Goal: Contribute content: Contribute content

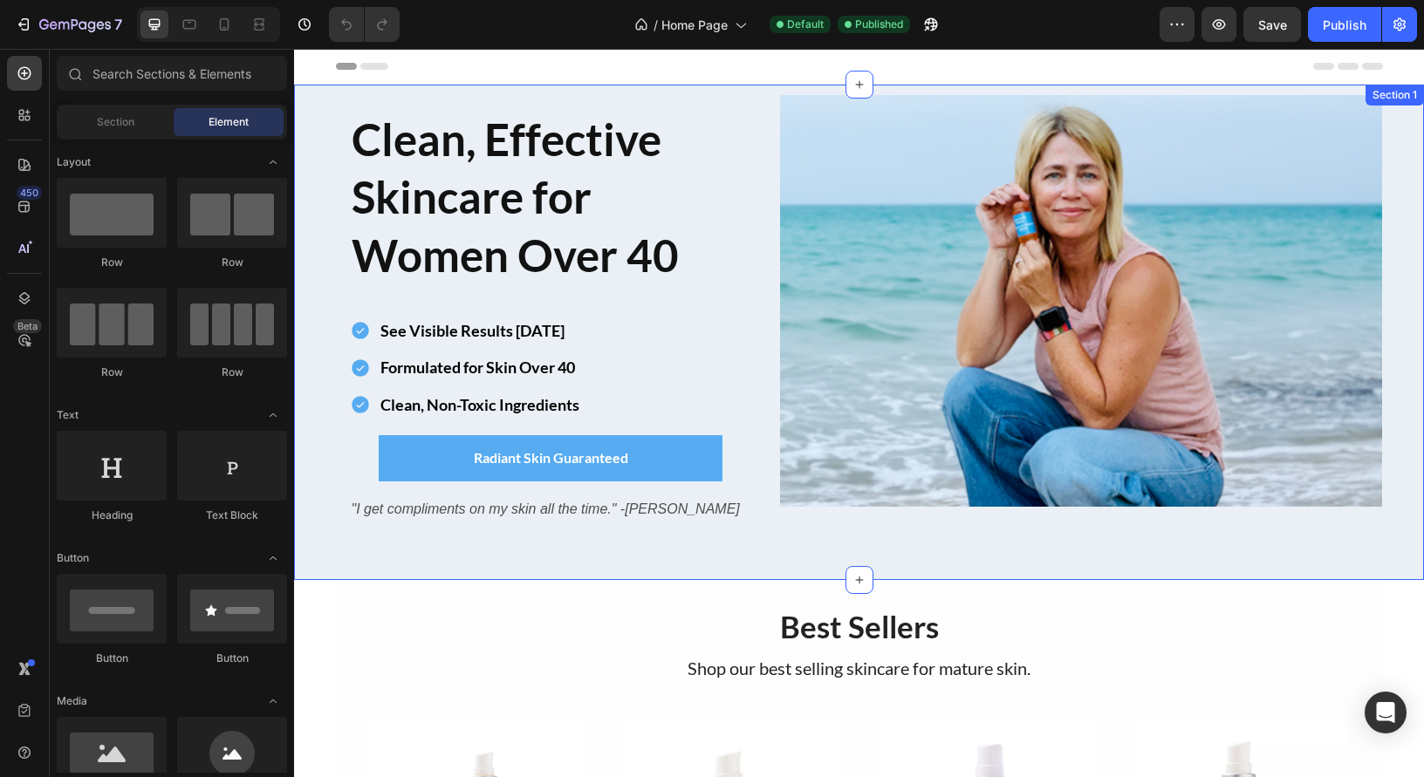
click at [318, 118] on div "Image Clean, Effective Skincare for Women Over 40 Heading Row See Visible Resul…" at bounding box center [859, 323] width 1130 height 457
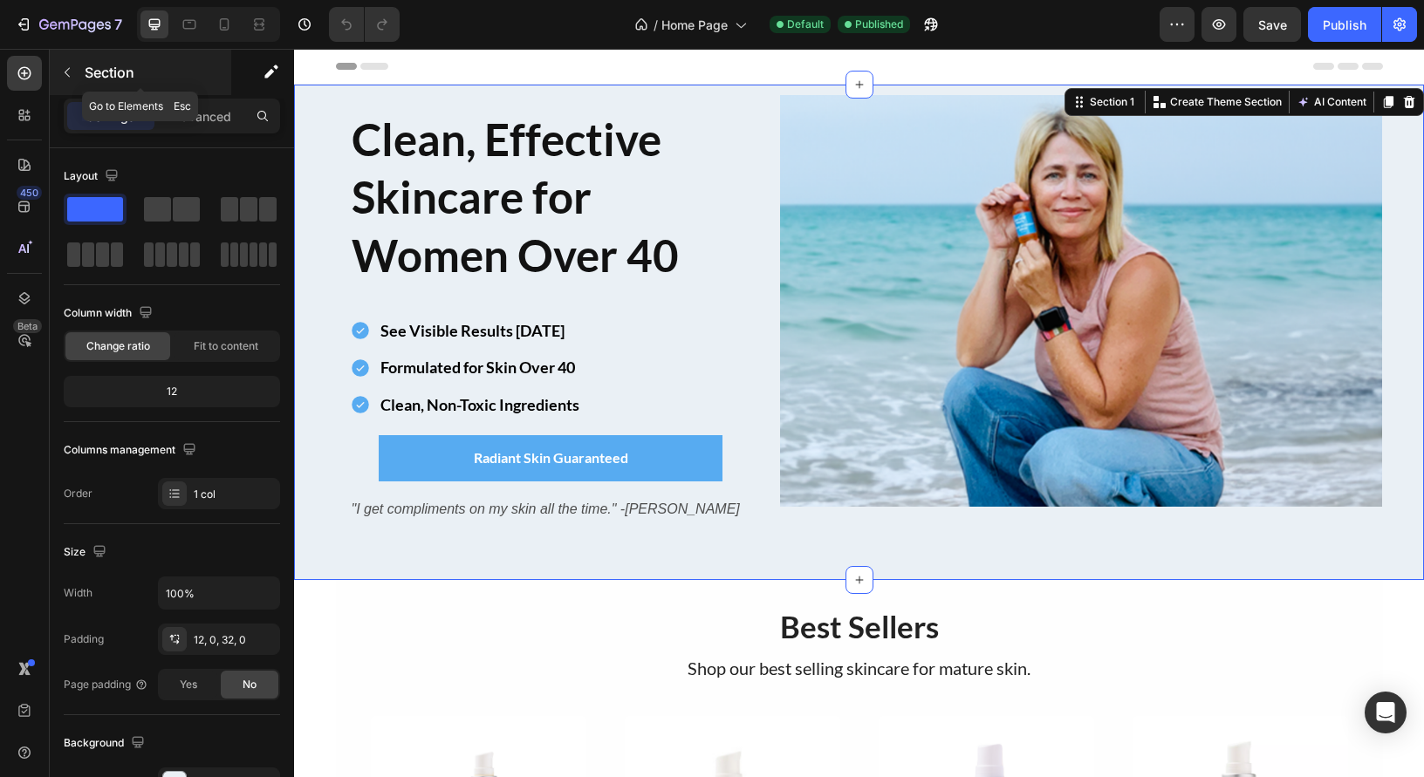
click at [63, 65] on icon "button" at bounding box center [67, 72] width 14 height 14
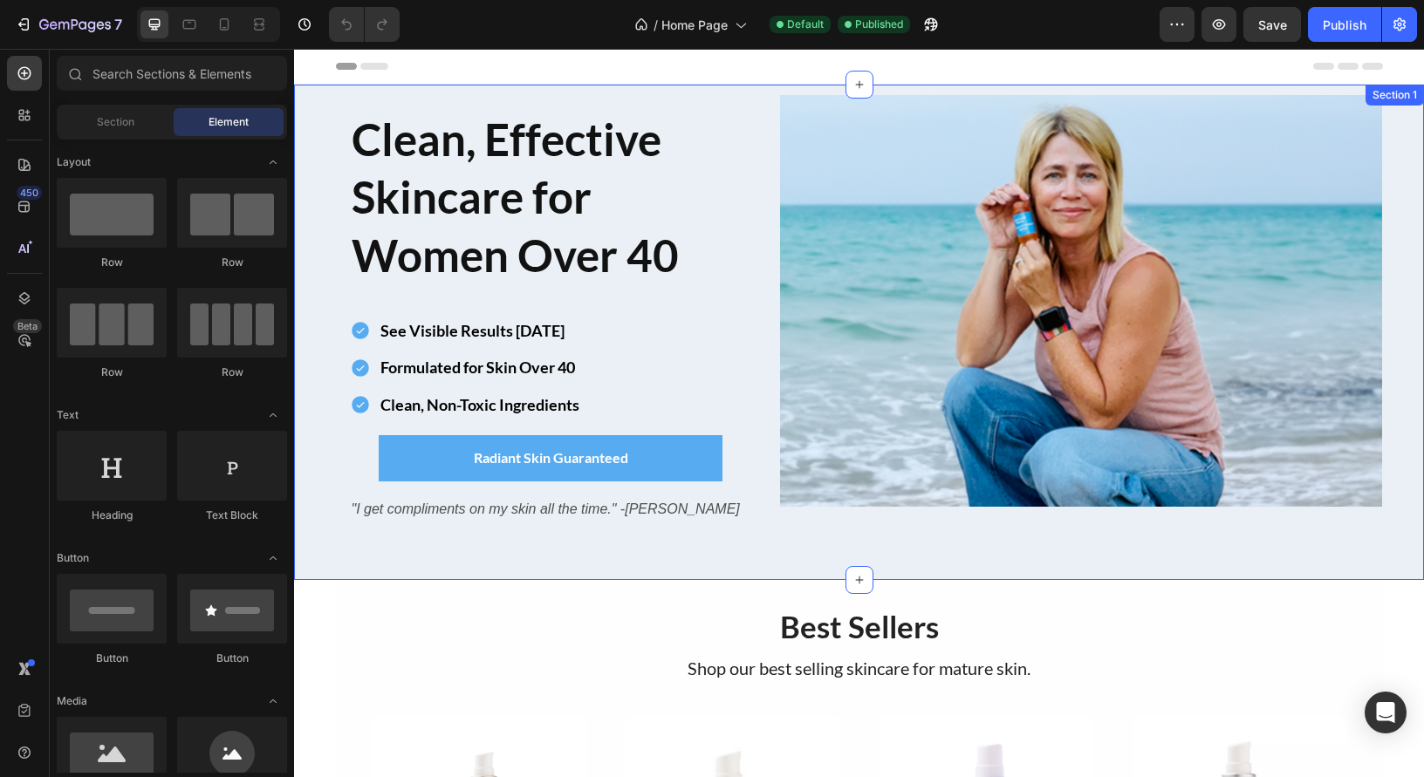
click at [1406, 104] on div "Section 1" at bounding box center [1394, 95] width 58 height 21
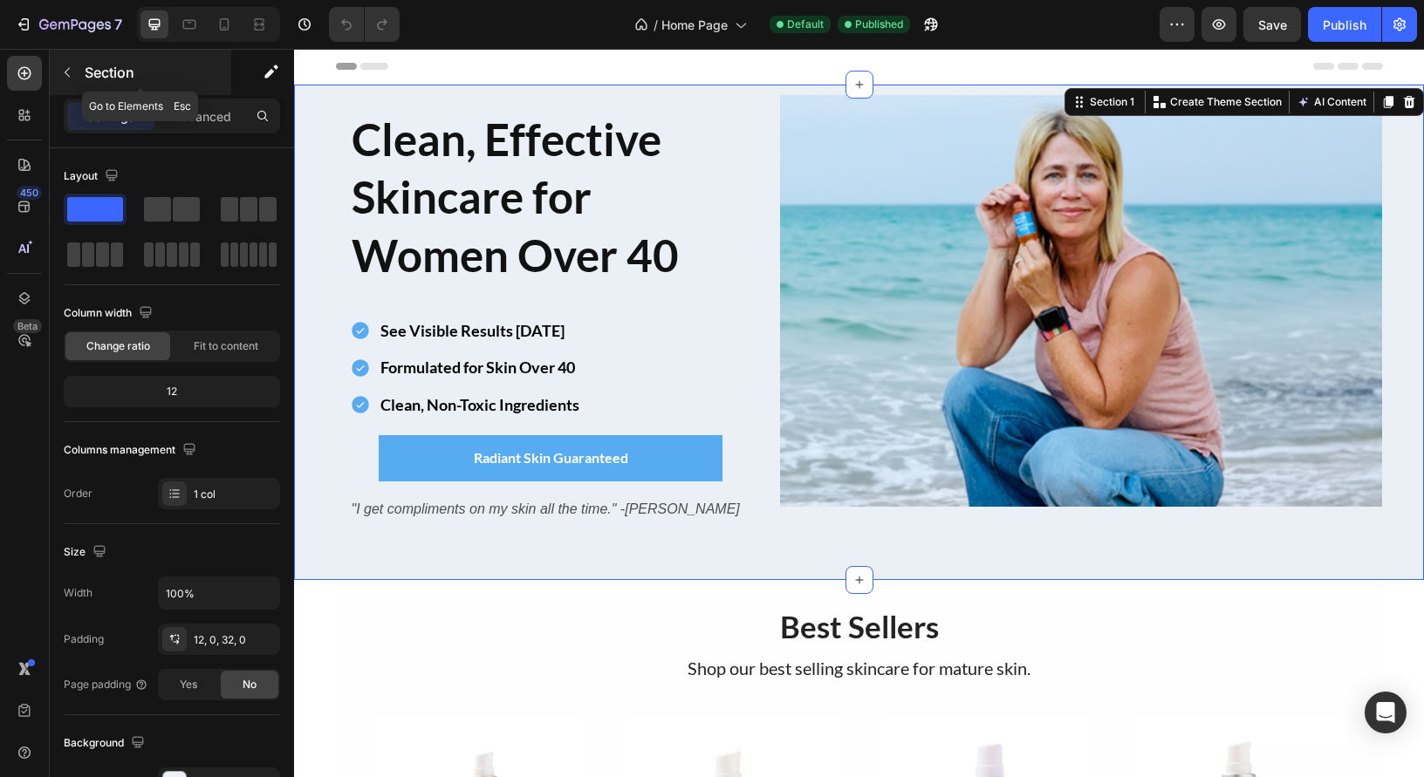
click at [66, 68] on icon "button" at bounding box center [67, 72] width 14 height 14
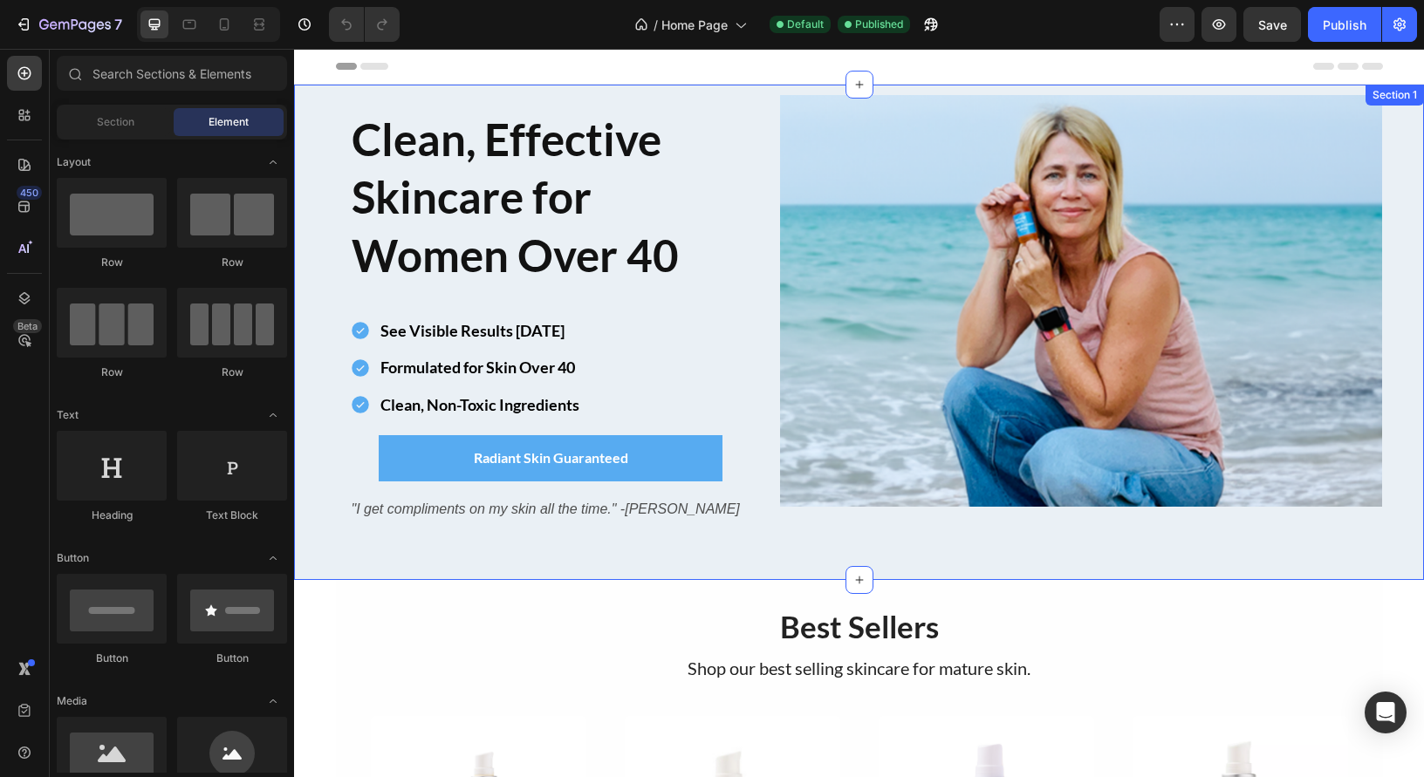
click at [312, 200] on div "Image Clean, Effective Skincare for Women Over 40 Heading Row See Visible Resul…" at bounding box center [859, 323] width 1130 height 457
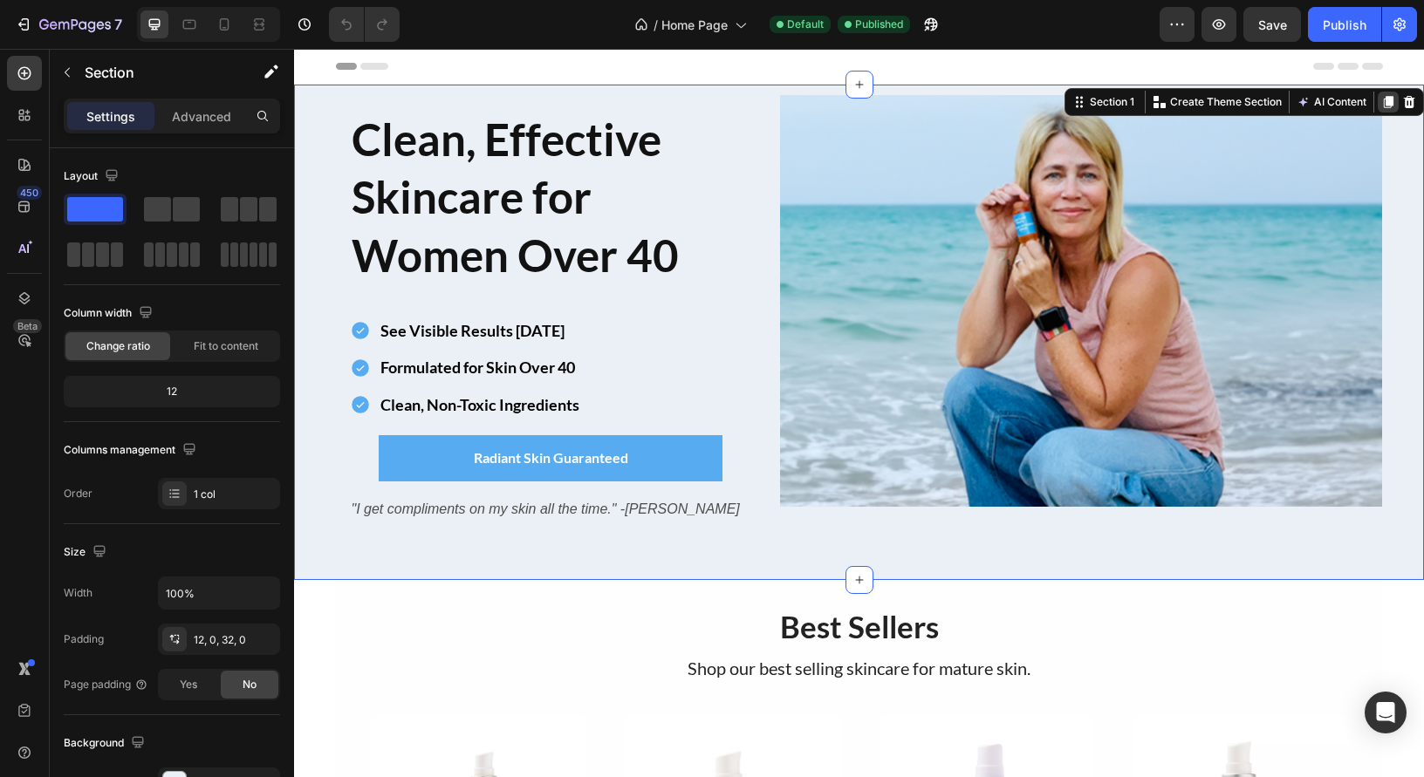
click at [1385, 101] on icon at bounding box center [1389, 102] width 10 height 12
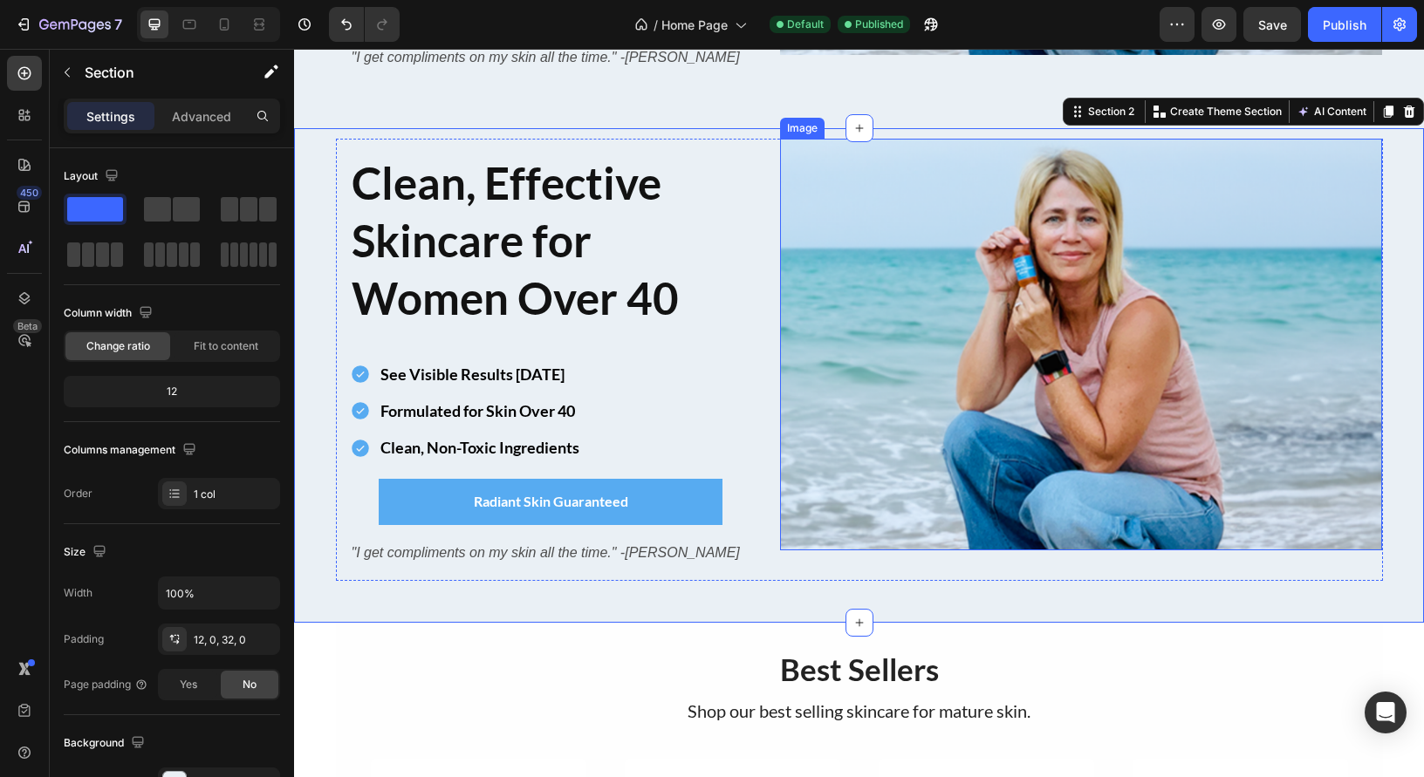
scroll to position [470, 0]
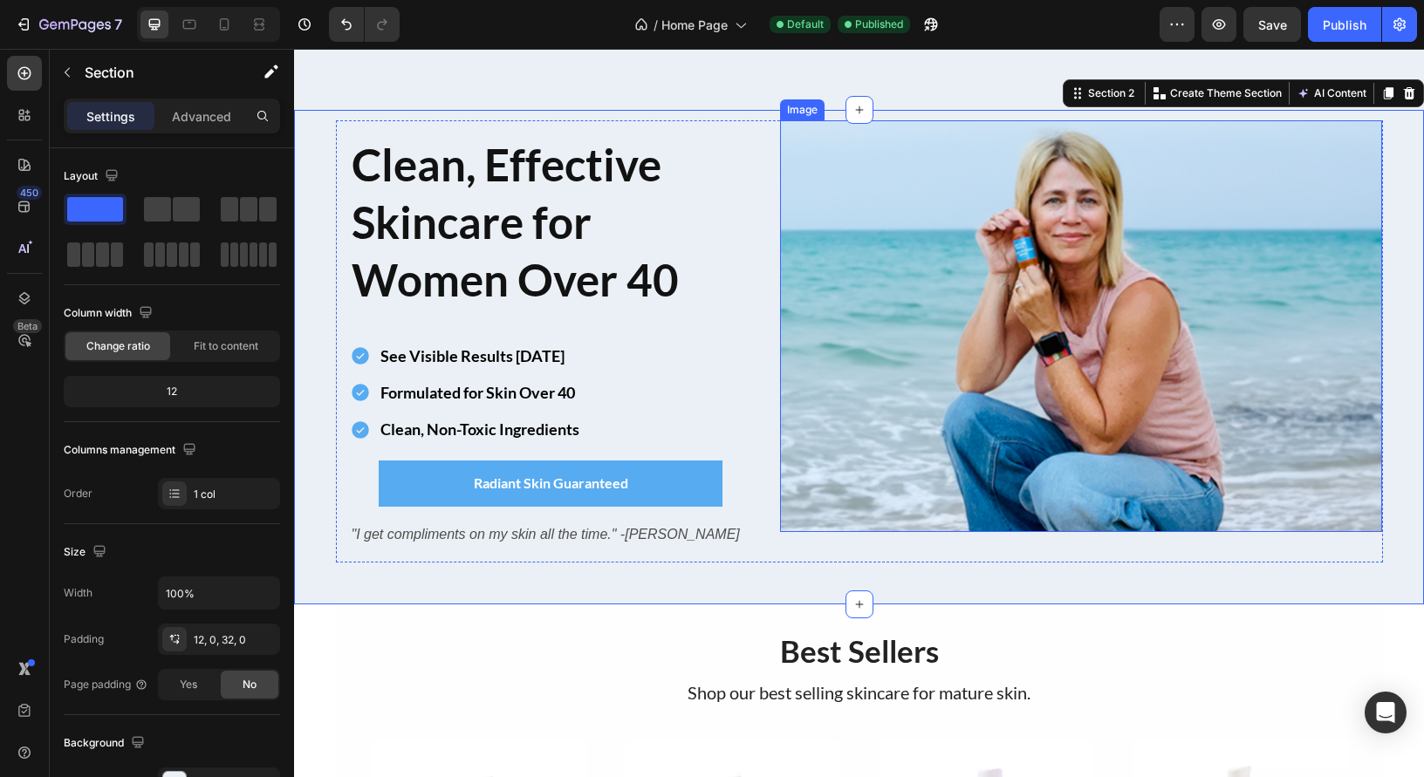
click at [1070, 226] on img at bounding box center [1081, 326] width 603 height 412
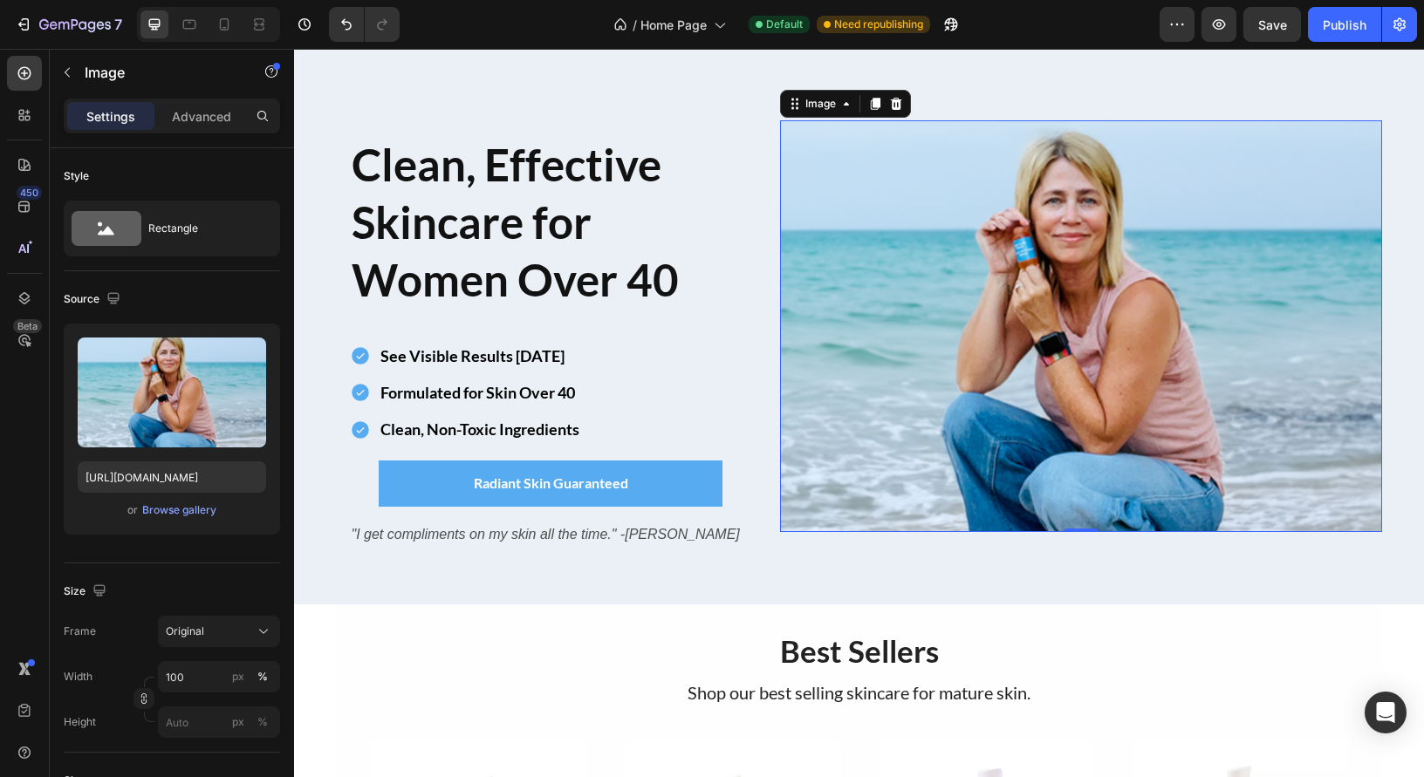
click at [956, 244] on img at bounding box center [1081, 326] width 603 height 412
click at [180, 512] on div "Browse gallery" at bounding box center [179, 511] width 74 height 16
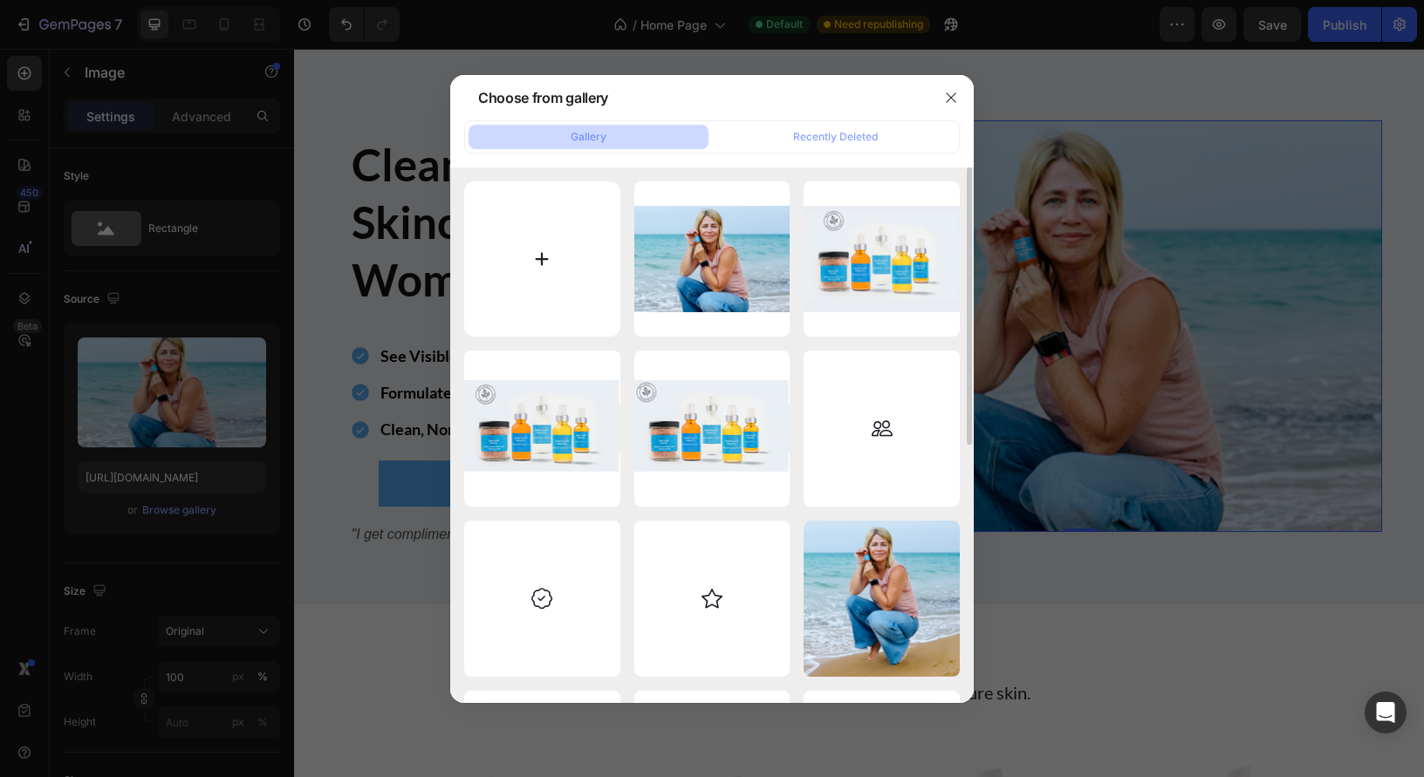
click at [531, 236] on input "file" at bounding box center [542, 259] width 156 height 156
type input "C:\fakepath\[DATE] Postcard.png"
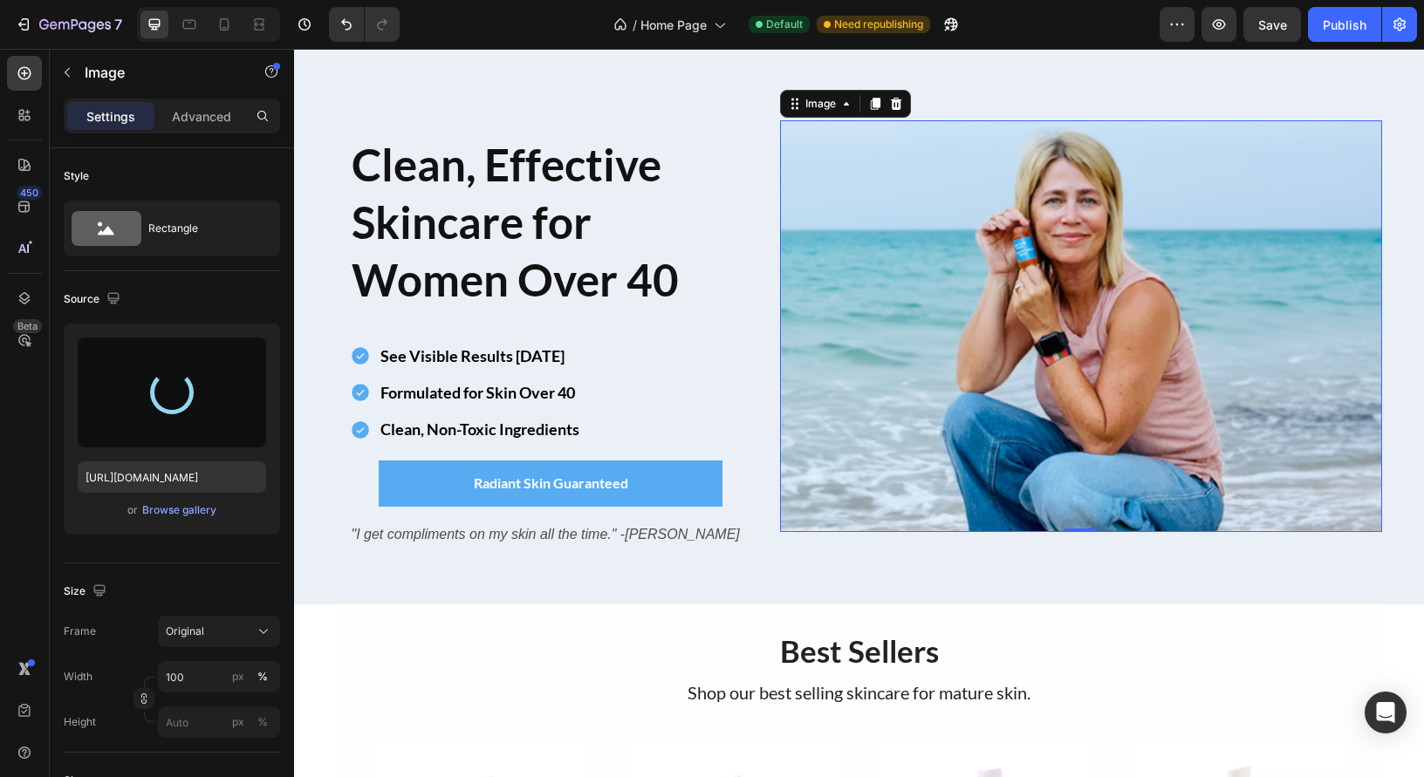
type input "[URL][DOMAIN_NAME]"
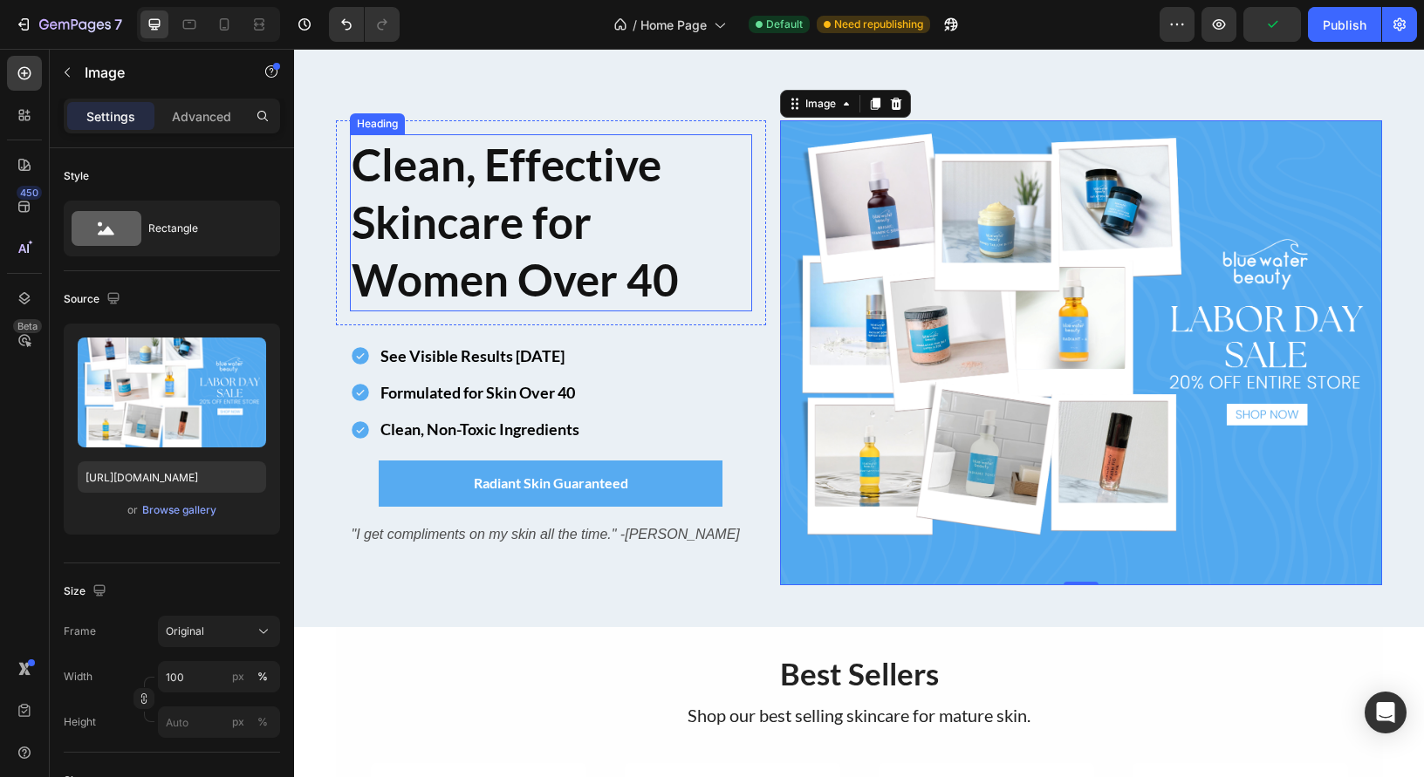
click at [504, 219] on strong "Clean, Effective Skincare for Women Over 40" at bounding box center [515, 222] width 327 height 169
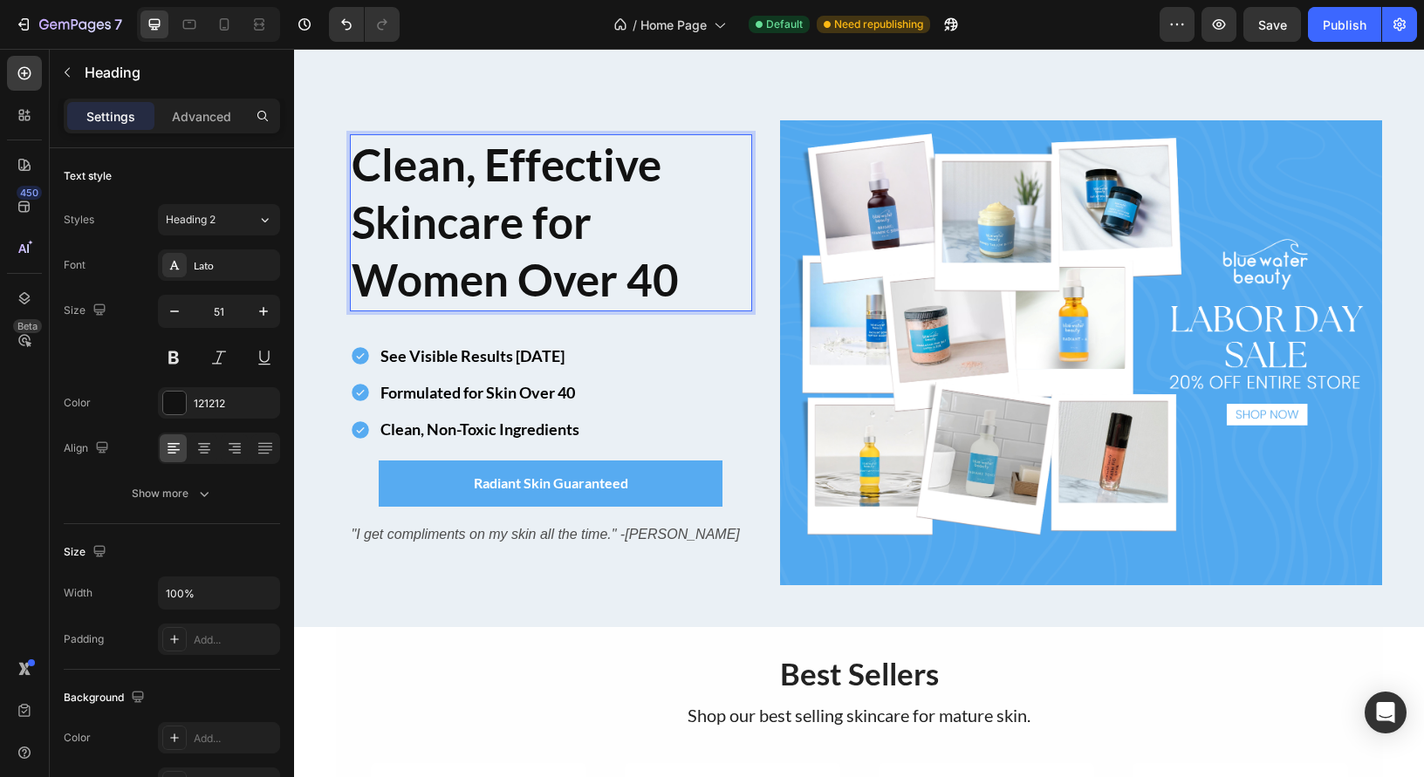
click at [650, 269] on strong "Clean, Effective Skincare for Women Over 40" at bounding box center [515, 222] width 327 height 169
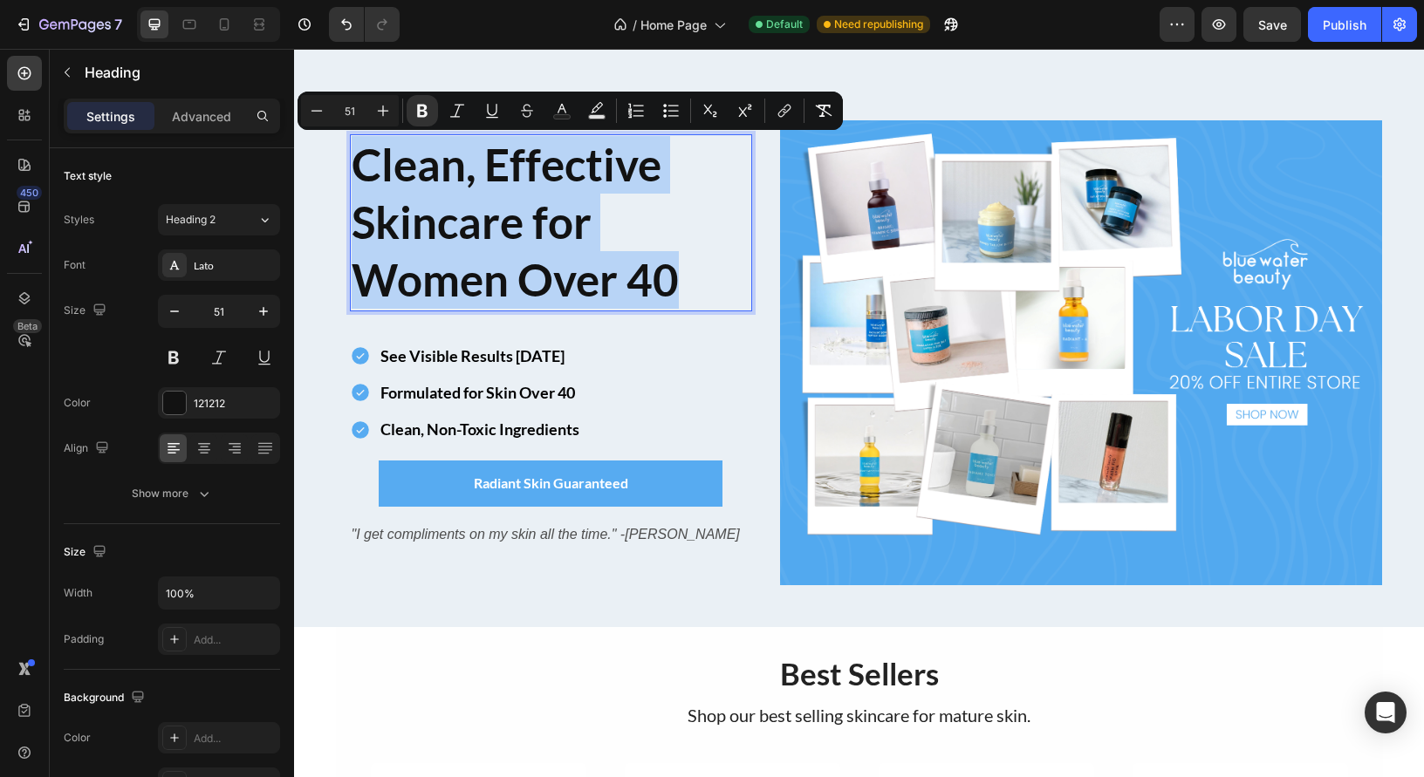
drag, startPoint x: 644, startPoint y: 277, endPoint x: 353, endPoint y: 165, distance: 311.6
click at [354, 165] on p "Clean, Effective Skincare for Women Over 40" at bounding box center [551, 223] width 399 height 174
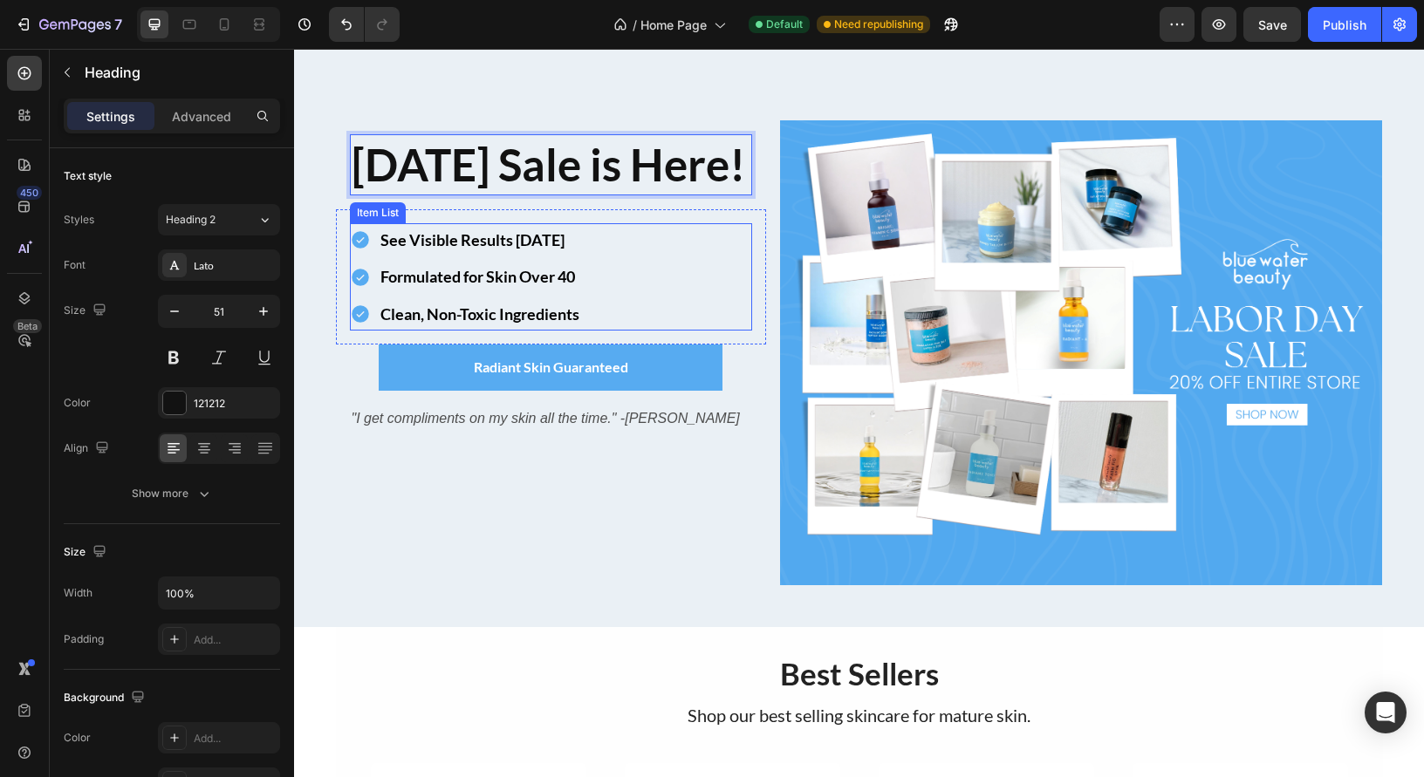
click at [422, 250] on strong "See Visible Results [DATE]" at bounding box center [472, 239] width 184 height 19
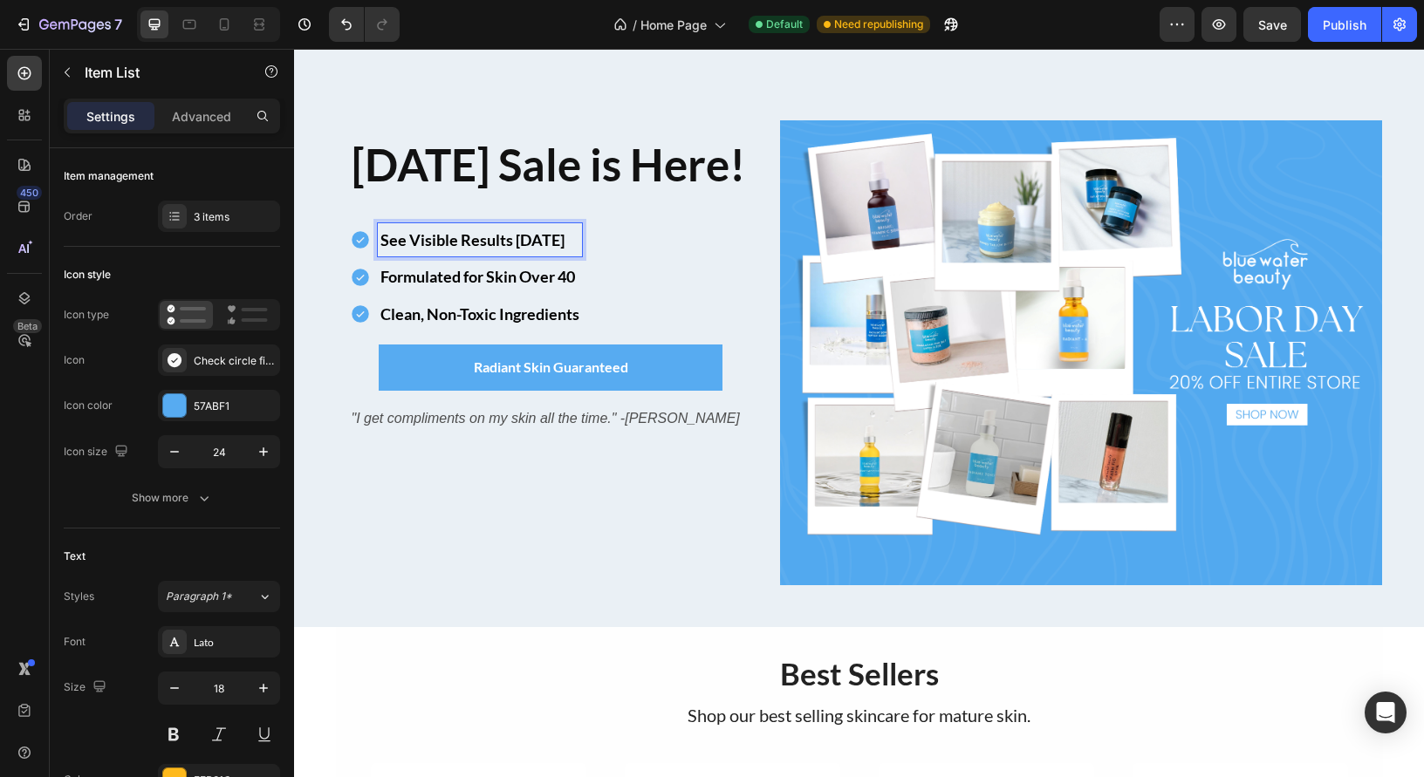
click at [539, 250] on strong "See Visible Results [DATE]" at bounding box center [472, 239] width 184 height 19
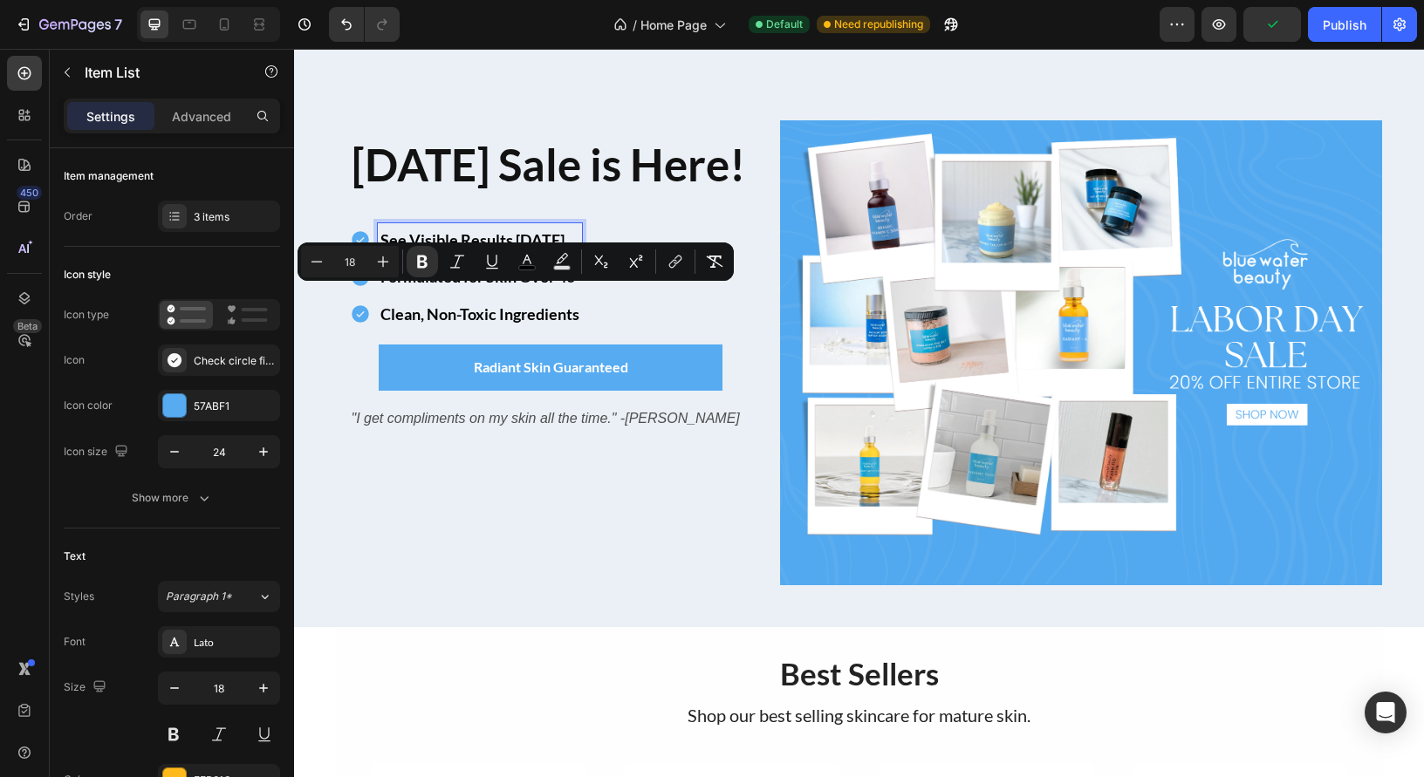
drag, startPoint x: 581, startPoint y: 306, endPoint x: 384, endPoint y: 296, distance: 197.4
click at [384, 250] on strong "See Visible Results [DATE]" at bounding box center [472, 239] width 184 height 19
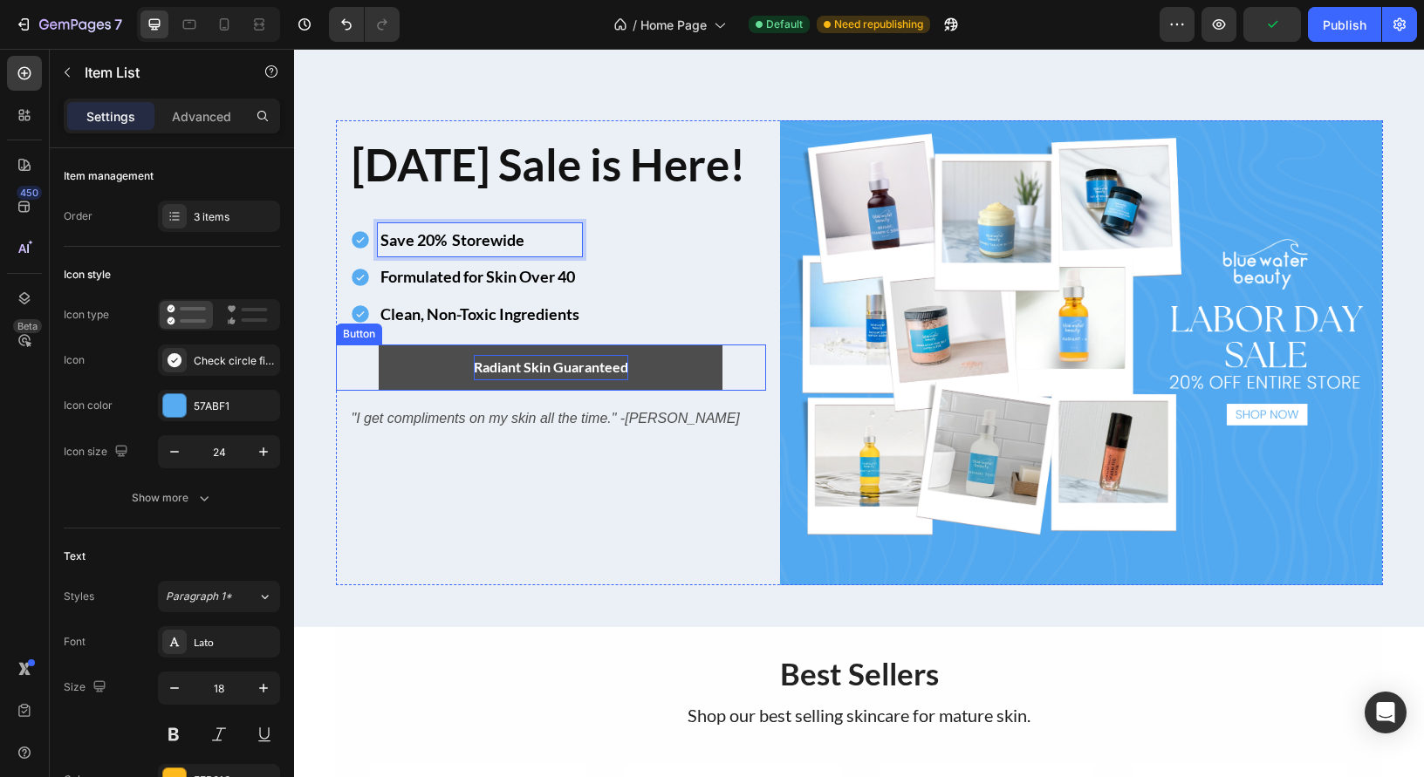
click at [567, 380] on p "Radiant Skin Guaranteed" at bounding box center [551, 367] width 154 height 25
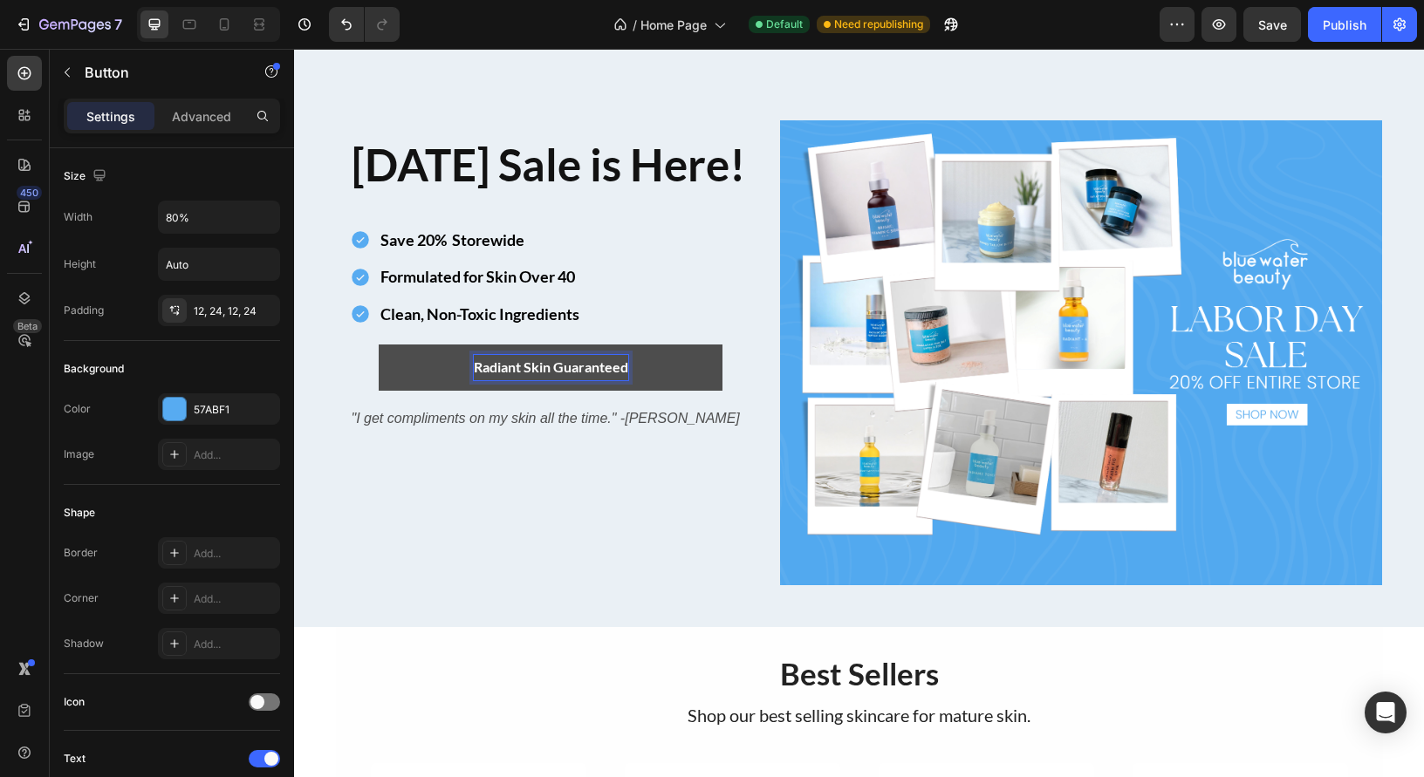
click at [568, 380] on p "Radiant Skin Guaranteed" at bounding box center [551, 367] width 154 height 25
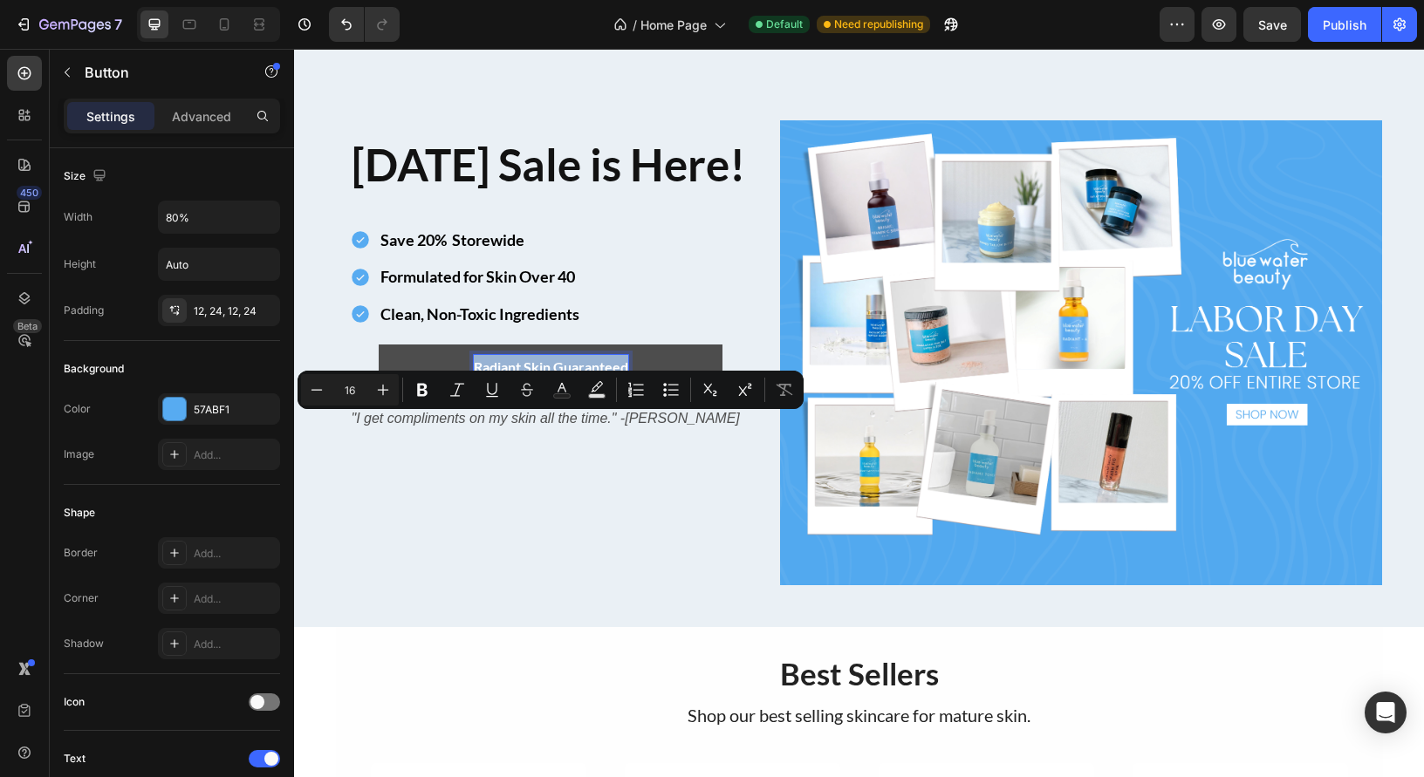
drag, startPoint x: 473, startPoint y: 424, endPoint x: 639, endPoint y: 436, distance: 167.1
click at [639, 391] on button "Radiant Skin Guaranteed" at bounding box center [551, 368] width 345 height 46
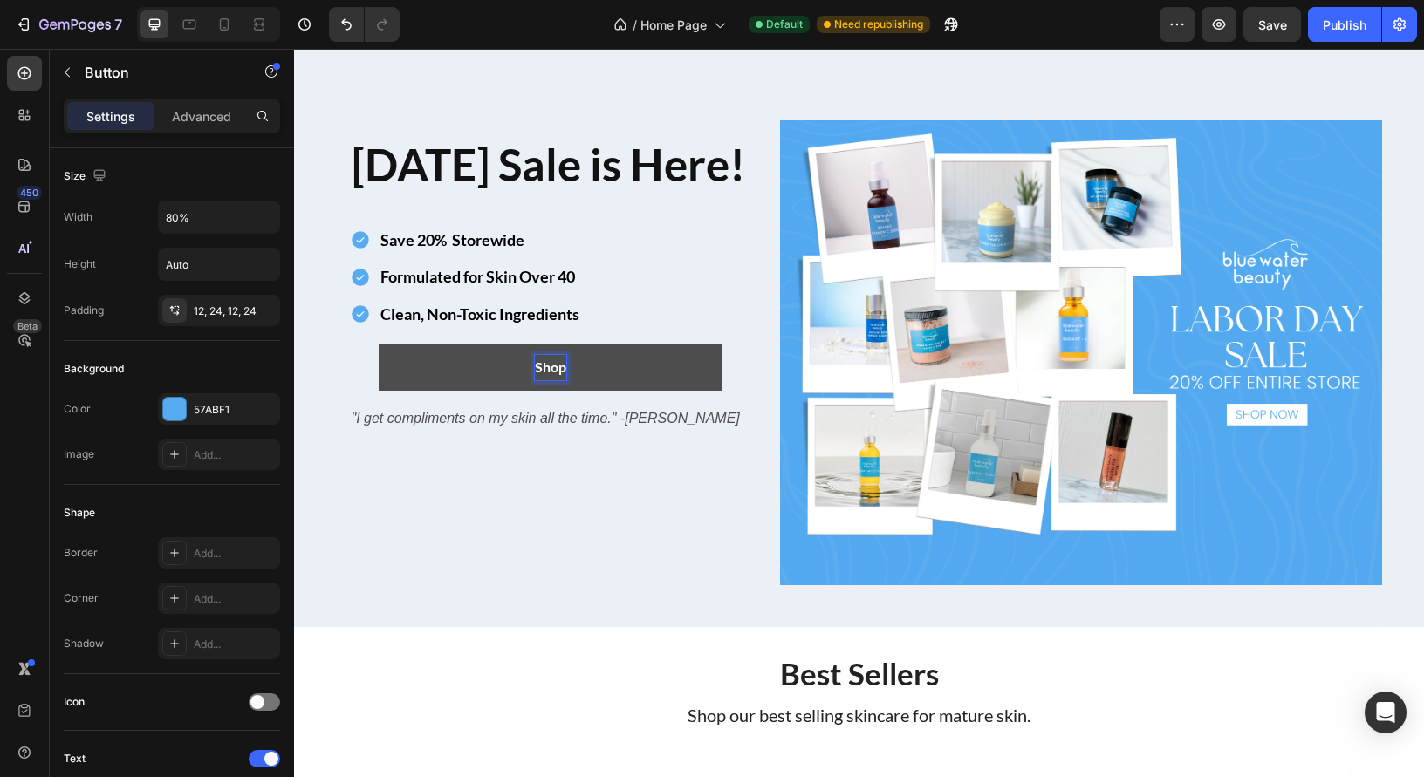
click at [379, 345] on button "Shop" at bounding box center [551, 368] width 345 height 46
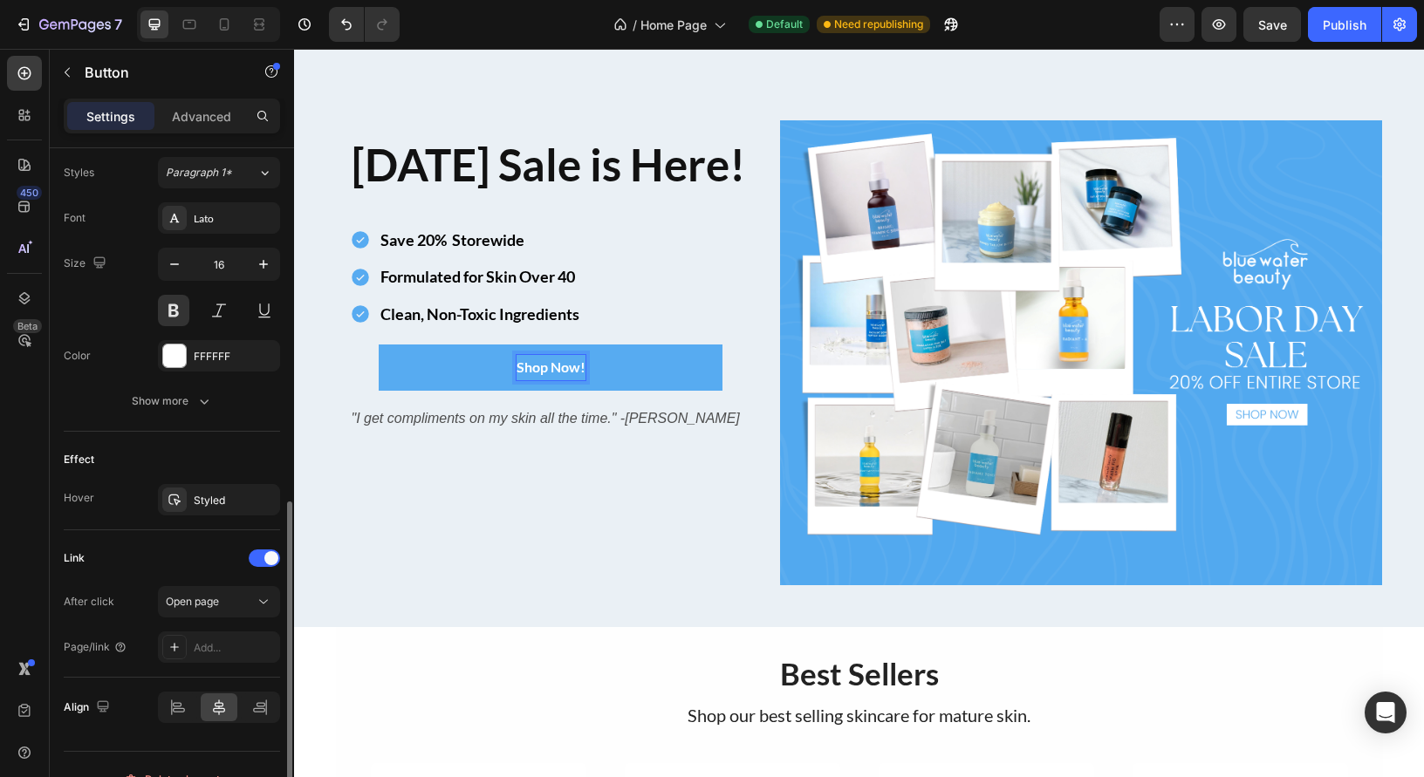
scroll to position [663, 0]
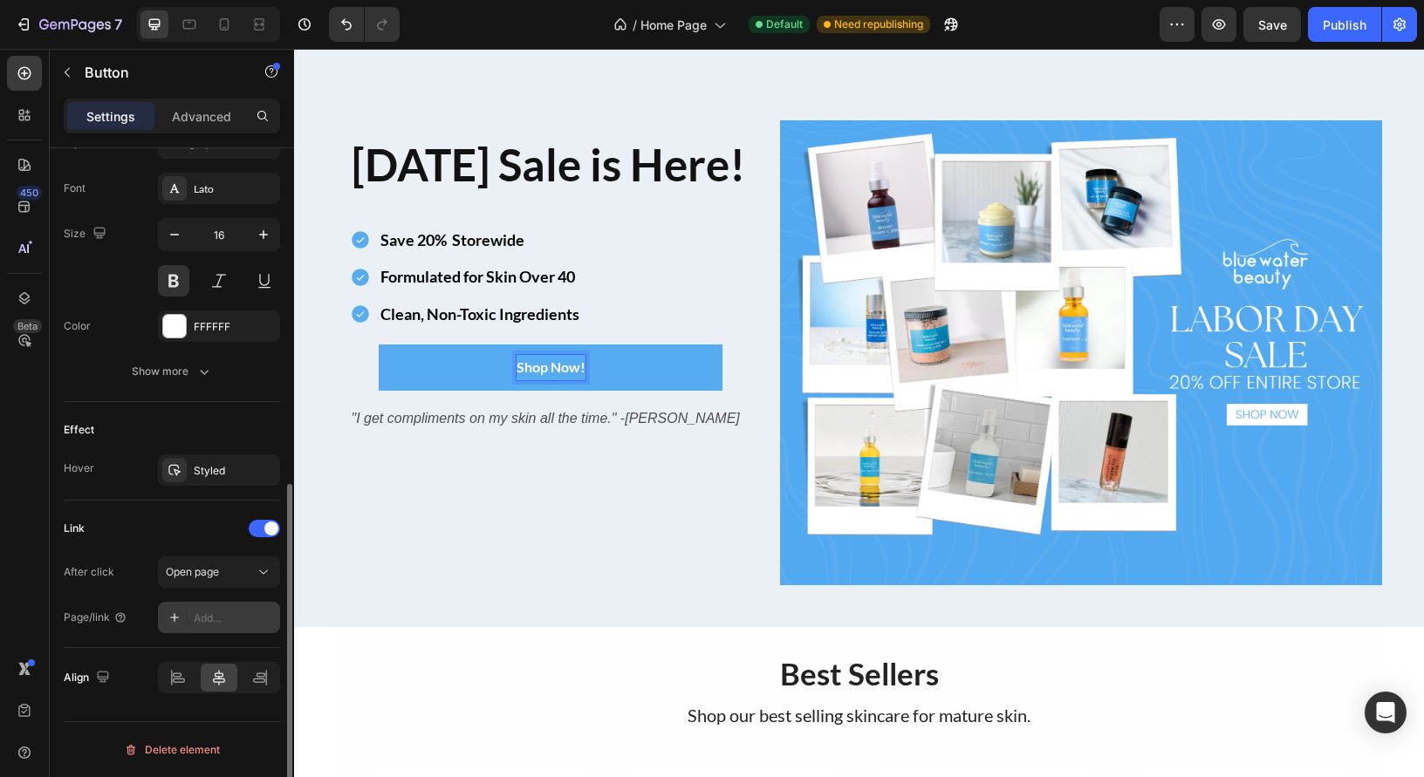
click at [209, 623] on div "Add..." at bounding box center [235, 619] width 82 height 16
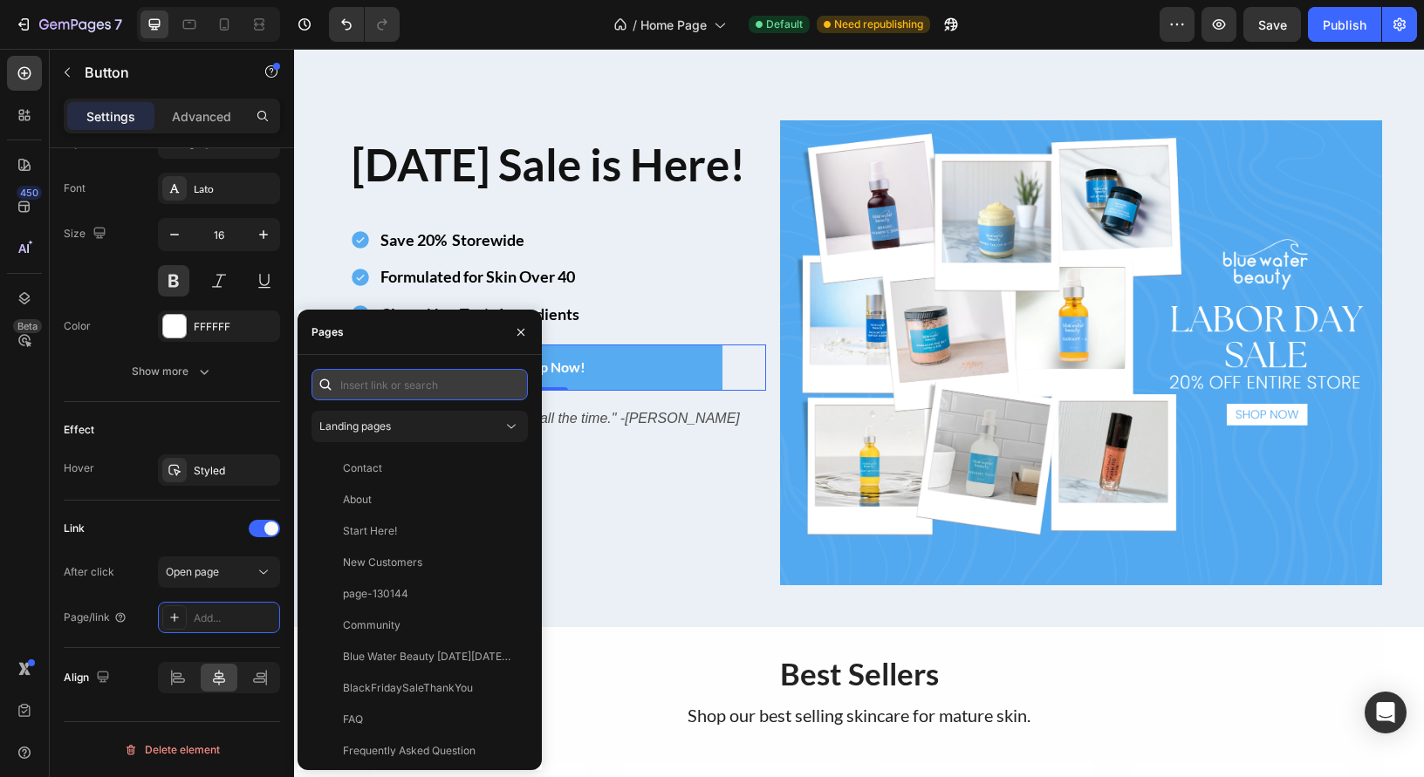
click at [358, 385] on input "text" at bounding box center [419, 384] width 216 height 31
paste input "[URL][DOMAIN_NAME]"
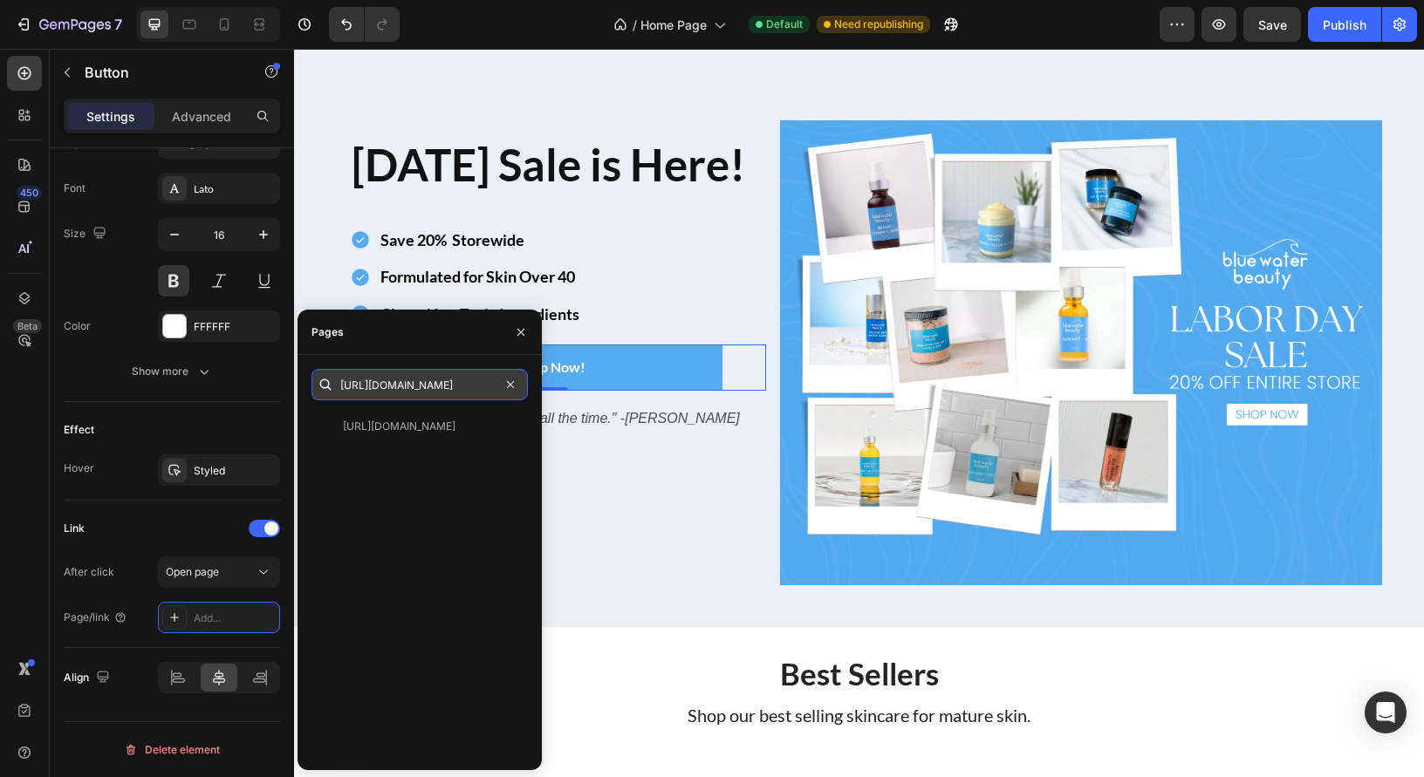
type input "[URL][DOMAIN_NAME]"
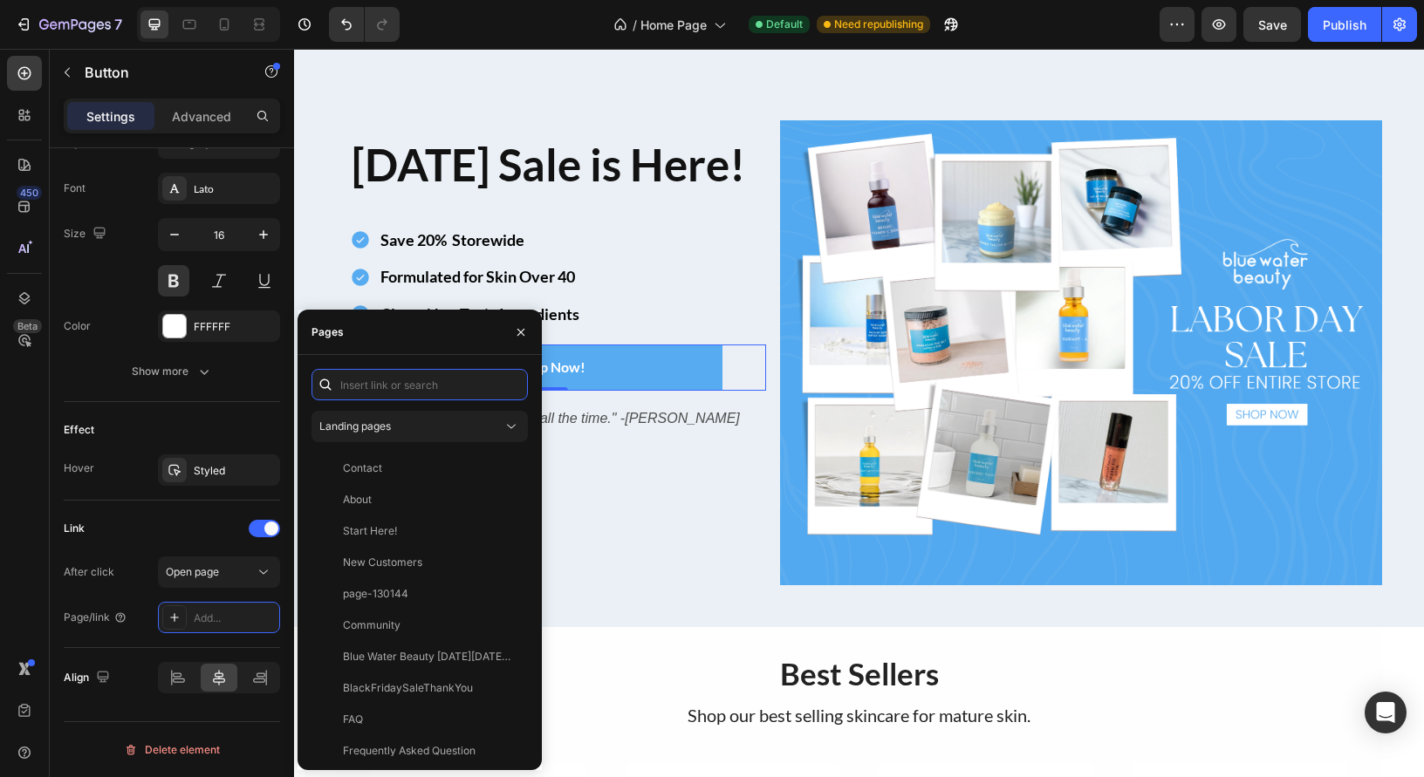
paste input "[URL][DOMAIN_NAME]"
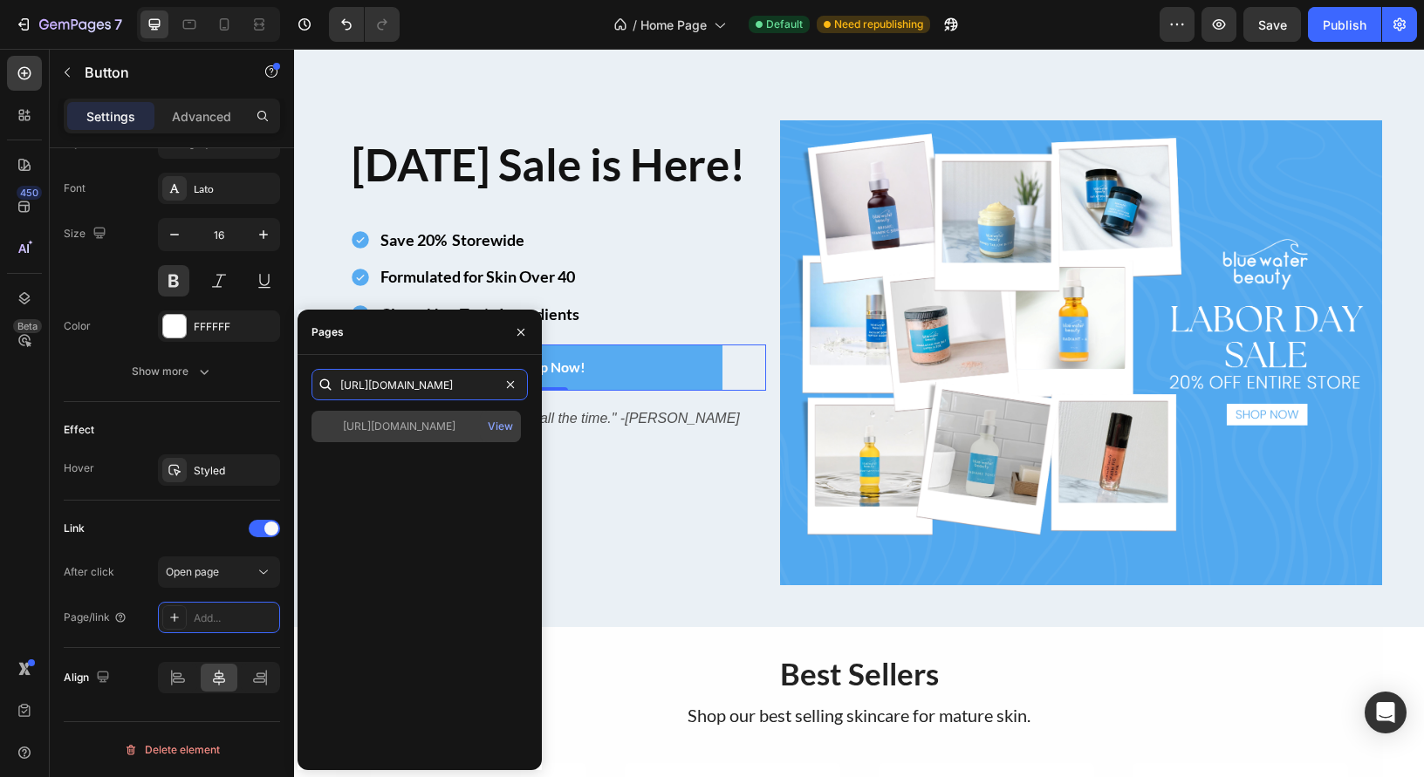
type input "[URL][DOMAIN_NAME]"
drag, startPoint x: 441, startPoint y: 427, endPoint x: 449, endPoint y: 426, distance: 8.8
click at [441, 427] on div "[URL][DOMAIN_NAME]" at bounding box center [399, 427] width 113 height 16
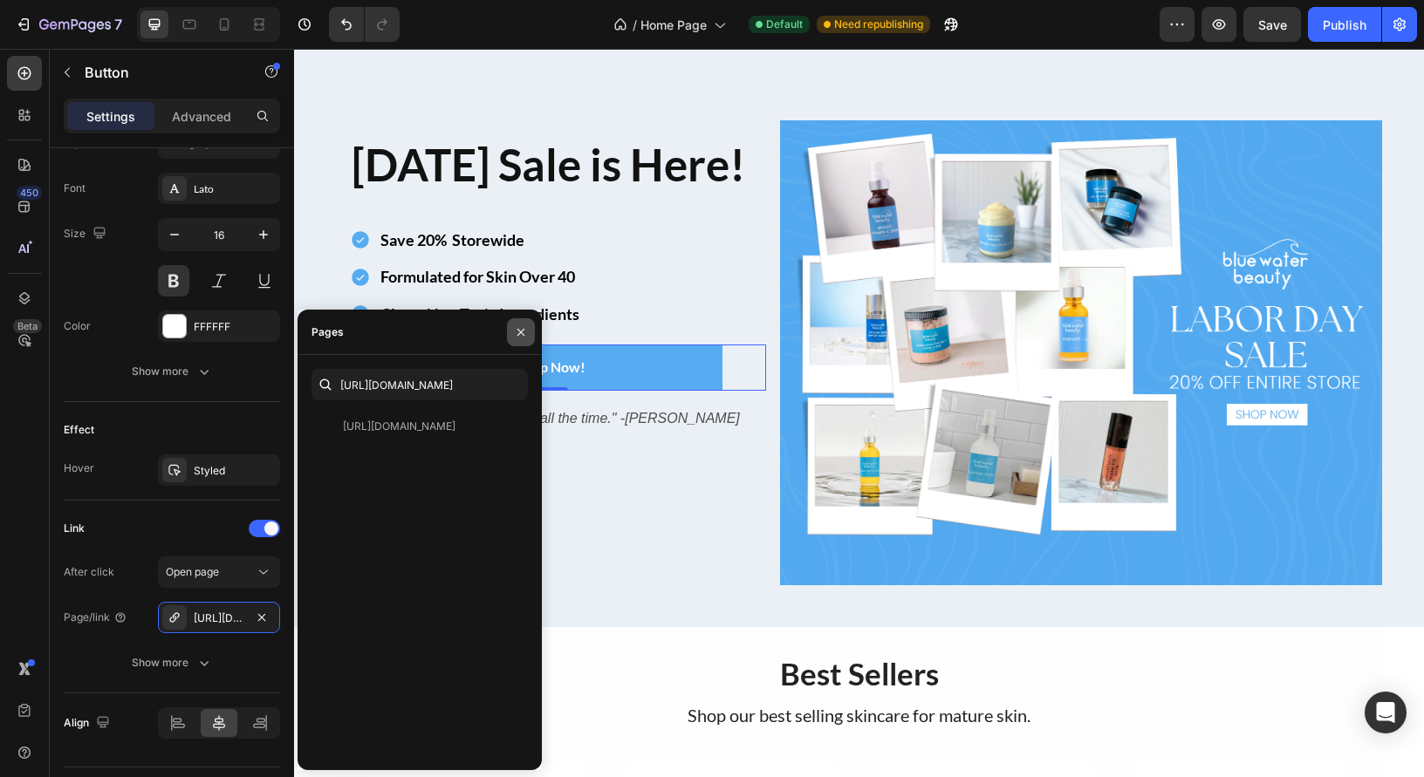
click at [518, 336] on icon "button" at bounding box center [521, 332] width 14 height 14
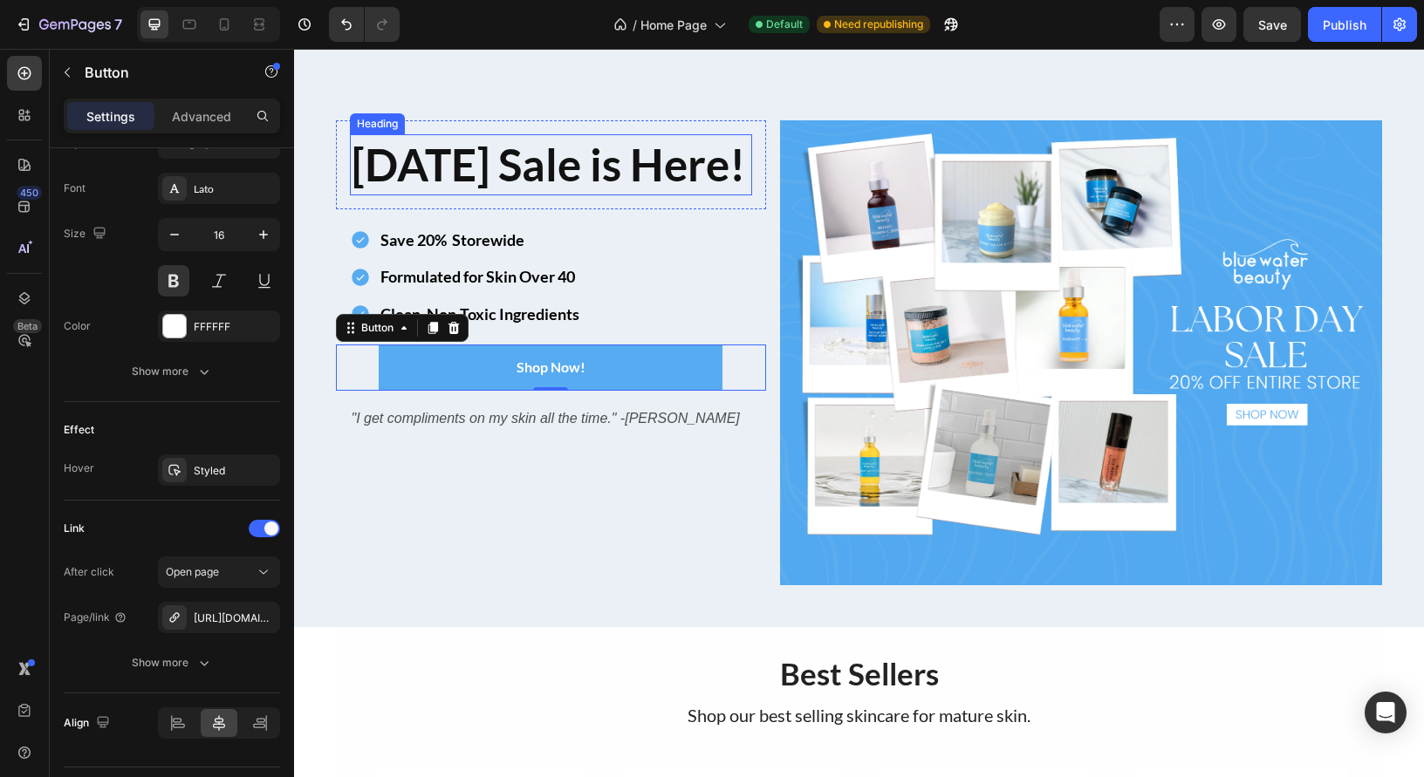
click at [449, 191] on strong "[DATE] Sale is Here!" at bounding box center [548, 164] width 393 height 53
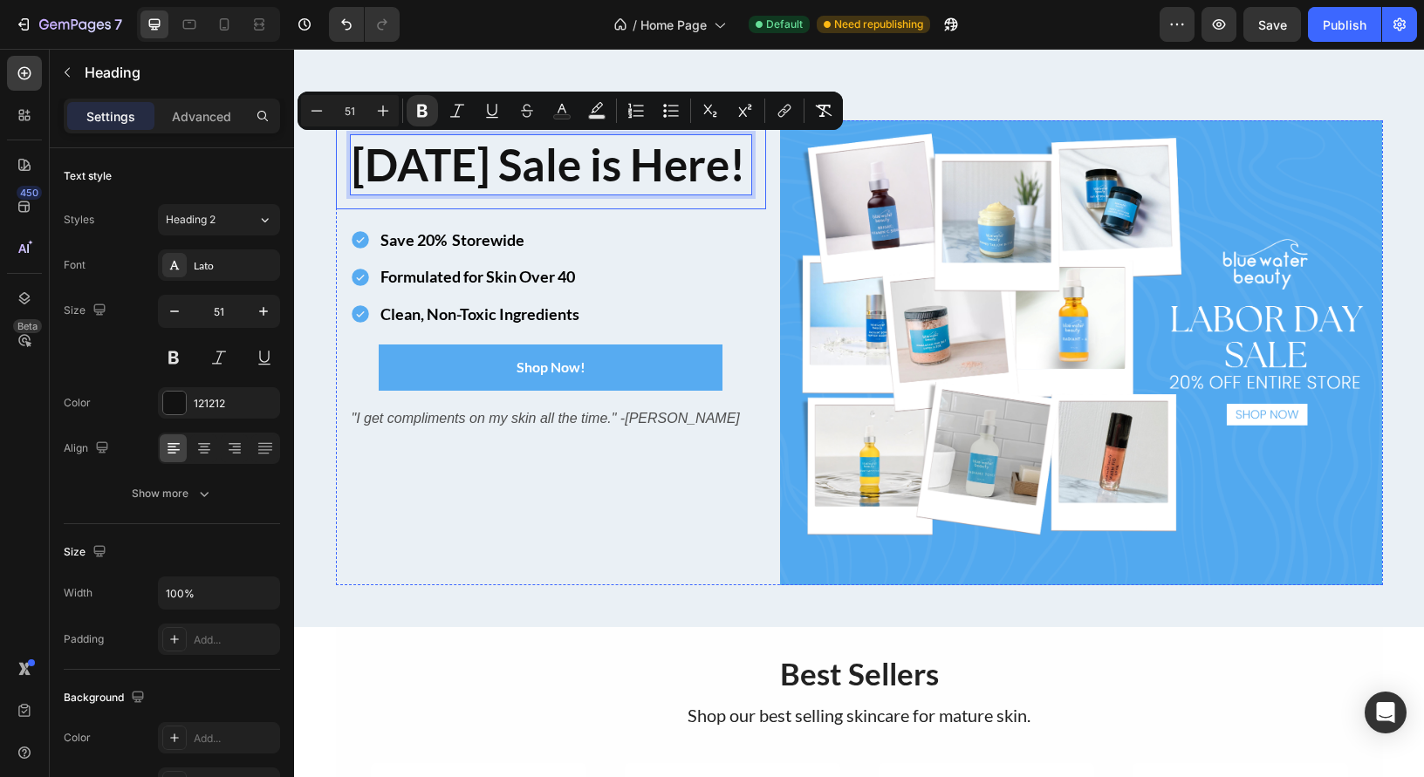
drag, startPoint x: 421, startPoint y: 213, endPoint x: 342, endPoint y: 159, distance: 96.1
click at [342, 160] on div "[DATE] Sale is Here! Heading 0 Row" at bounding box center [551, 164] width 430 height 89
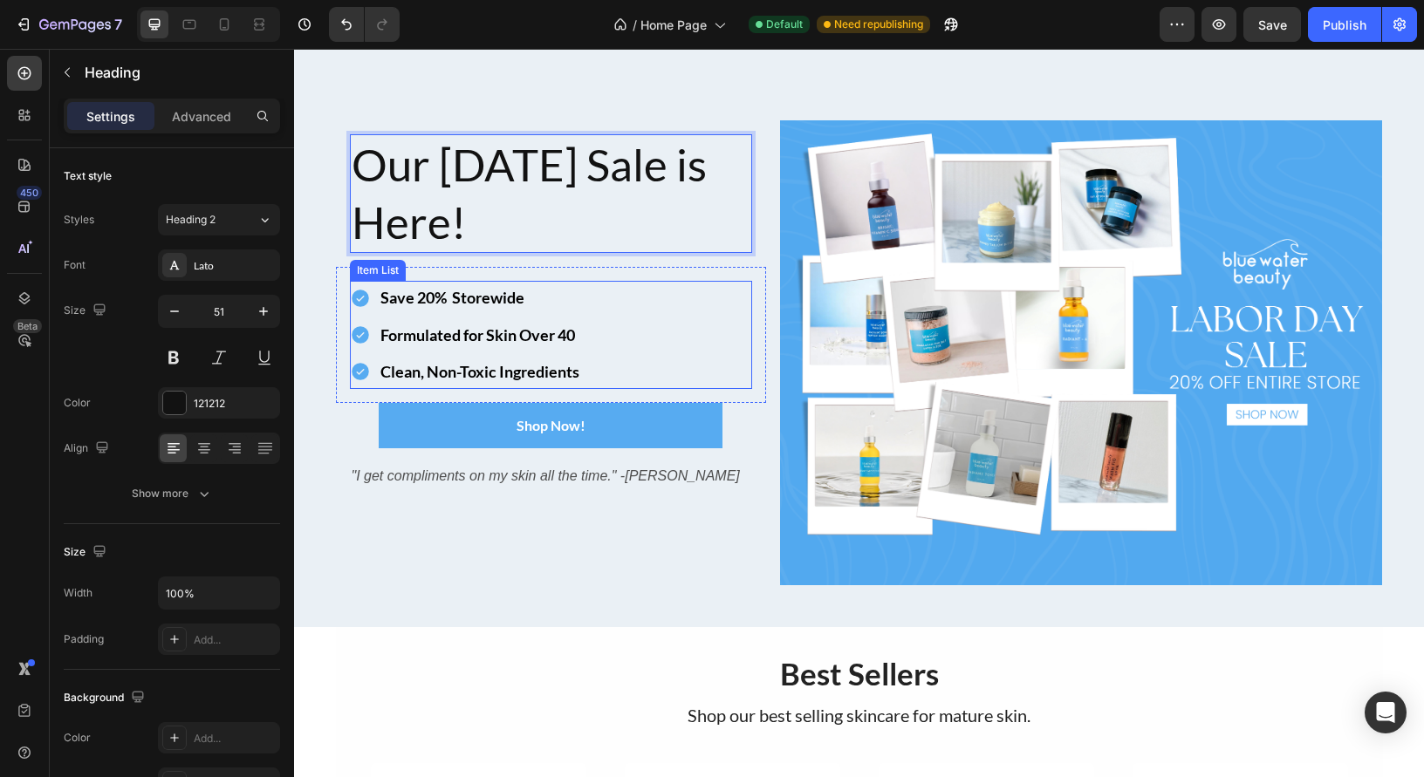
click at [362, 295] on icon at bounding box center [360, 298] width 21 height 21
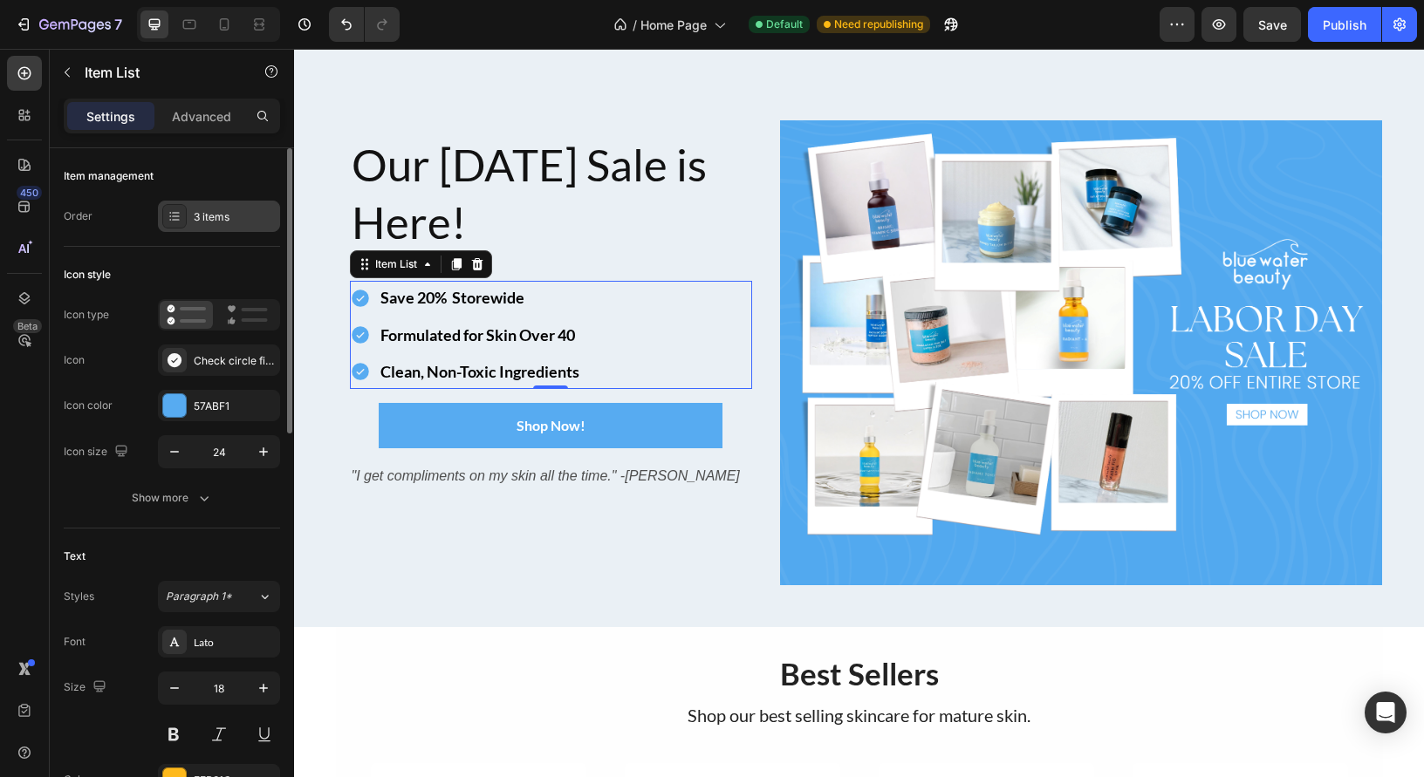
click at [213, 215] on div "3 items" at bounding box center [235, 217] width 82 height 16
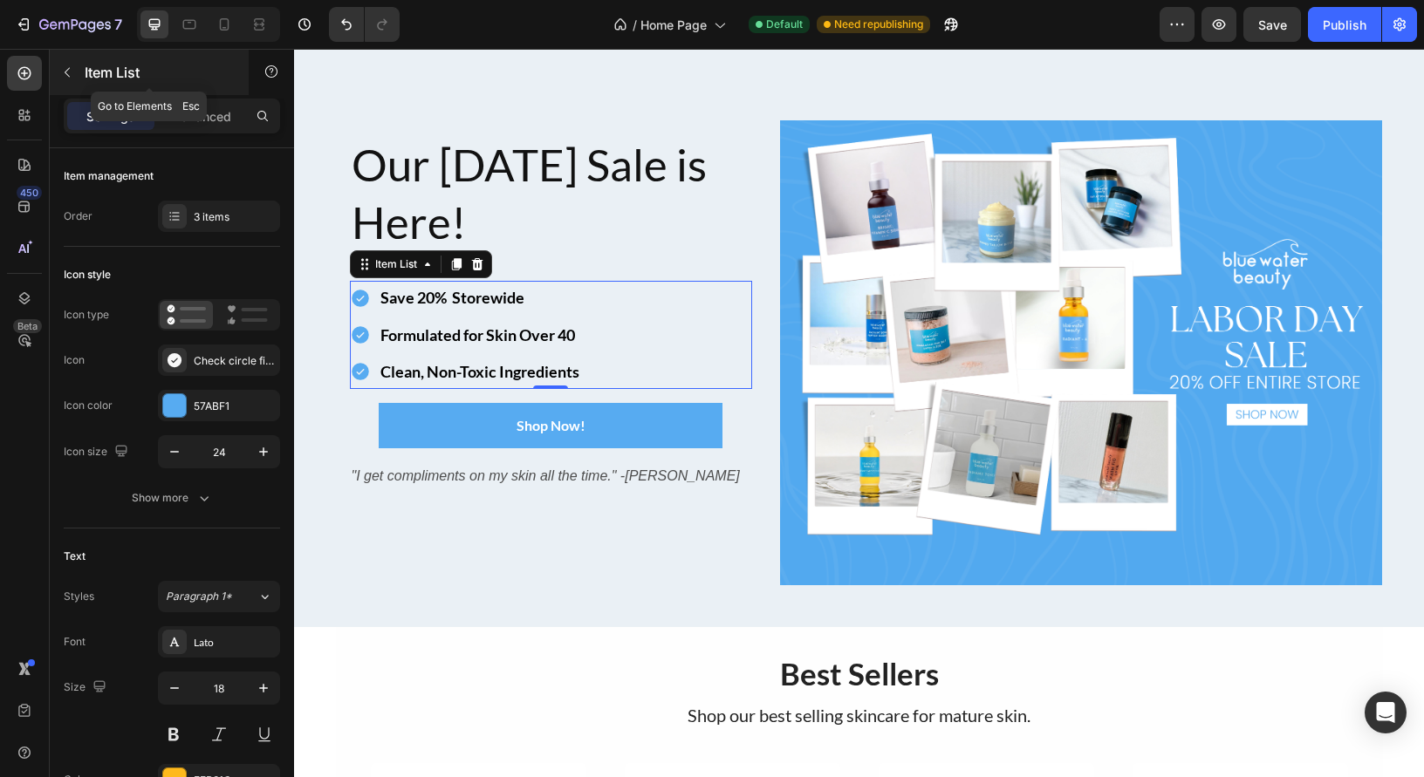
click at [73, 78] on icon "button" at bounding box center [67, 72] width 14 height 14
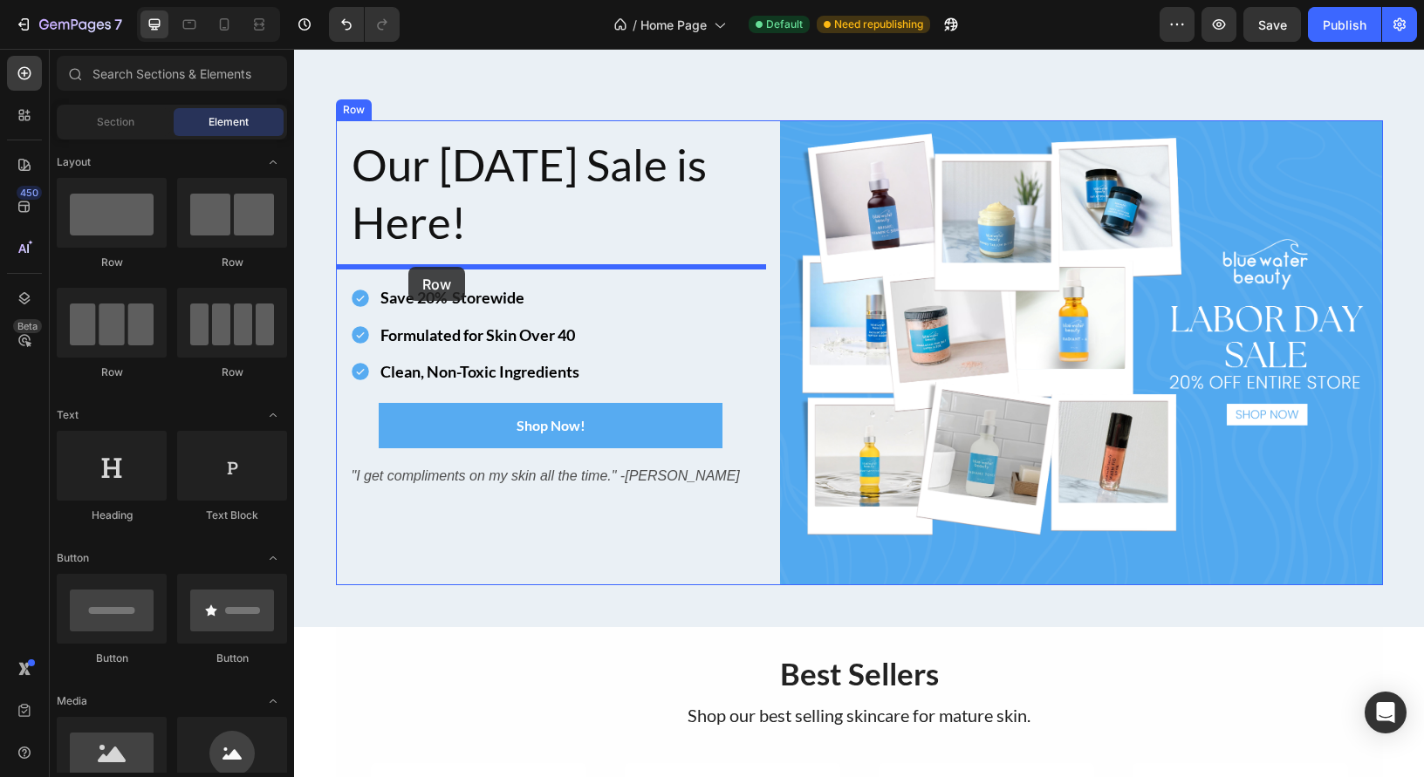
drag, startPoint x: 390, startPoint y: 282, endPoint x: 408, endPoint y: 267, distance: 23.6
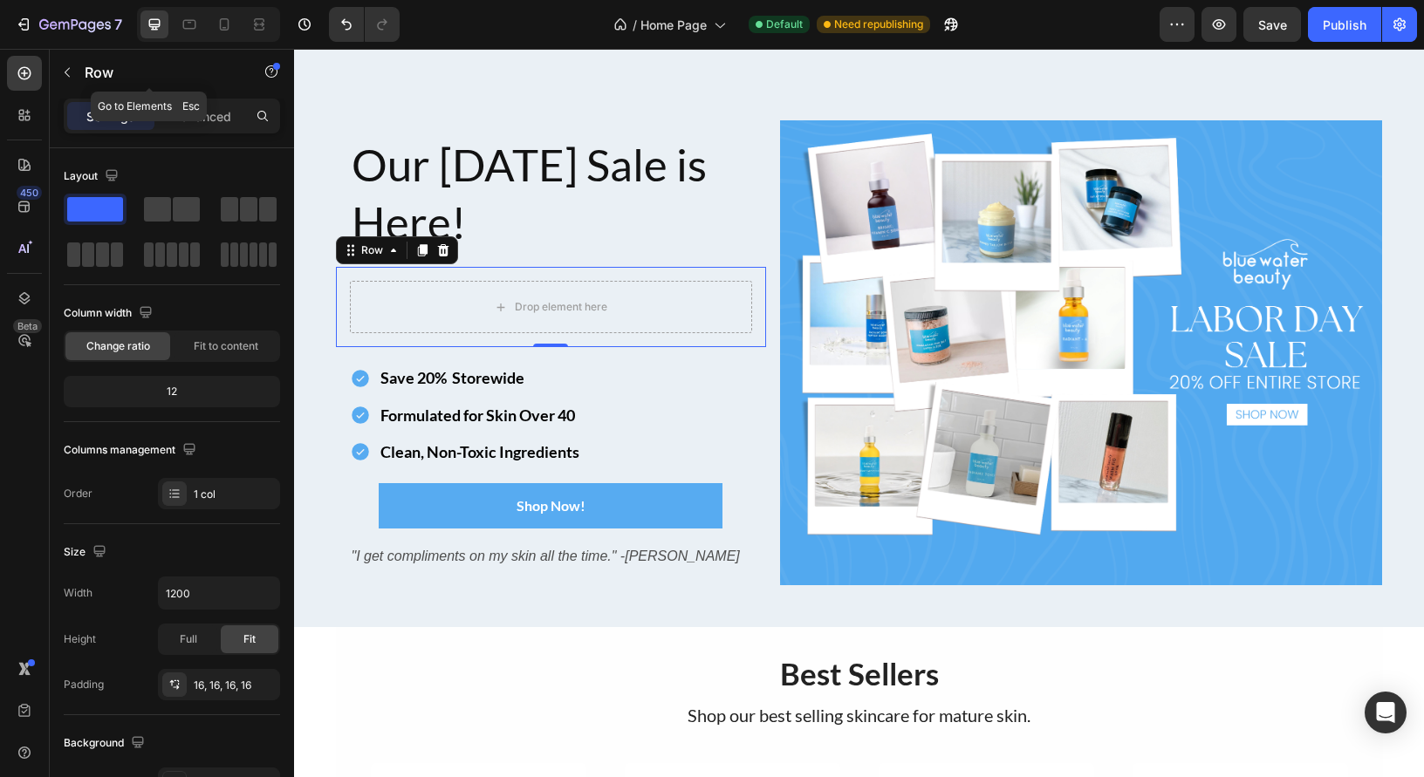
click at [71, 74] on icon "button" at bounding box center [67, 72] width 14 height 14
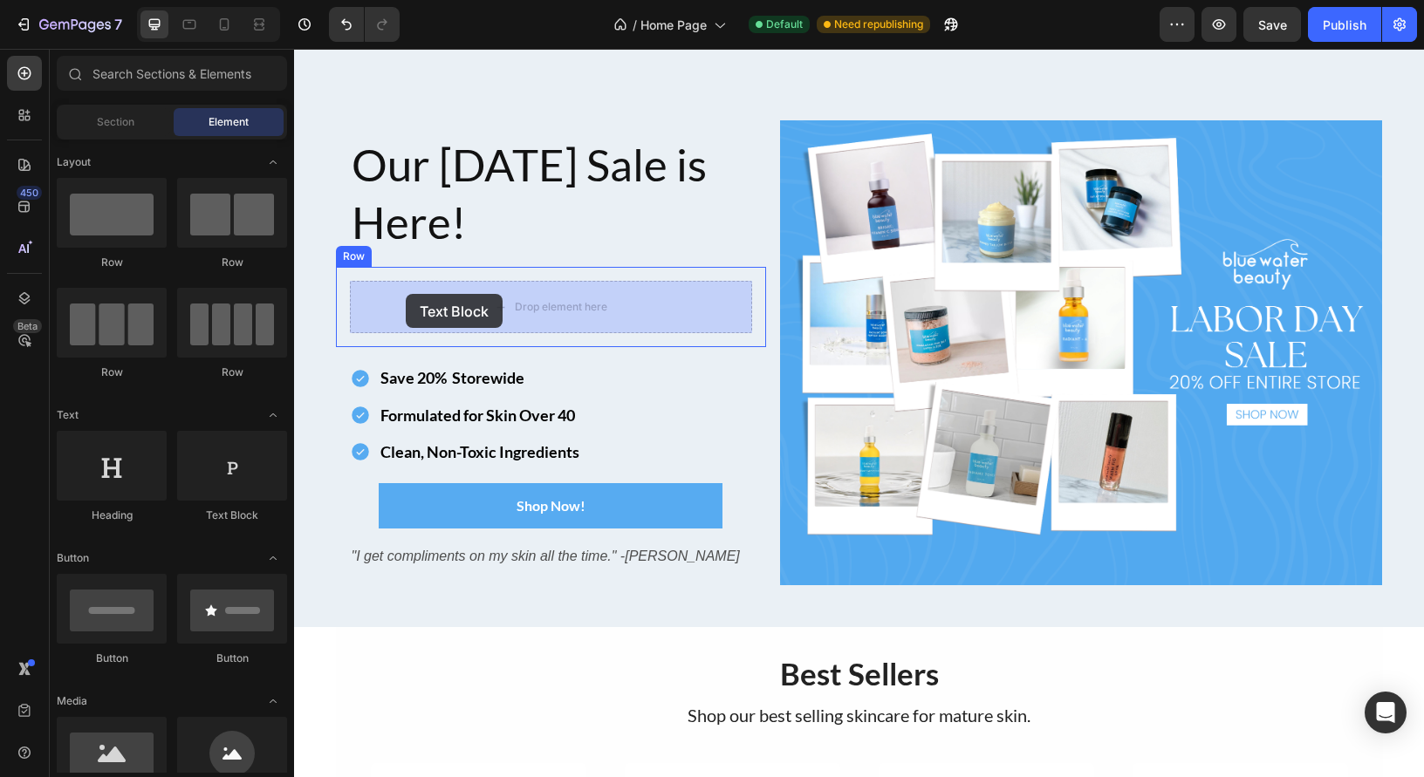
drag, startPoint x: 514, startPoint y: 523, endPoint x: 406, endPoint y: 294, distance: 253.7
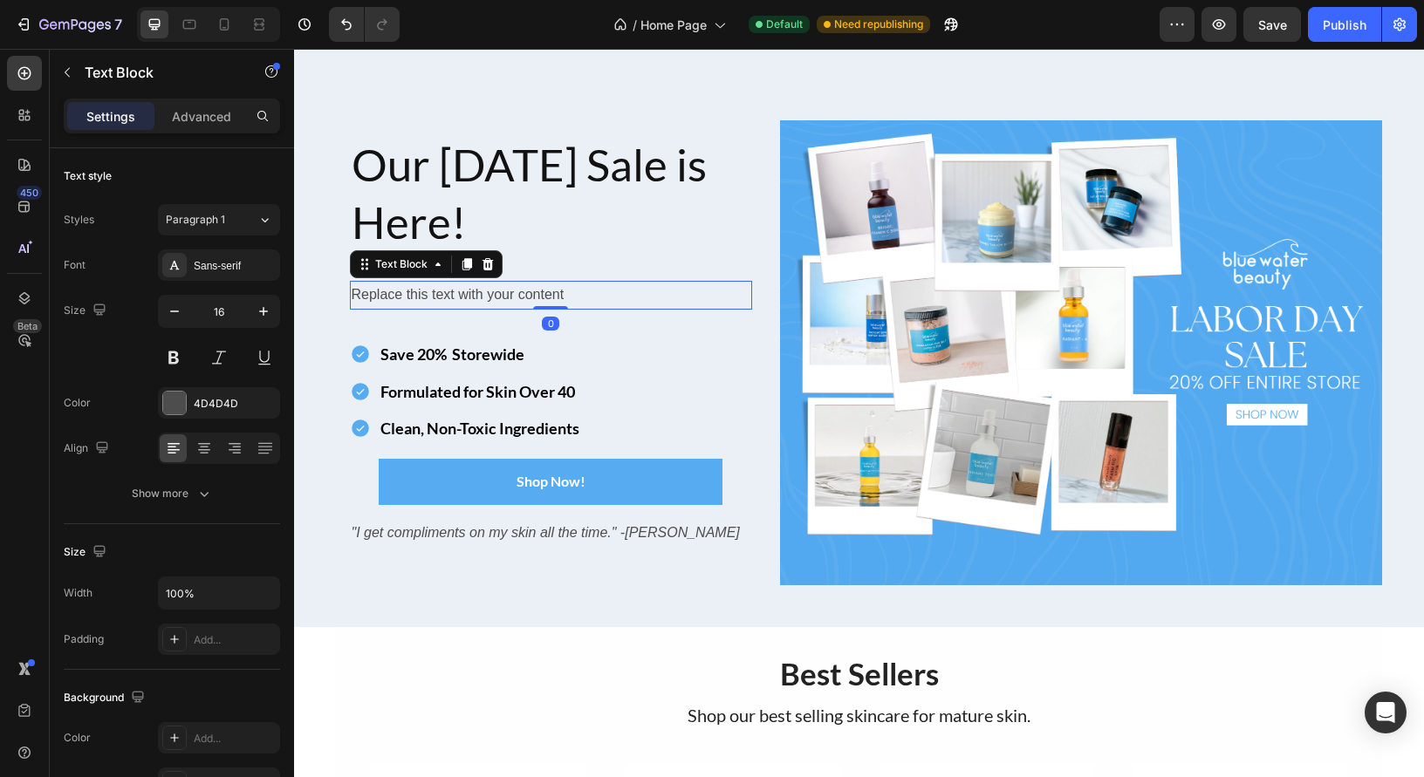
click at [424, 297] on div "Replace this text with your content" at bounding box center [551, 295] width 402 height 29
drag, startPoint x: 424, startPoint y: 297, endPoint x: 462, endPoint y: 302, distance: 37.8
click at [424, 297] on p "Replace this text with your content" at bounding box center [551, 295] width 399 height 25
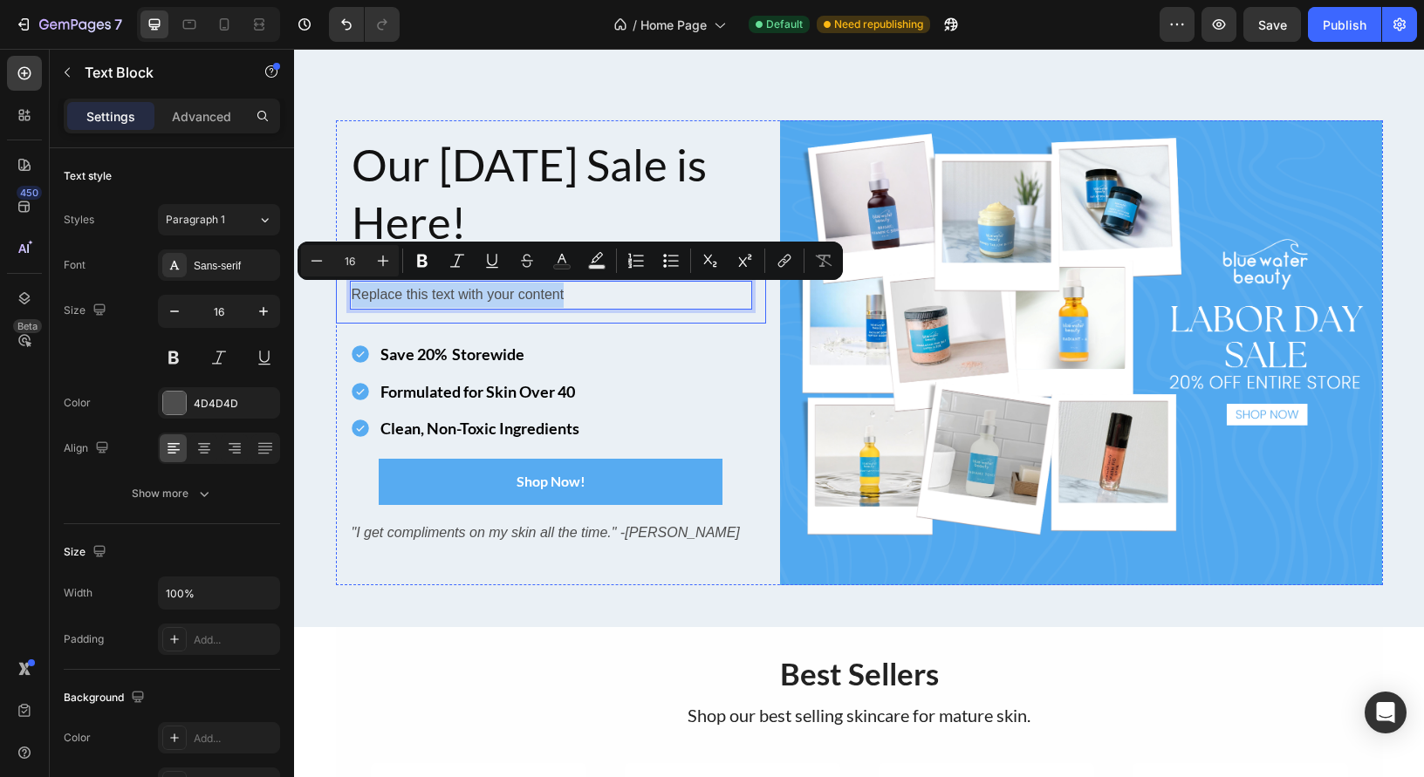
drag, startPoint x: 583, startPoint y: 293, endPoint x: 343, endPoint y: 291, distance: 239.9
click at [344, 291] on div "Replace this text with your content Text Block 0 Row" at bounding box center [551, 295] width 430 height 57
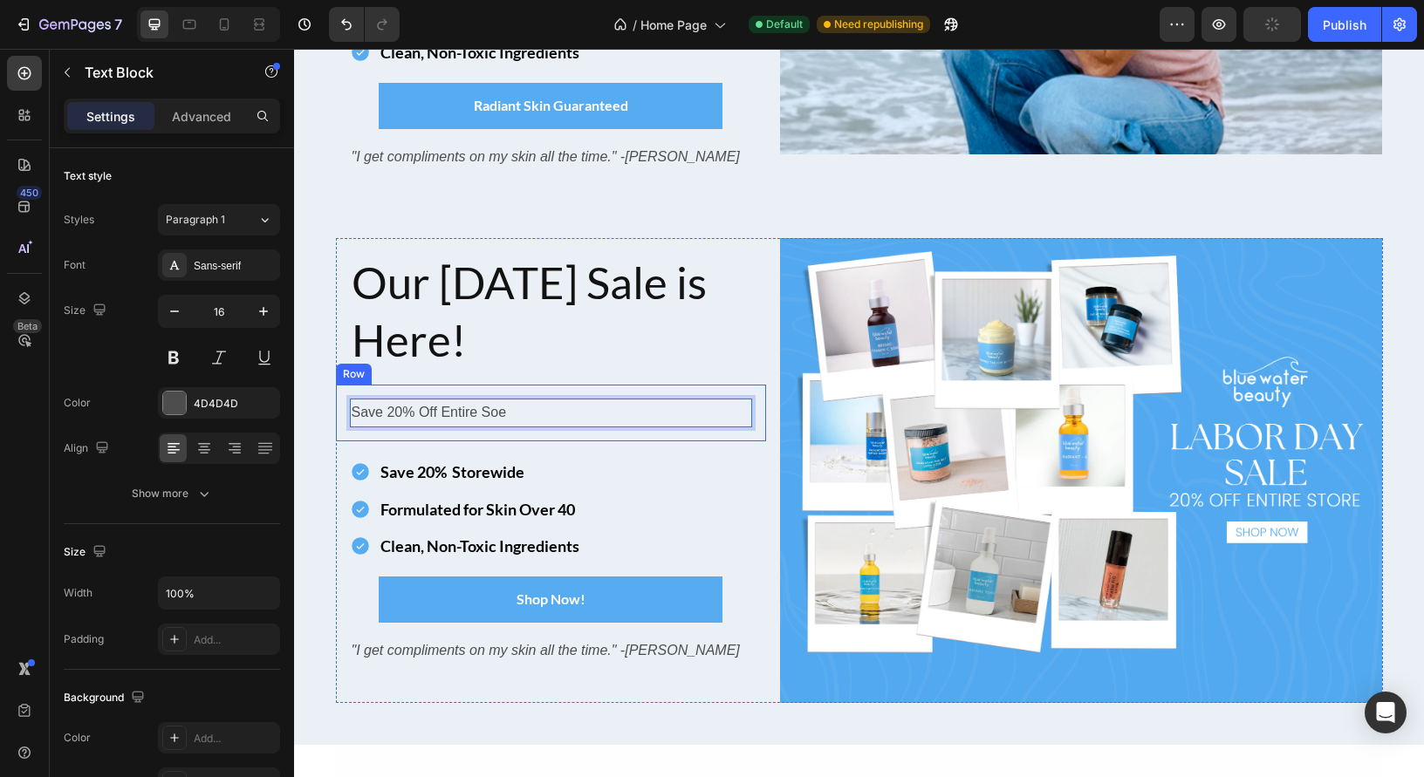
scroll to position [297, 0]
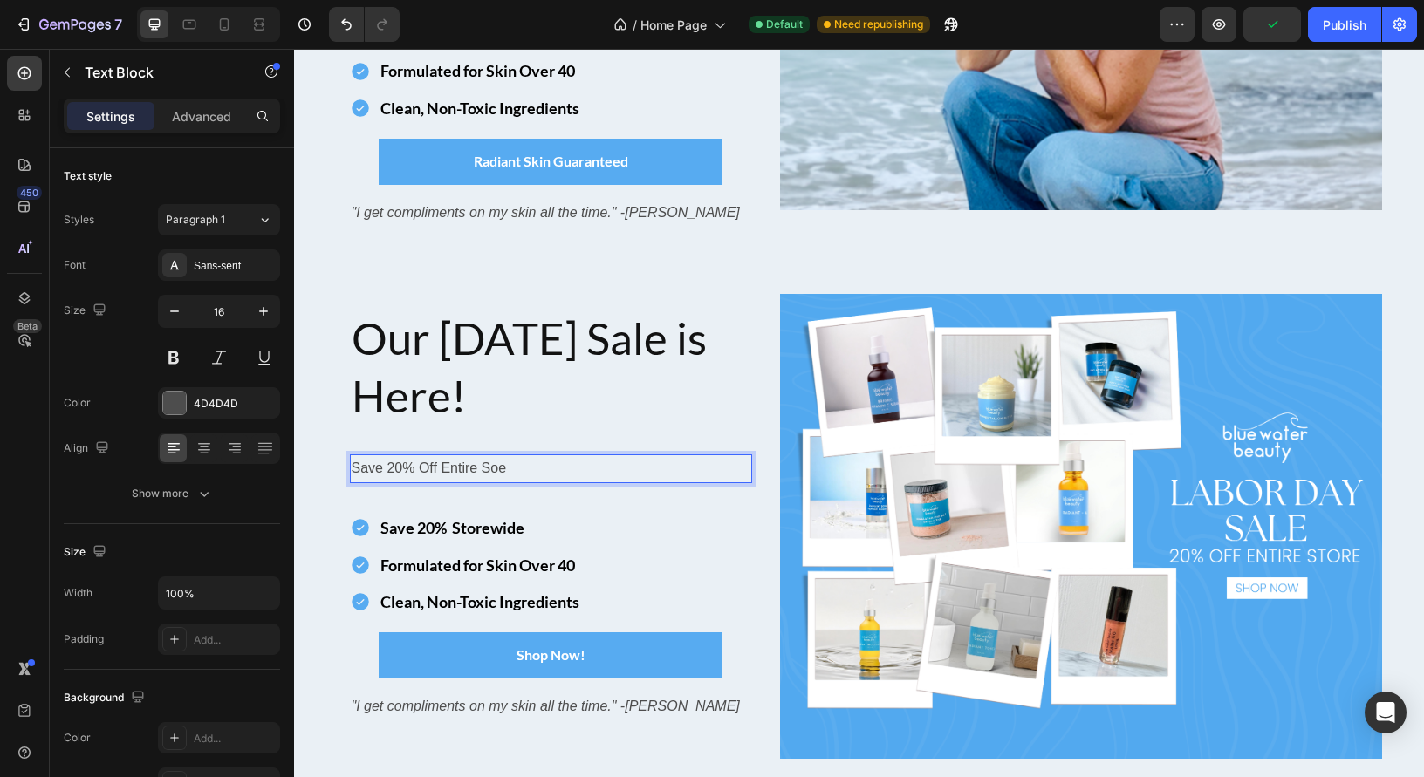
click at [404, 470] on p "Save 20% Off Entire Soe" at bounding box center [551, 468] width 399 height 25
drag, startPoint x: 597, startPoint y: 464, endPoint x: 554, endPoint y: 467, distance: 42.8
click at [597, 464] on p "Save 20% Off Entire Soe" at bounding box center [551, 468] width 399 height 25
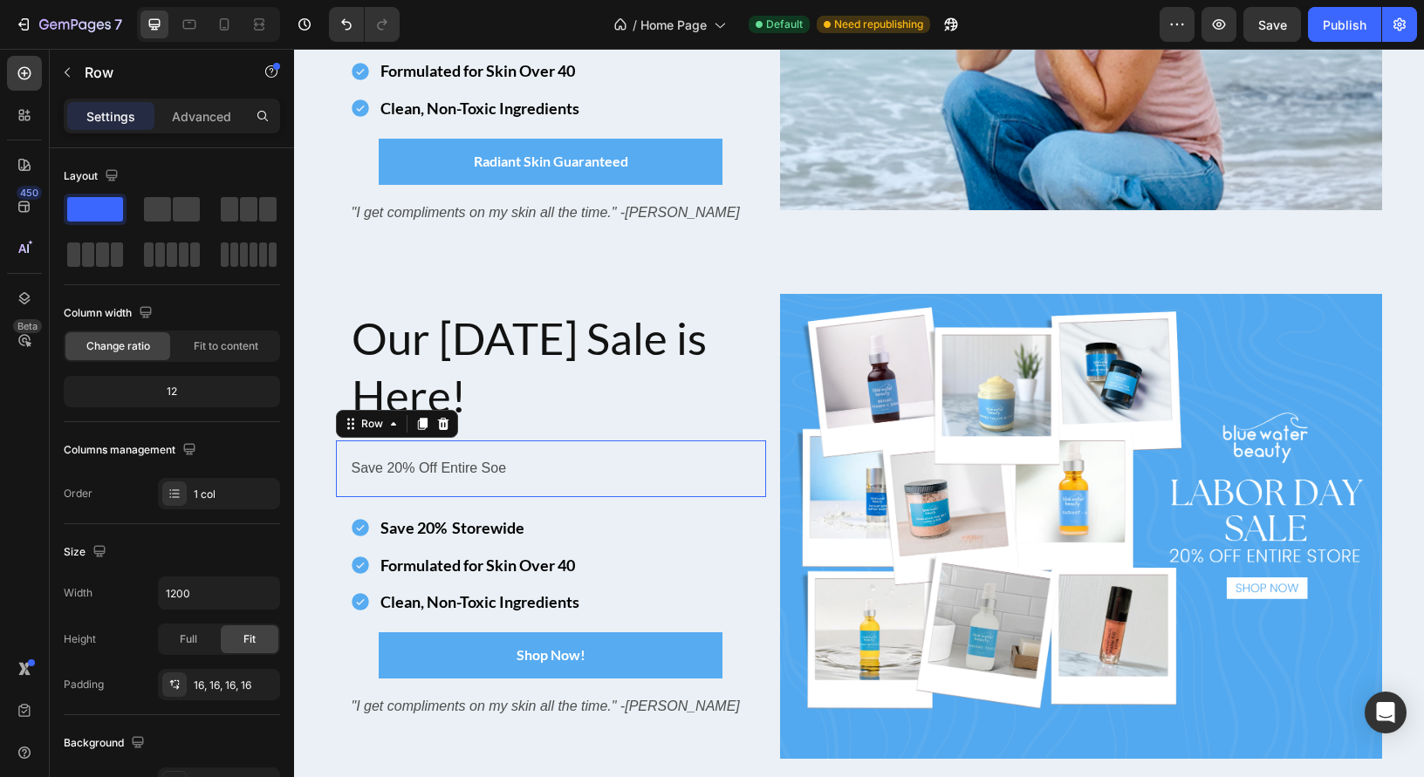
click at [415, 447] on div "Save 20% Off Entire Soe Text Block Row 0" at bounding box center [551, 469] width 430 height 57
click at [440, 427] on icon at bounding box center [442, 424] width 11 height 12
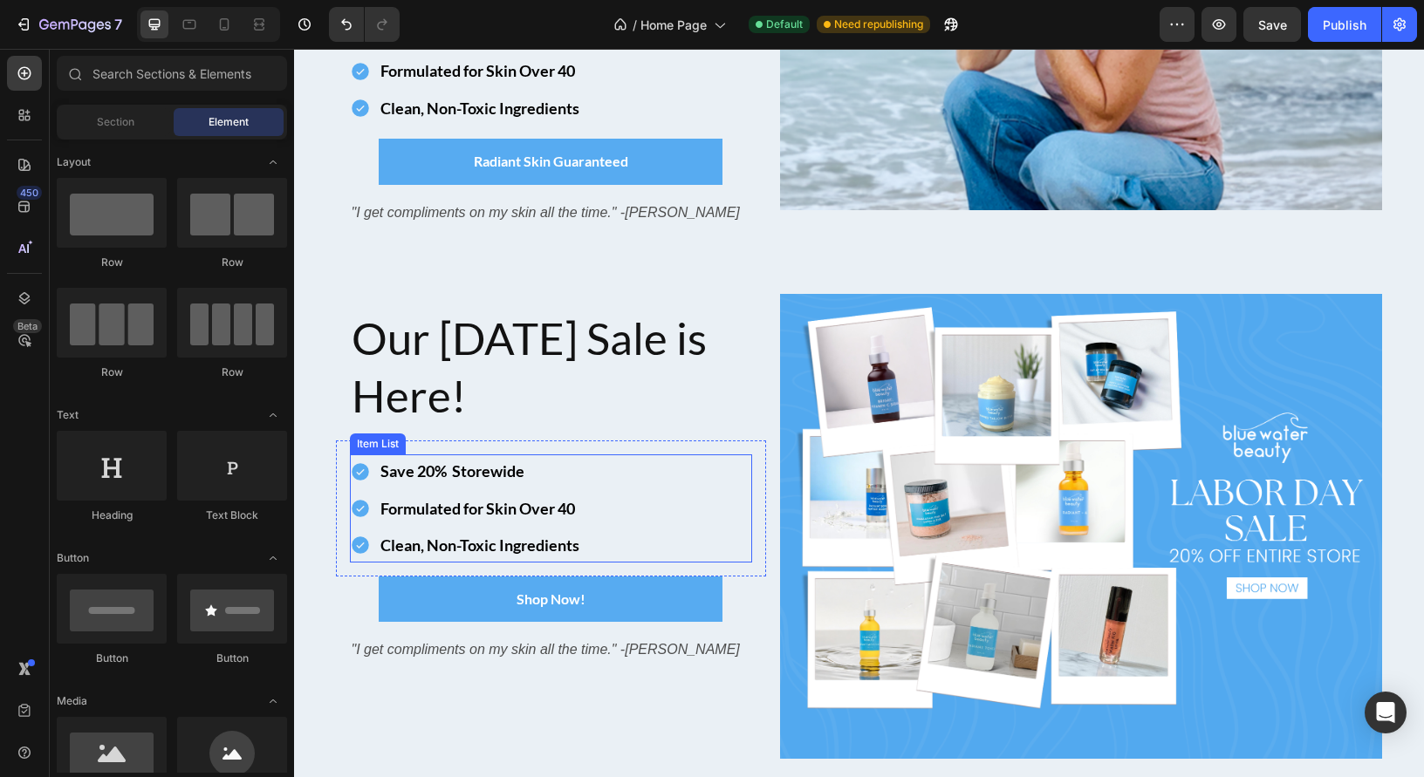
click at [536, 478] on p "Save 20% Storewide" at bounding box center [479, 471] width 199 height 28
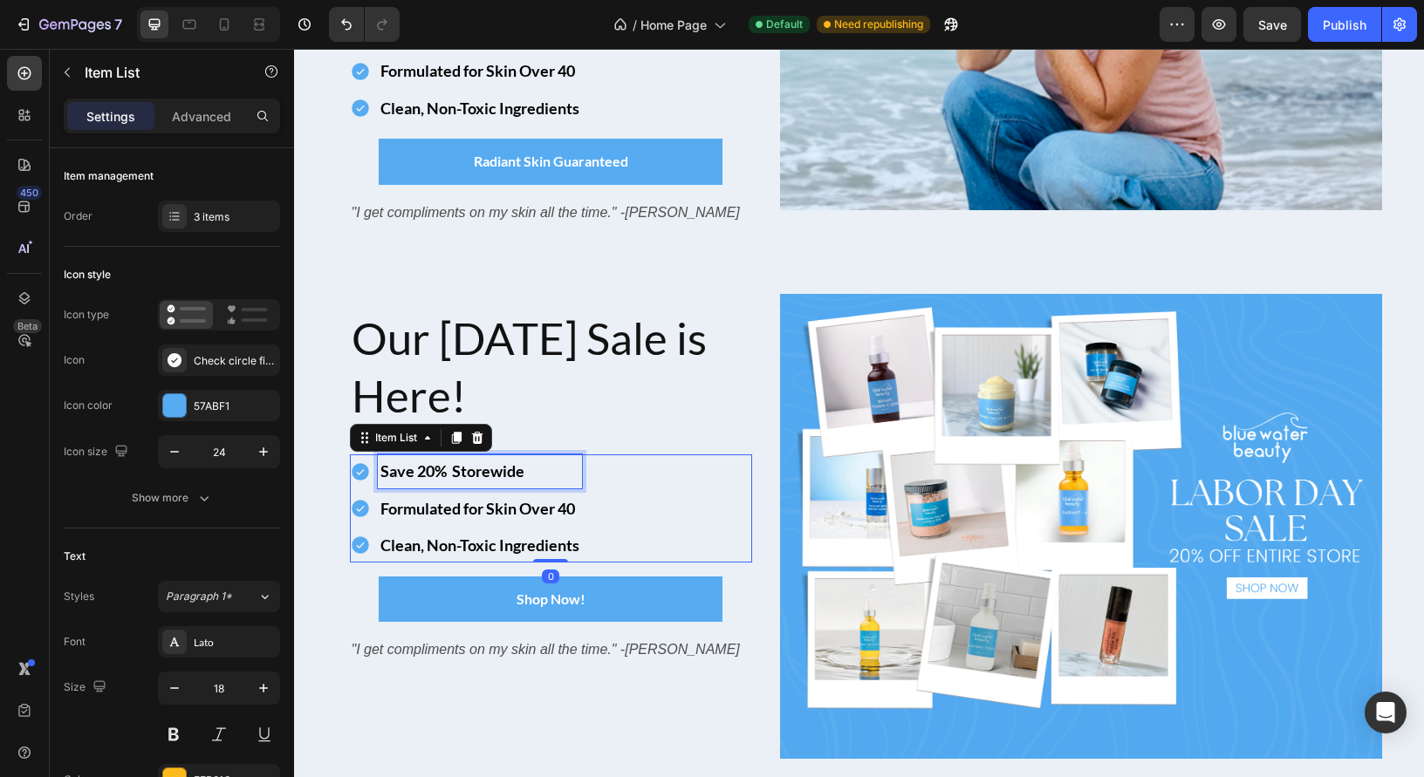
click at [532, 472] on p "Save 20% Storewide" at bounding box center [479, 471] width 199 height 28
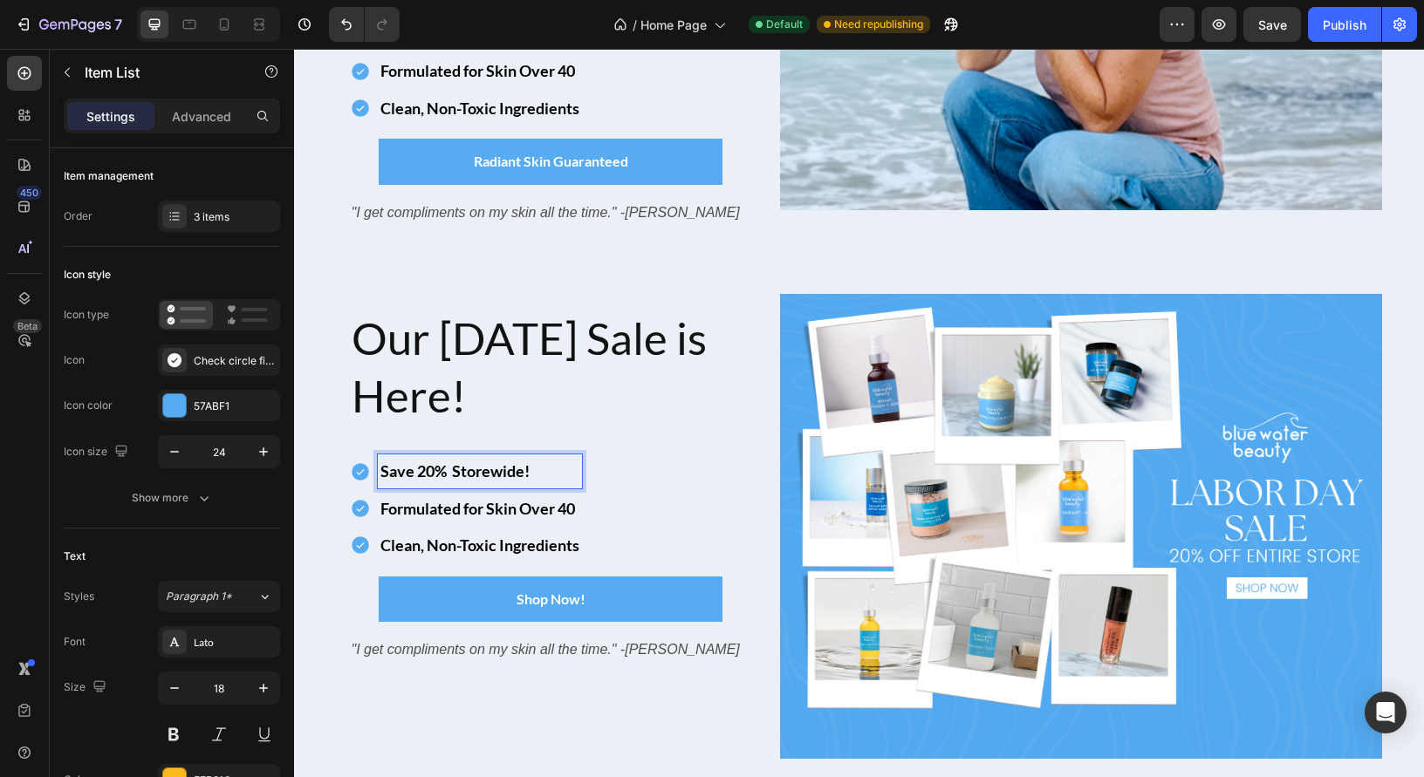
click at [403, 469] on strong "Save 20% Storewide!" at bounding box center [454, 471] width 149 height 19
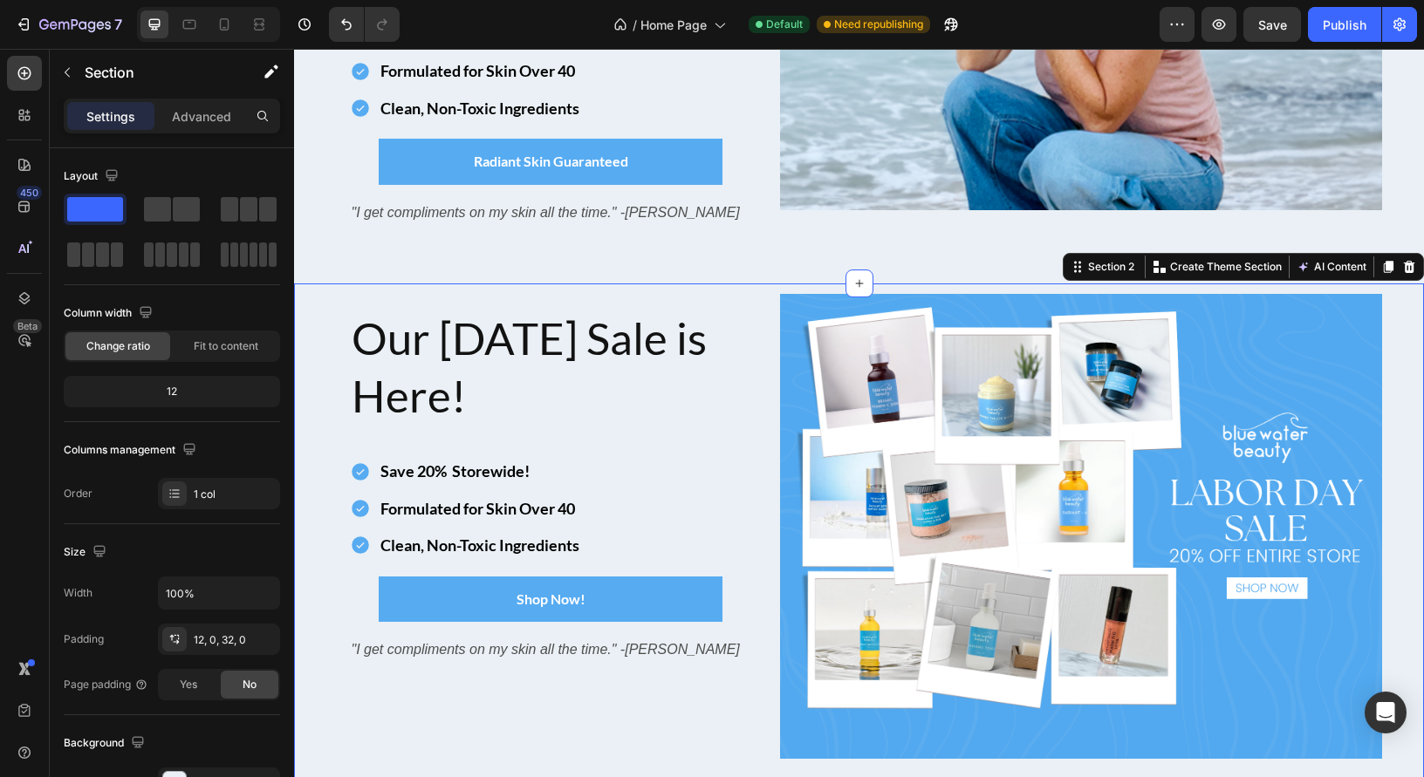
click at [329, 469] on div "Image Our [DATE] Sale is Here! Heading Row Save 20% Storewide! Formulated for S…" at bounding box center [859, 534] width 1130 height 480
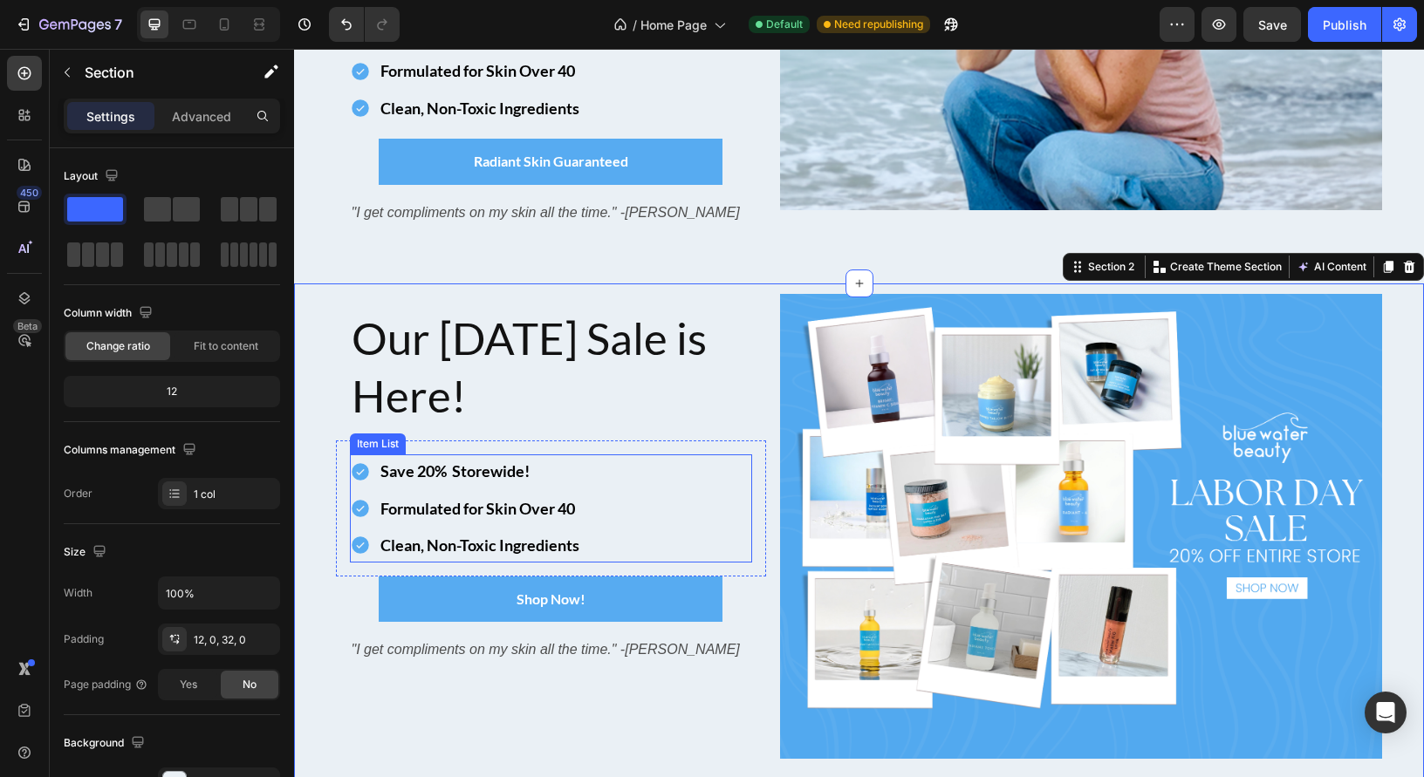
click at [357, 483] on div "Save 20% Storewide!" at bounding box center [466, 471] width 232 height 33
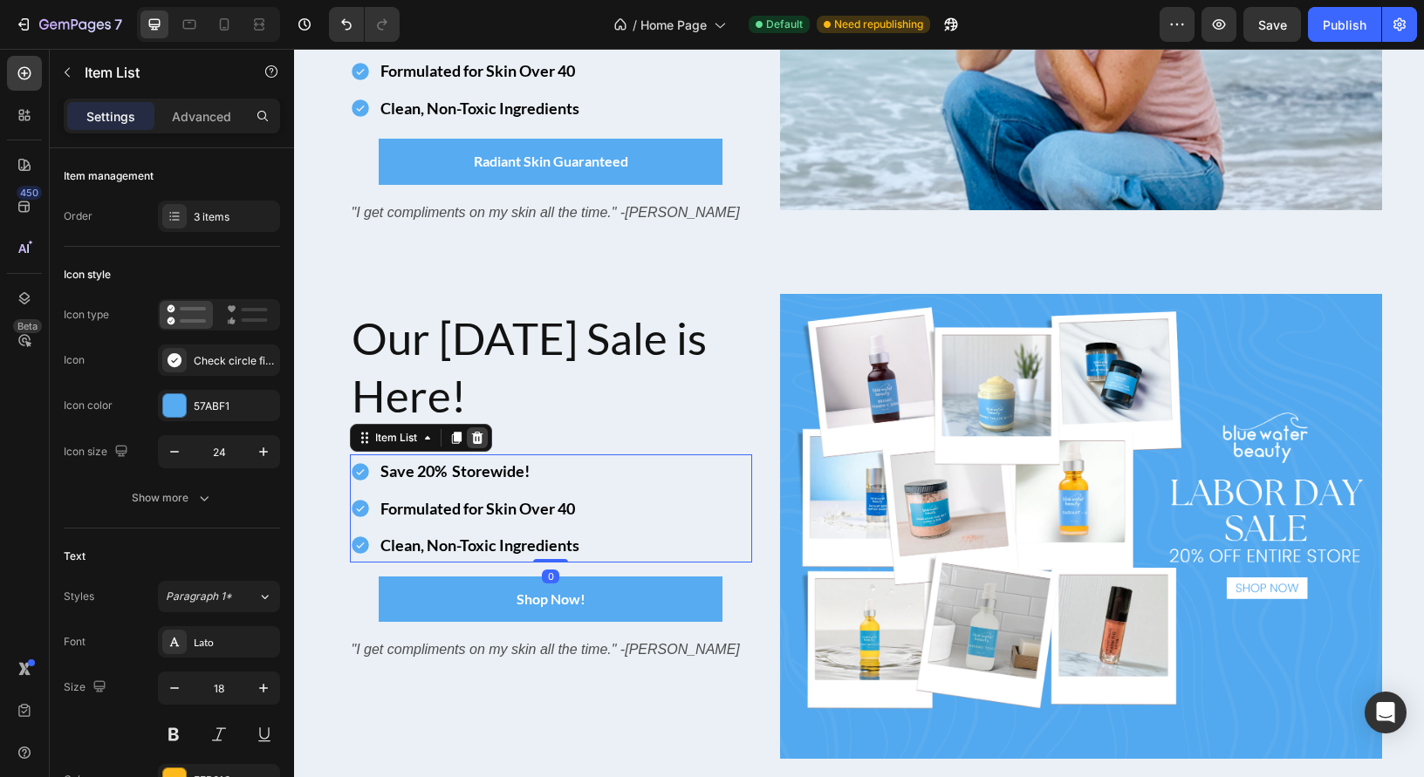
click at [477, 436] on icon at bounding box center [476, 438] width 11 height 12
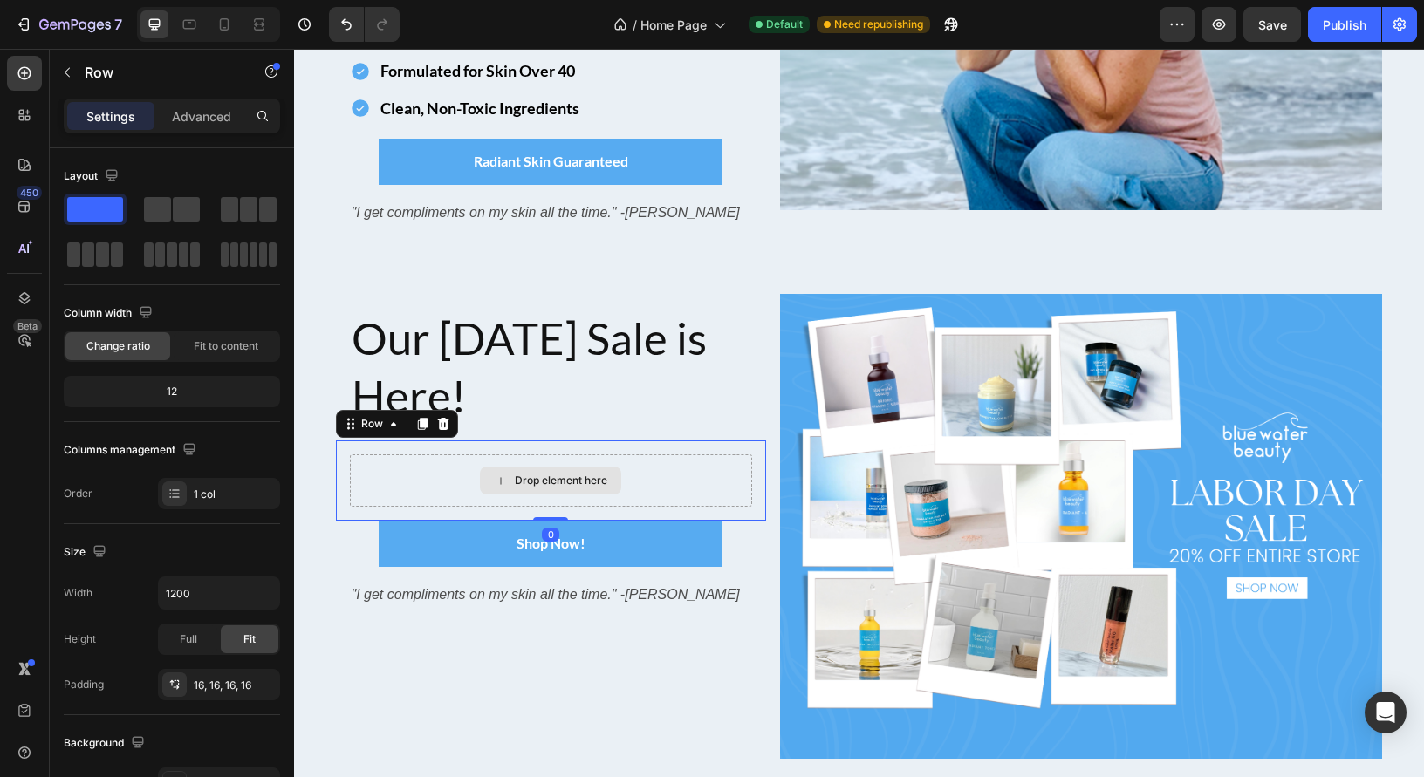
click at [401, 475] on div "Drop element here" at bounding box center [551, 481] width 402 height 52
click at [445, 426] on icon at bounding box center [442, 424] width 11 height 12
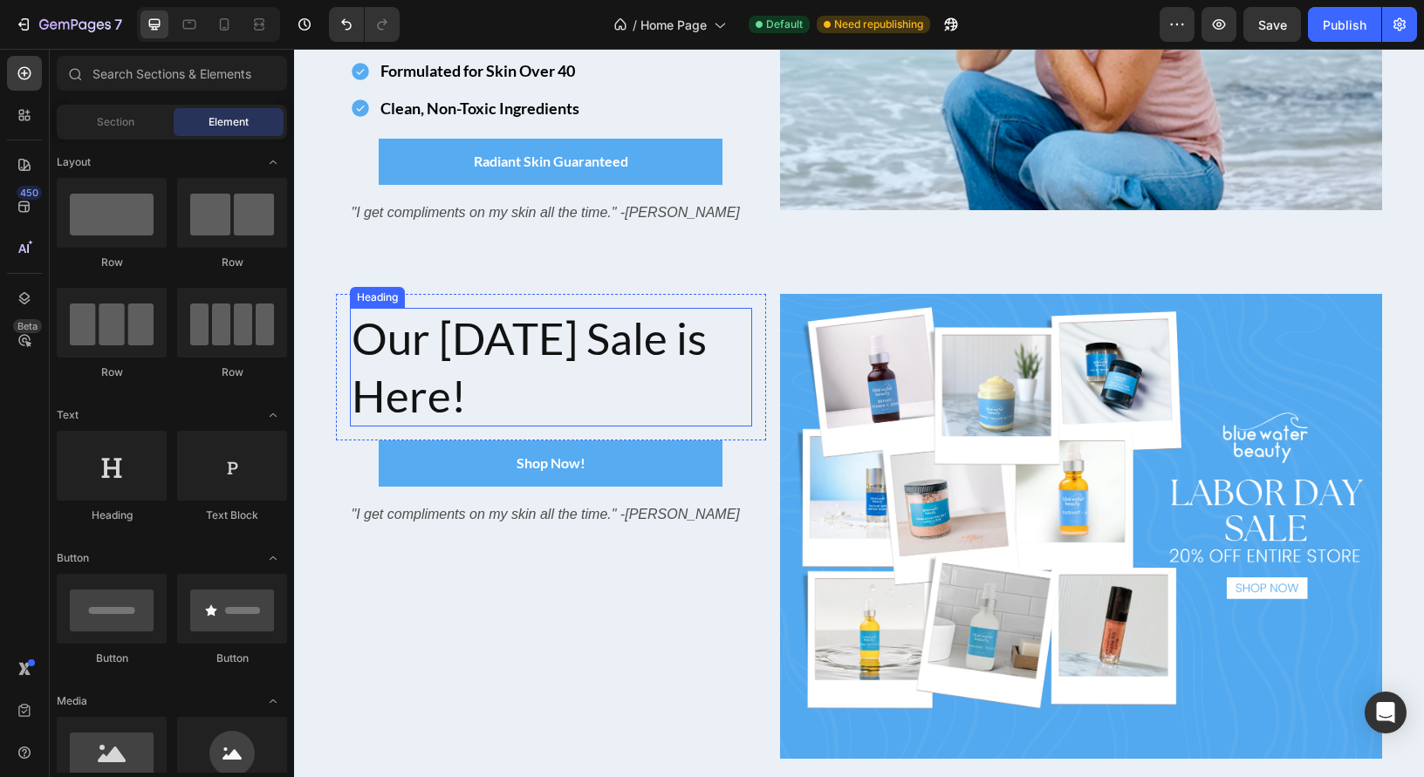
click at [513, 403] on p "Our [DATE] Sale is Here!" at bounding box center [551, 368] width 399 height 116
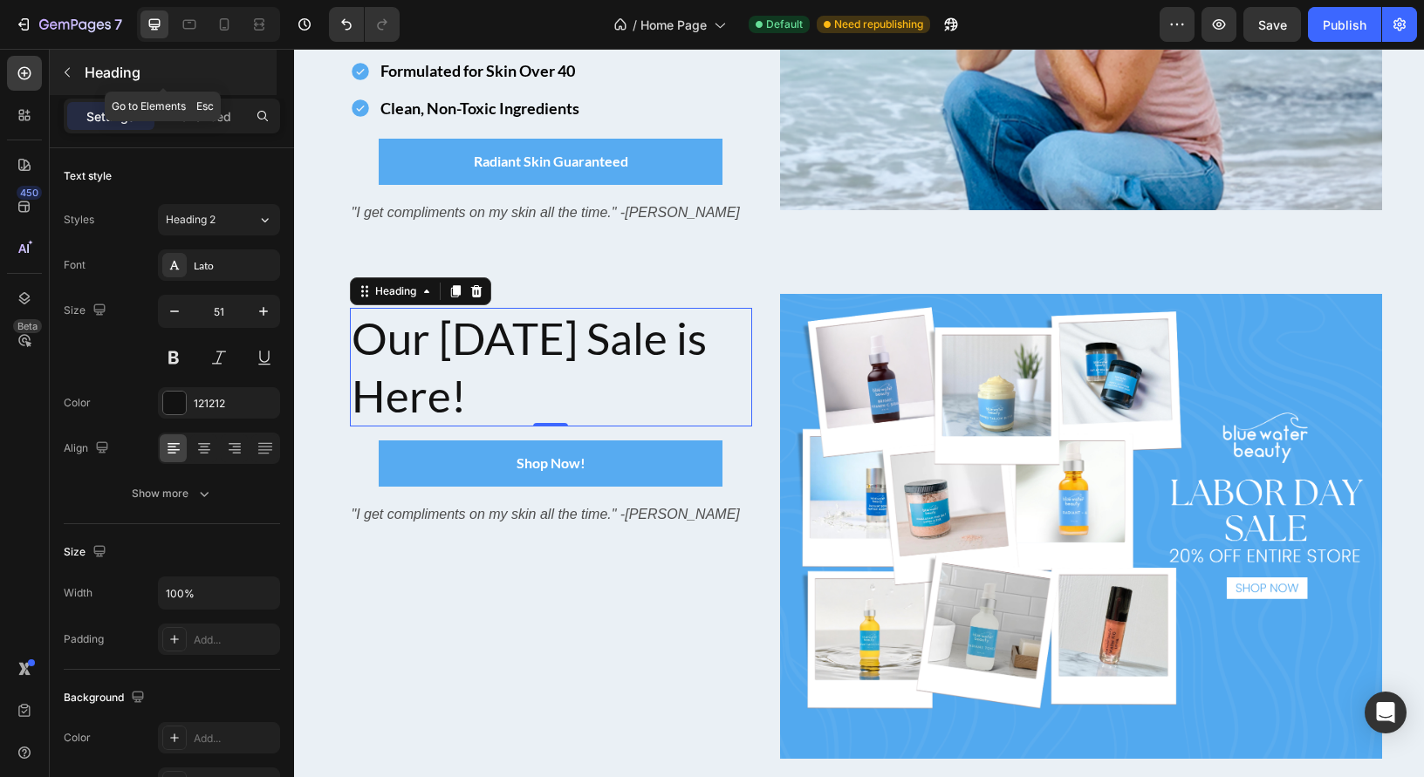
click at [72, 75] on icon "button" at bounding box center [67, 72] width 14 height 14
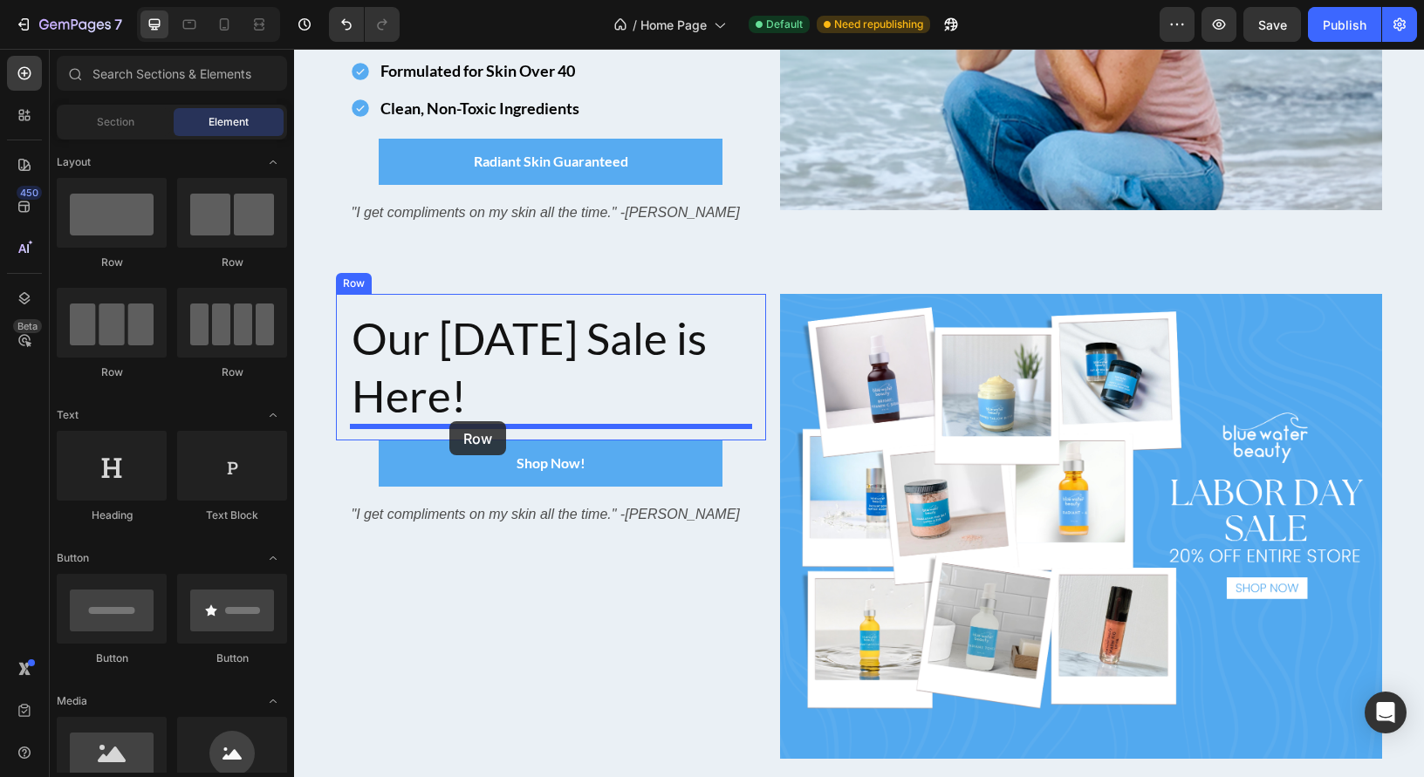
drag, startPoint x: 398, startPoint y: 265, endPoint x: 337, endPoint y: 359, distance: 112.3
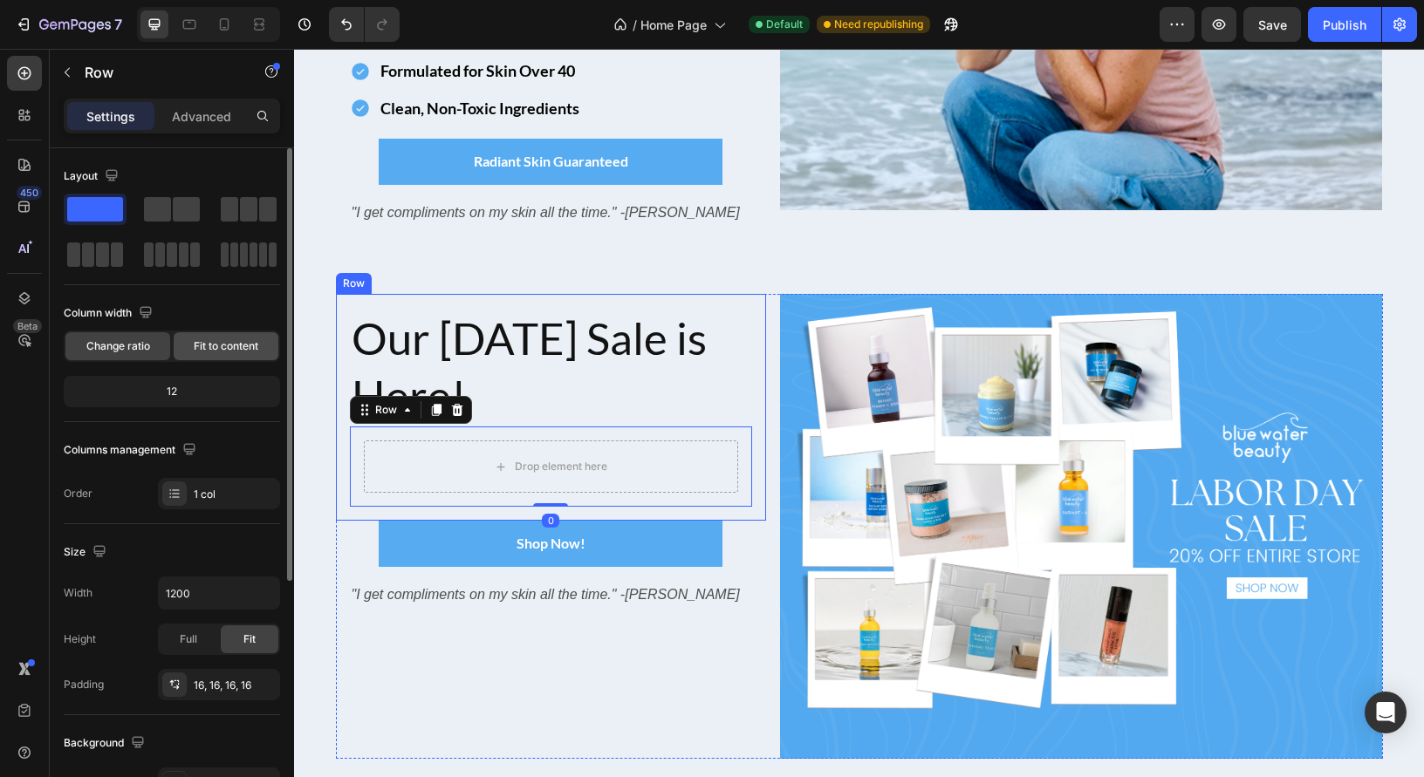
scroll to position [297, 0]
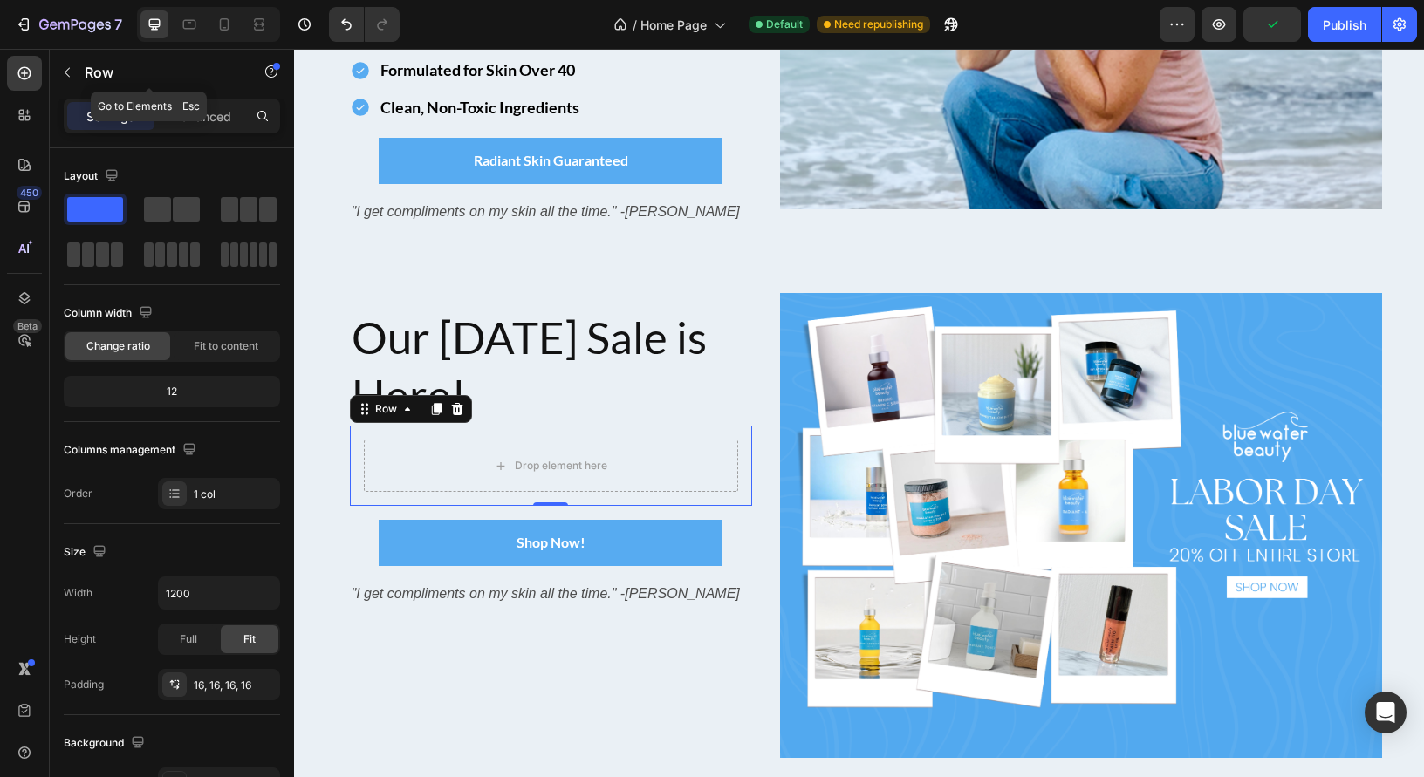
drag, startPoint x: 76, startPoint y: 72, endPoint x: 79, endPoint y: 86, distance: 14.4
click at [76, 73] on button "button" at bounding box center [67, 72] width 28 height 28
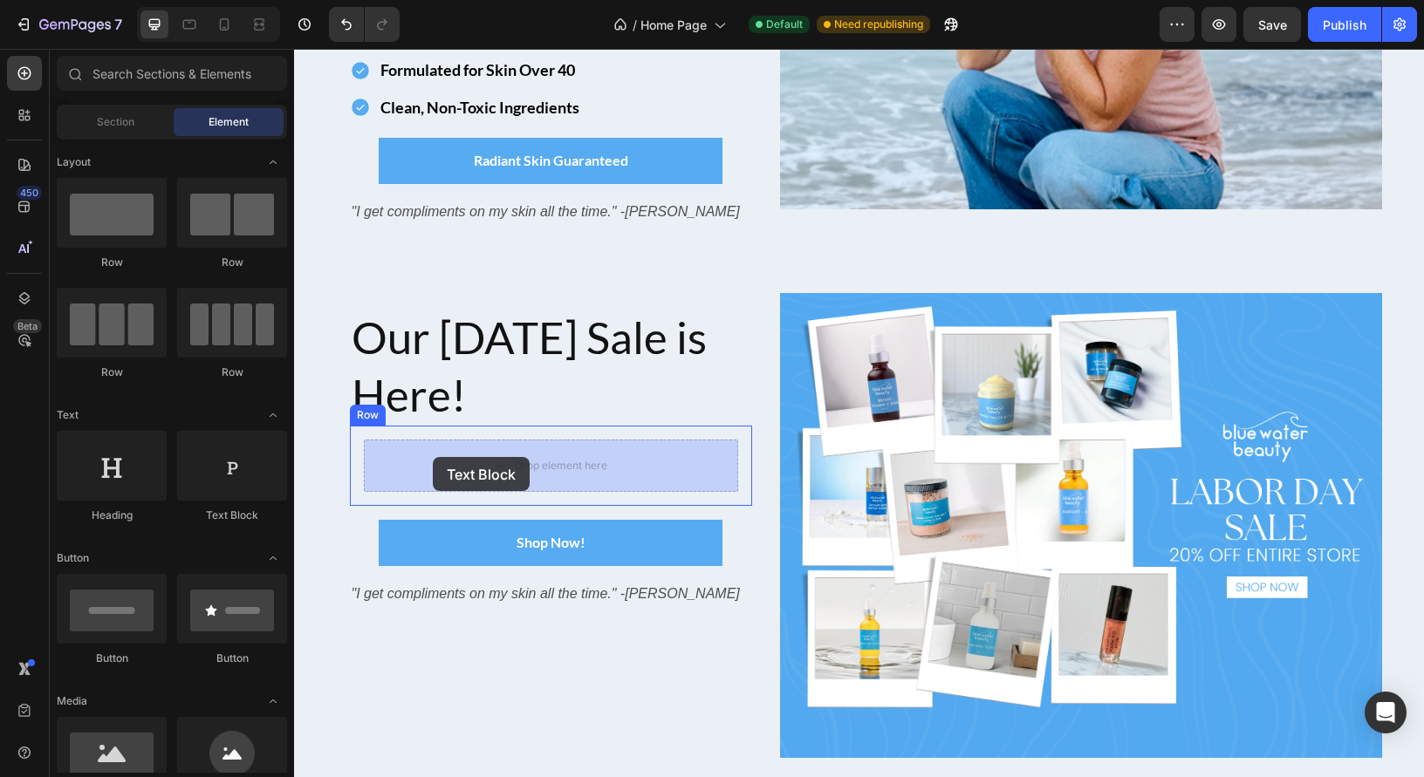
drag, startPoint x: 521, startPoint y: 533, endPoint x: 433, endPoint y: 457, distance: 116.3
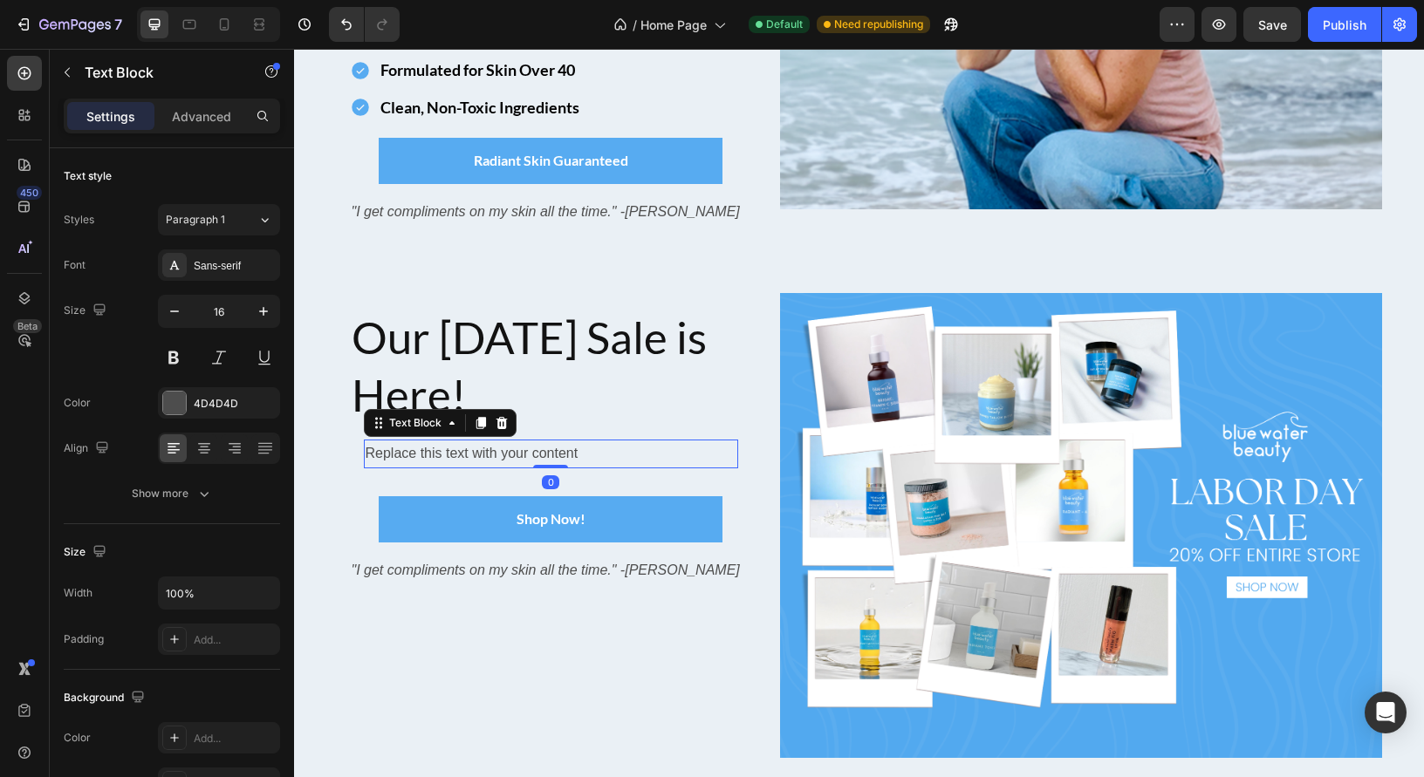
scroll to position [0, 0]
click at [427, 454] on div "Replace this text with your content" at bounding box center [551, 454] width 374 height 29
click at [427, 454] on p "Replace this text with your content" at bounding box center [551, 453] width 371 height 25
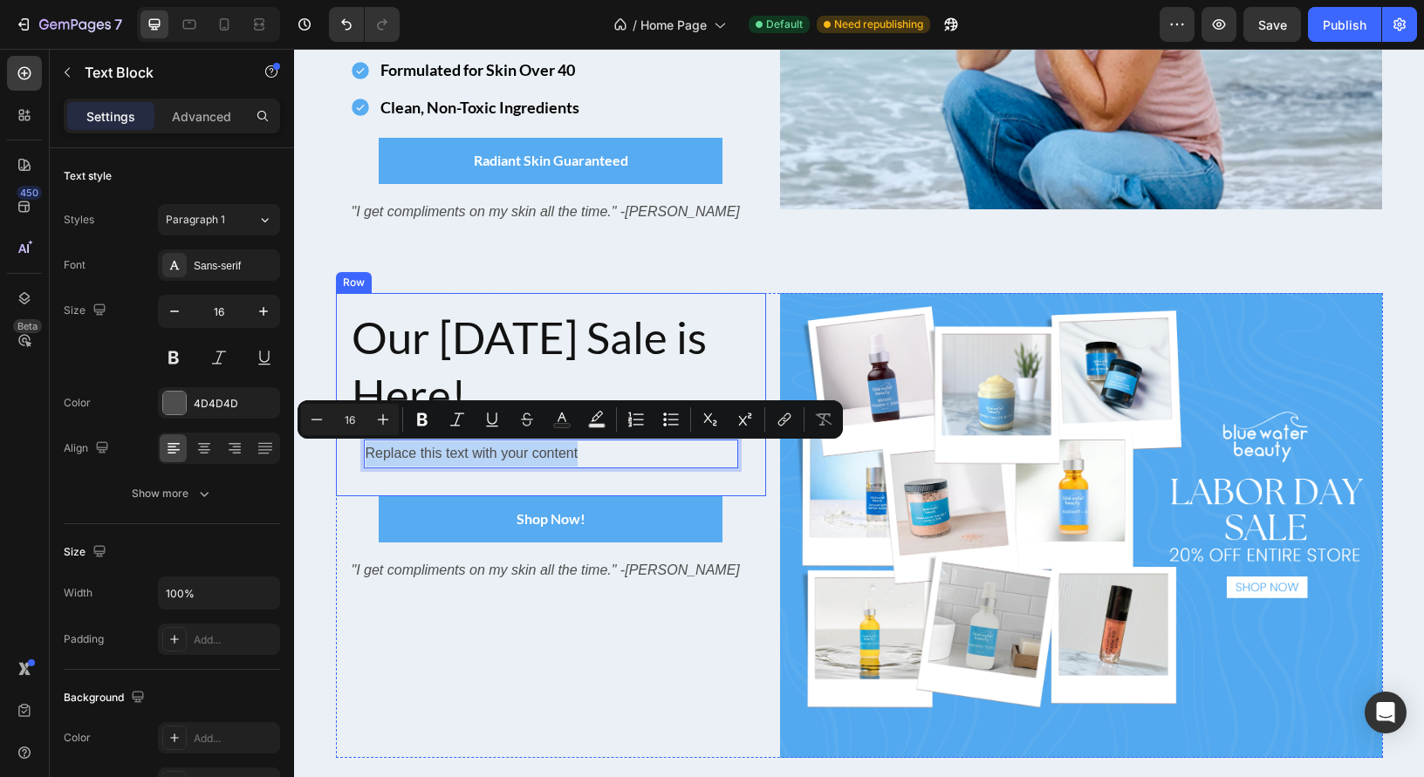
drag, startPoint x: 616, startPoint y: 455, endPoint x: 339, endPoint y: 454, distance: 276.6
click at [339, 454] on div "Our [DATE] Sale is Here! Heading Replace this text with your content Text Block…" at bounding box center [551, 394] width 430 height 203
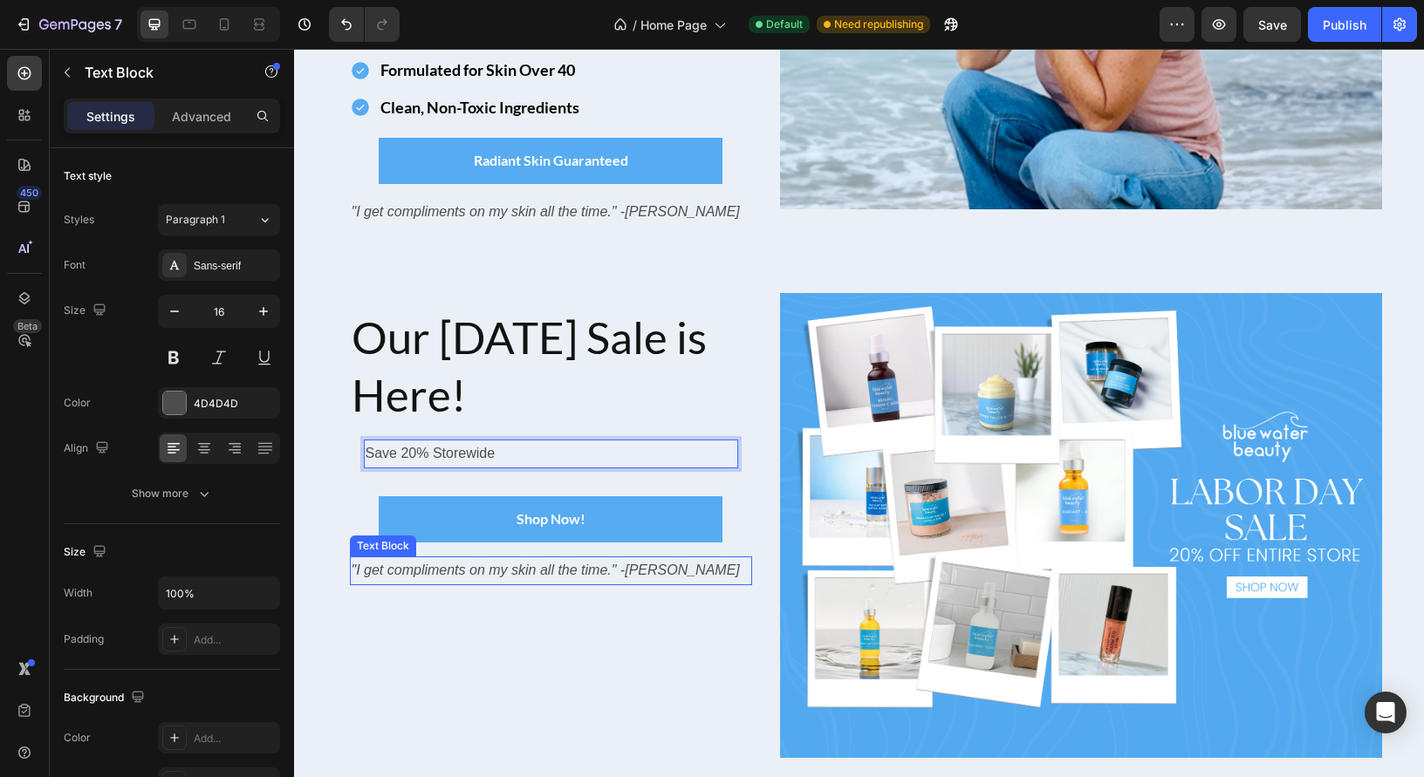
drag, startPoint x: 531, startPoint y: 569, endPoint x: 553, endPoint y: 573, distance: 22.2
click at [531, 569] on icon ""I get compliments on my skin all the time." -[PERSON_NAME]" at bounding box center [546, 570] width 388 height 15
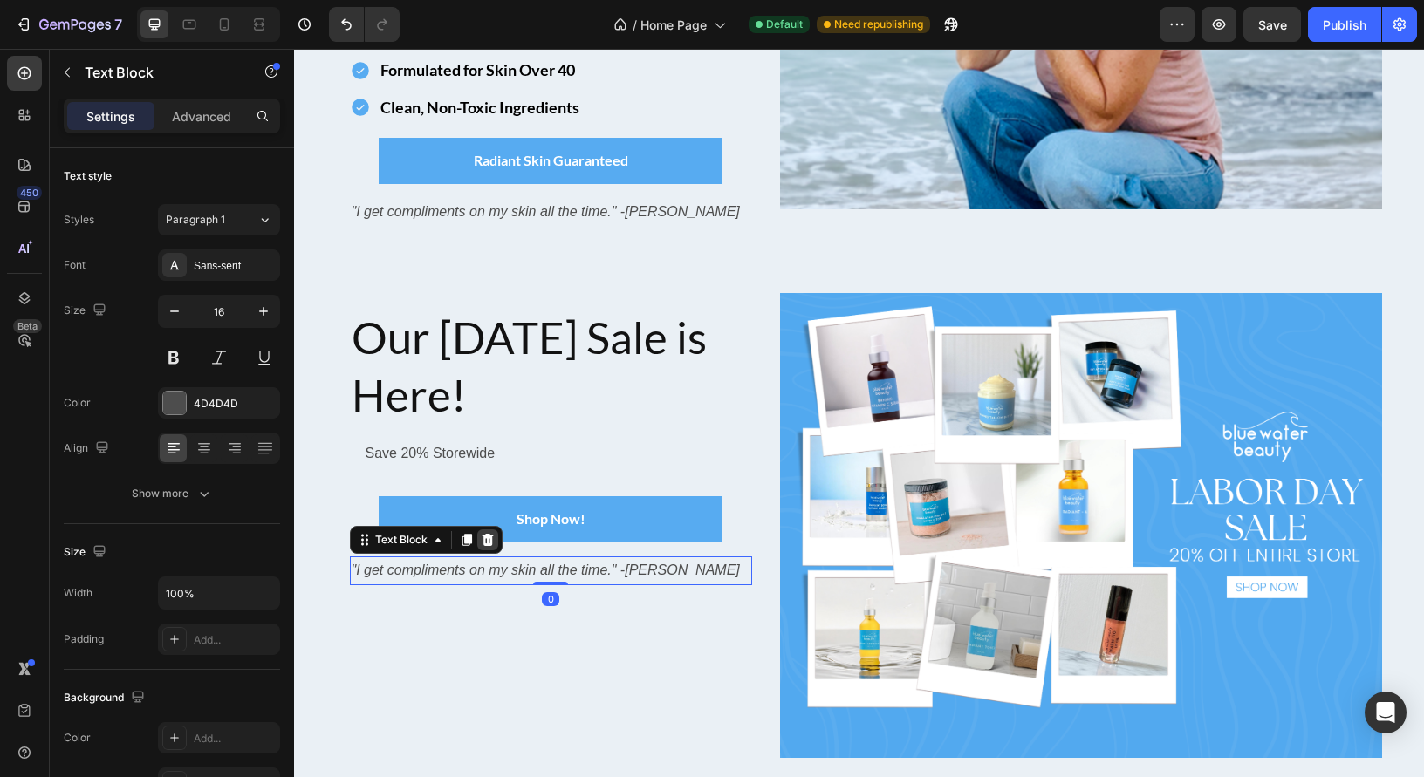
click at [482, 542] on icon at bounding box center [488, 540] width 14 height 14
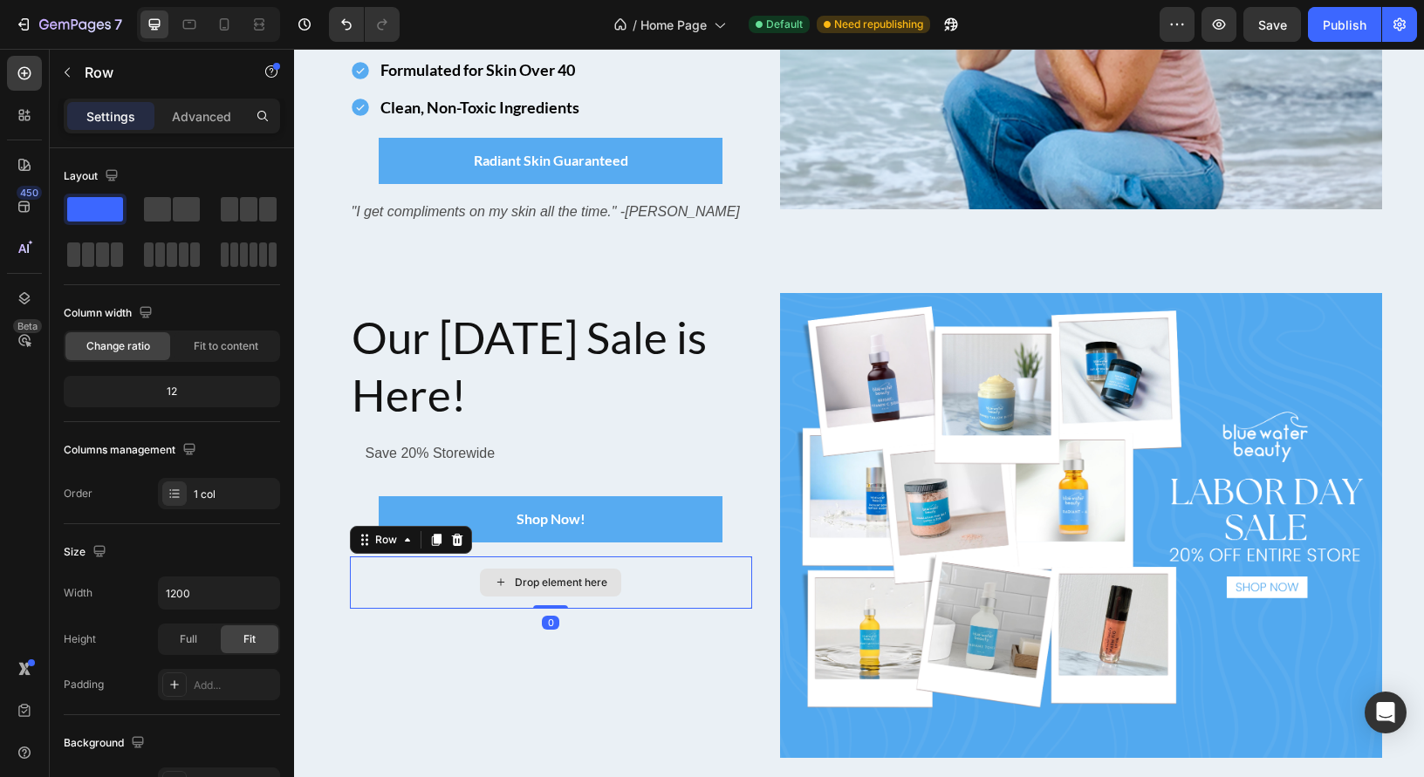
click at [461, 562] on div "Drop element here" at bounding box center [551, 583] width 402 height 52
click at [456, 541] on icon at bounding box center [456, 540] width 11 height 12
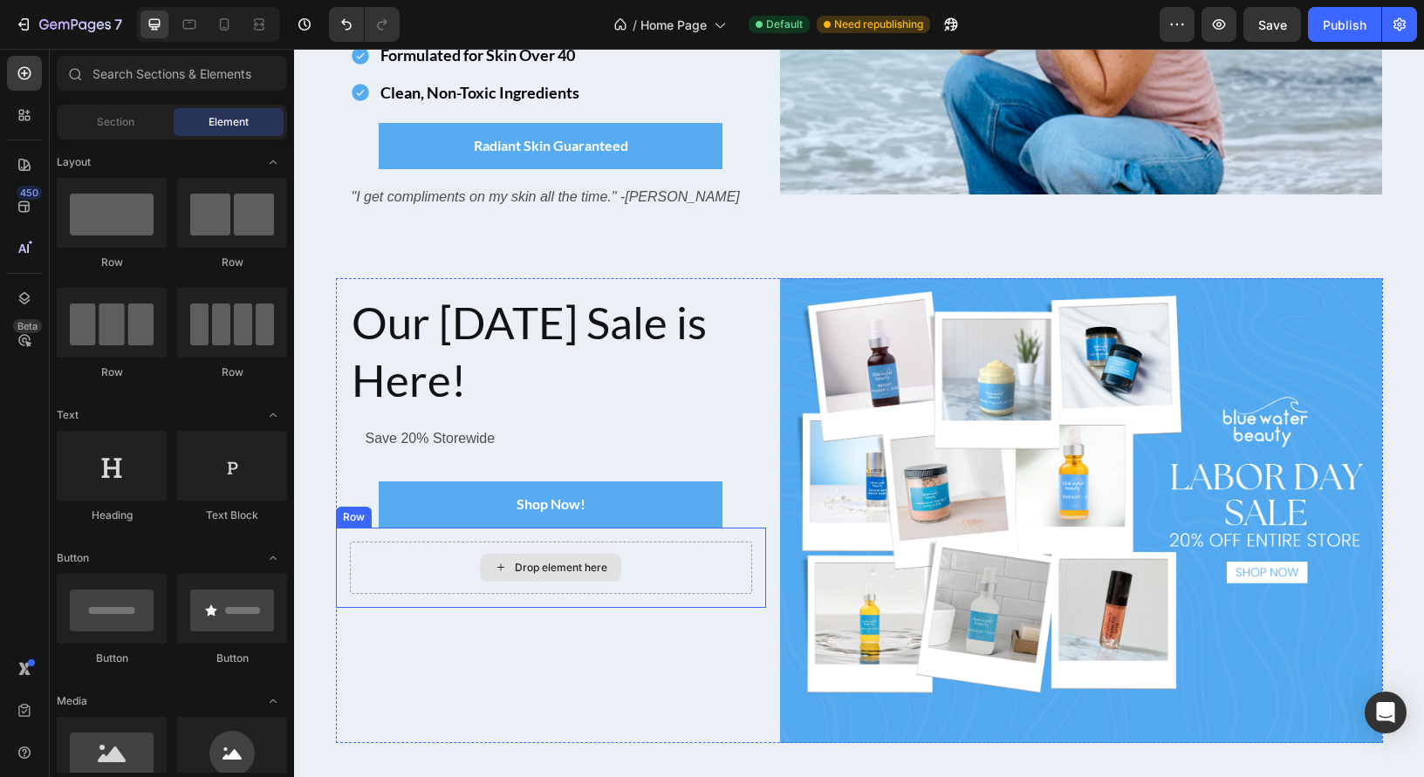
scroll to position [314, 0]
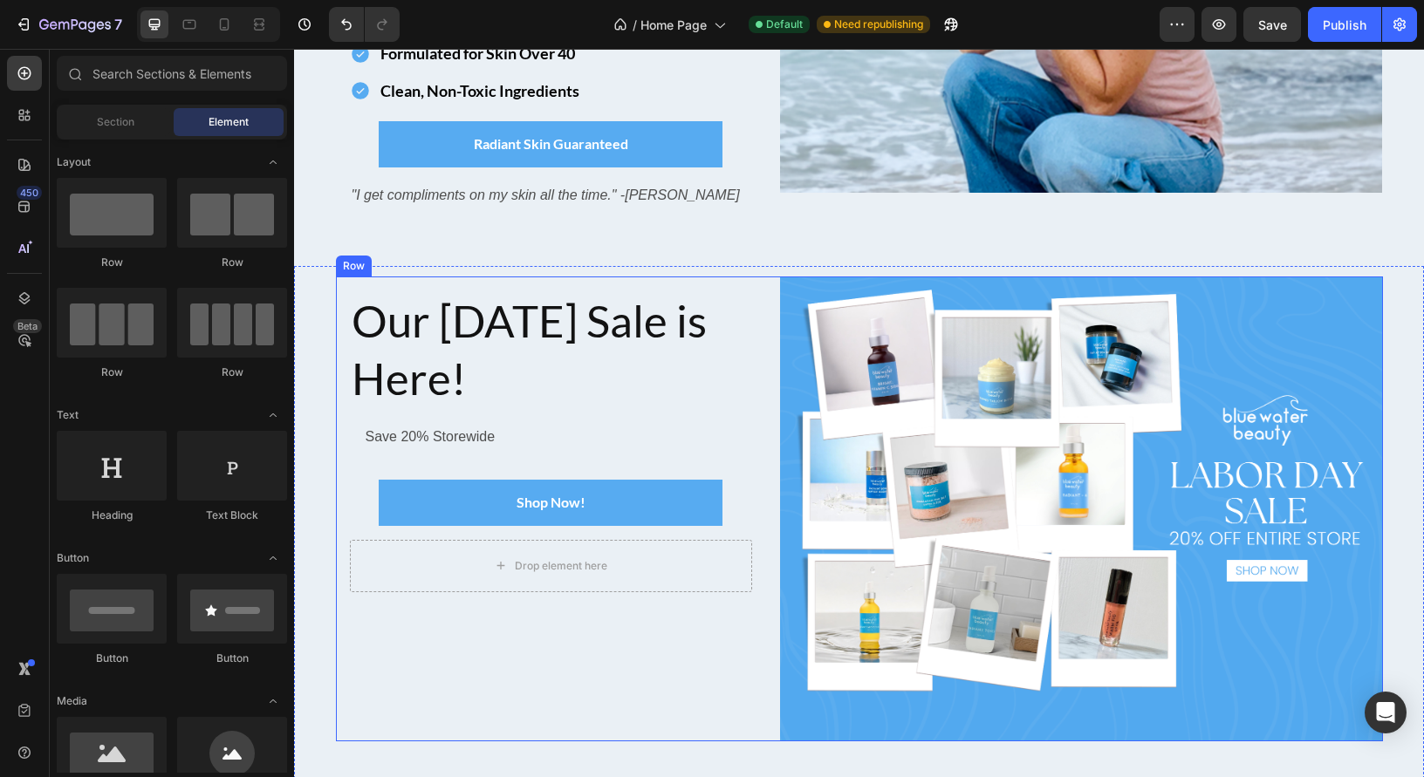
click at [778, 402] on div "Image Our [DATE] Sale is Here! Heading Save 20% Storewide Text Block Row Row Sh…" at bounding box center [859, 510] width 1047 height 466
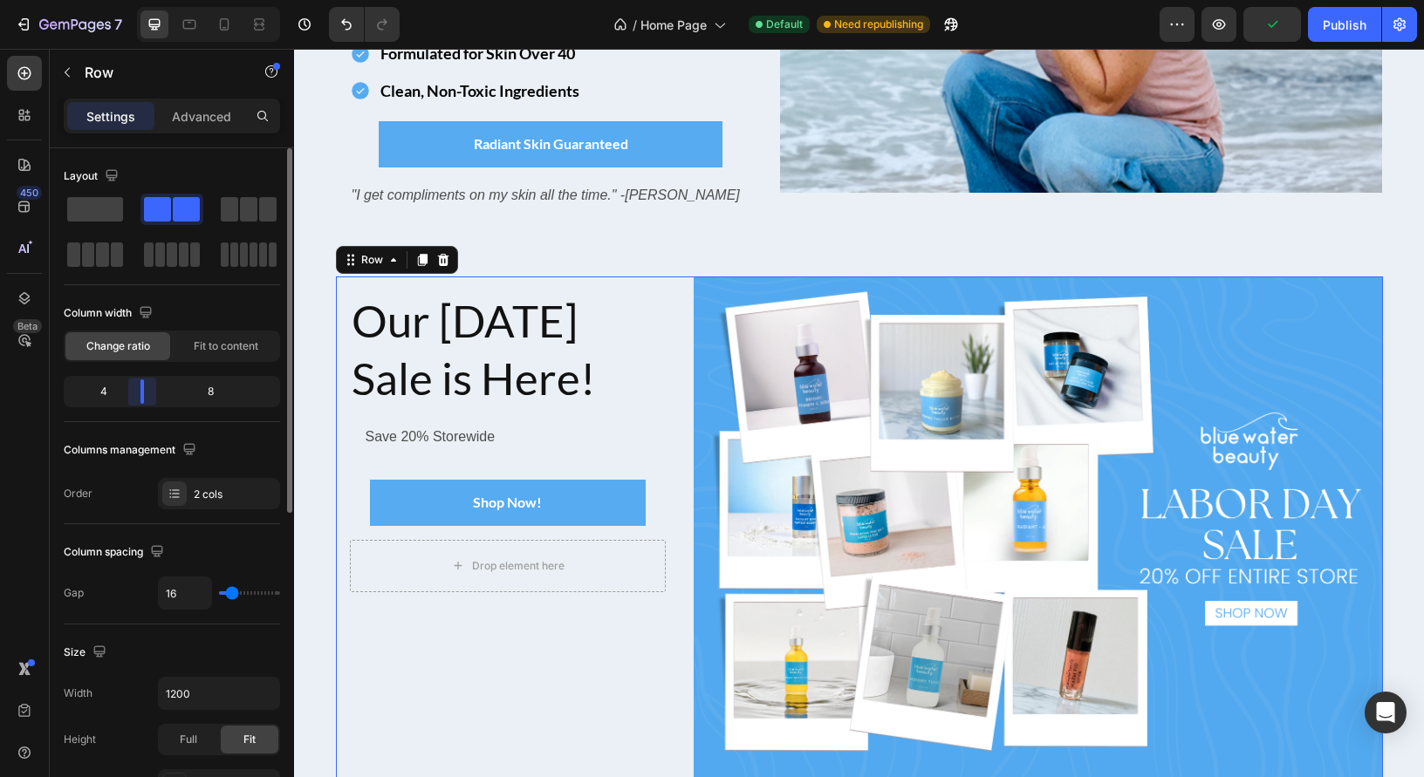
drag, startPoint x: 160, startPoint y: 392, endPoint x: 204, endPoint y: 429, distance: 58.2
click at [140, 0] on body "7 Version history / Home Page Default Need republishing Preview Publish 450 Bet…" at bounding box center [712, 0] width 1424 height 0
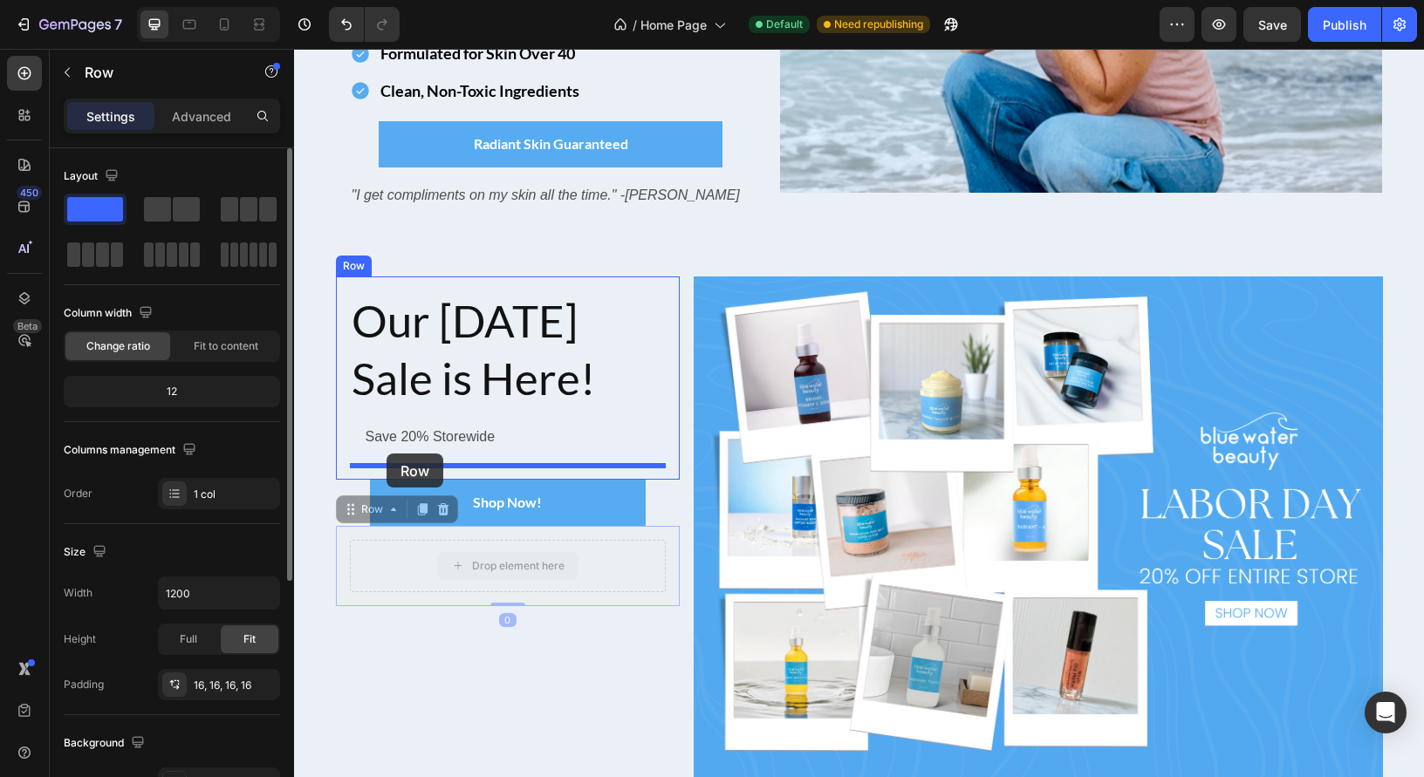
drag, startPoint x: 386, startPoint y: 579, endPoint x: 386, endPoint y: 454, distance: 125.6
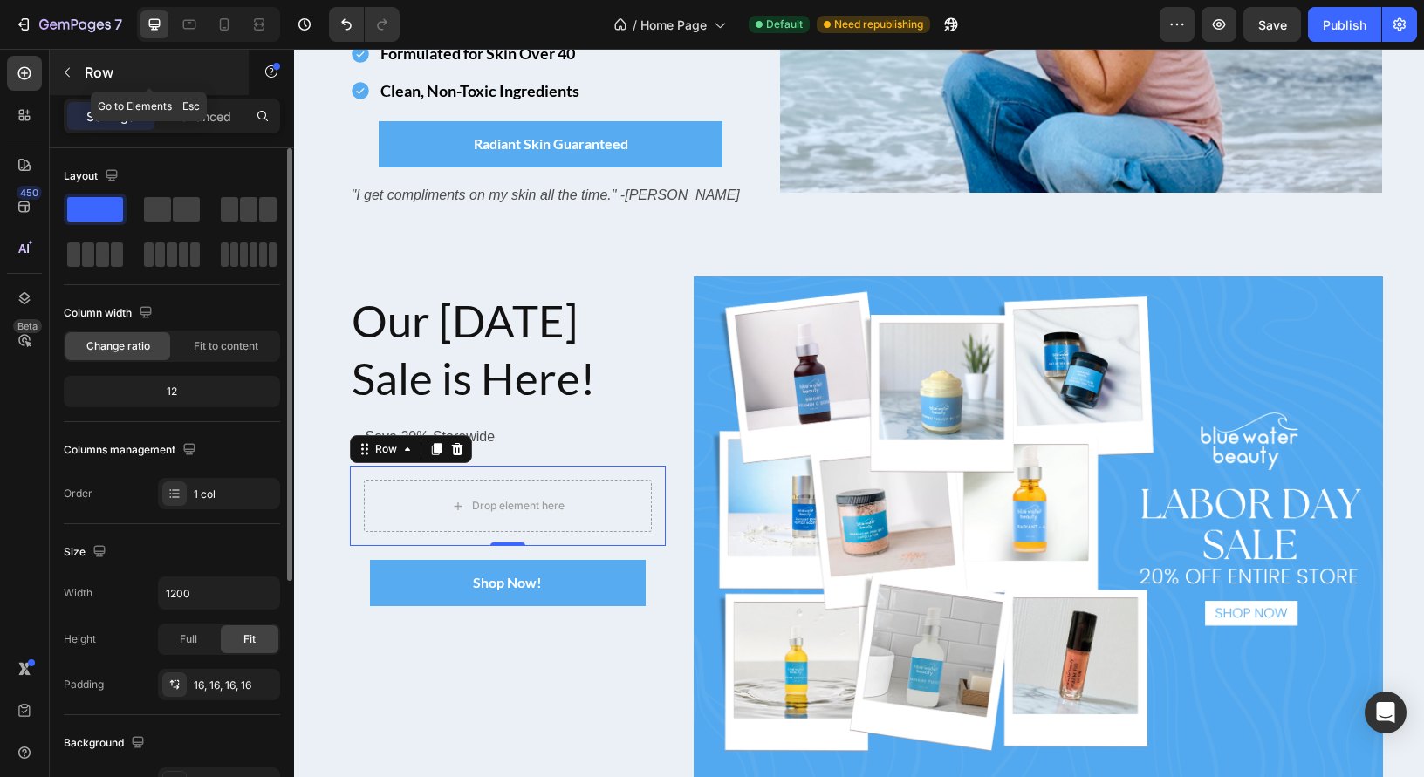
click at [74, 70] on button "button" at bounding box center [67, 72] width 28 height 28
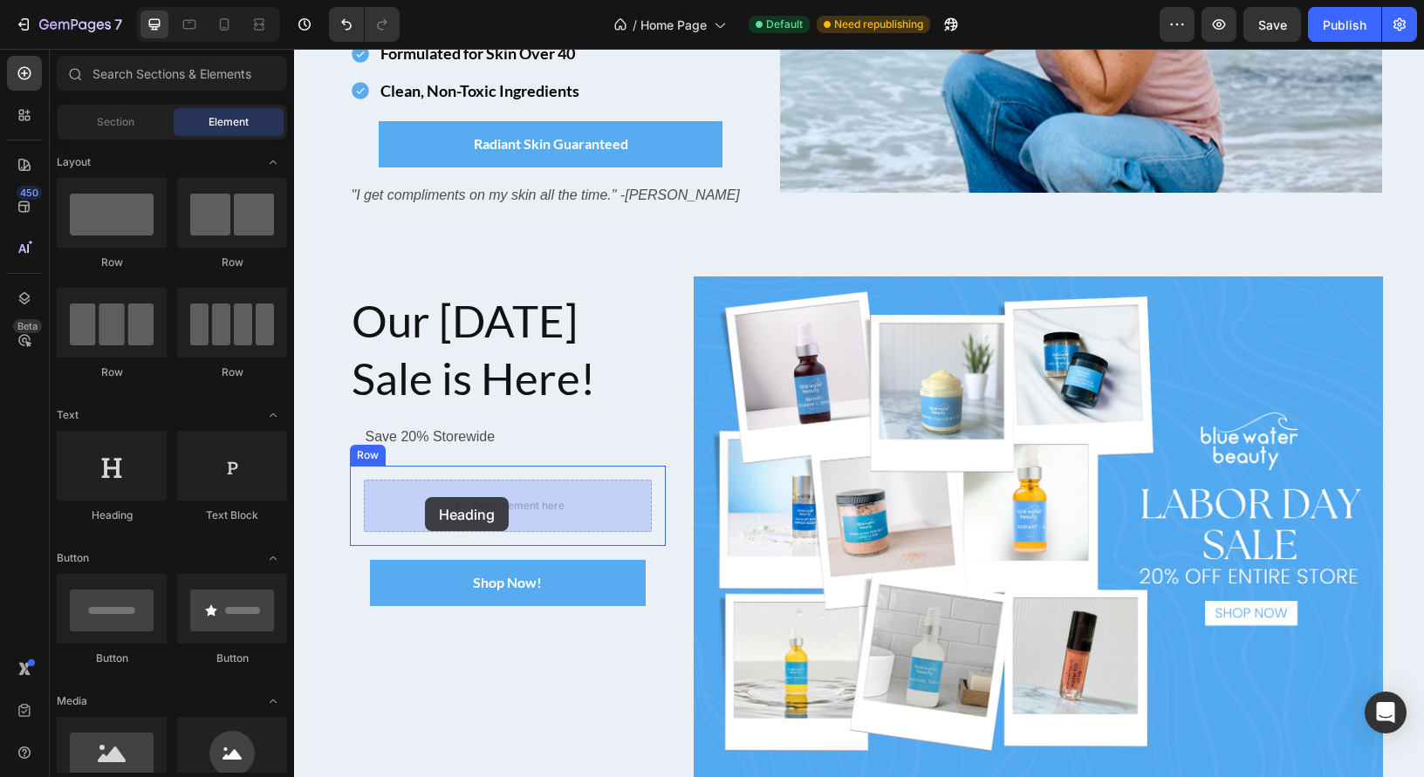
drag, startPoint x: 397, startPoint y: 514, endPoint x: 425, endPoint y: 497, distance: 32.5
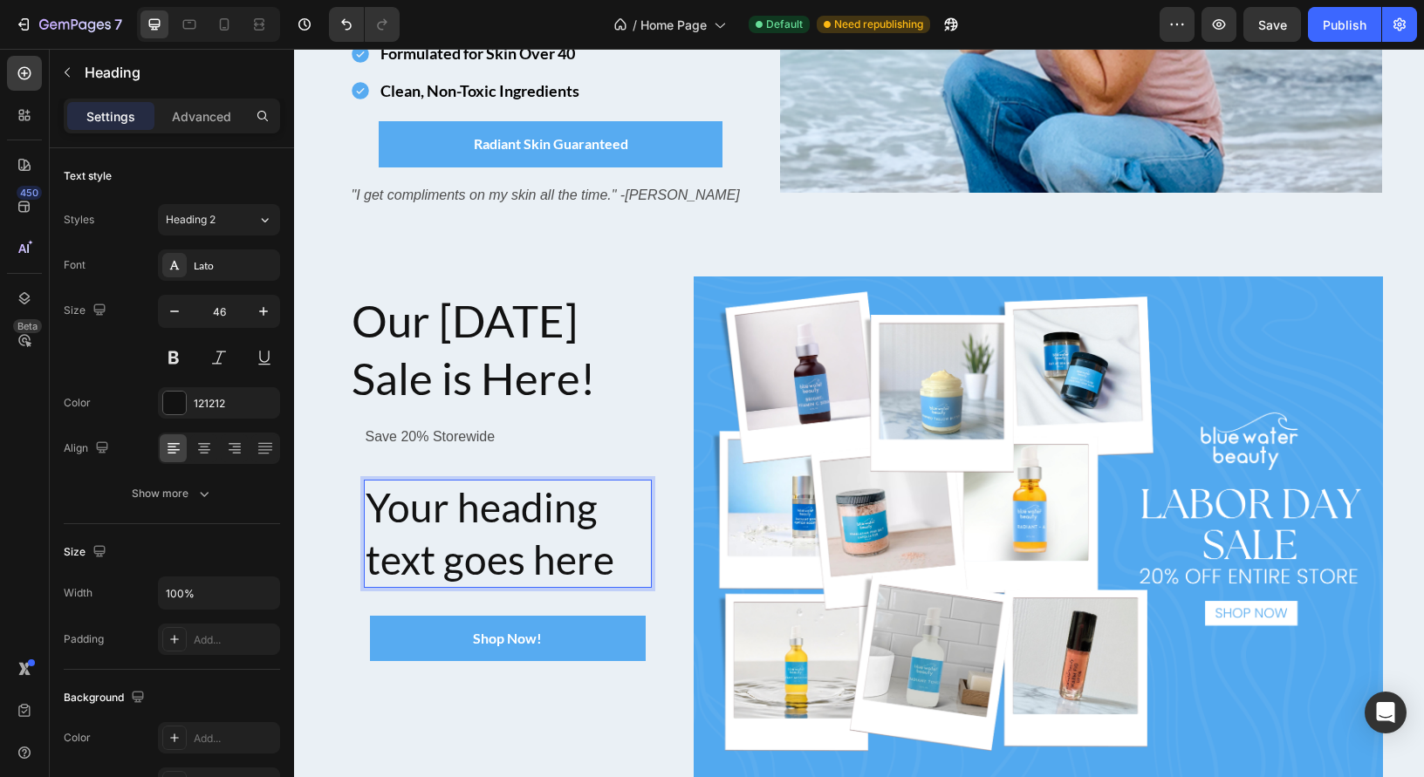
click at [510, 528] on h2 "Your heading text goes here" at bounding box center [508, 534] width 289 height 108
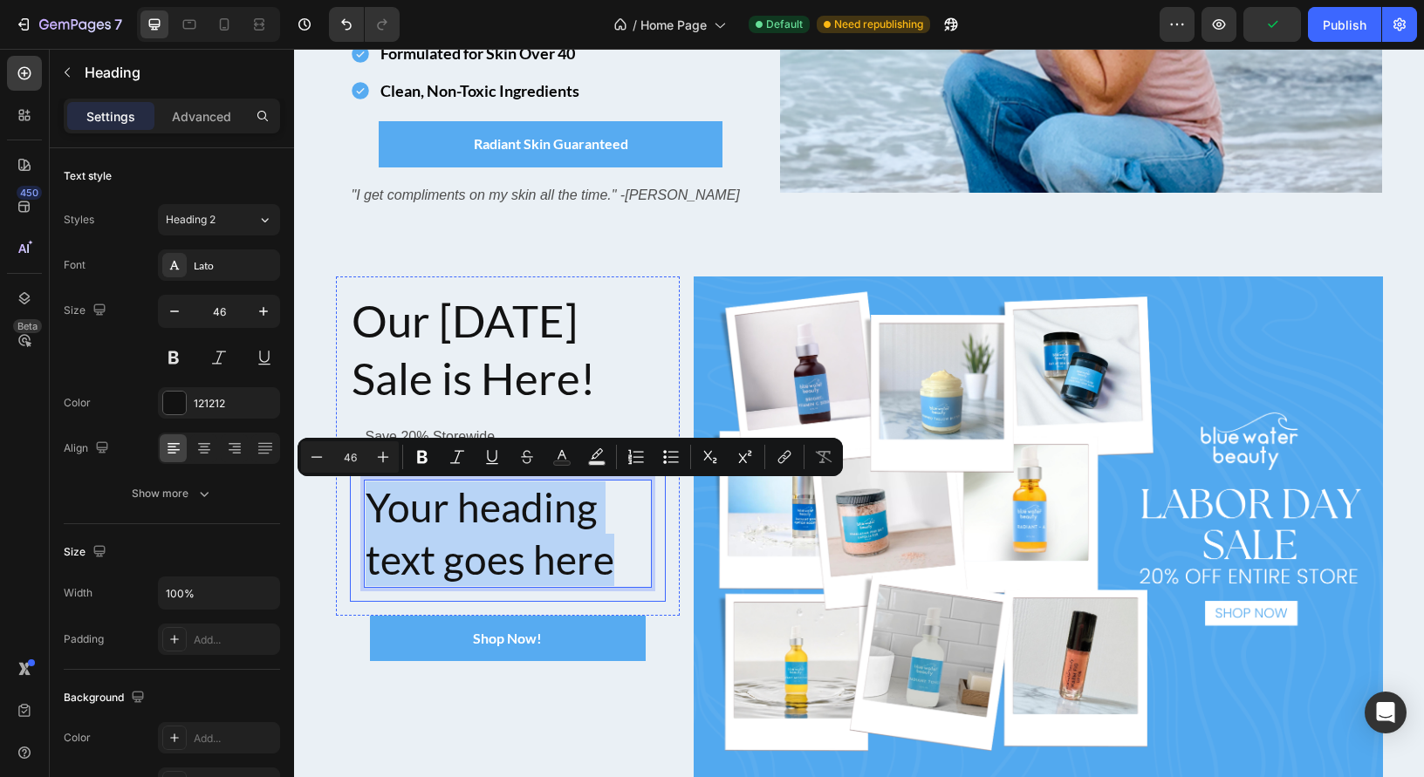
drag, startPoint x: 627, startPoint y: 571, endPoint x: 354, endPoint y: 499, distance: 282.3
click at [356, 500] on div "Your heading text goes here Heading 0 Row" at bounding box center [508, 534] width 317 height 136
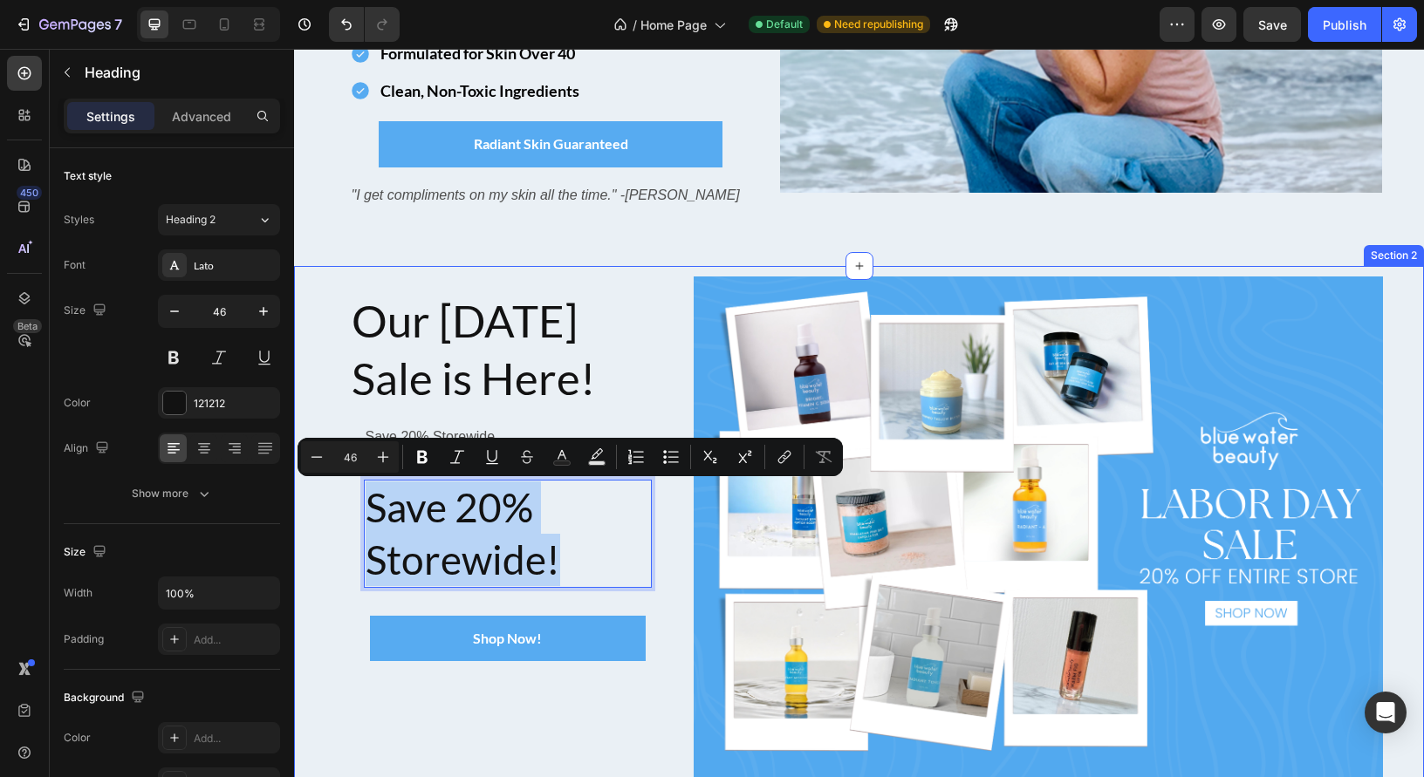
drag, startPoint x: 578, startPoint y: 564, endPoint x: 320, endPoint y: 494, distance: 266.7
click at [320, 494] on div "Image Our [DATE] Sale is Here! Heading Save 20% Storewide Text Block Row Save 2…" at bounding box center [859, 550] width 1130 height 546
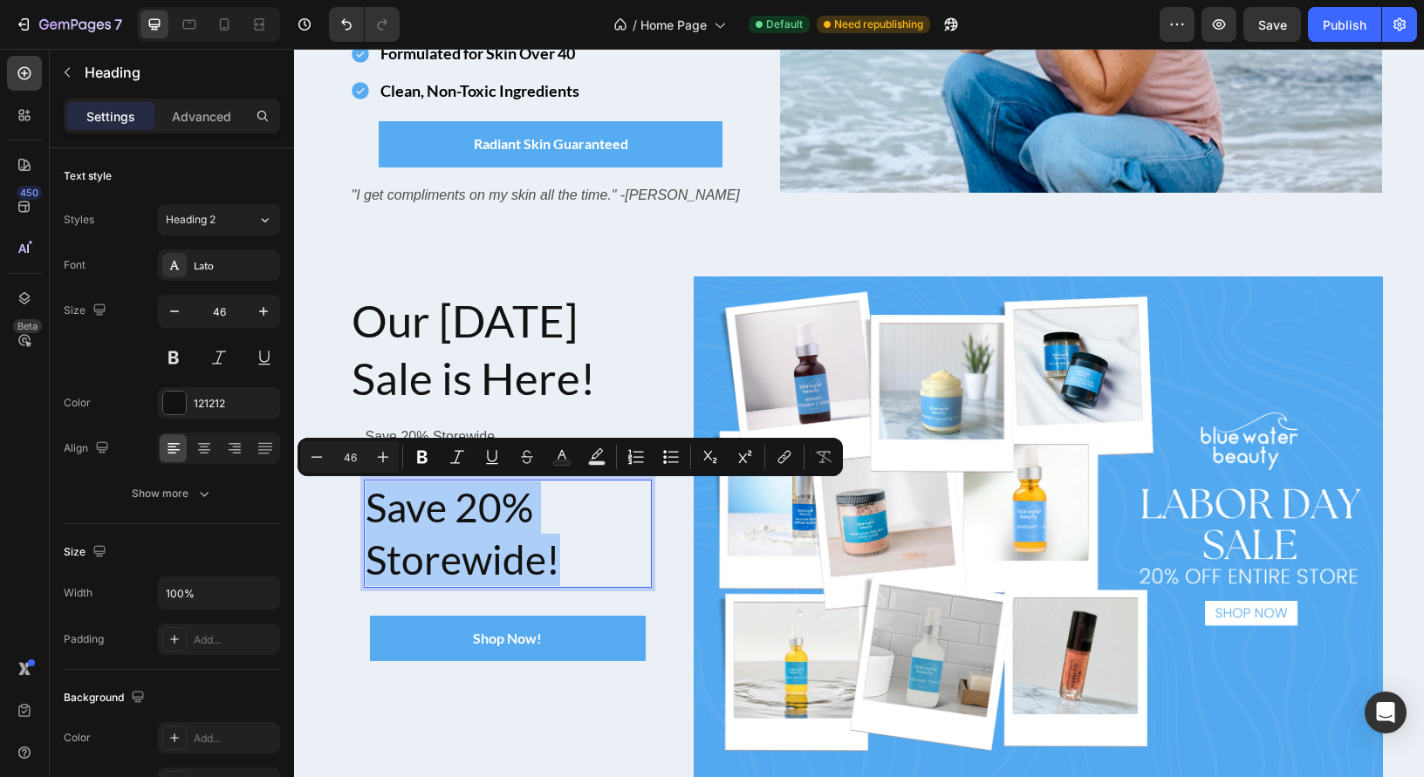
click at [358, 459] on input "46" at bounding box center [349, 457] width 35 height 21
type input "4"
type input "30"
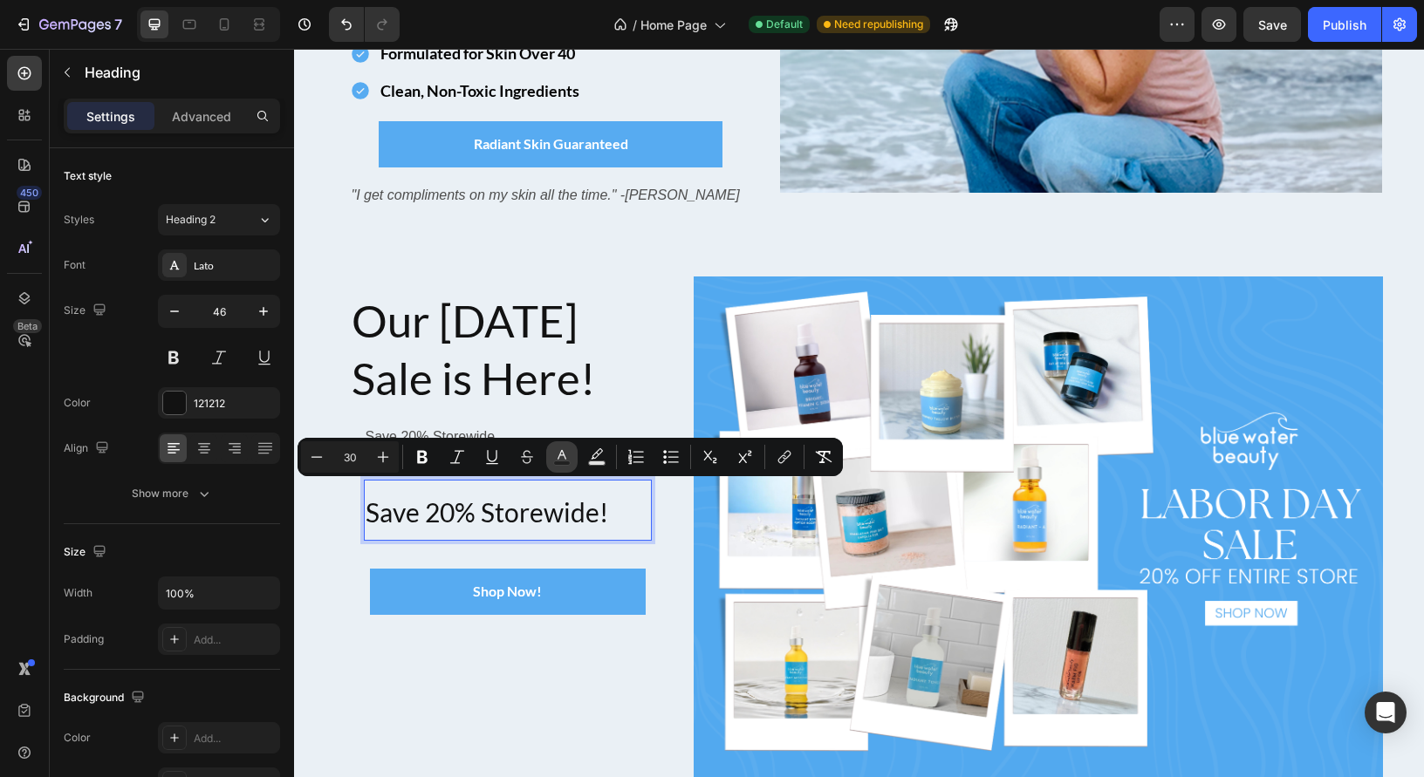
click at [560, 455] on icon "Editor contextual toolbar" at bounding box center [561, 456] width 17 height 17
type input "000000"
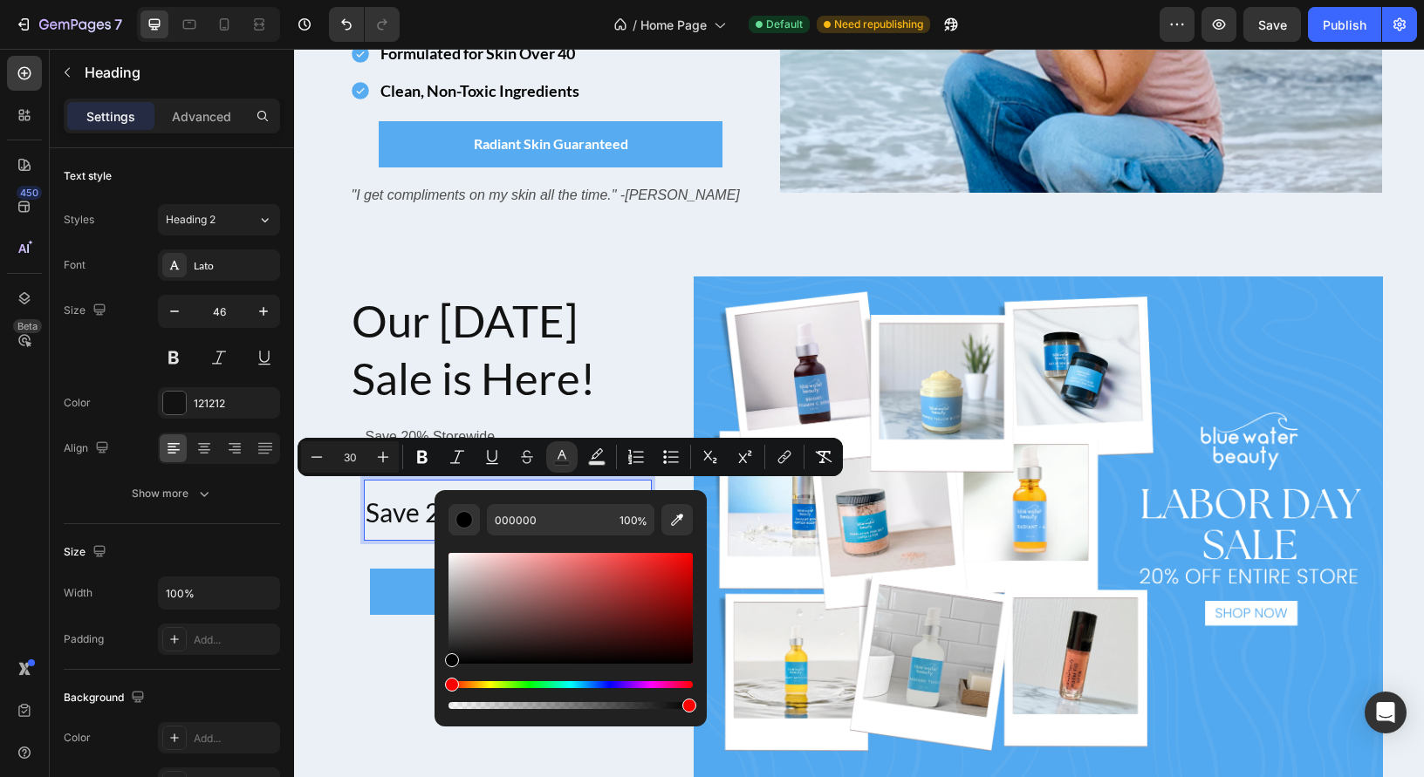
click at [409, 525] on span "Save 20% Storewide!" at bounding box center [487, 511] width 243 height 31
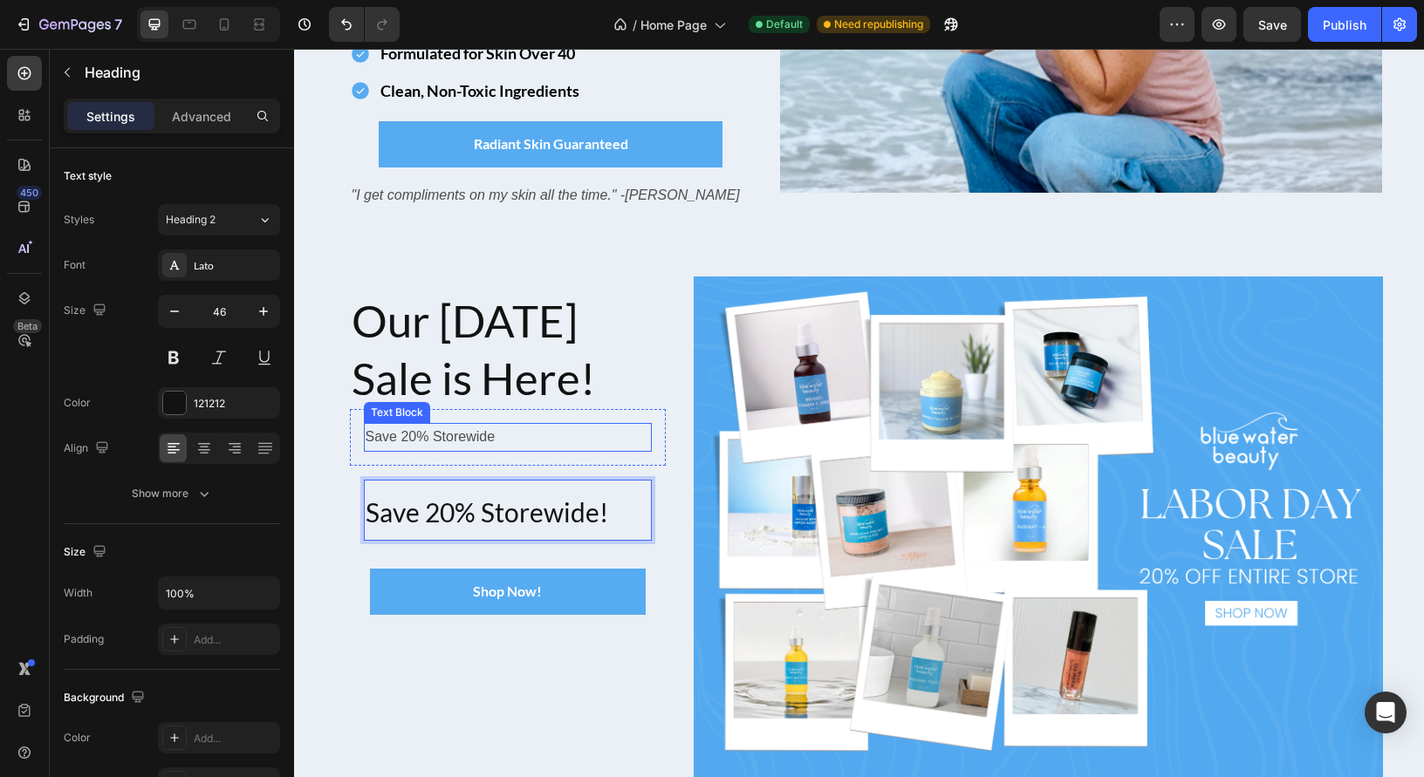
click at [495, 441] on p "Save 20% Storewide" at bounding box center [508, 437] width 285 height 25
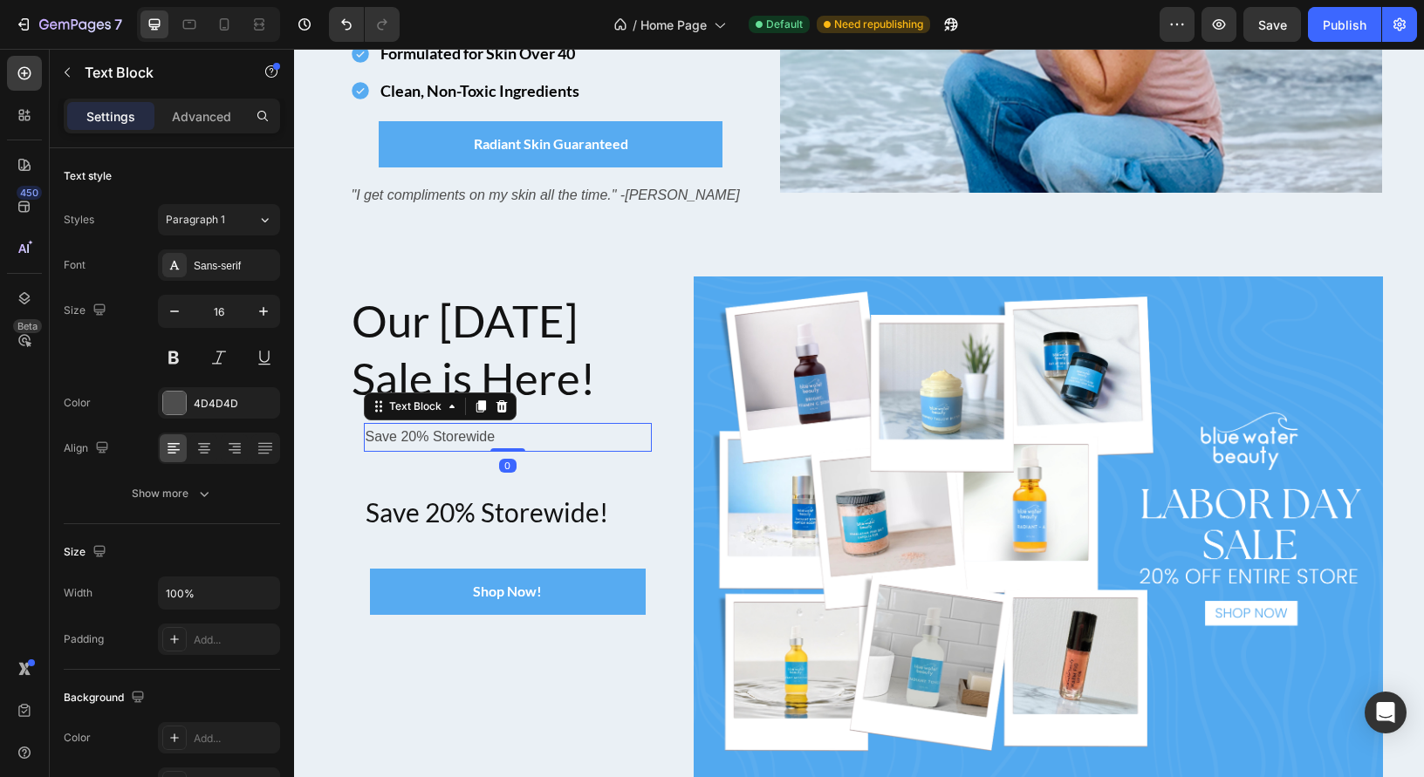
click at [506, 408] on icon at bounding box center [502, 407] width 14 height 14
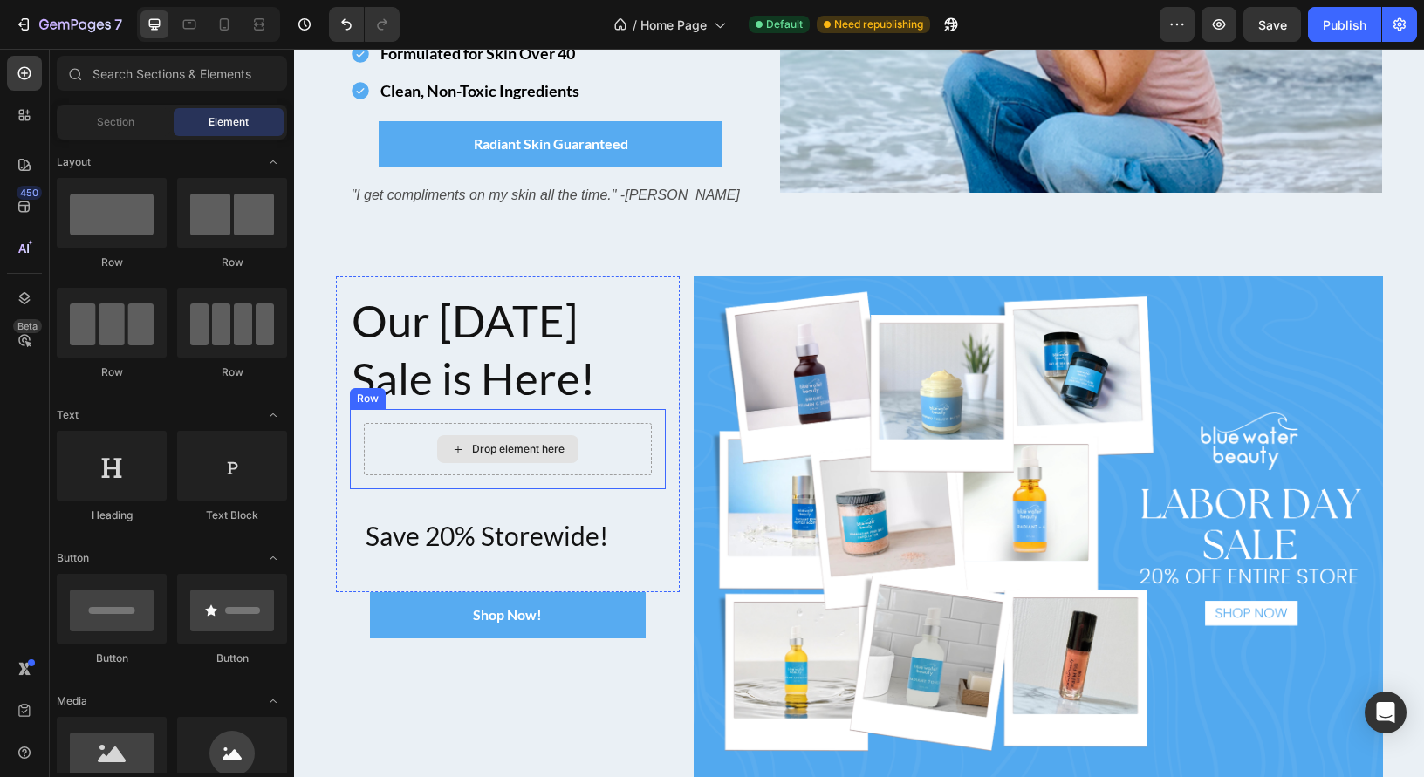
click at [620, 423] on div "Drop element here" at bounding box center [508, 449] width 289 height 52
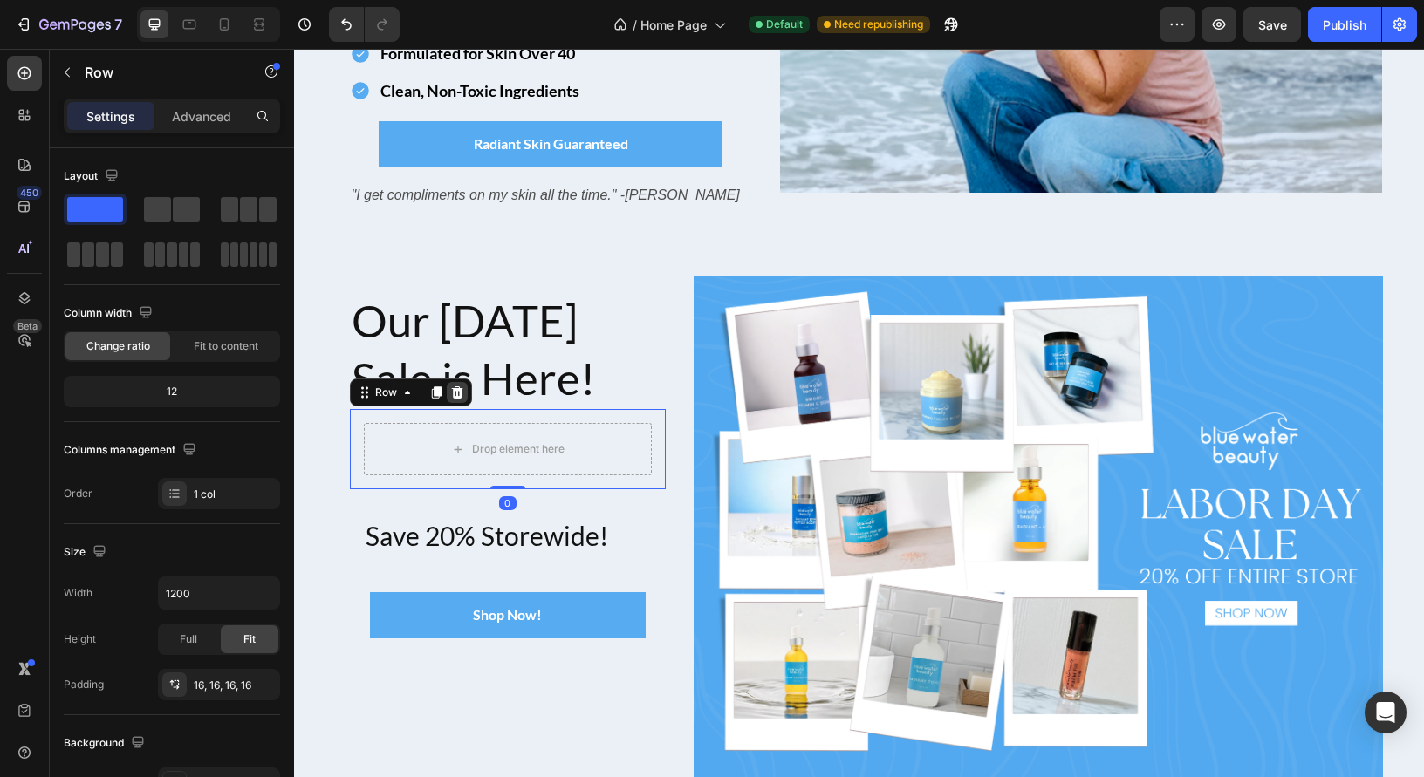
click at [458, 399] on icon at bounding box center [457, 393] width 14 height 14
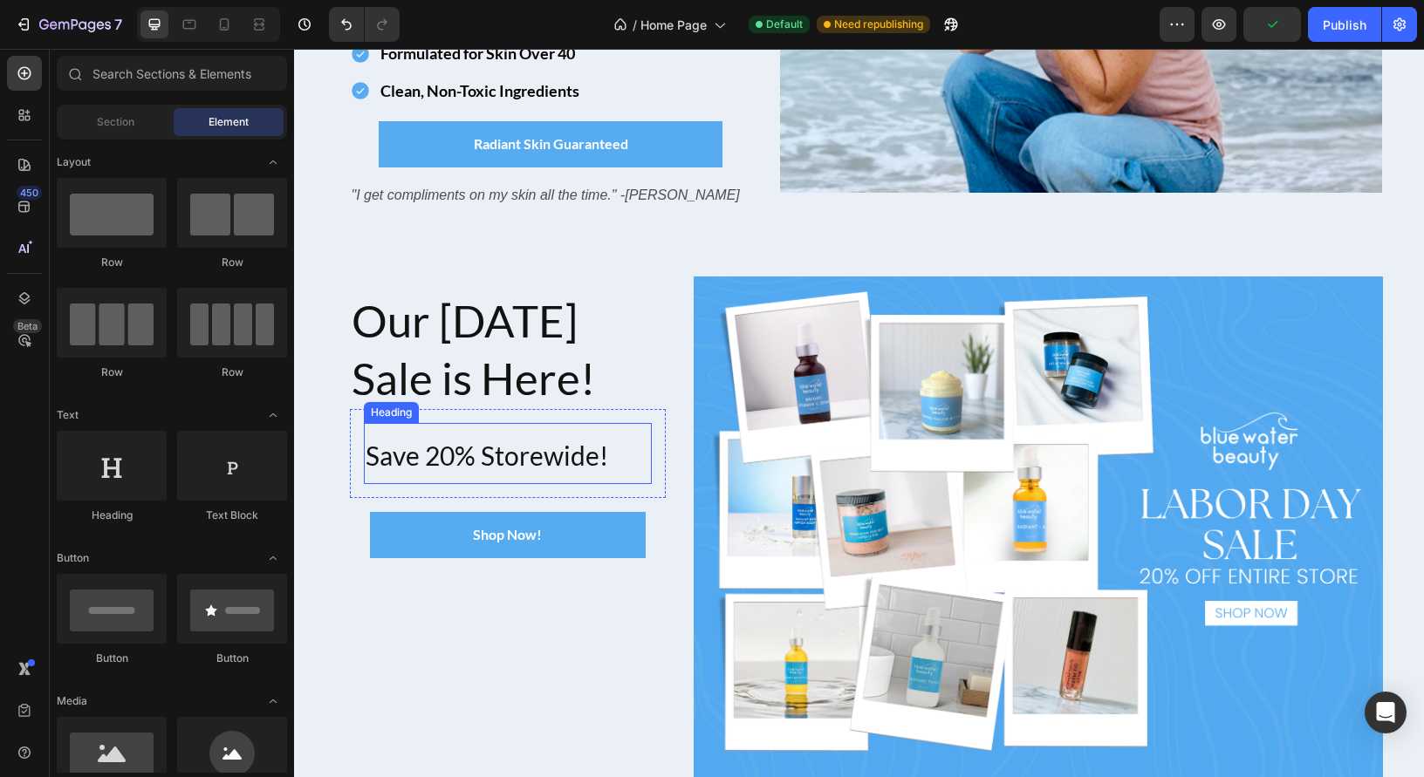
click at [551, 455] on span "Save 20% Storewide!" at bounding box center [487, 455] width 243 height 31
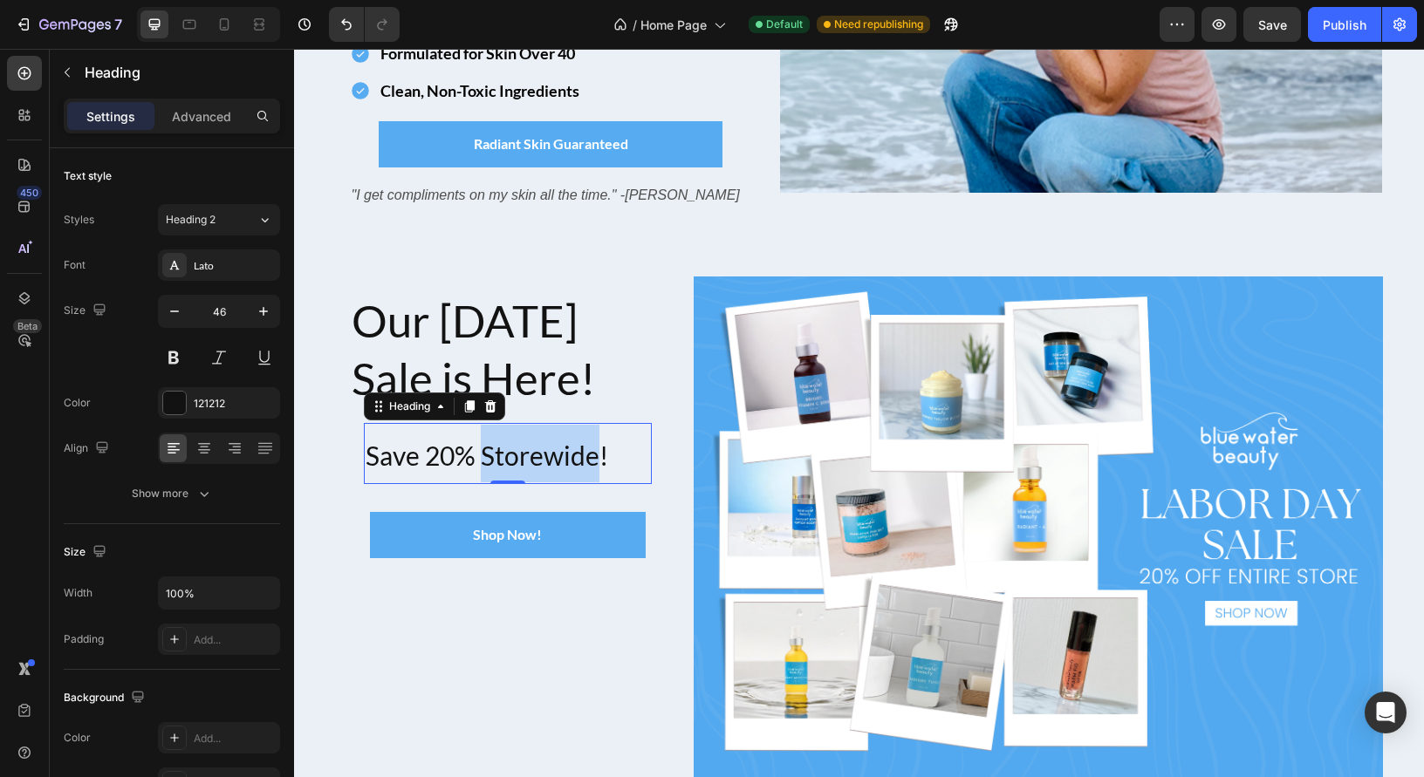
click at [537, 463] on span "Save 20% Storewide!" at bounding box center [487, 455] width 243 height 31
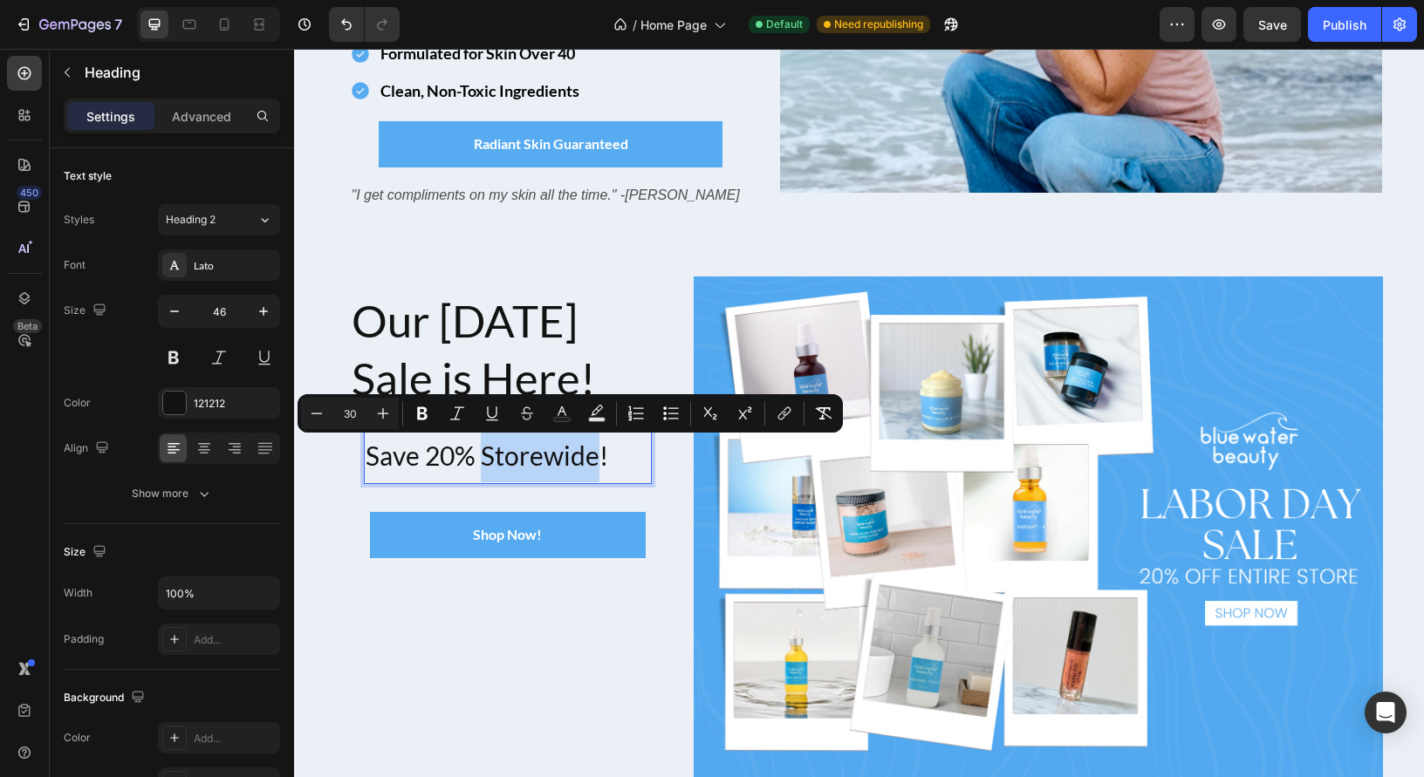
drag, startPoint x: 533, startPoint y: 463, endPoint x: 549, endPoint y: 465, distance: 15.8
click at [534, 463] on span "Save 20% Storewide!" at bounding box center [487, 455] width 243 height 31
click at [616, 464] on p "Save 20% Storewide!" at bounding box center [508, 454] width 285 height 58
drag, startPoint x: 593, startPoint y: 465, endPoint x: 366, endPoint y: 458, distance: 226.9
click at [361, 458] on div "Save 20% Storewide! Heading 0 Row" at bounding box center [508, 453] width 317 height 89
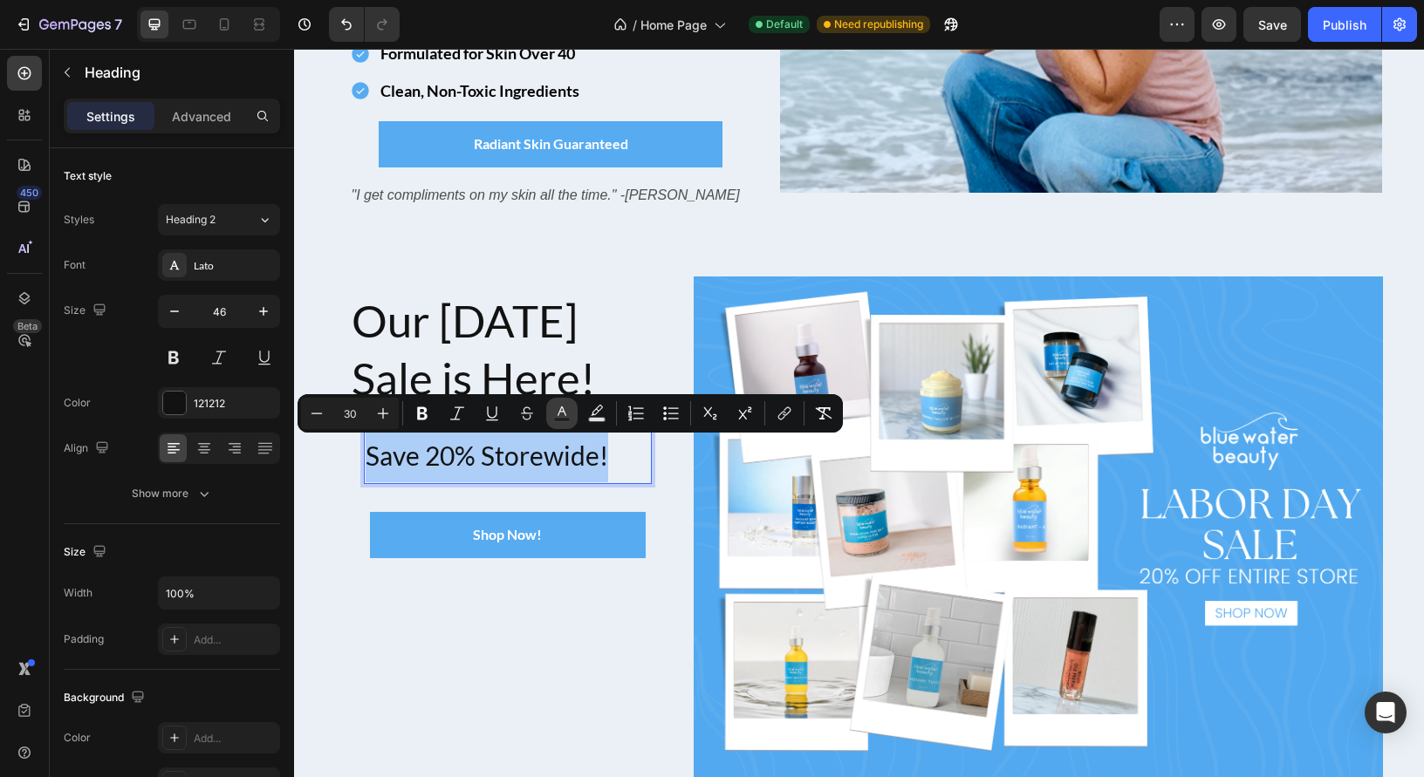
click at [565, 413] on icon "Editor contextual toolbar" at bounding box center [561, 413] width 17 height 17
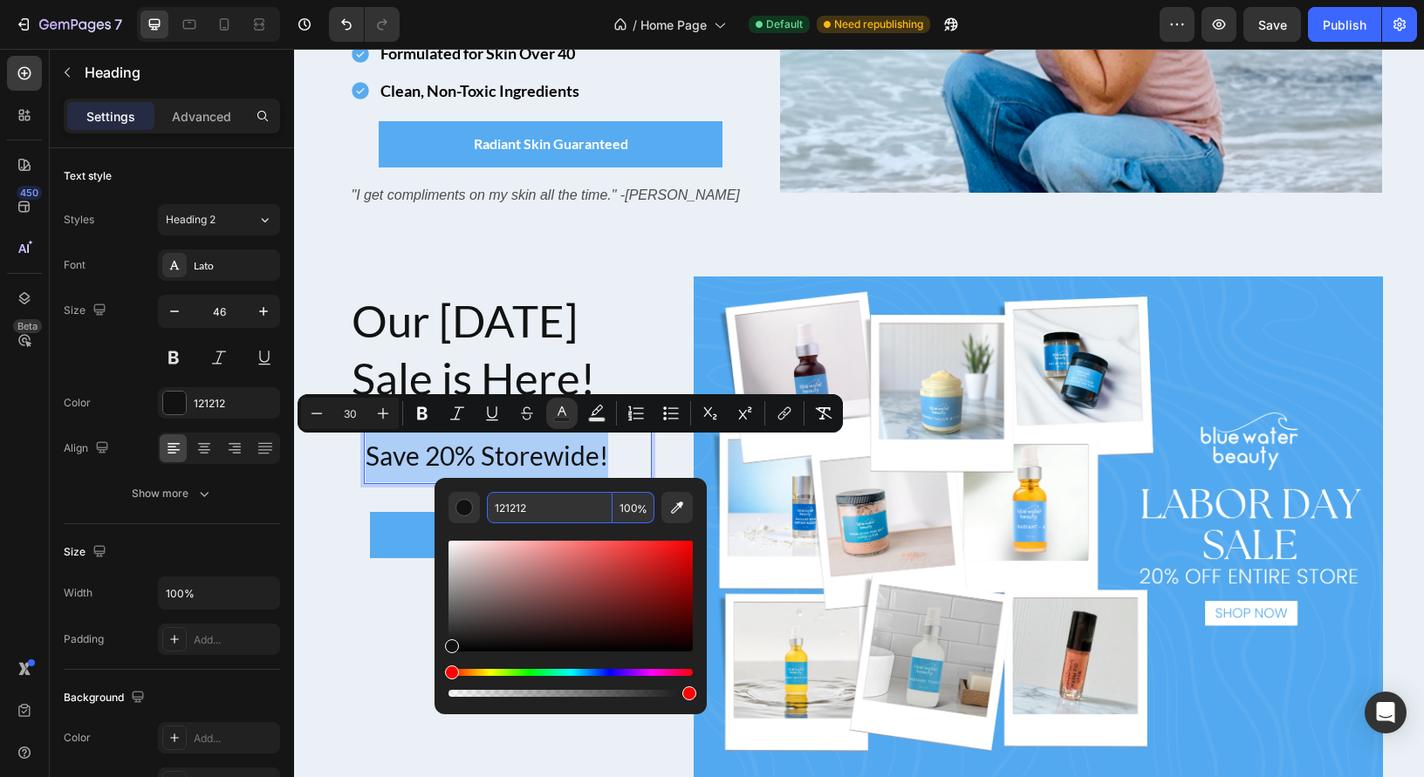
drag, startPoint x: 534, startPoint y: 512, endPoint x: 546, endPoint y: 510, distance: 12.5
click at [546, 510] on input "121212" at bounding box center [550, 507] width 126 height 31
drag, startPoint x: 546, startPoint y: 510, endPoint x: 498, endPoint y: 506, distance: 48.1
click at [498, 506] on input "121212" at bounding box center [550, 507] width 126 height 31
drag, startPoint x: 498, startPoint y: 506, endPoint x: 524, endPoint y: 507, distance: 26.2
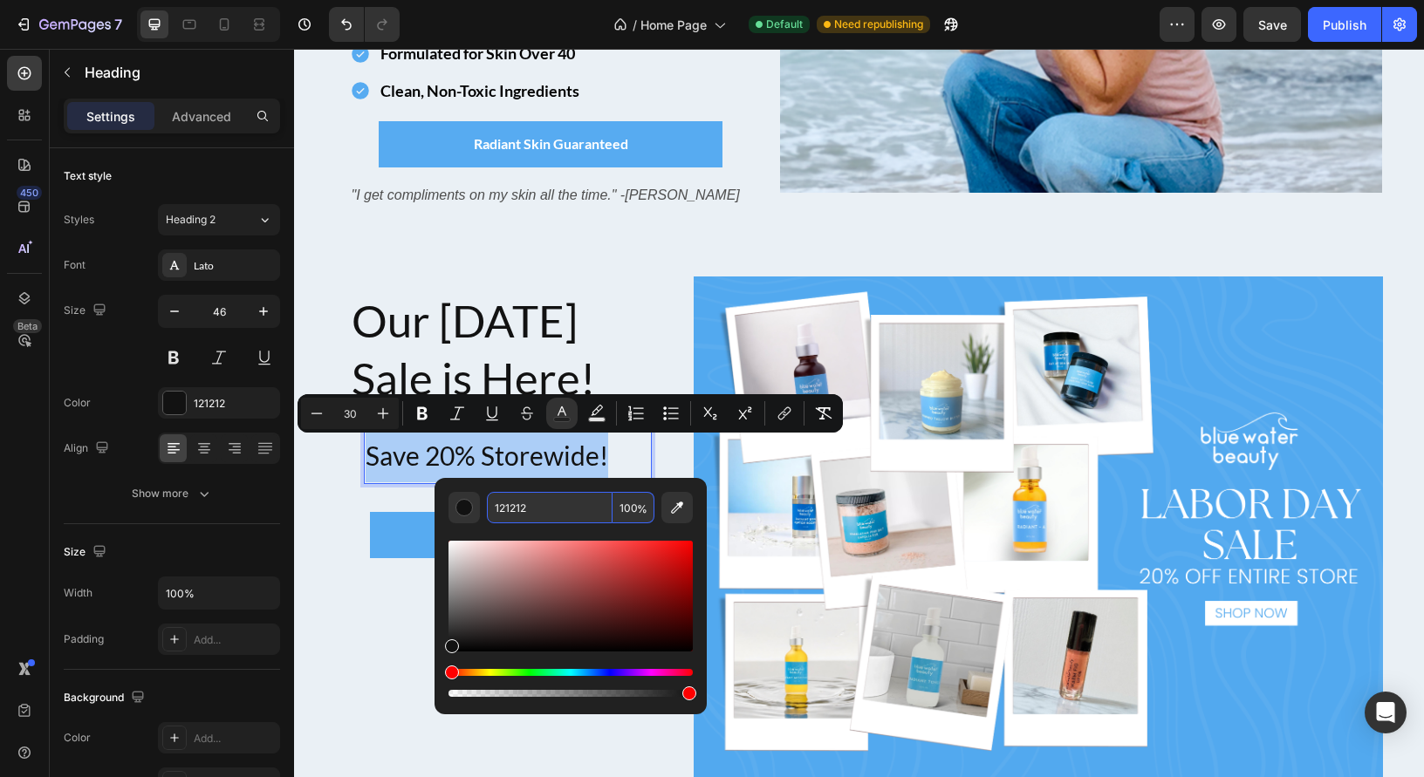
click at [490, 506] on input "121212" at bounding box center [550, 507] width 126 height 31
drag, startPoint x: 537, startPoint y: 507, endPoint x: 487, endPoint y: 503, distance: 49.9
click at [487, 504] on input "121212" at bounding box center [550, 507] width 126 height 31
paste input "57abf1"
type input "57ABF1"
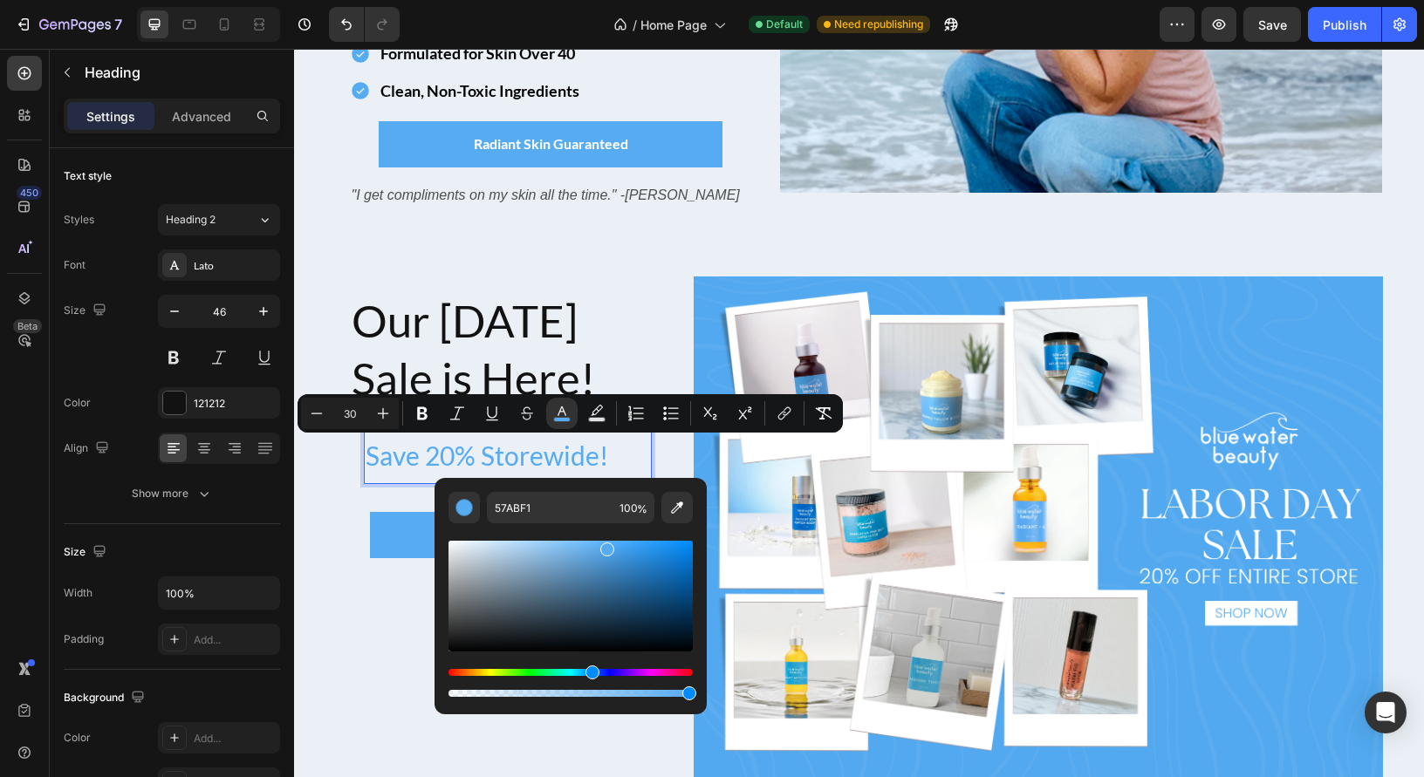
click at [354, 414] on input "30" at bounding box center [349, 413] width 35 height 21
type input "35"
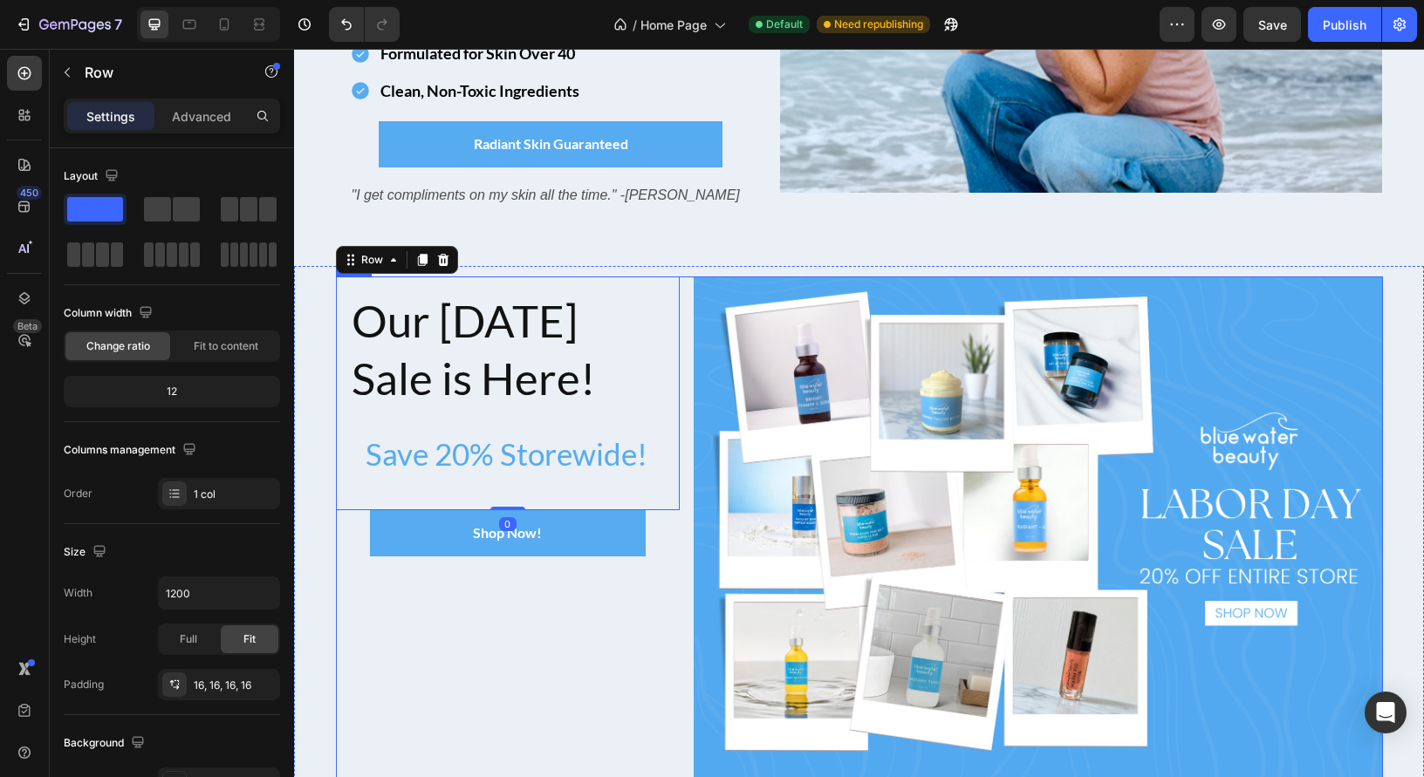
click at [437, 637] on div "Image Our [DATE] Sale is Here! Heading ⁠⁠⁠⁠⁠⁠⁠ Save 20% Storewide! Heading Row …" at bounding box center [508, 543] width 345 height 532
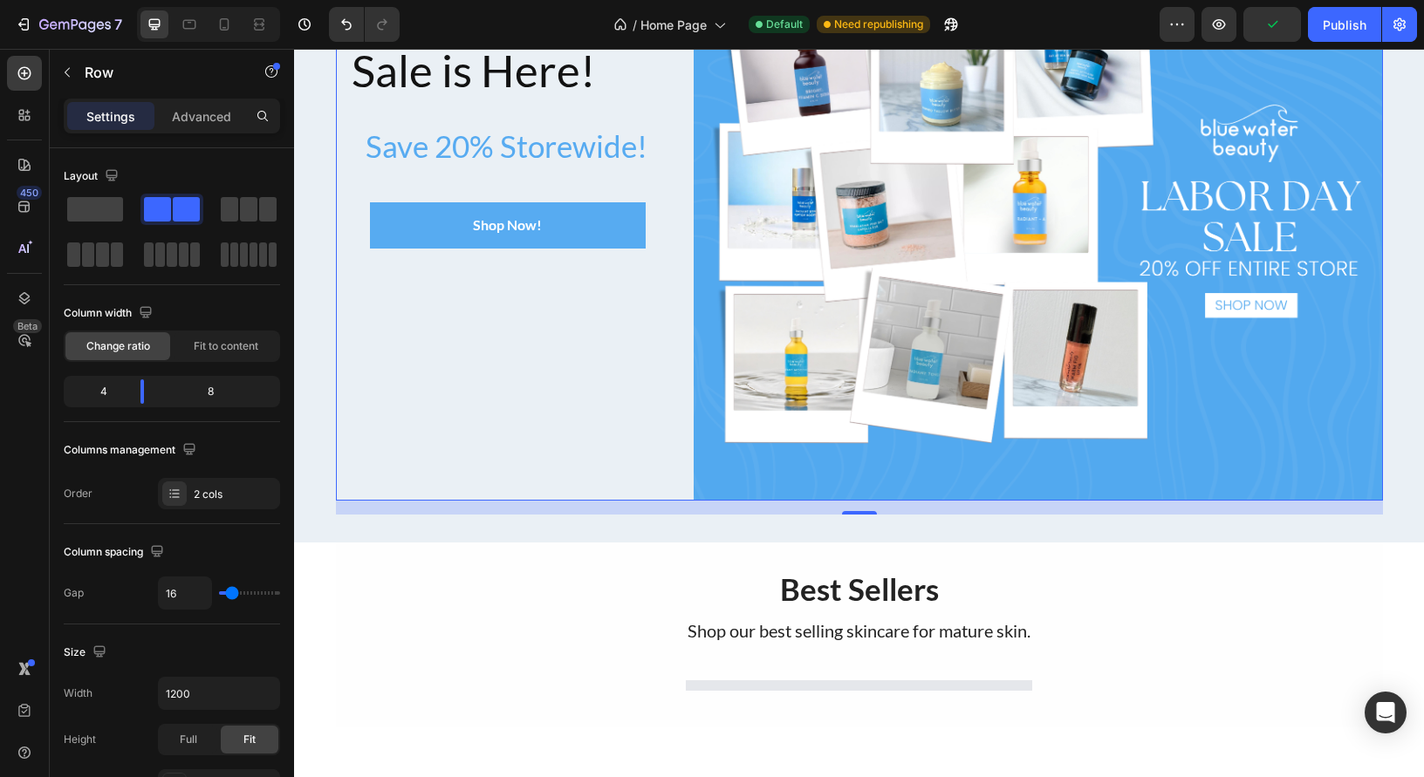
scroll to position [397, 0]
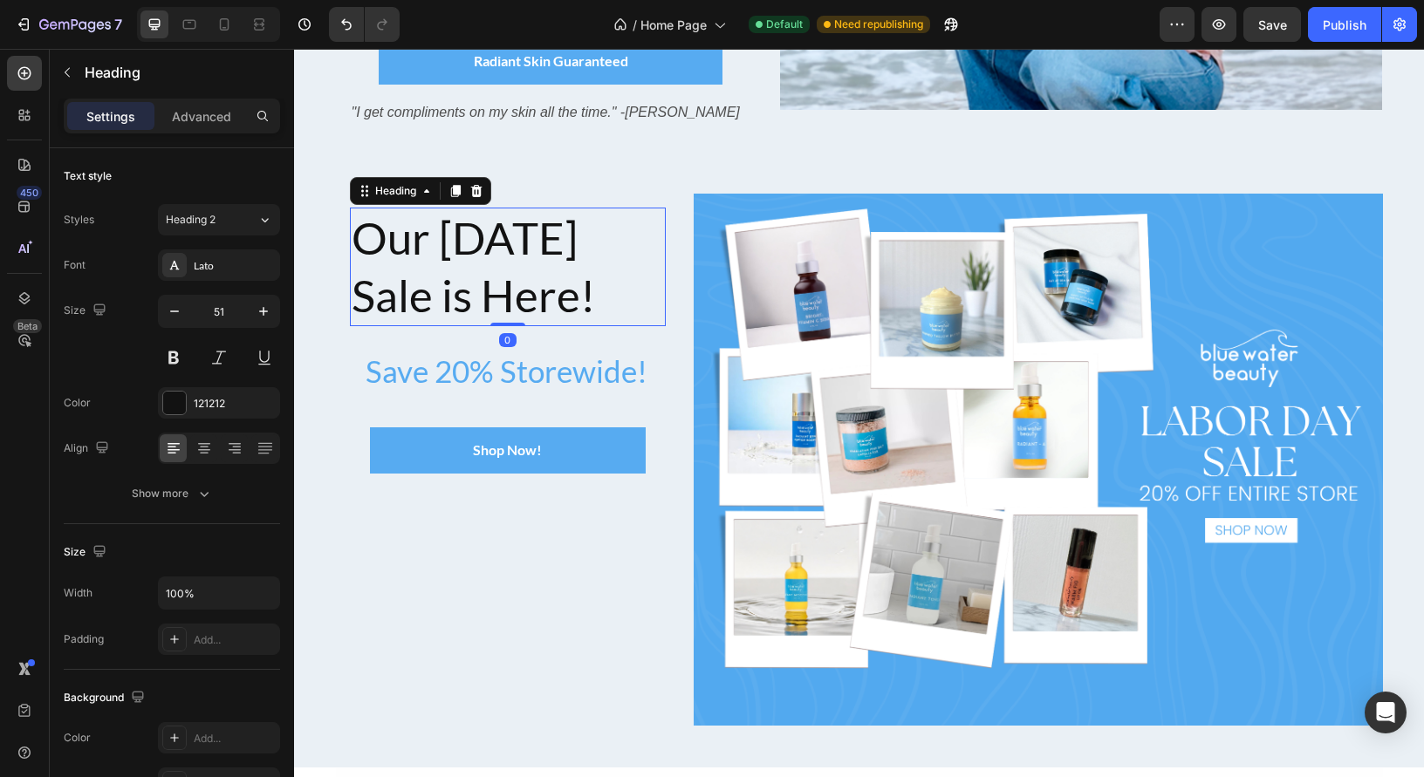
click at [463, 259] on p "Our [DATE] Sale is Here!" at bounding box center [508, 267] width 313 height 116
drag, startPoint x: 478, startPoint y: 193, endPoint x: 476, endPoint y: 206, distance: 13.2
click at [478, 193] on icon at bounding box center [476, 191] width 14 height 14
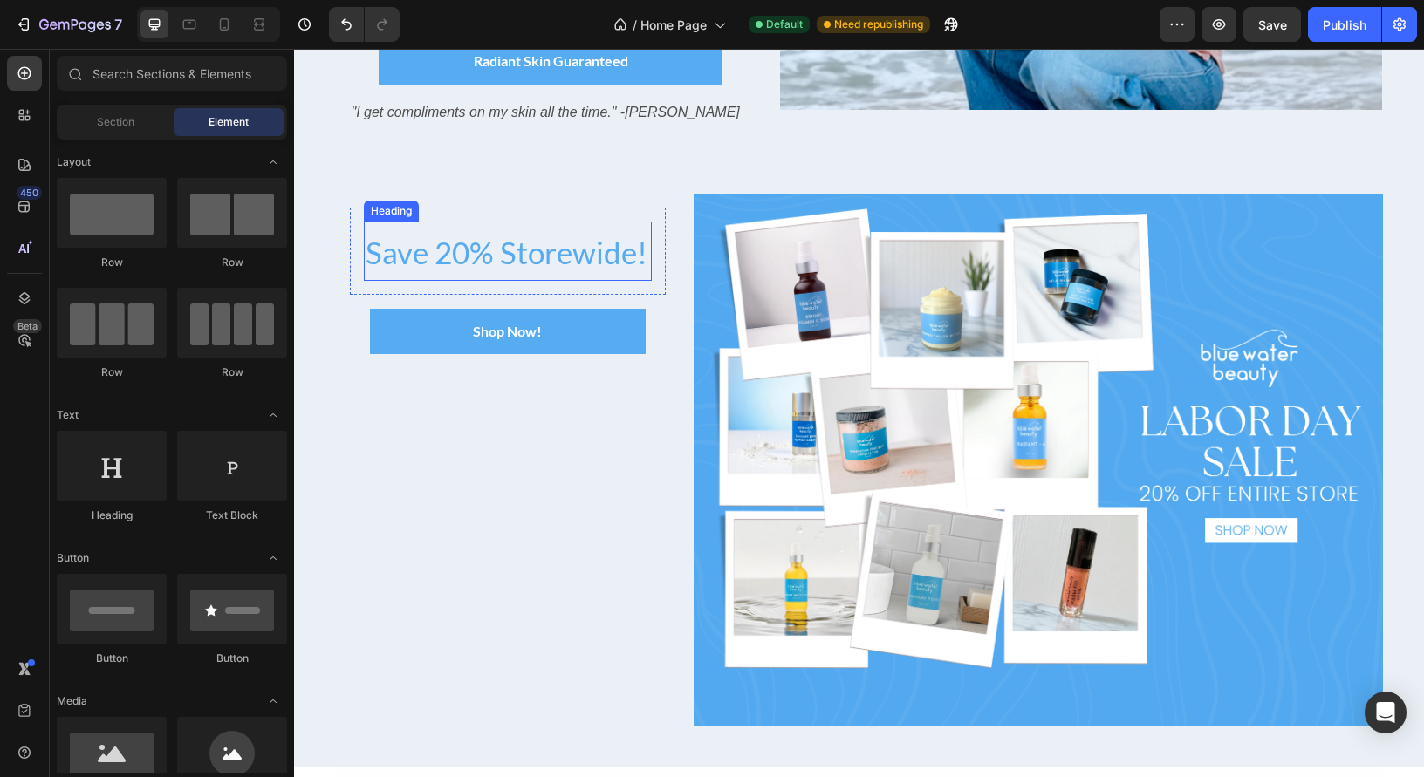
click at [473, 256] on span "Save 20% Storewide!" at bounding box center [507, 252] width 282 height 37
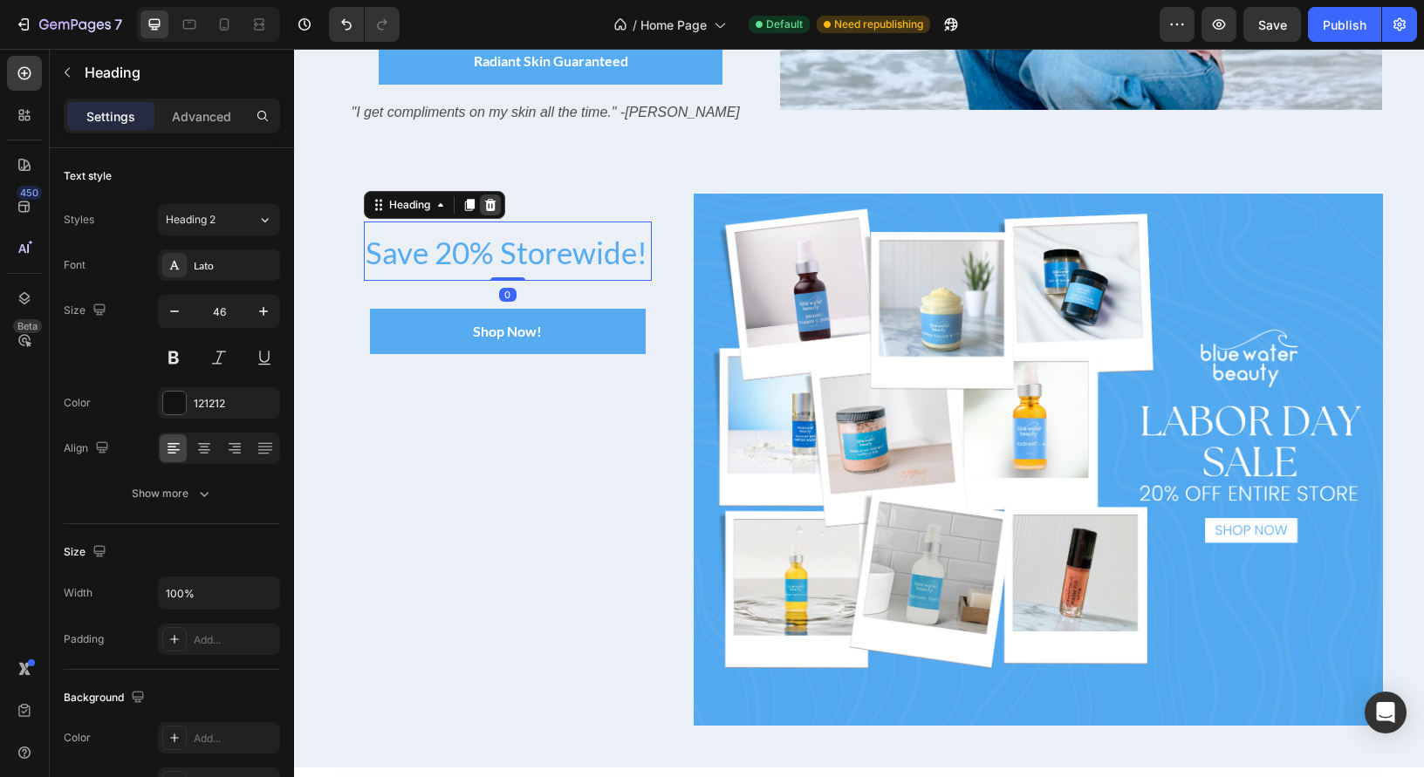
click at [489, 207] on icon at bounding box center [490, 205] width 14 height 14
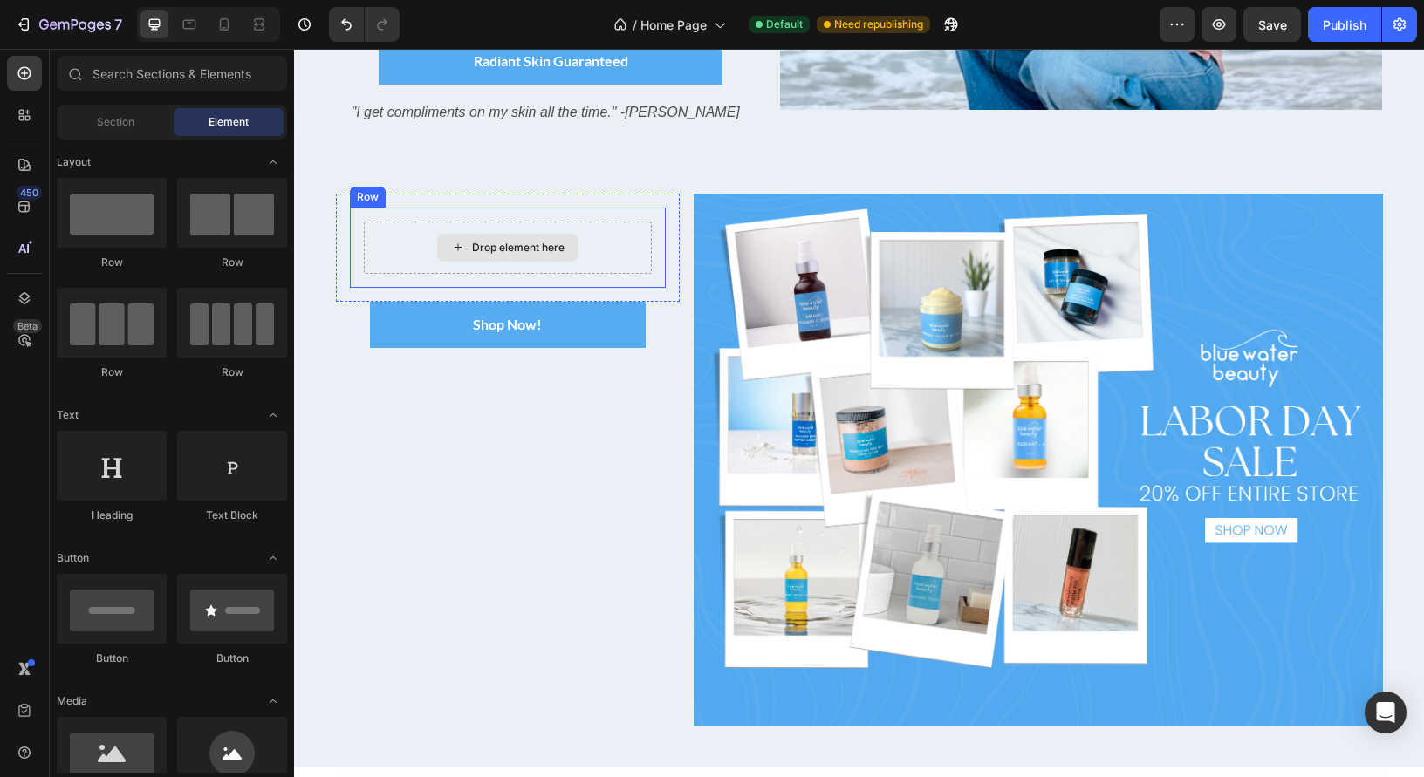
click at [622, 240] on div "Drop element here" at bounding box center [508, 248] width 289 height 52
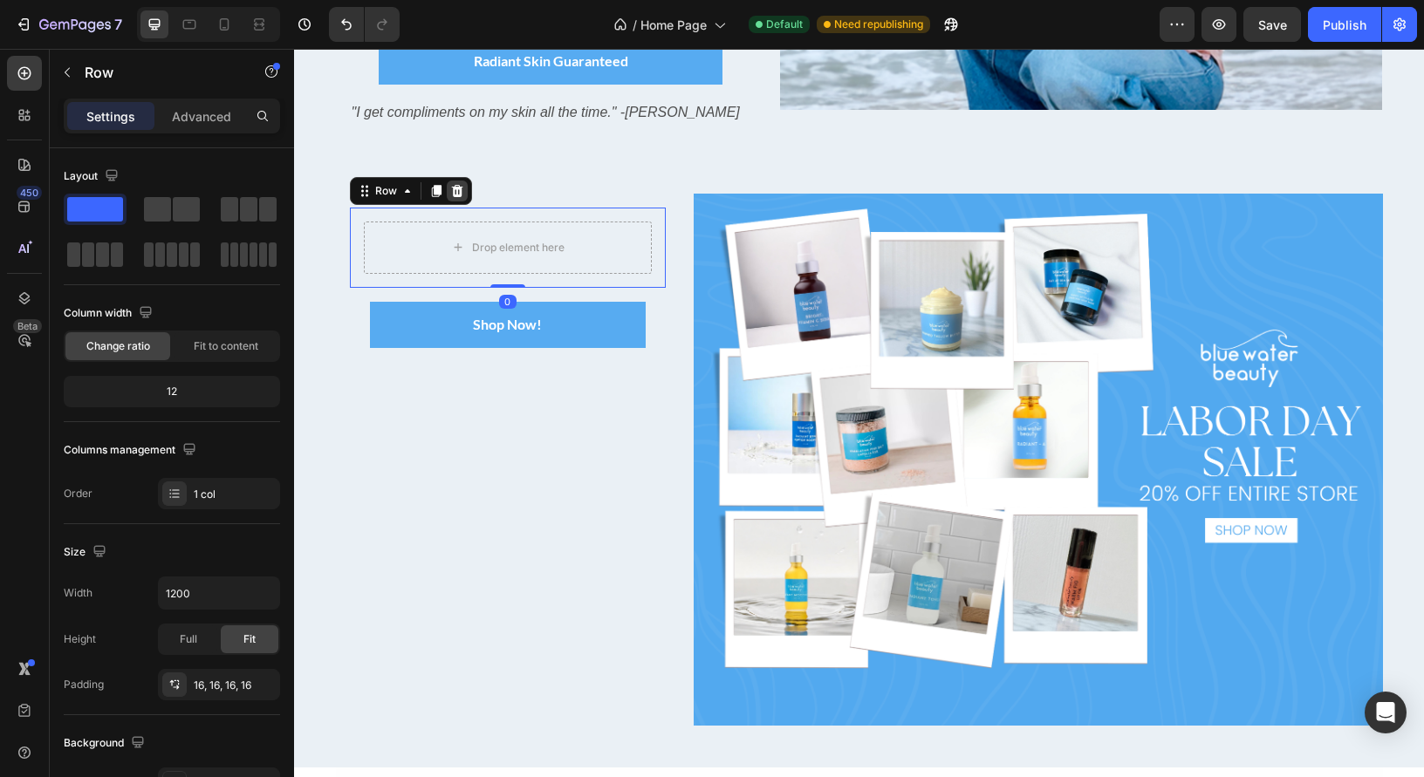
click at [450, 192] on icon at bounding box center [457, 191] width 14 height 14
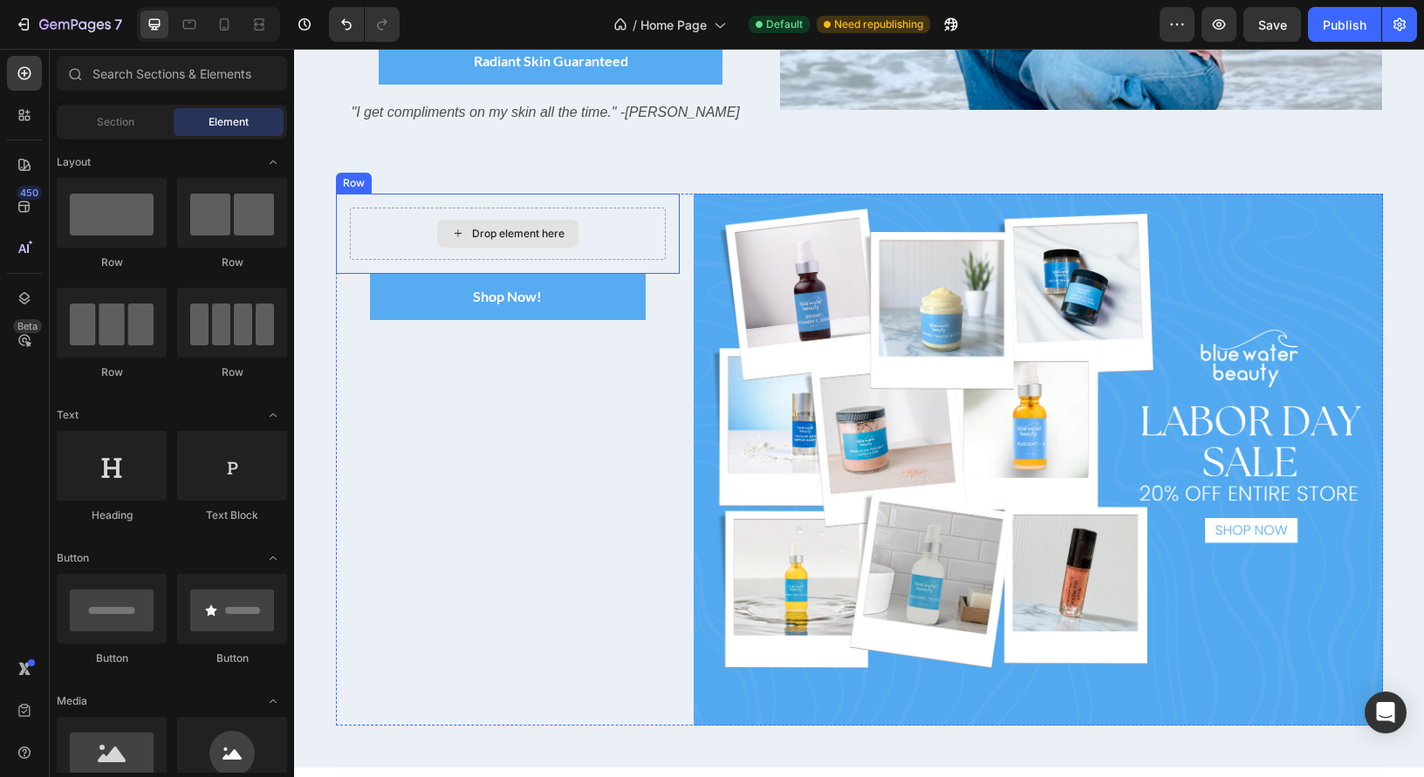
click at [634, 229] on div "Drop element here" at bounding box center [508, 234] width 317 height 52
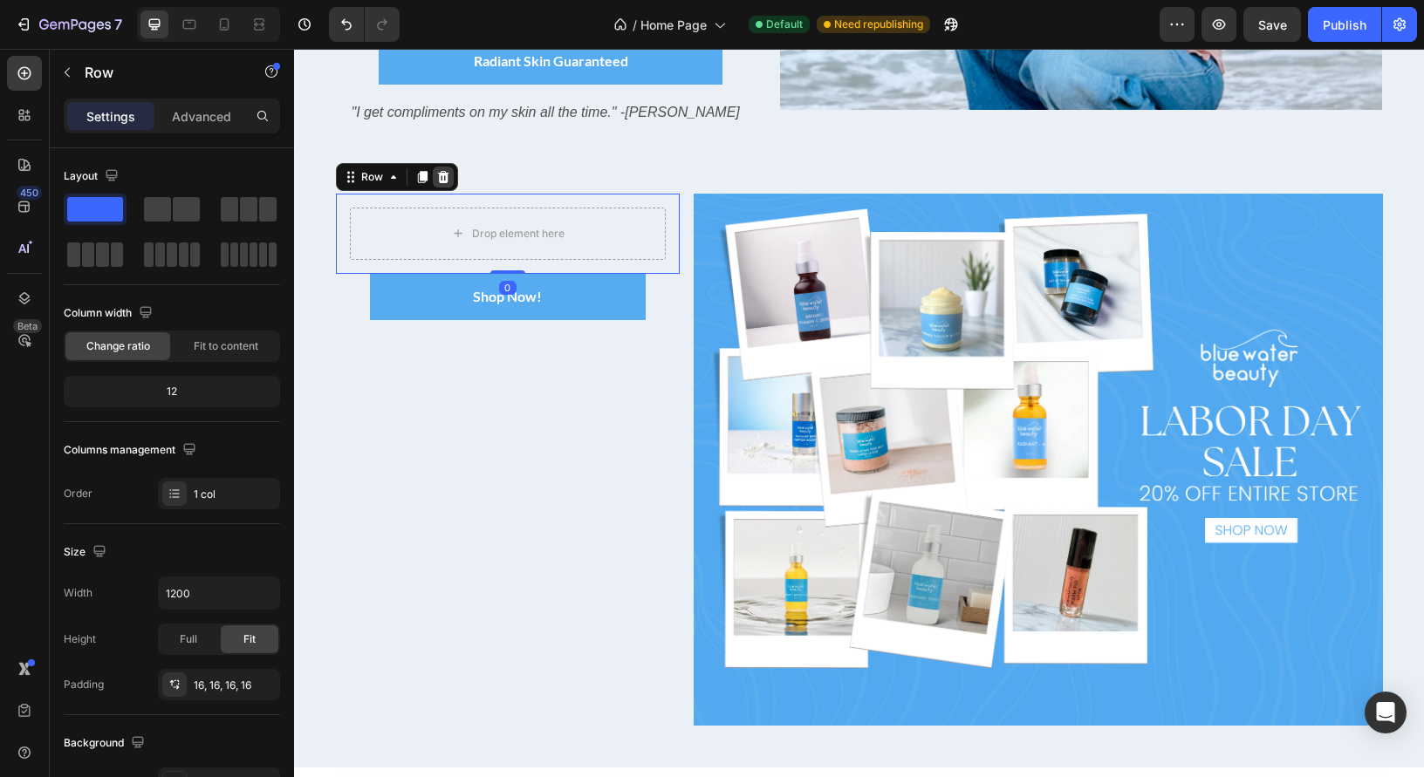
click at [441, 175] on icon at bounding box center [443, 177] width 14 height 14
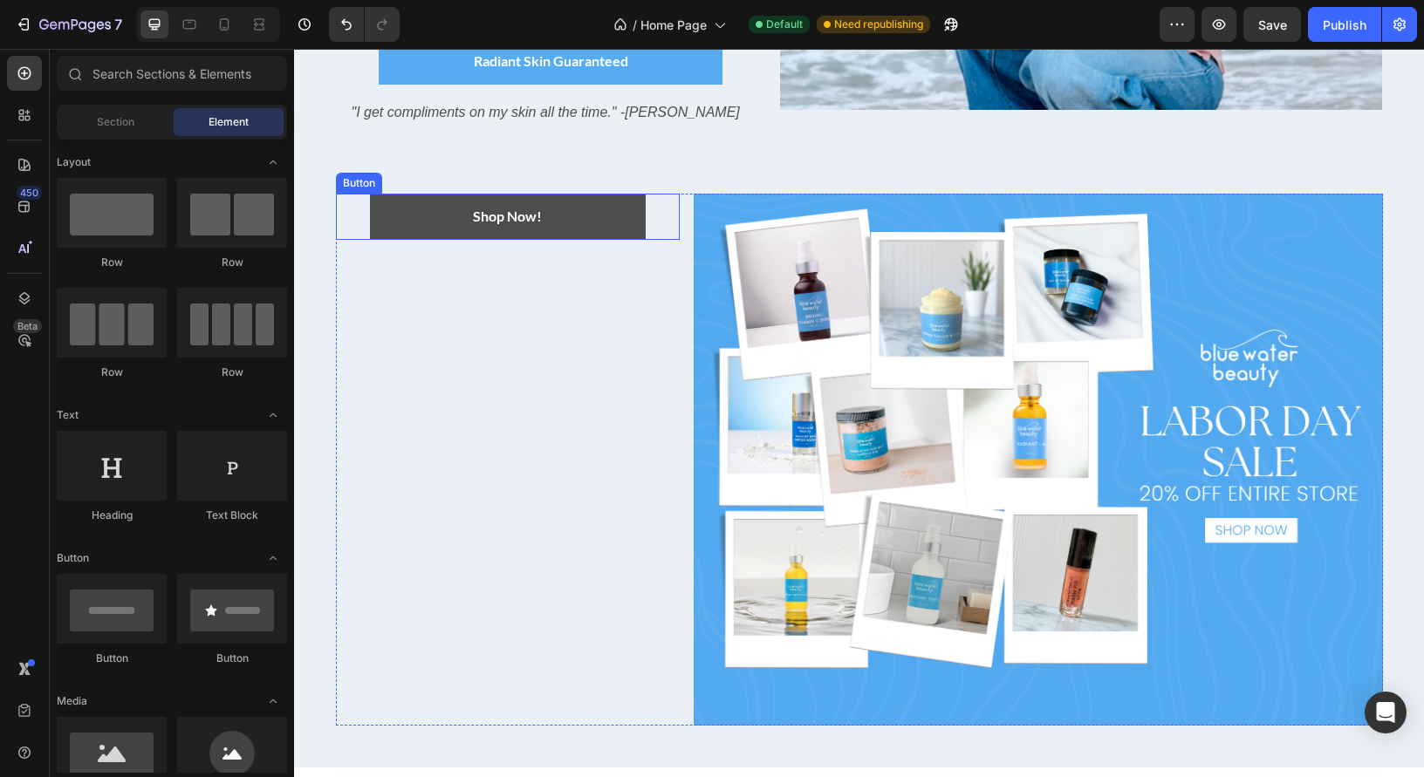
scroll to position [462, 0]
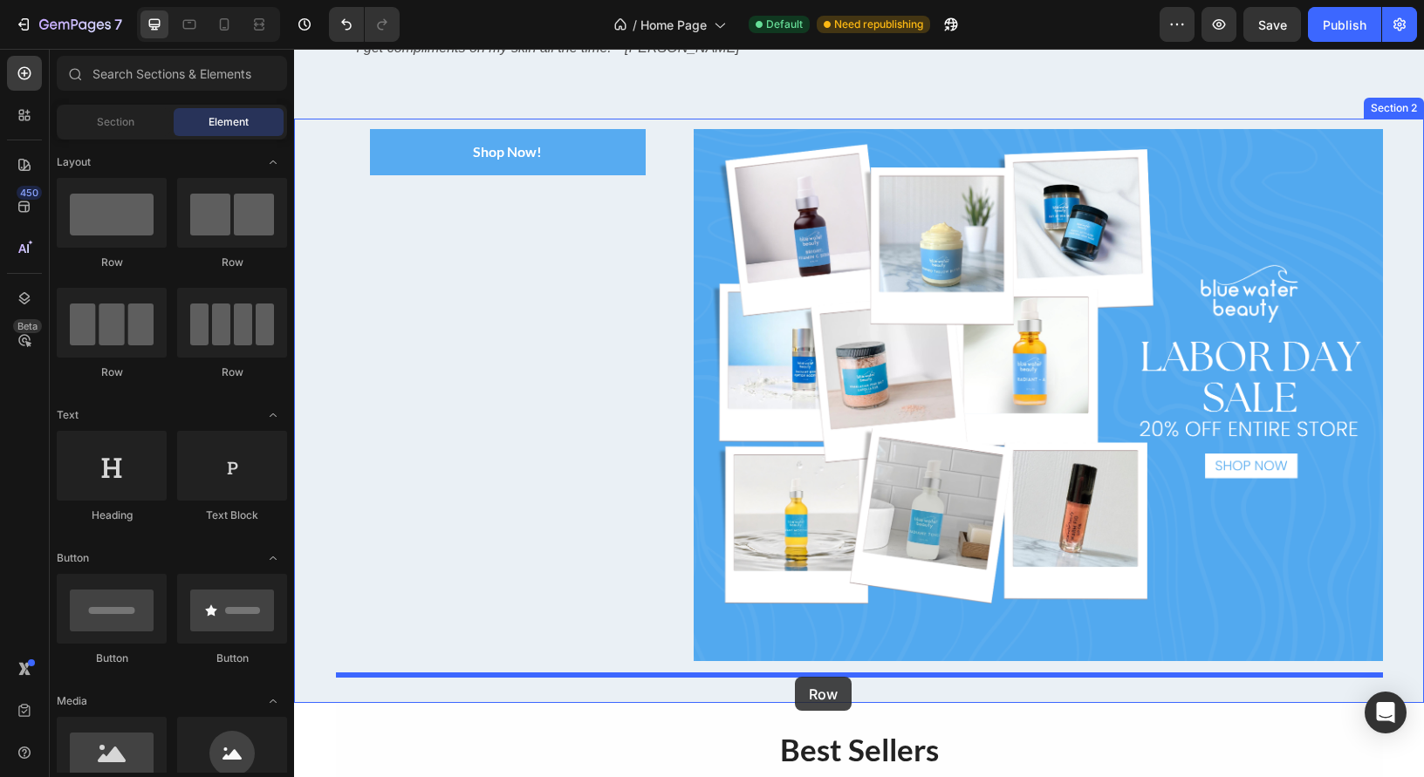
drag, startPoint x: 397, startPoint y: 261, endPoint x: 780, endPoint y: 664, distance: 556.0
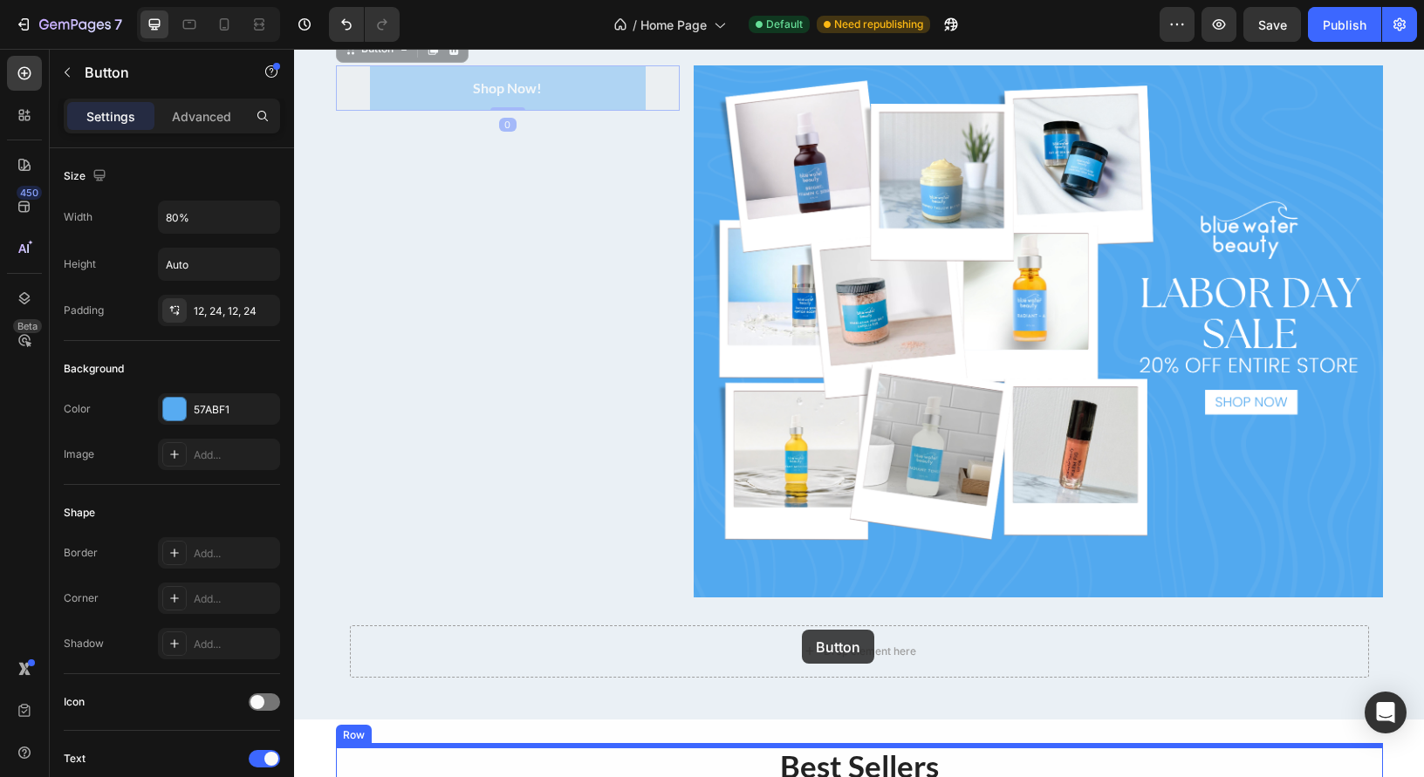
scroll to position [564, 0]
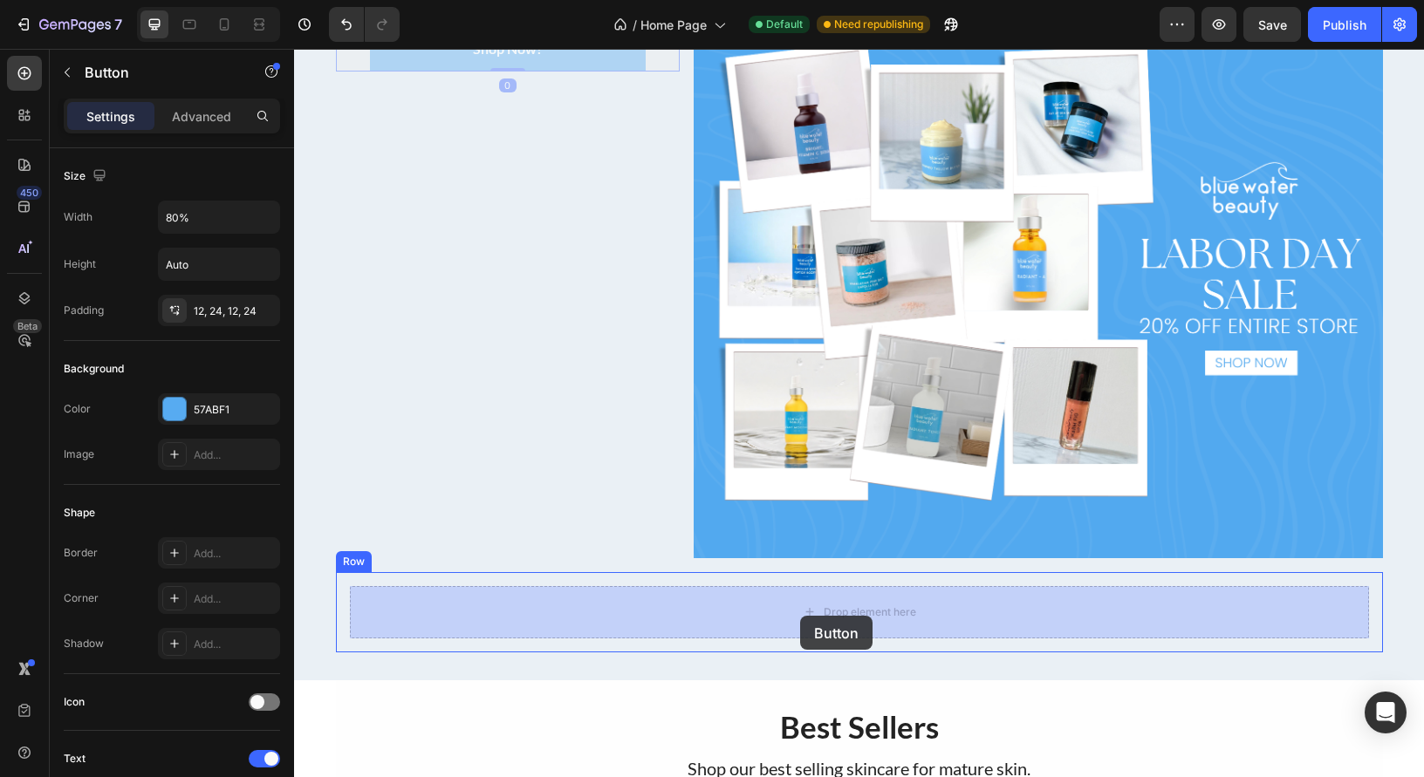
drag, startPoint x: 445, startPoint y: 162, endPoint x: 800, endPoint y: 616, distance: 576.1
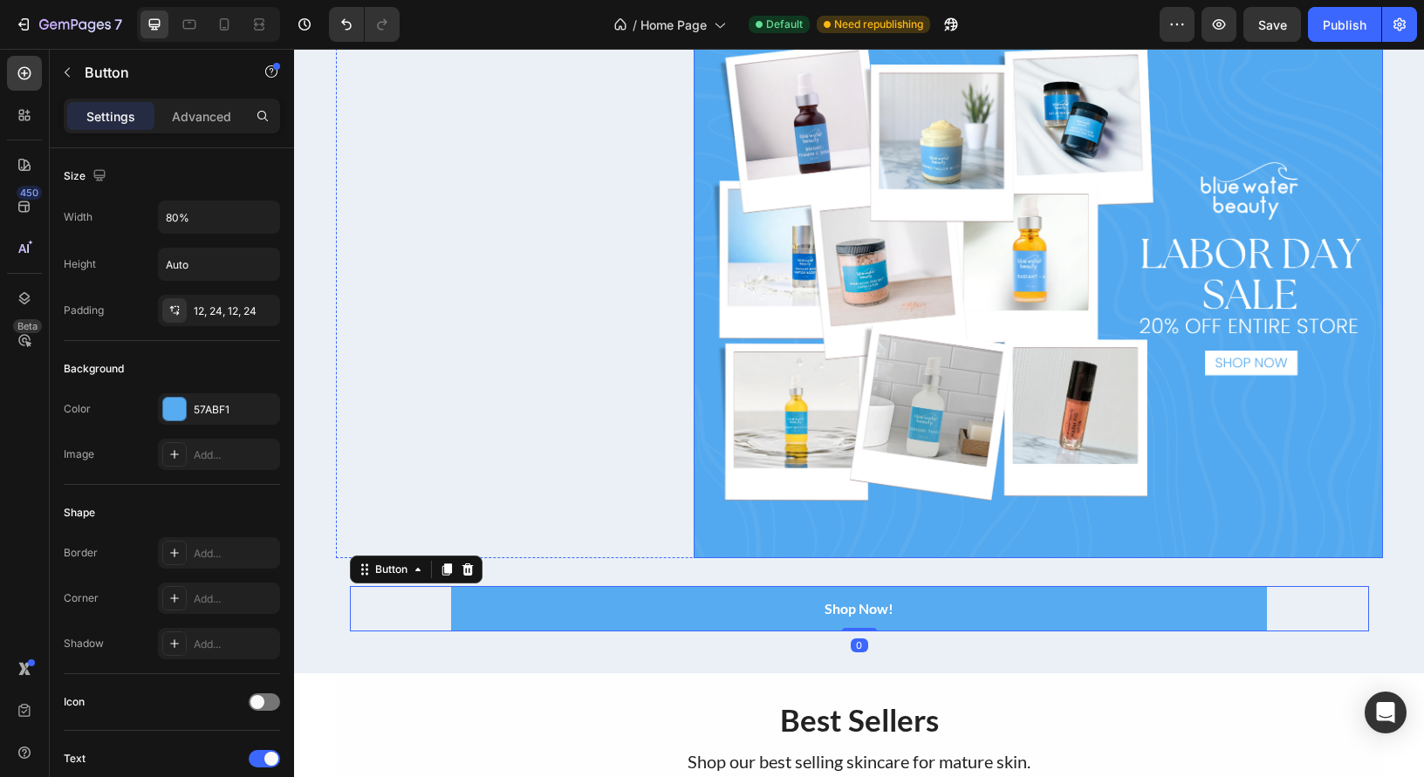
drag, startPoint x: 709, startPoint y: 359, endPoint x: 639, endPoint y: 364, distance: 70.9
click at [709, 359] on img at bounding box center [1038, 292] width 688 height 532
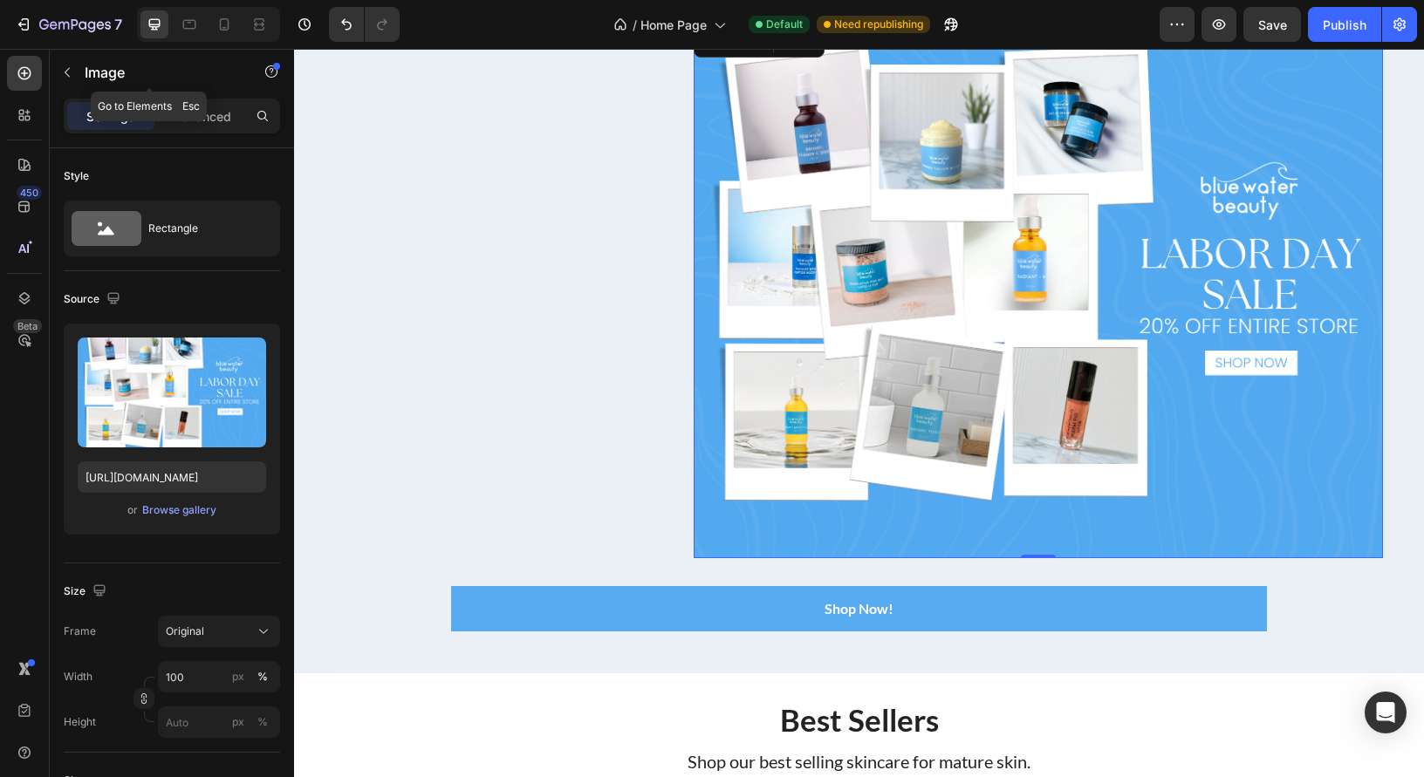
drag, startPoint x: 68, startPoint y: 72, endPoint x: 88, endPoint y: 85, distance: 23.5
click at [68, 72] on icon "button" at bounding box center [67, 72] width 14 height 14
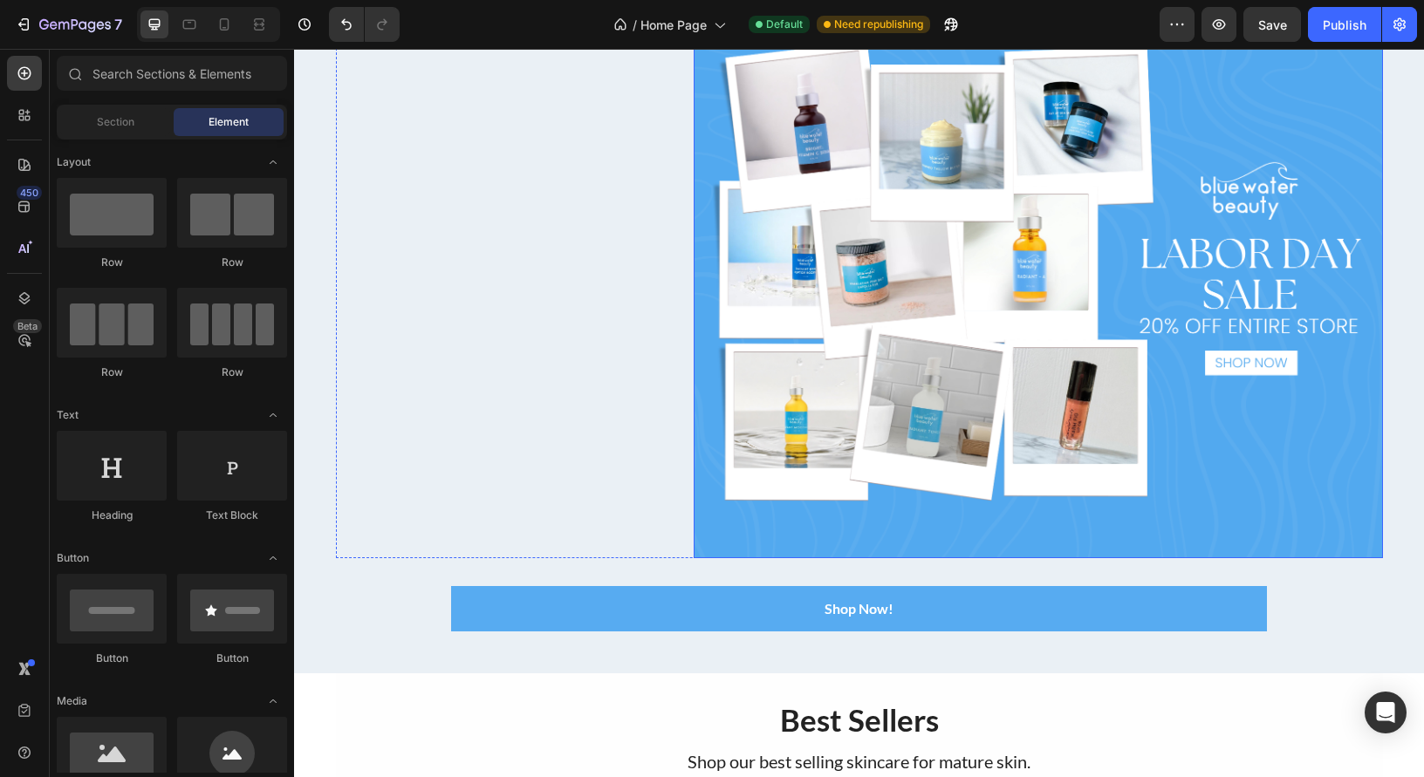
click at [947, 268] on img at bounding box center [1038, 292] width 688 height 532
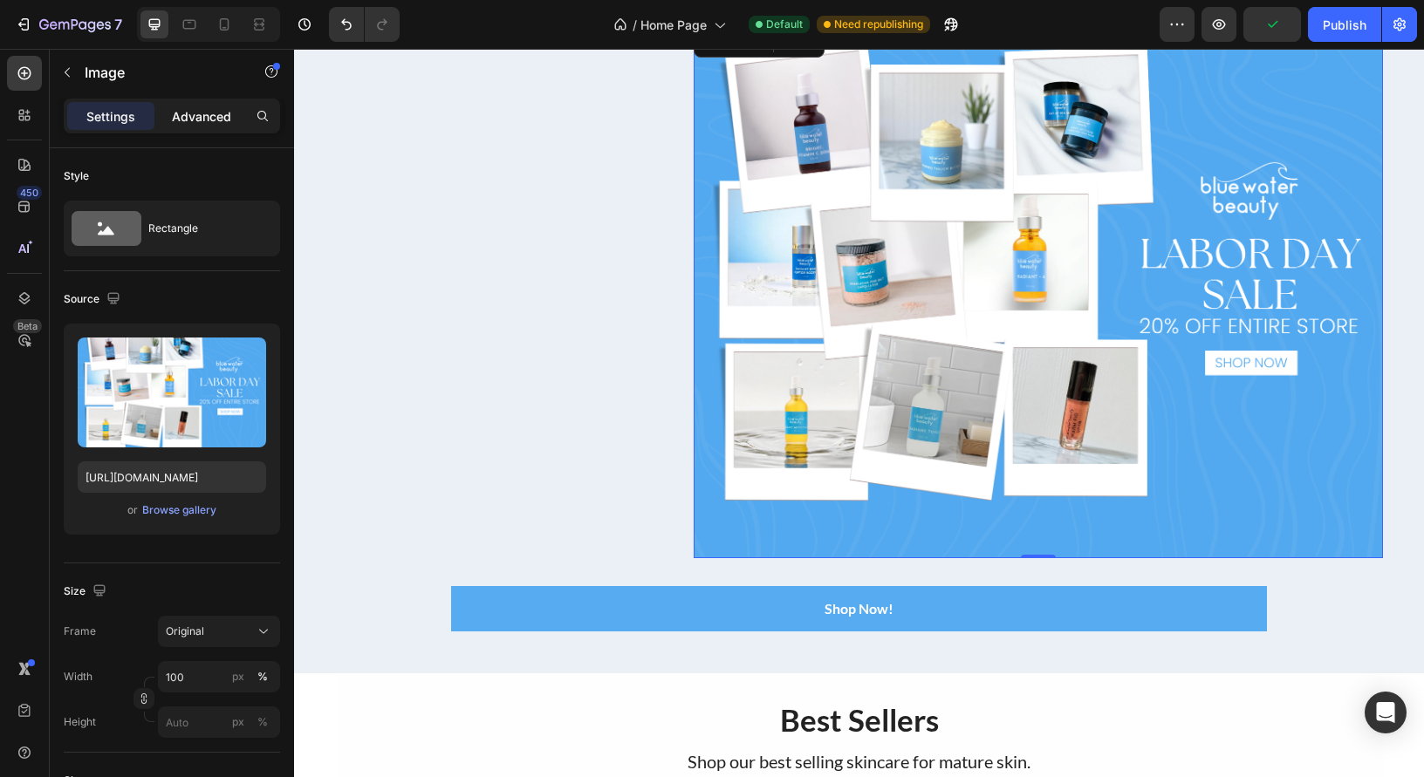
click at [198, 122] on p "Advanced" at bounding box center [201, 116] width 59 height 18
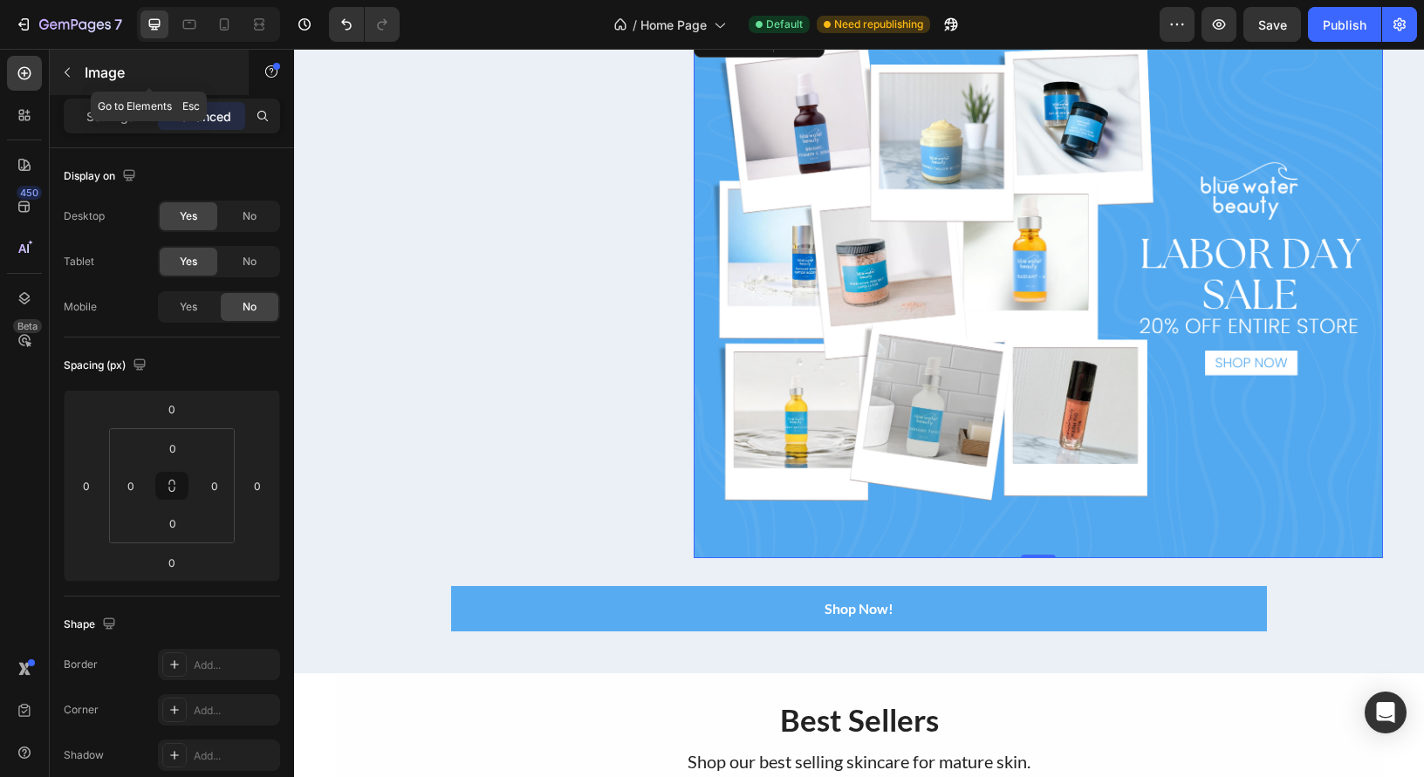
click at [63, 71] on icon "button" at bounding box center [67, 72] width 14 height 14
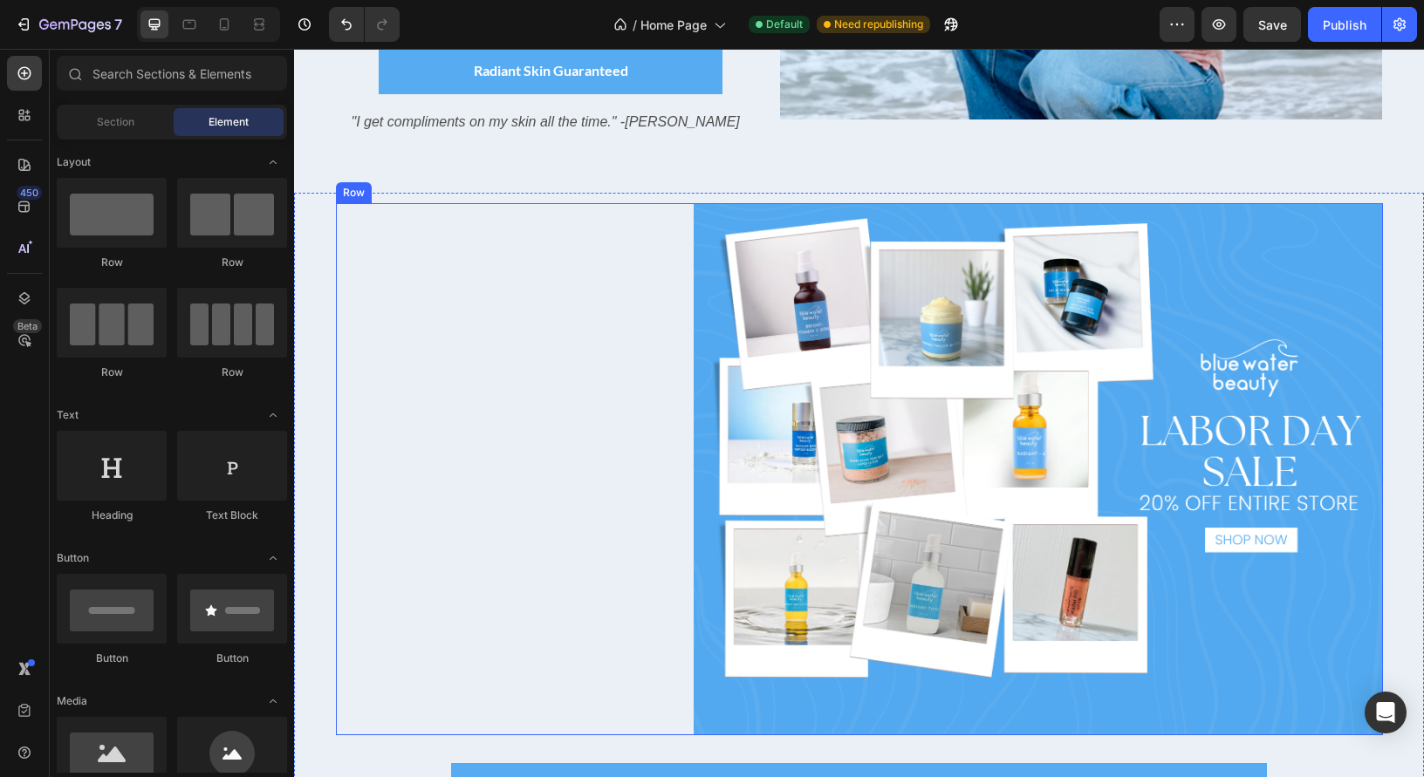
scroll to position [399, 0]
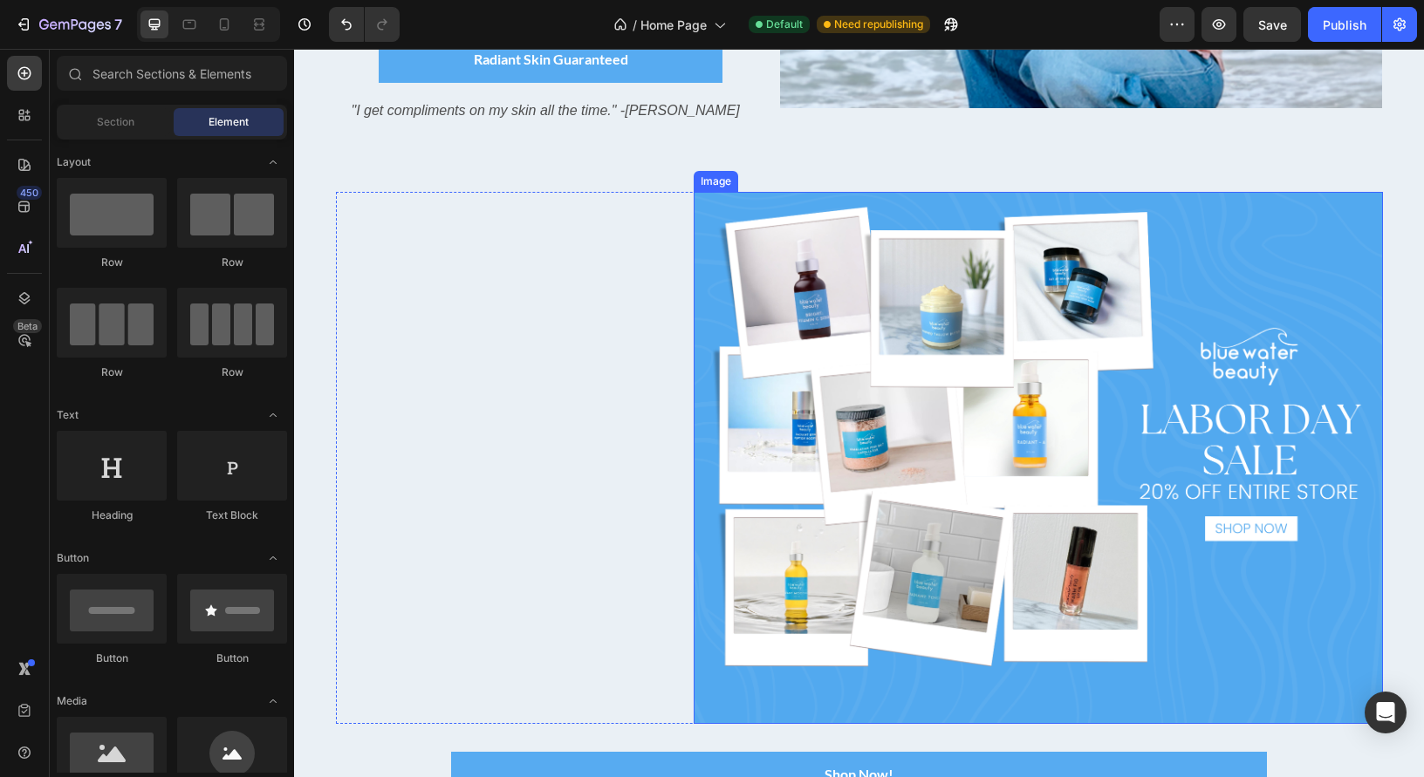
click at [948, 381] on img at bounding box center [1038, 458] width 688 height 532
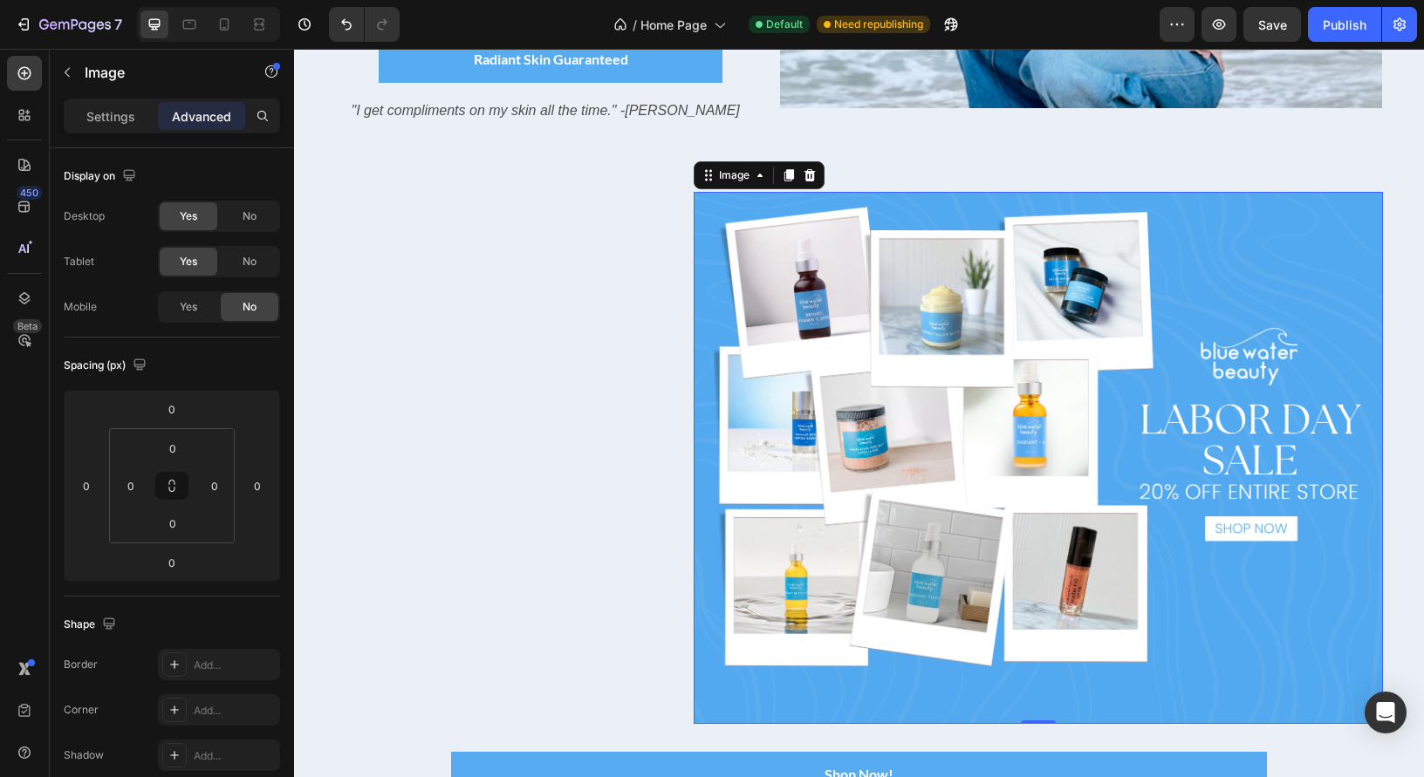
click at [809, 174] on icon at bounding box center [810, 175] width 14 height 14
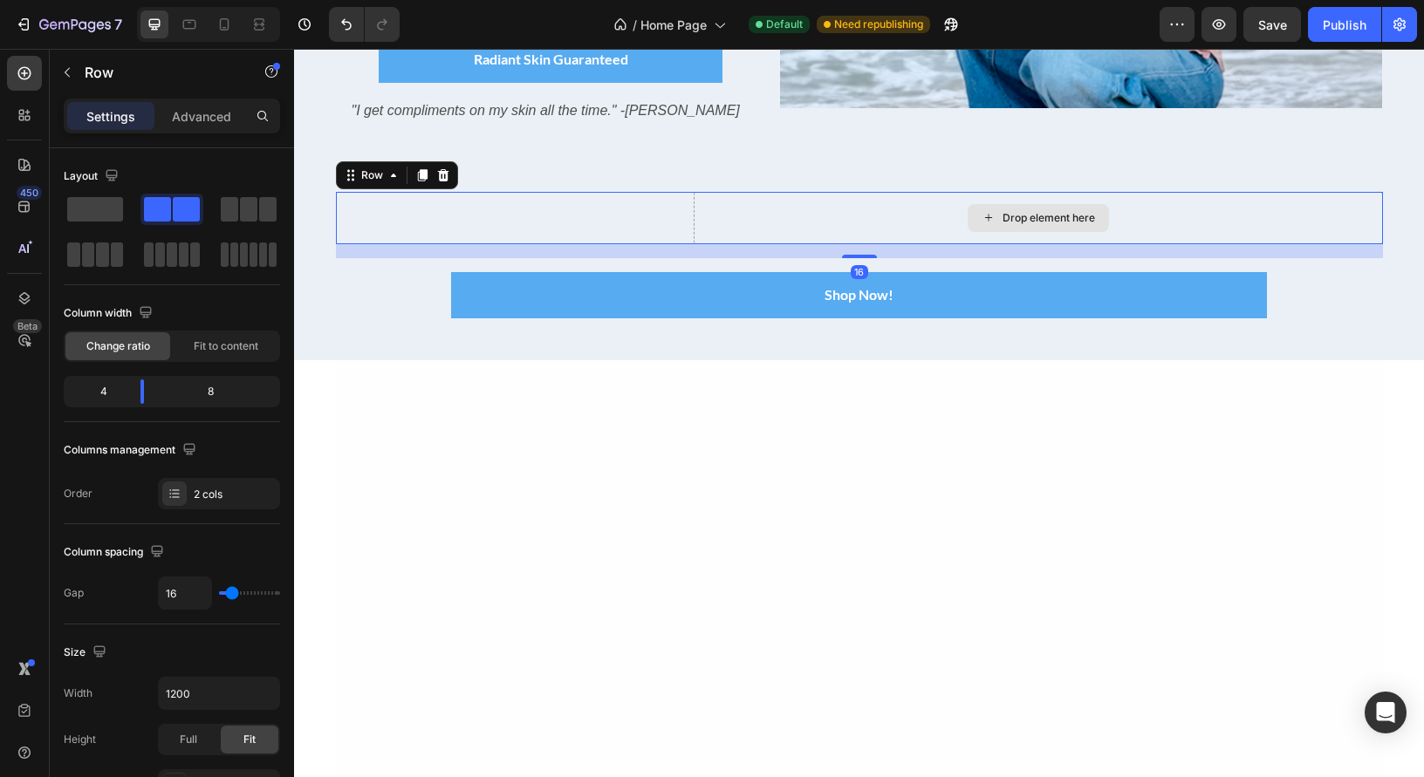
click at [696, 216] on div "Drop element here" at bounding box center [1038, 218] width 688 height 52
click at [439, 175] on icon at bounding box center [442, 175] width 11 height 12
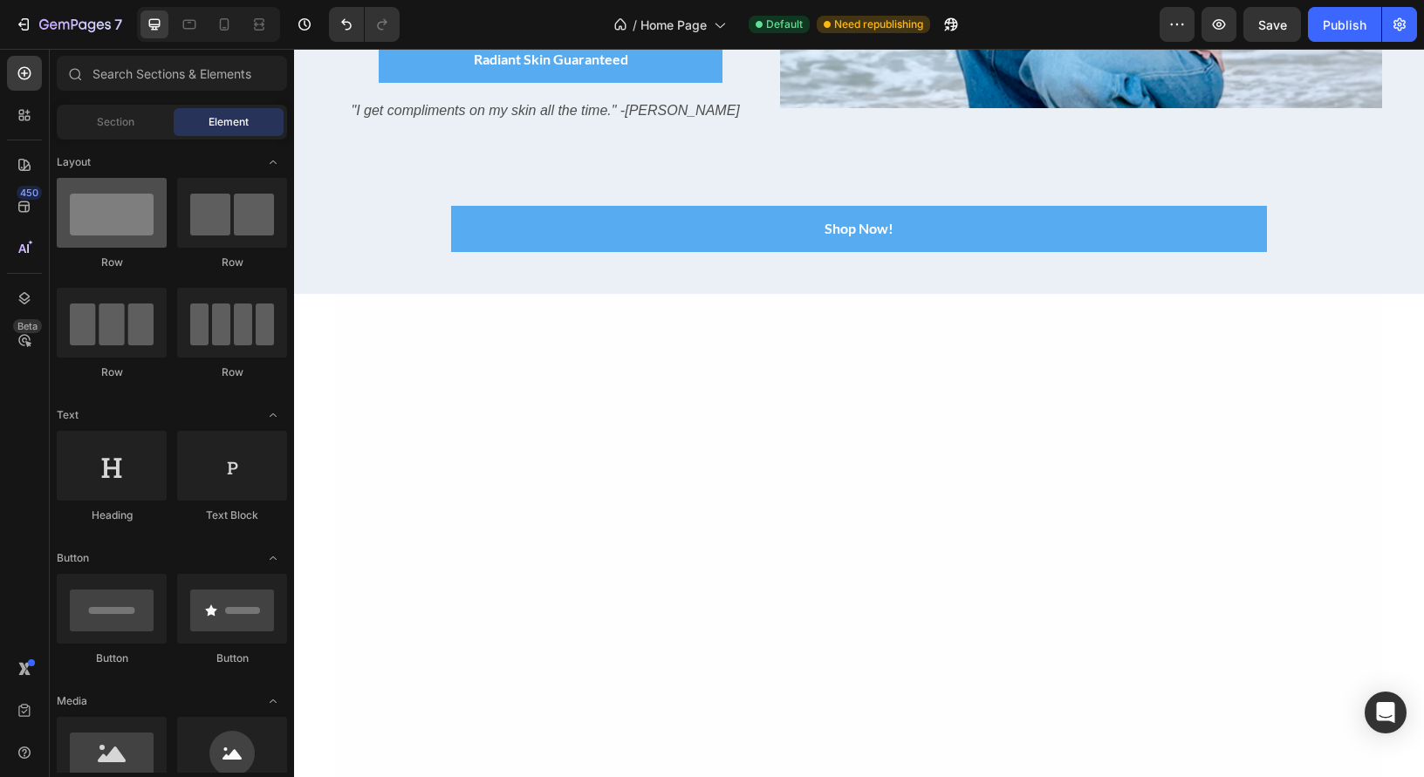
scroll to position [0, 0]
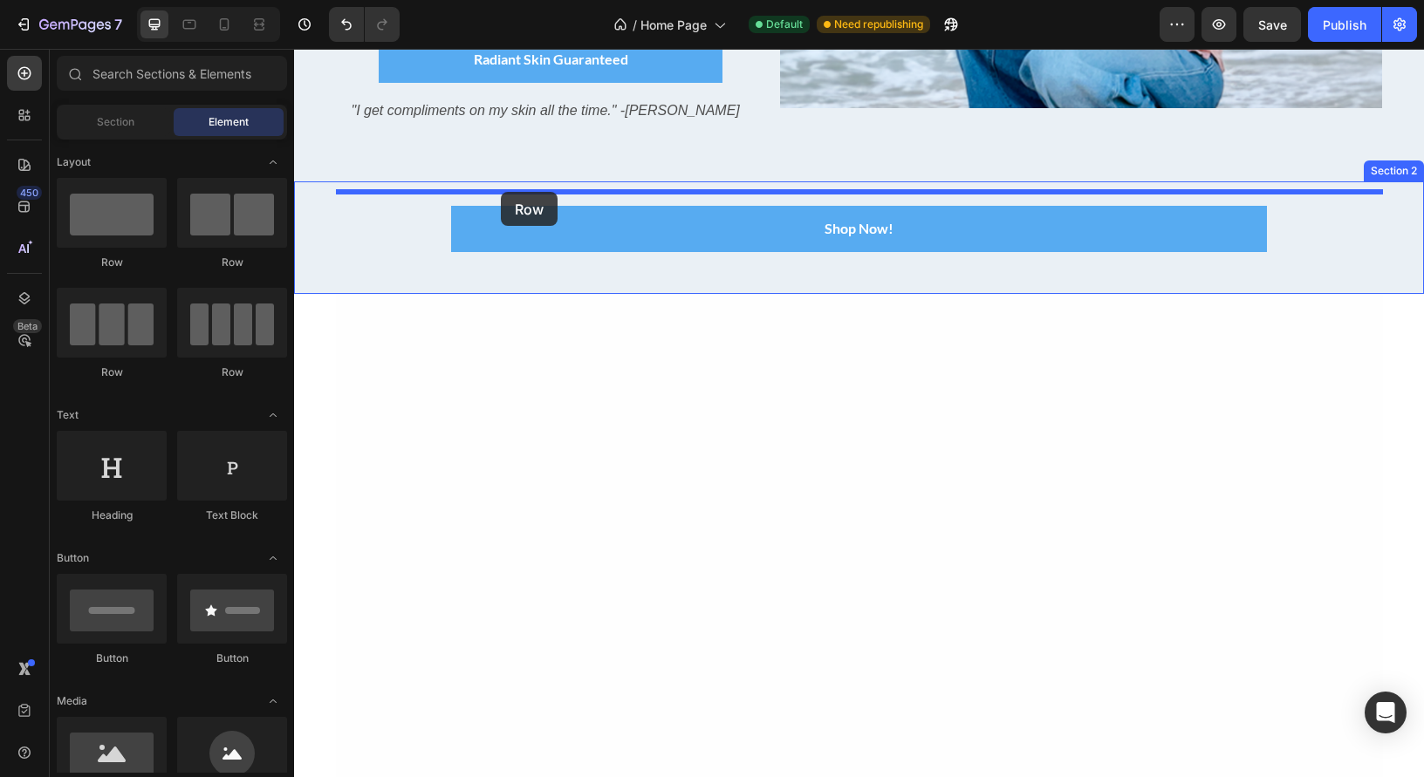
drag, startPoint x: 422, startPoint y: 252, endPoint x: 501, endPoint y: 192, distance: 98.9
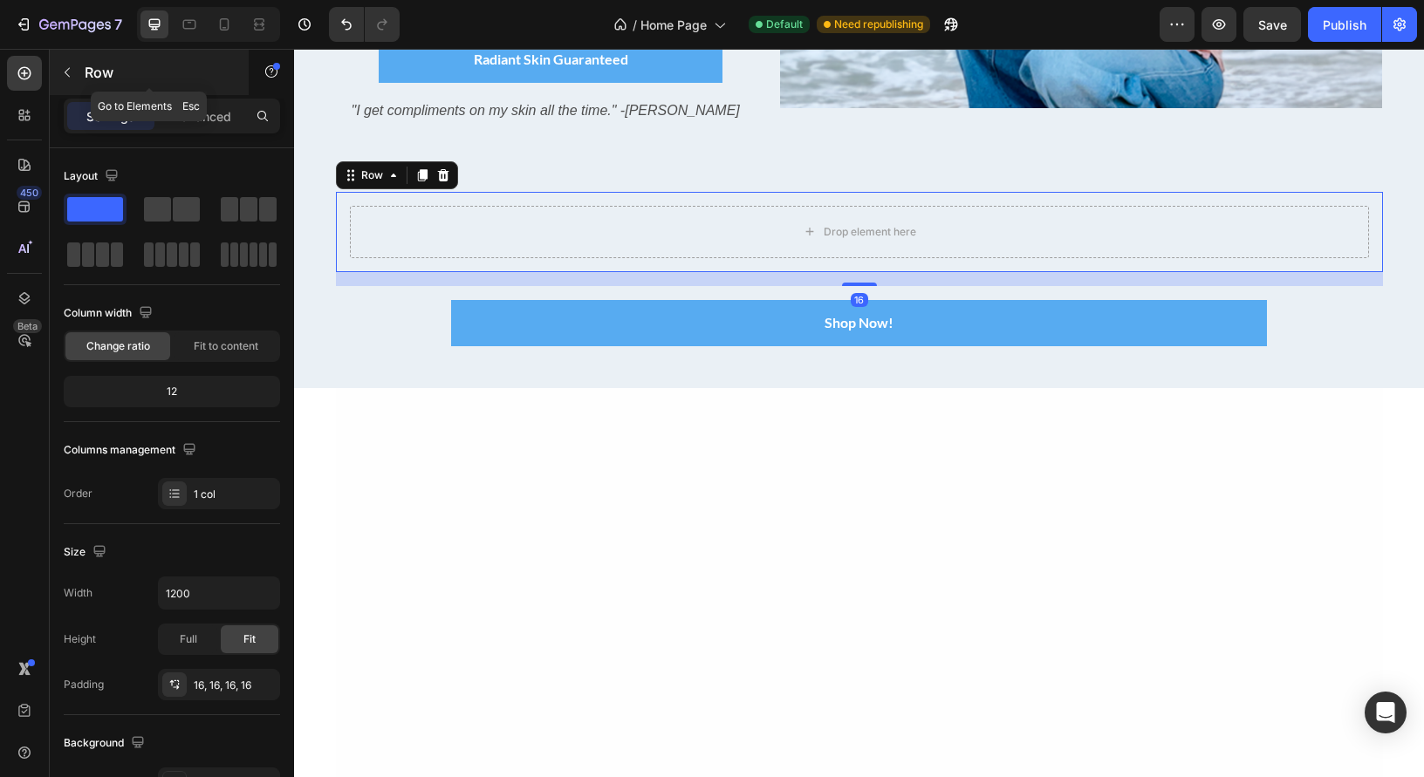
click at [65, 79] on button "button" at bounding box center [67, 72] width 28 height 28
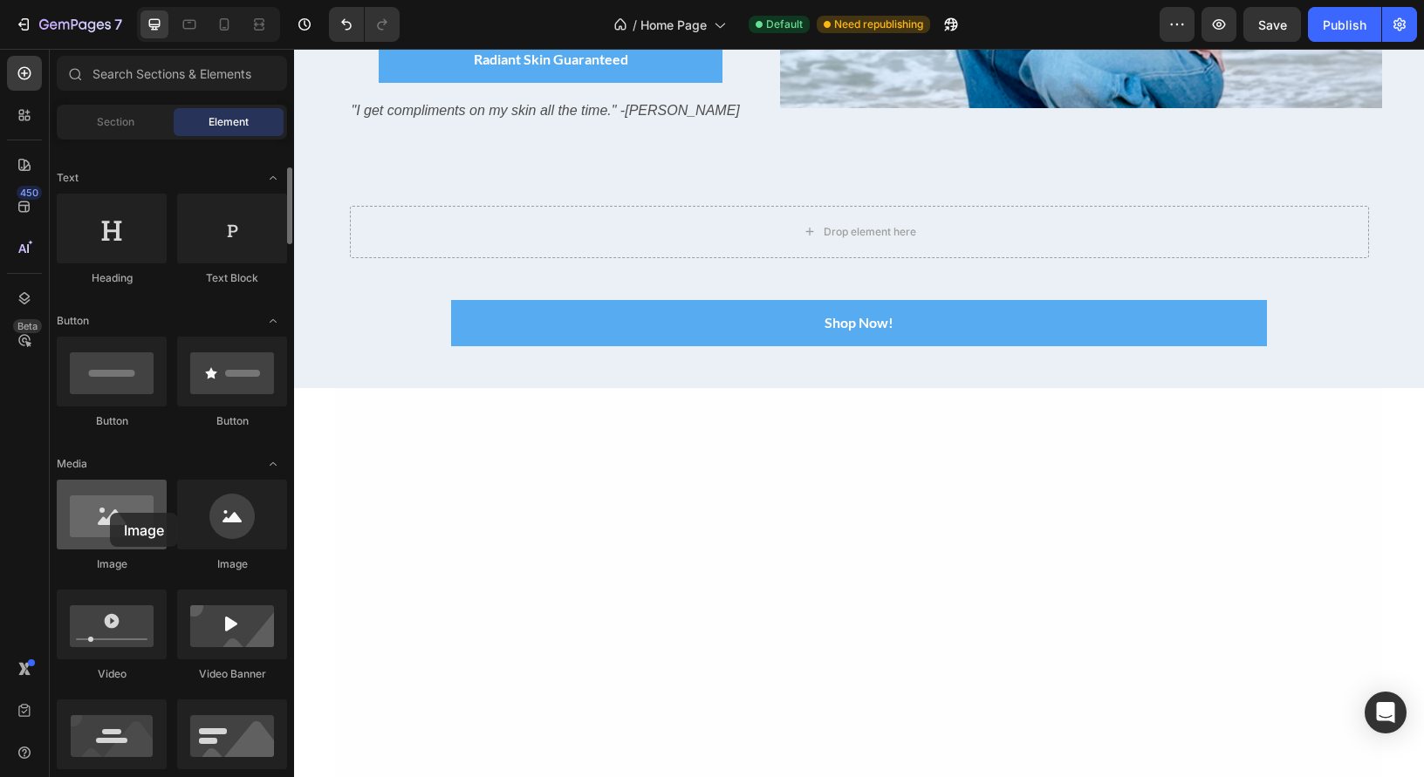
scroll to position [236, 0]
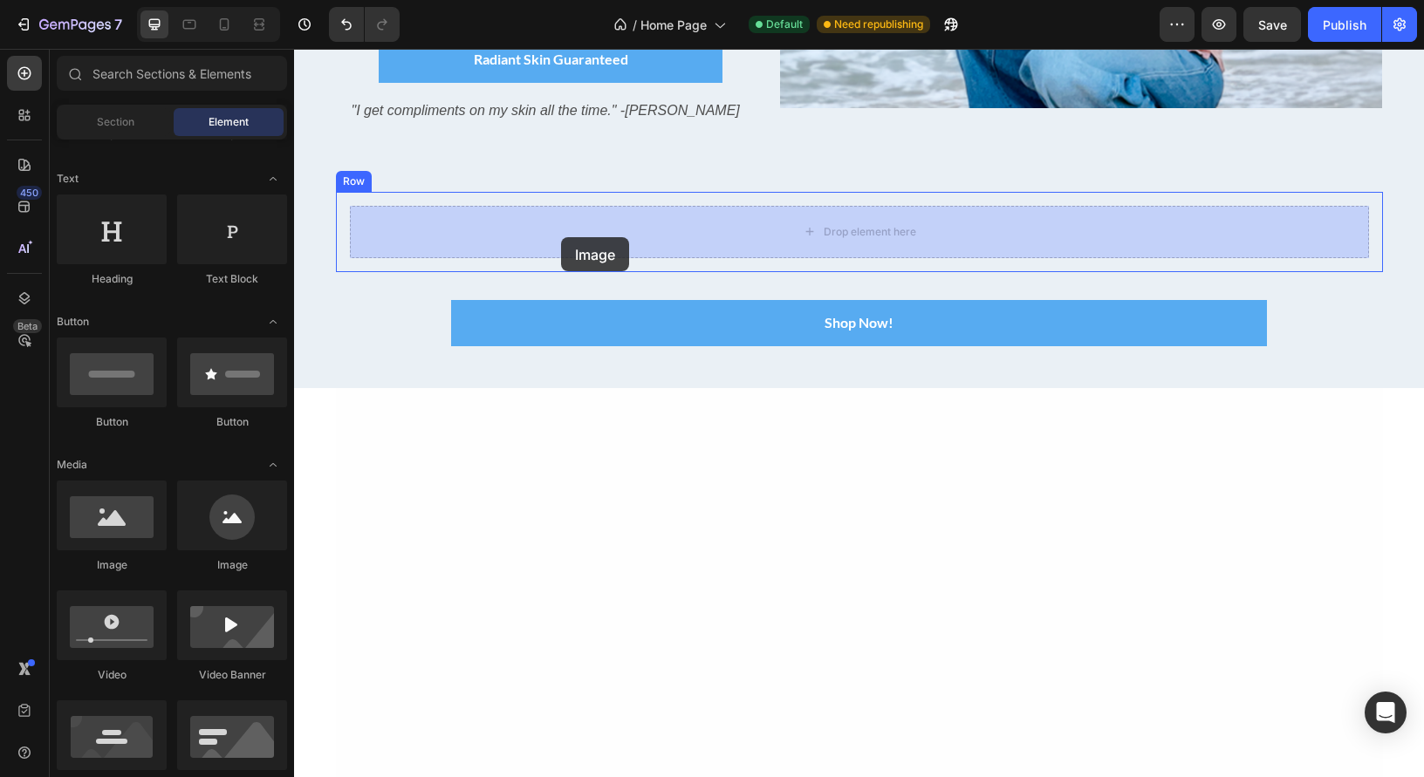
drag, startPoint x: 404, startPoint y: 562, endPoint x: 561, endPoint y: 237, distance: 360.5
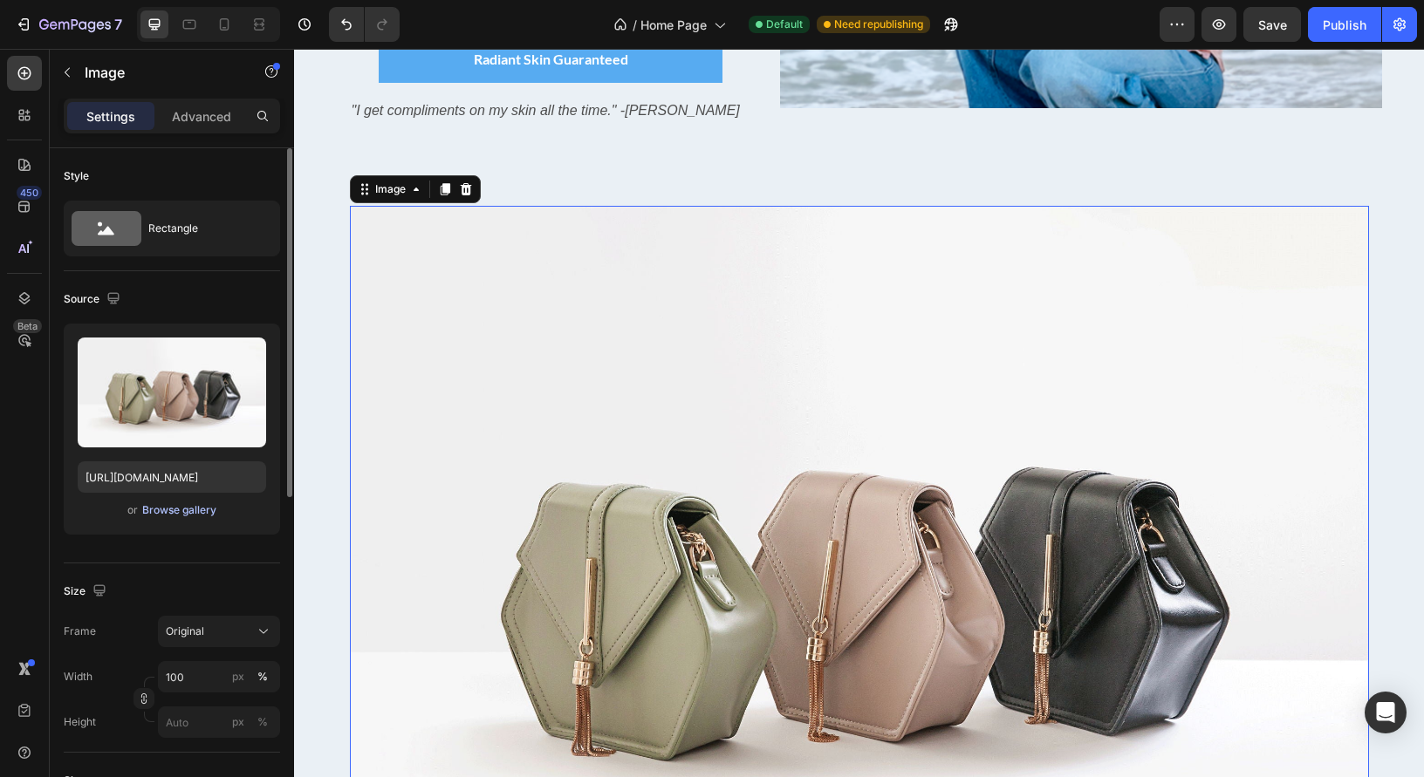
click at [180, 510] on div "Browse gallery" at bounding box center [179, 511] width 74 height 16
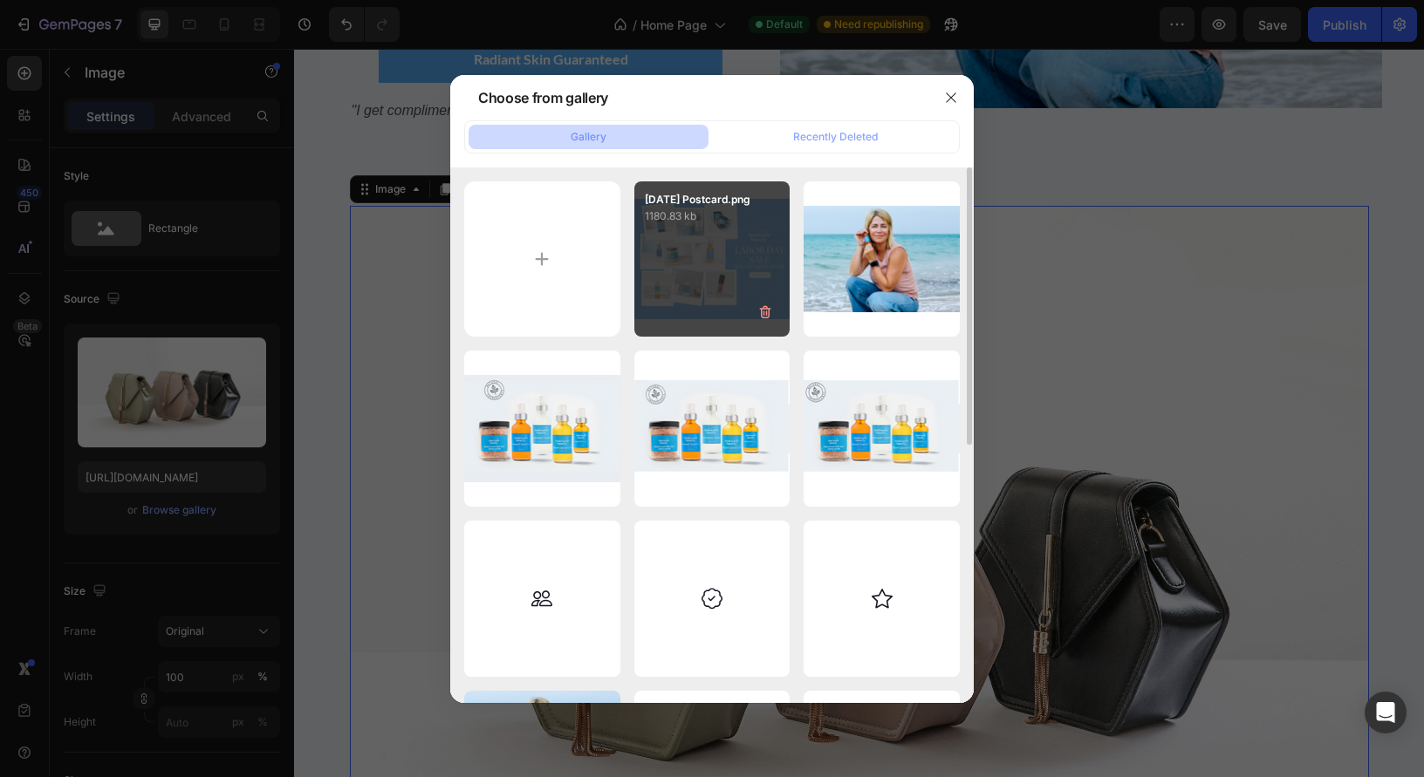
click at [702, 274] on div "[DATE] Postcard.png 1180.83 kb" at bounding box center [712, 259] width 156 height 156
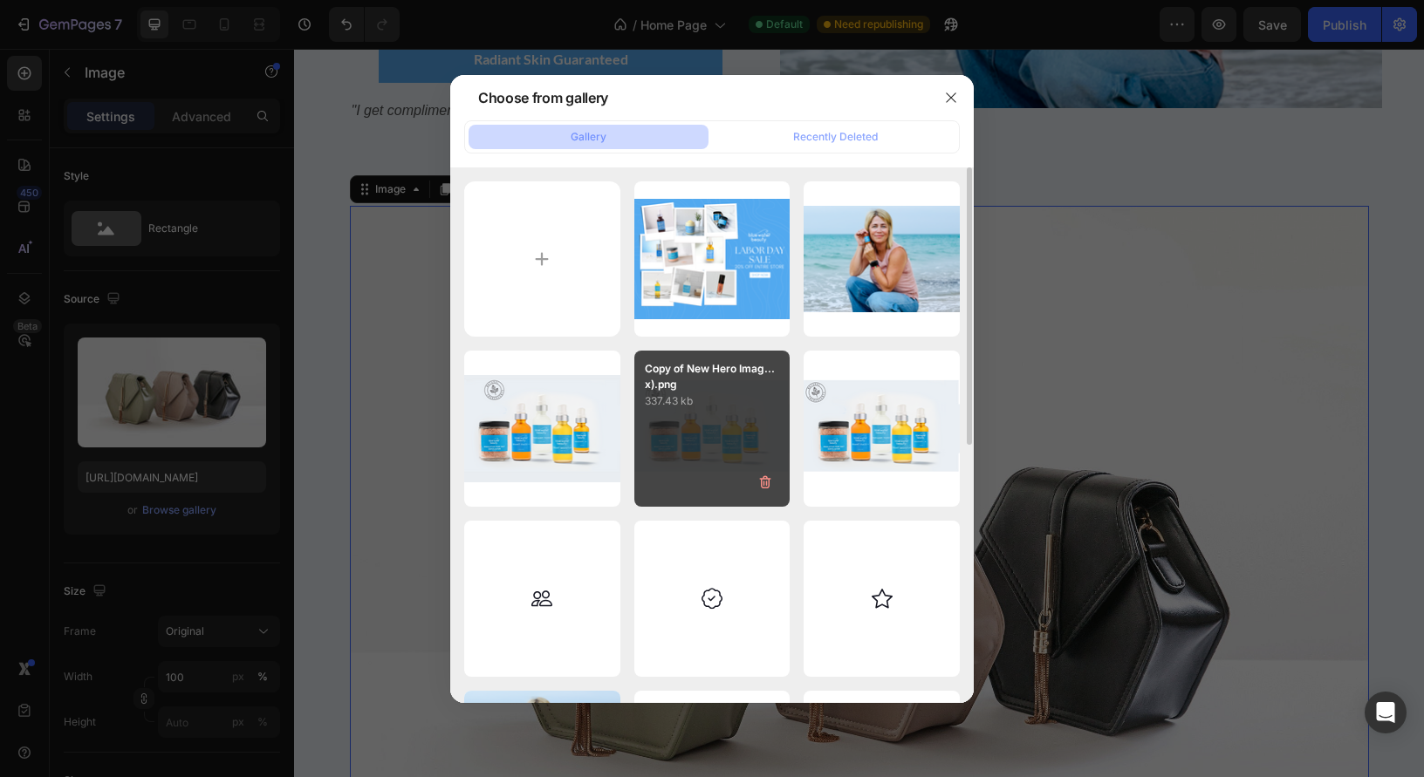
type input "[URL][DOMAIN_NAME]"
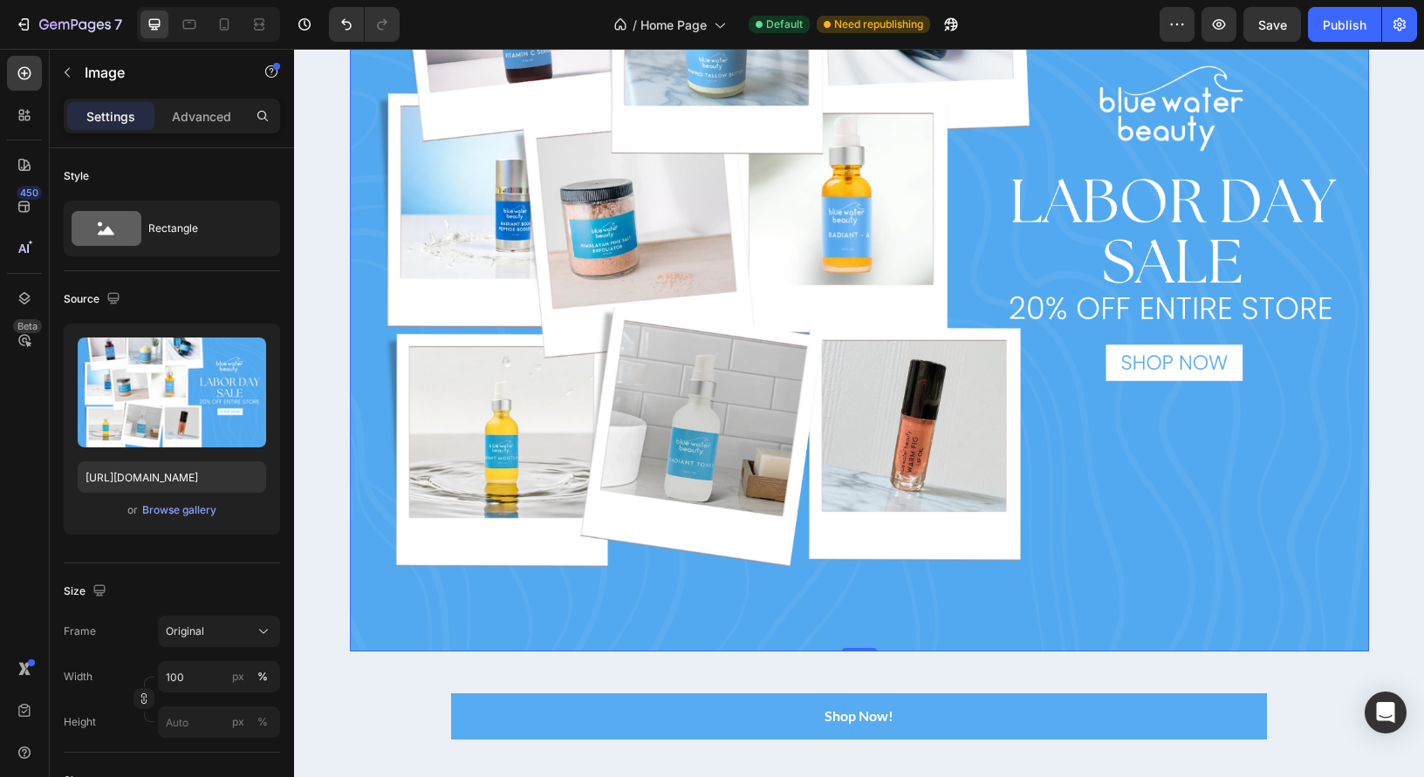
scroll to position [788, 0]
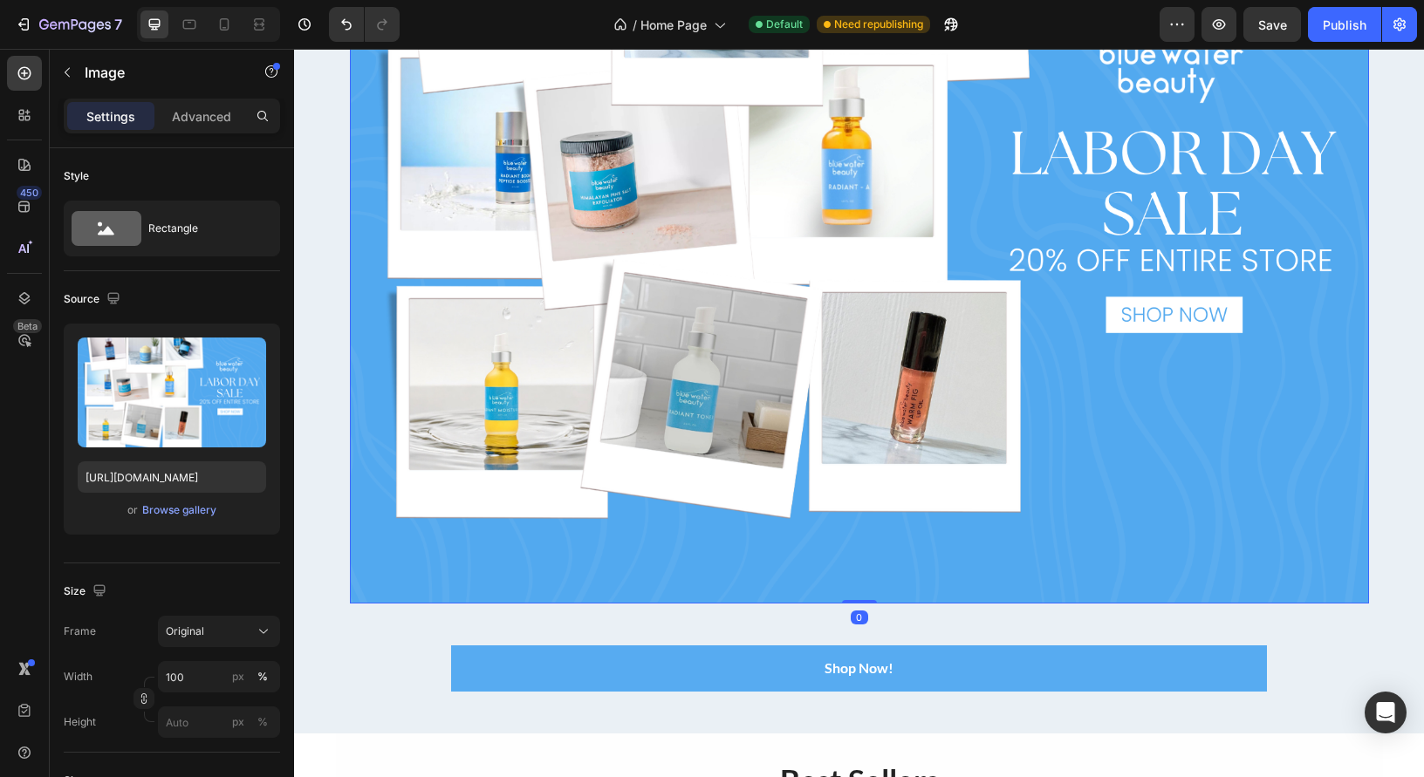
drag, startPoint x: 859, startPoint y: 552, endPoint x: 860, endPoint y: 531, distance: 21.0
click at [860, 531] on div "Image 0" at bounding box center [859, 211] width 1019 height 788
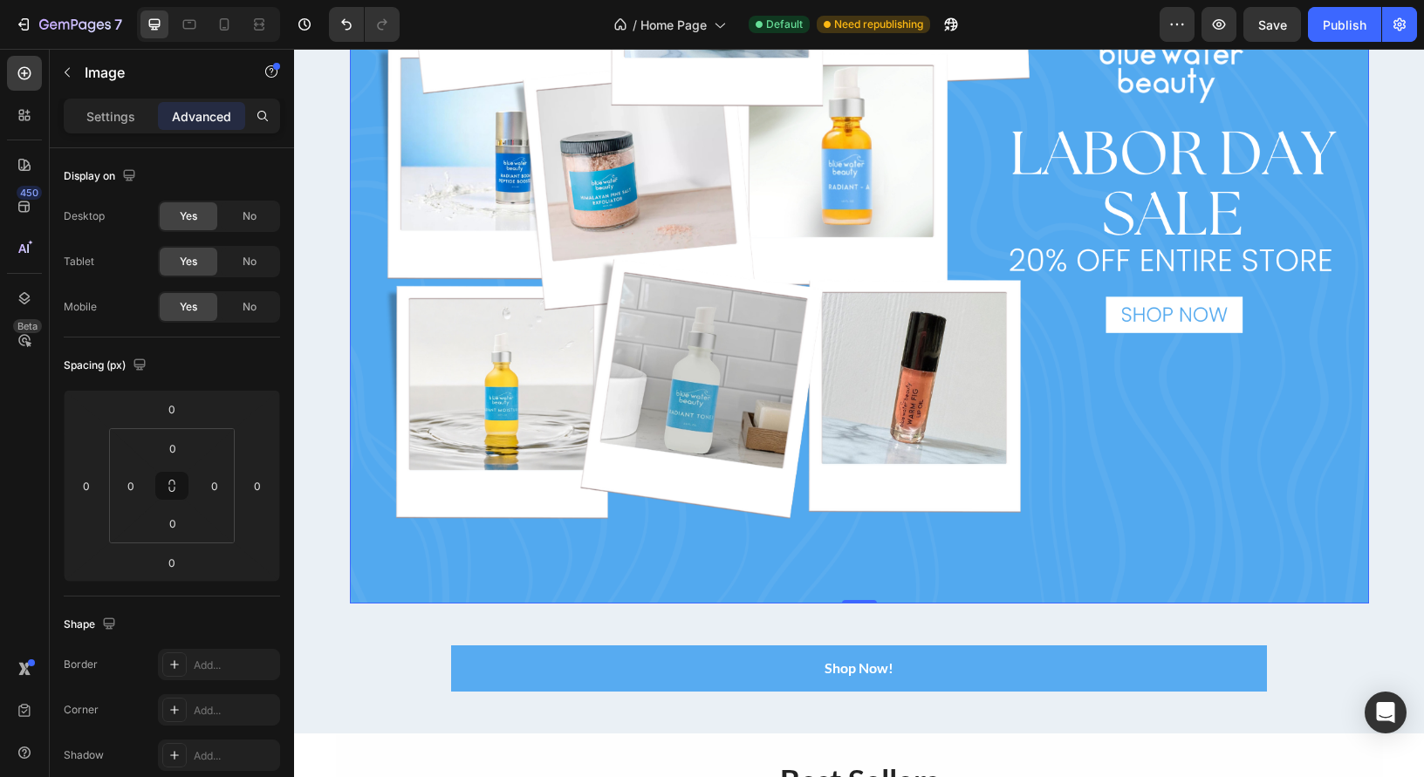
click at [863, 596] on img at bounding box center [859, 211] width 1019 height 788
drag, startPoint x: 861, startPoint y: 599, endPoint x: 867, endPoint y: 544, distance: 55.3
click at [867, 544] on div "Image 0" at bounding box center [859, 211] width 1019 height 788
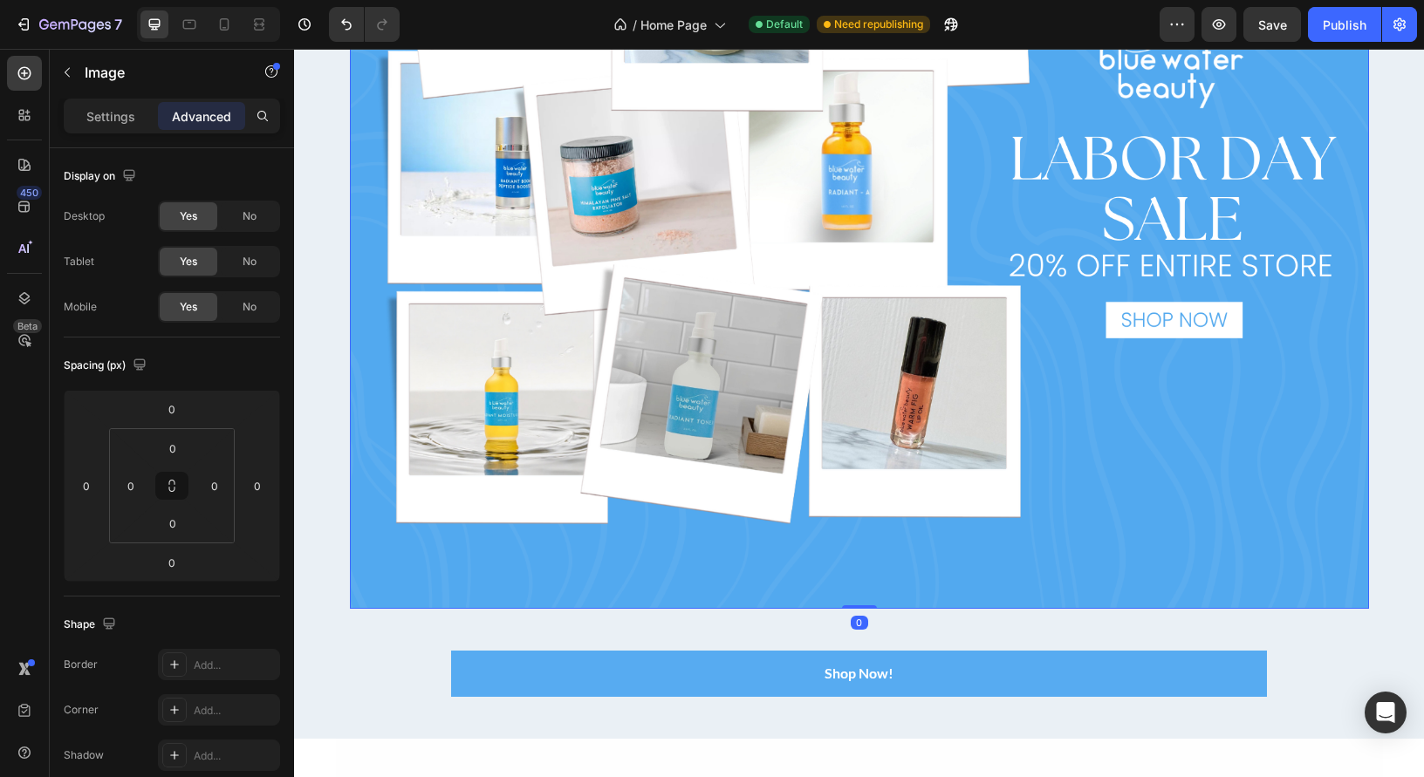
scroll to position [366, 0]
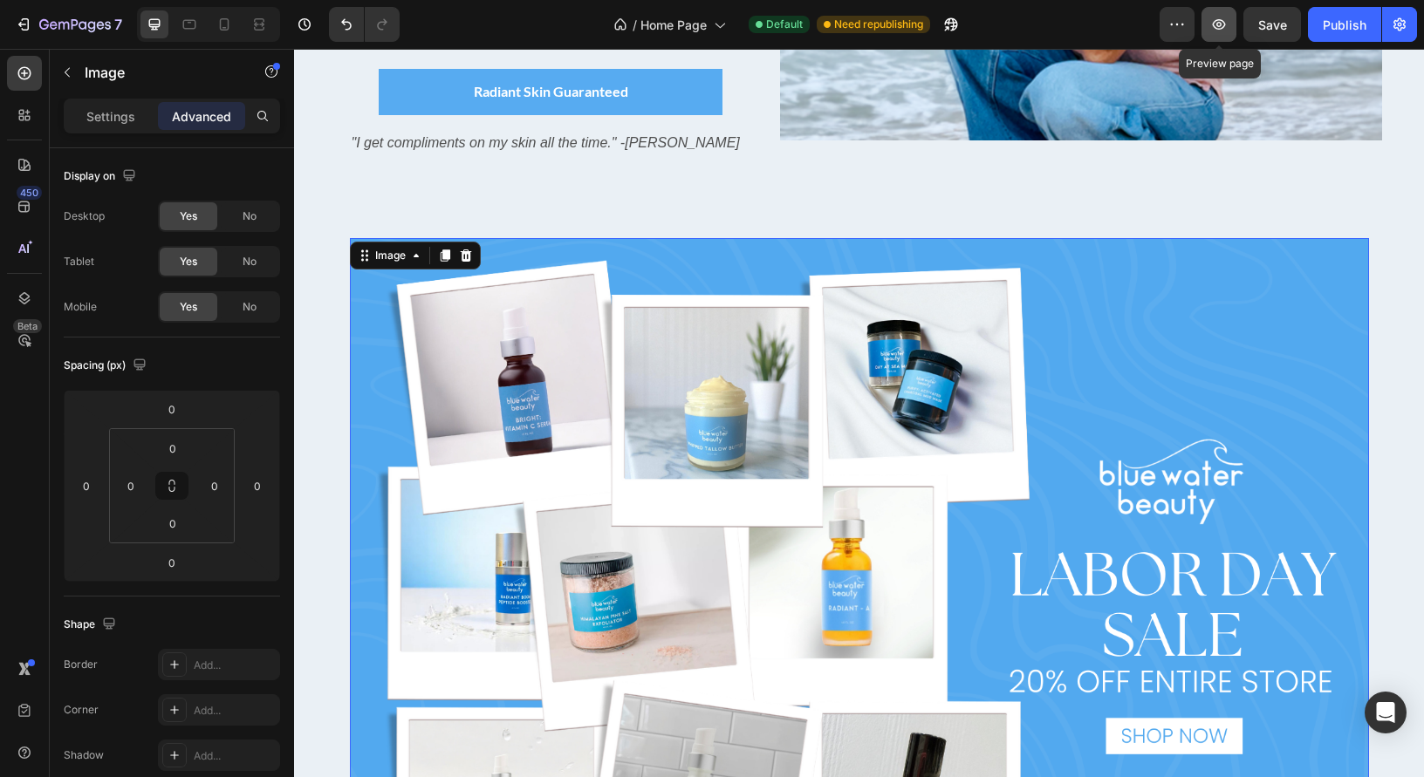
click at [1215, 29] on icon "button" at bounding box center [1218, 24] width 17 height 17
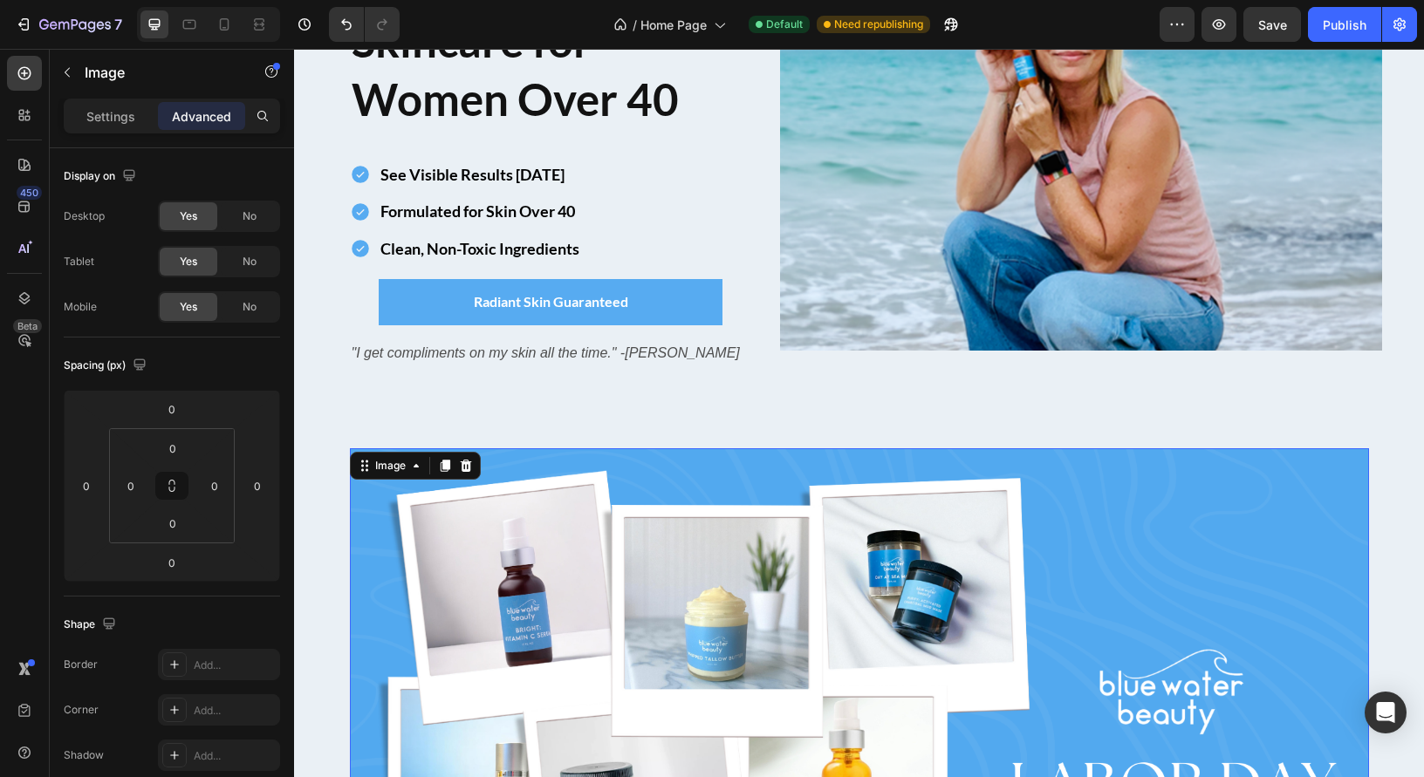
scroll to position [0, 0]
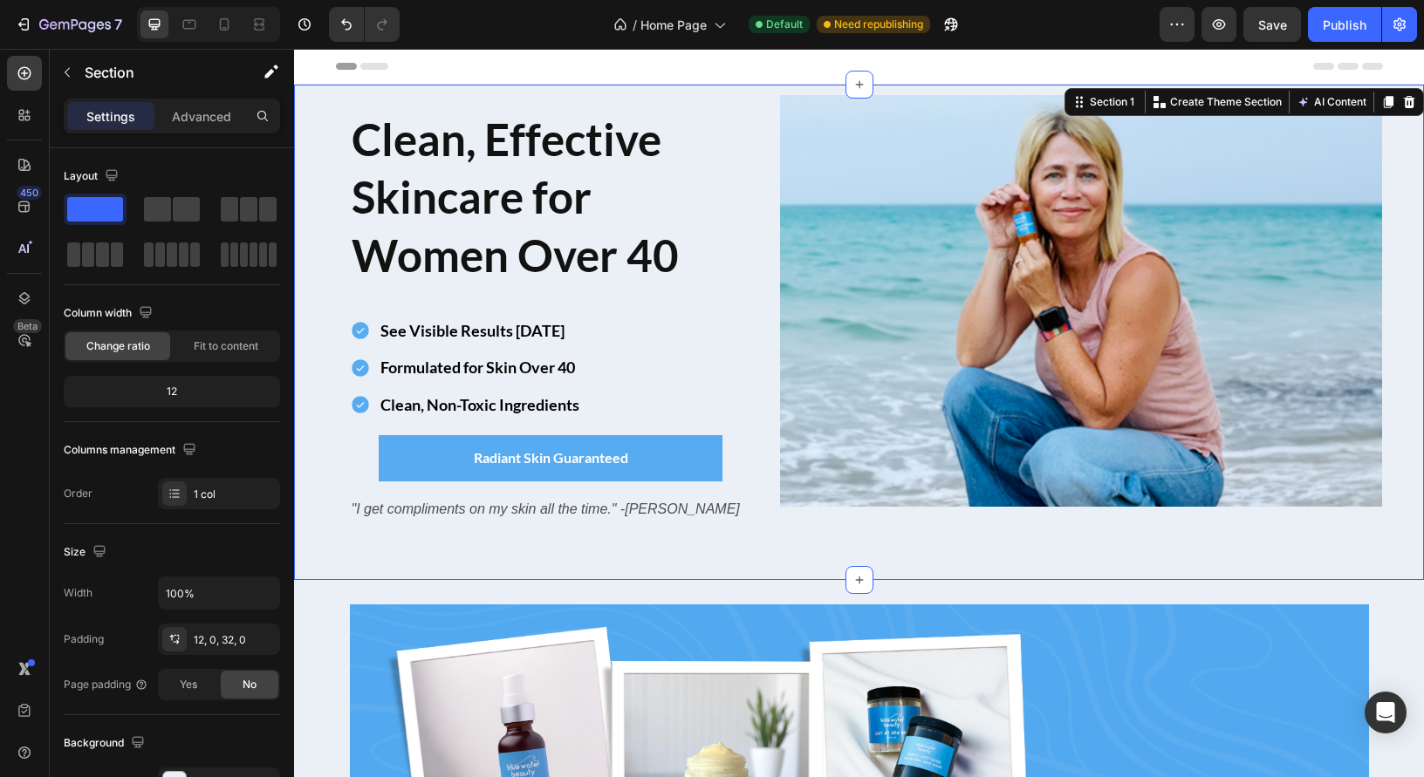
click at [765, 91] on div "Image Clean, Effective Skincare for Women Over 40 Heading Row See Visible Resul…" at bounding box center [859, 333] width 1130 height 496
click at [1178, 27] on icon "button" at bounding box center [1176, 24] width 17 height 17
click at [1102, 34] on div "/ Home Page Default Need republishing" at bounding box center [787, 24] width 746 height 35
click at [201, 120] on p "Advanced" at bounding box center [201, 116] width 59 height 18
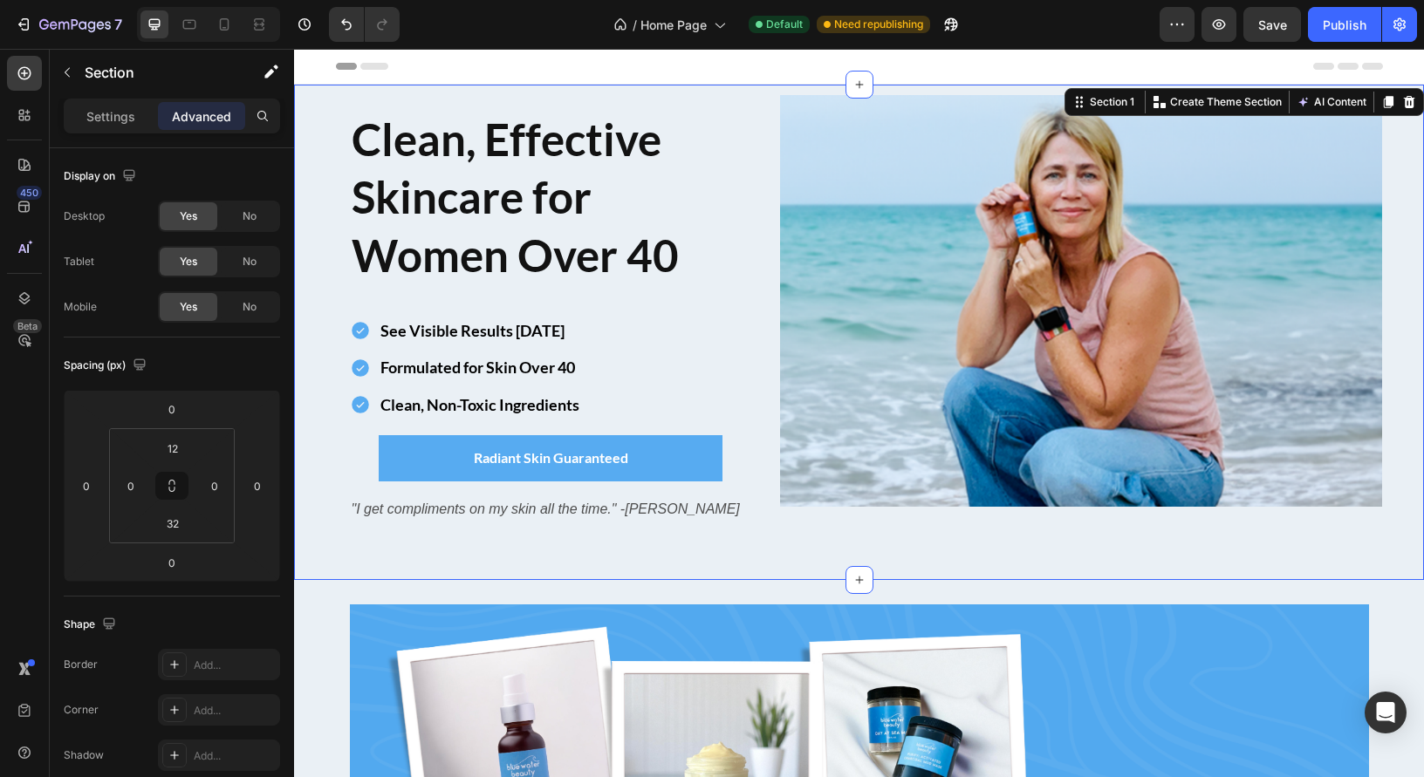
click at [330, 95] on div "Image Clean, Effective Skincare for Women Over 40 Heading Row See Visible Resul…" at bounding box center [859, 323] width 1130 height 457
click at [258, 217] on div "No" at bounding box center [250, 216] width 58 height 28
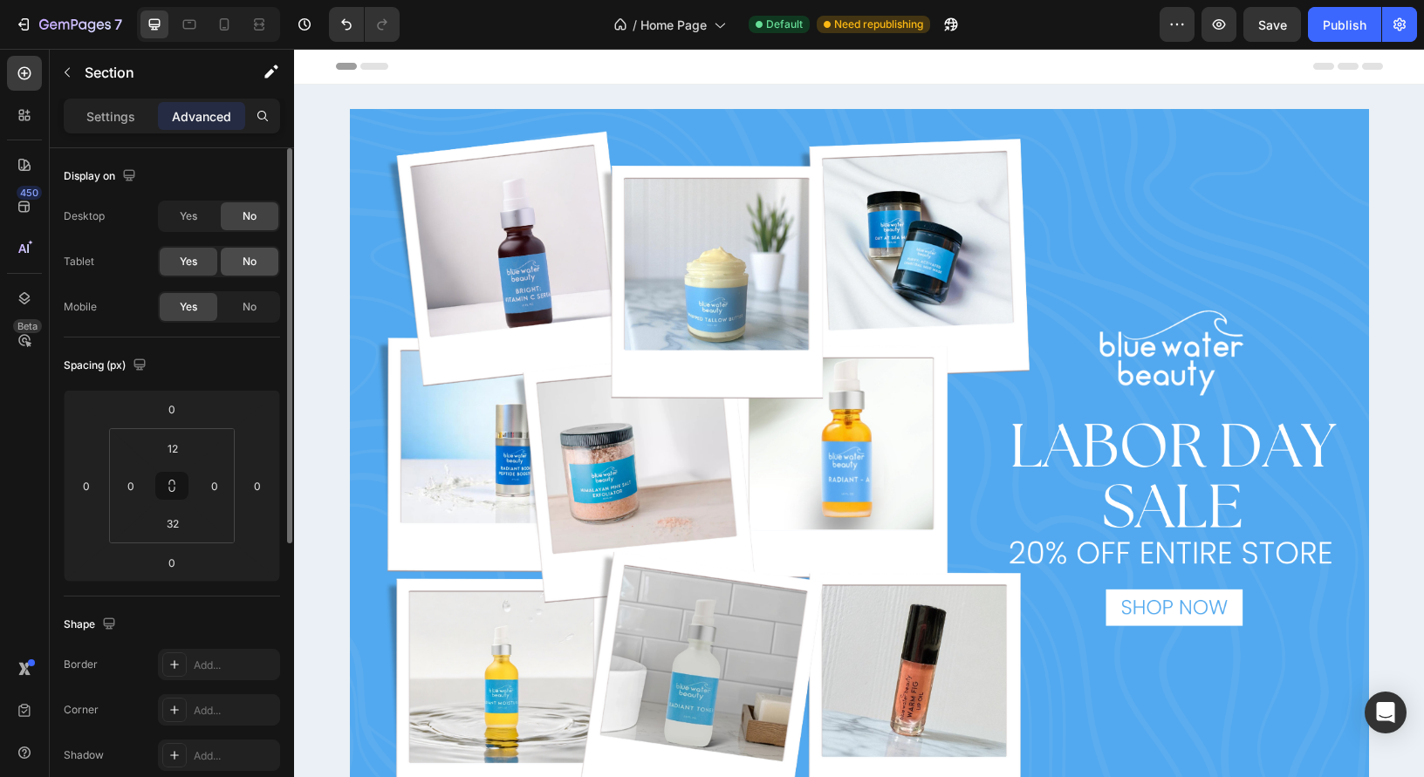
click at [246, 270] on div "No" at bounding box center [250, 262] width 58 height 28
click at [243, 312] on span "No" at bounding box center [250, 307] width 14 height 16
click at [185, 218] on span "Yes" at bounding box center [188, 217] width 17 height 16
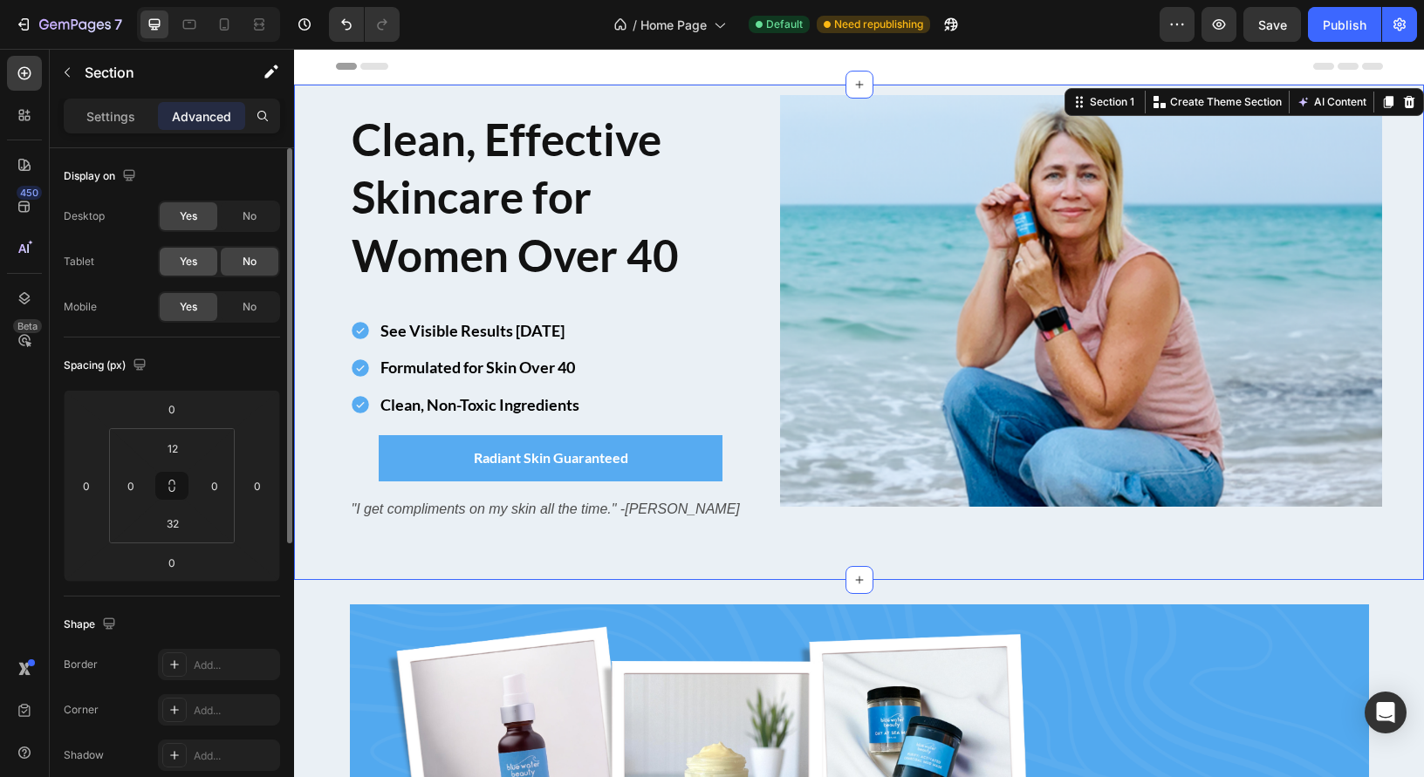
drag, startPoint x: 188, startPoint y: 270, endPoint x: 208, endPoint y: 271, distance: 19.3
click at [188, 270] on div "Yes" at bounding box center [189, 262] width 58 height 28
click at [1112, 104] on div "Section 1" at bounding box center [1111, 102] width 51 height 16
click at [110, 117] on p "Settings" at bounding box center [110, 116] width 49 height 18
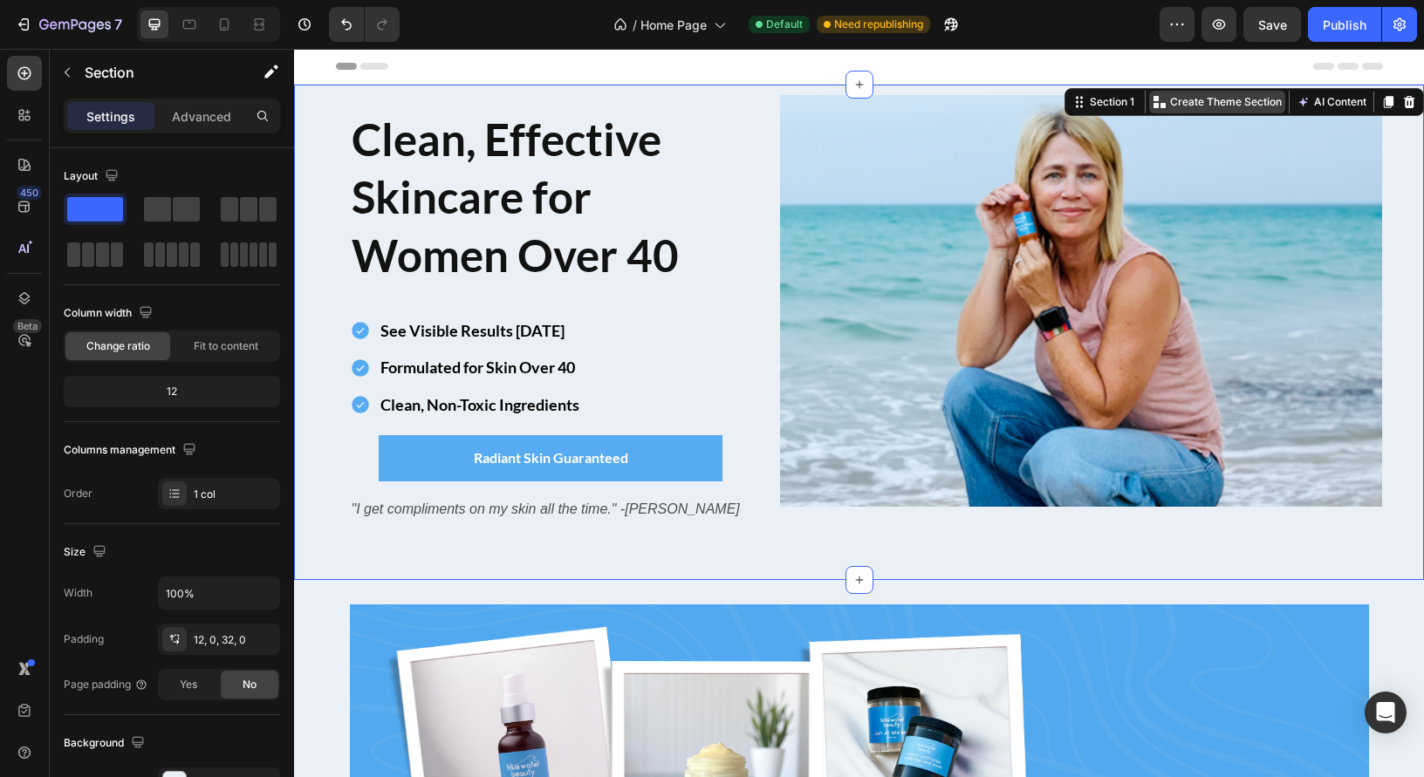
click at [1221, 95] on p "Create Theme Section" at bounding box center [1226, 102] width 112 height 16
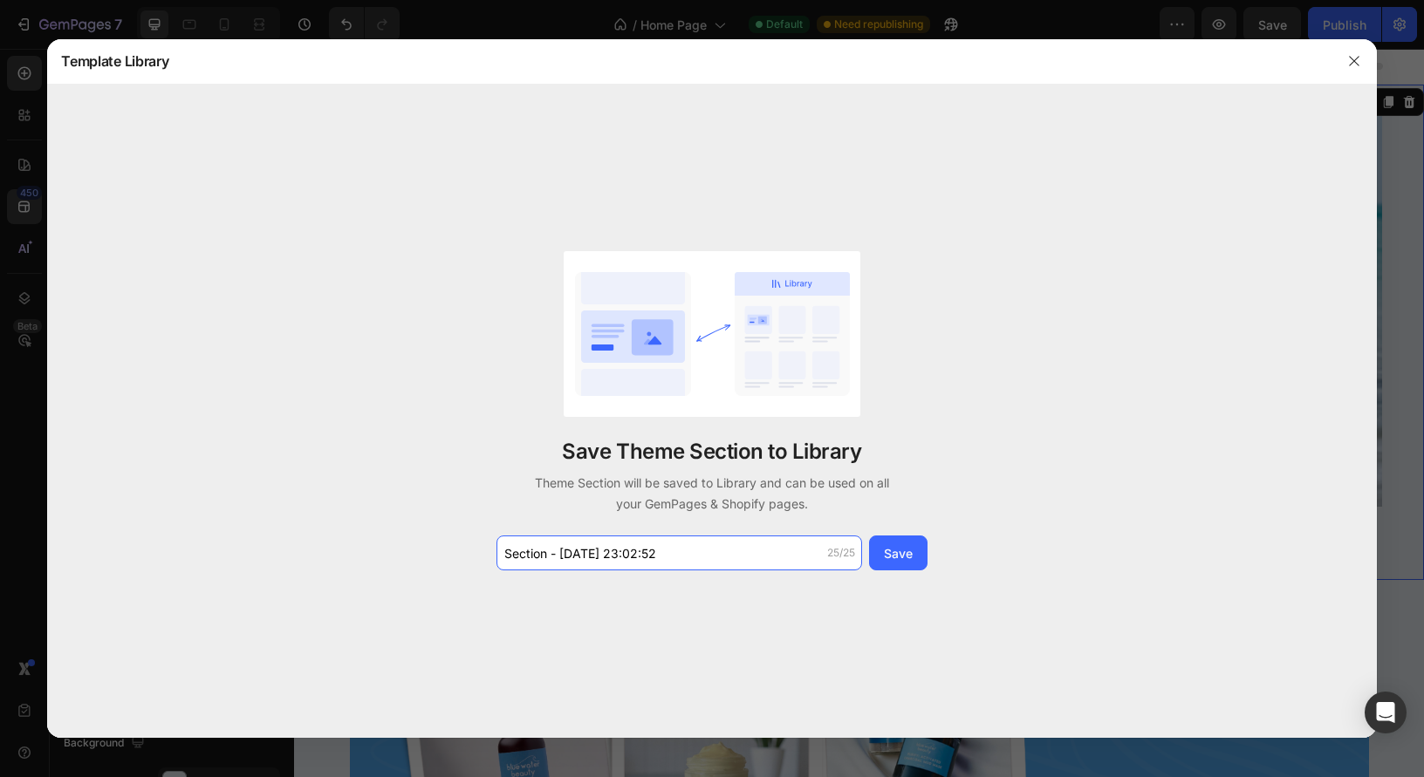
drag, startPoint x: 684, startPoint y: 557, endPoint x: 482, endPoint y: 544, distance: 202.0
click at [480, 544] on div "Save Theme Section to Library Theme Section will be saved to Library and can be…" at bounding box center [711, 412] width 1329 height 654
drag, startPoint x: 674, startPoint y: 554, endPoint x: 502, endPoint y: 539, distance: 173.4
click at [502, 539] on input "Section - [DATE] 23:02:52" at bounding box center [679, 553] width 366 height 35
type input "h"
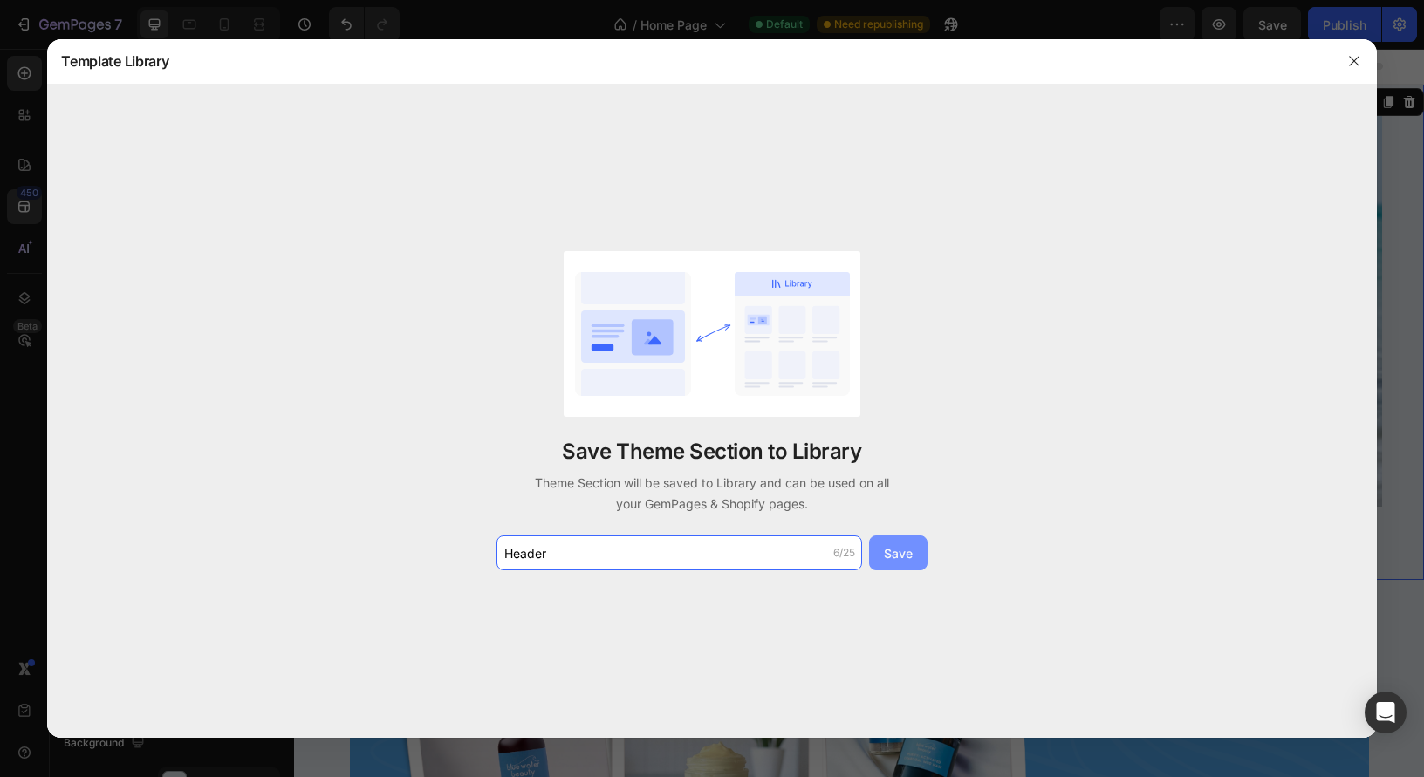
type input "Header"
click at [903, 564] on button "Save" at bounding box center [898, 553] width 58 height 35
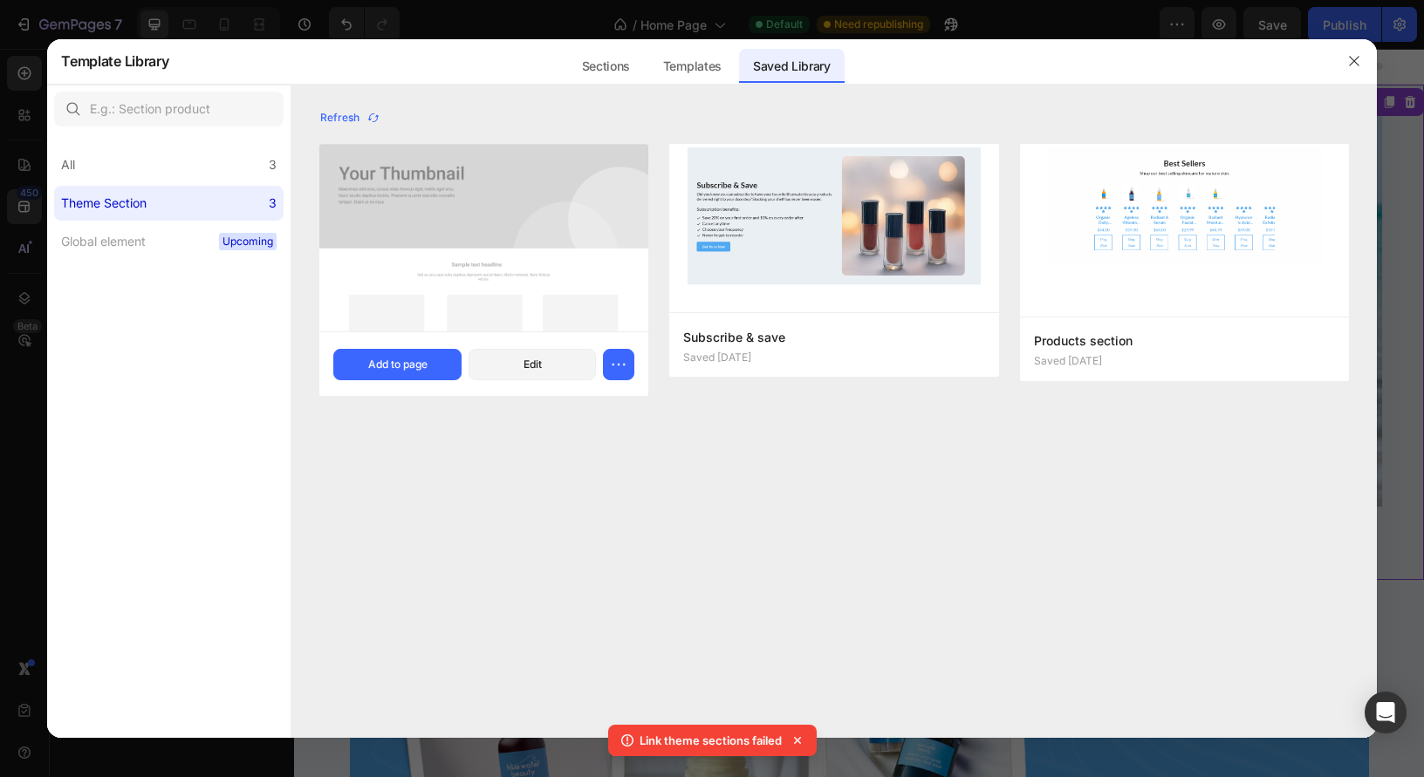
click at [455, 218] on img at bounding box center [483, 238] width 329 height 188
click at [540, 372] on div "Edit" at bounding box center [532, 365] width 18 height 16
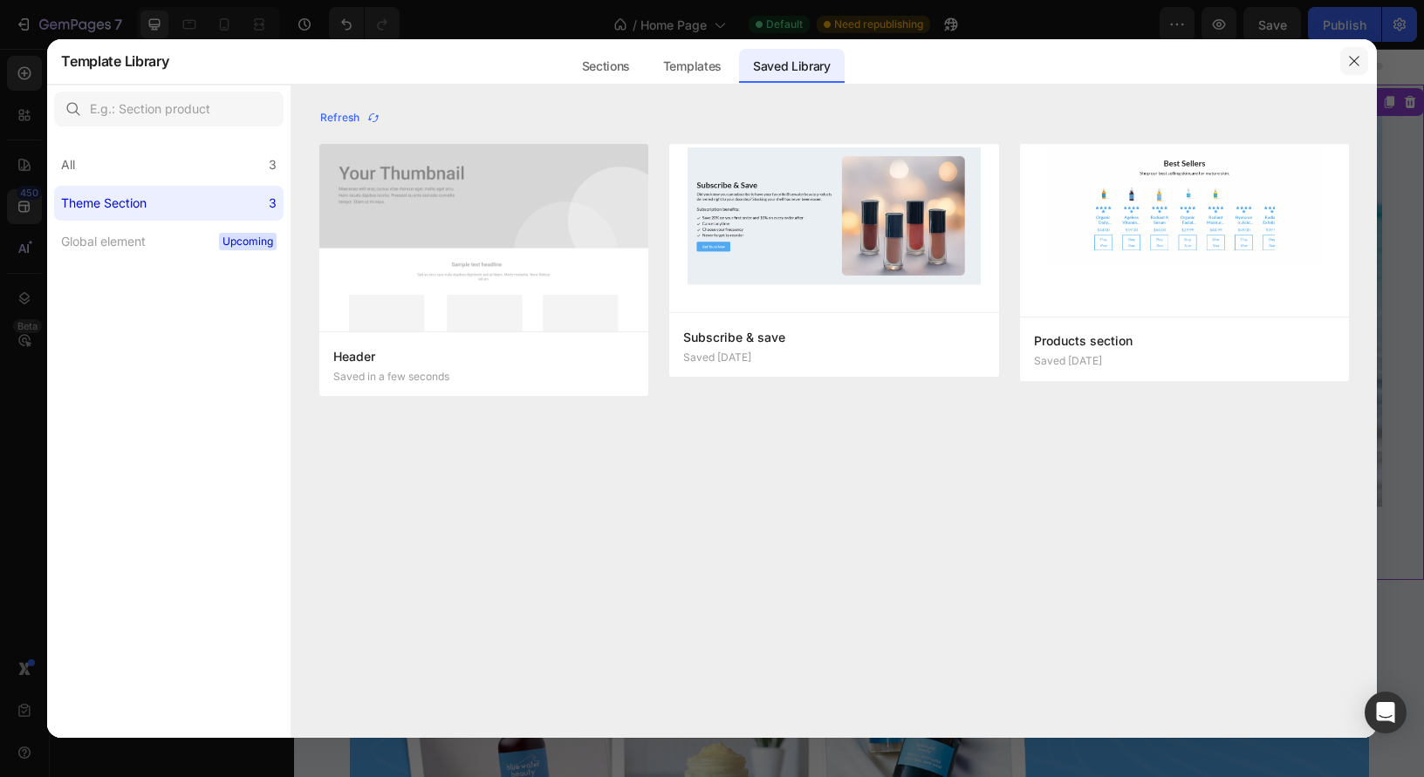
click at [1354, 68] on button "button" at bounding box center [1354, 61] width 28 height 28
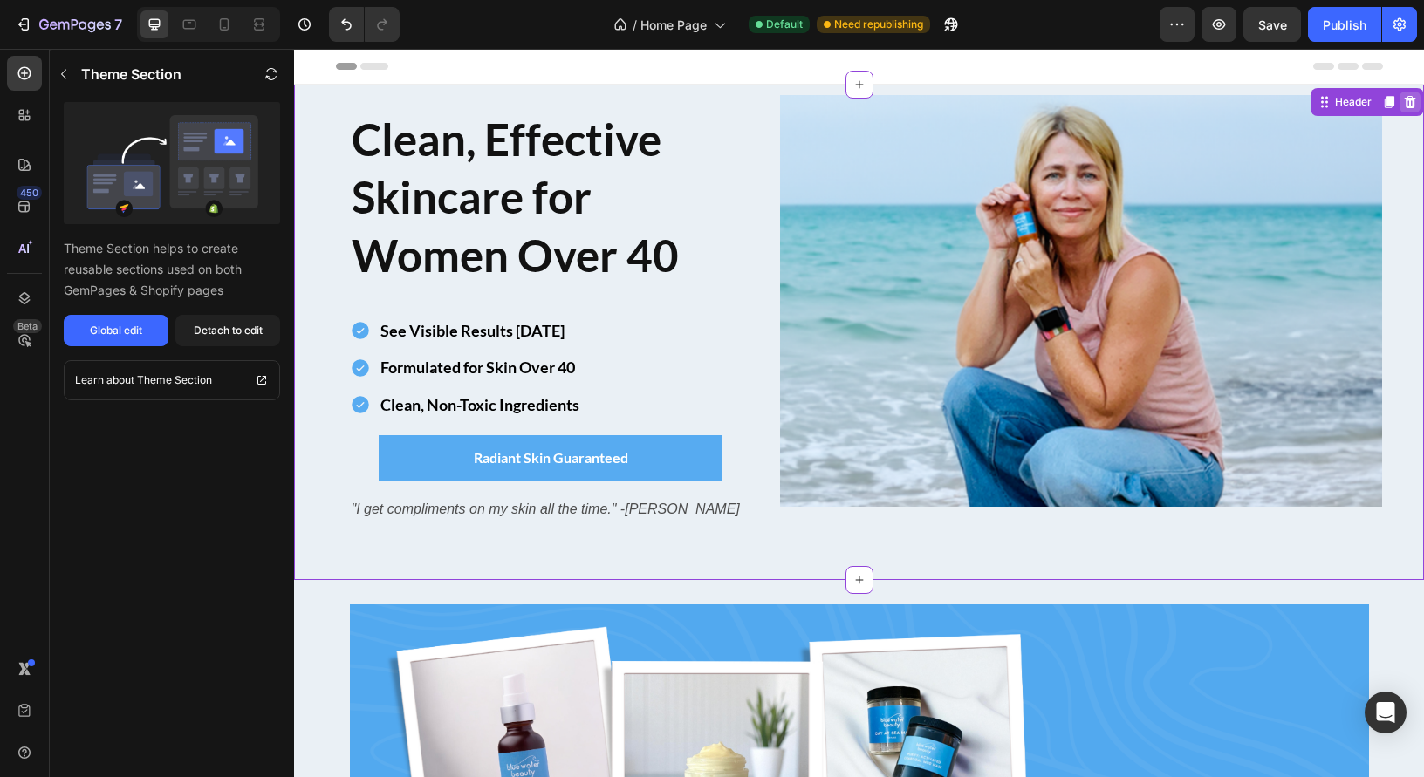
click at [1410, 104] on icon at bounding box center [1410, 102] width 11 height 12
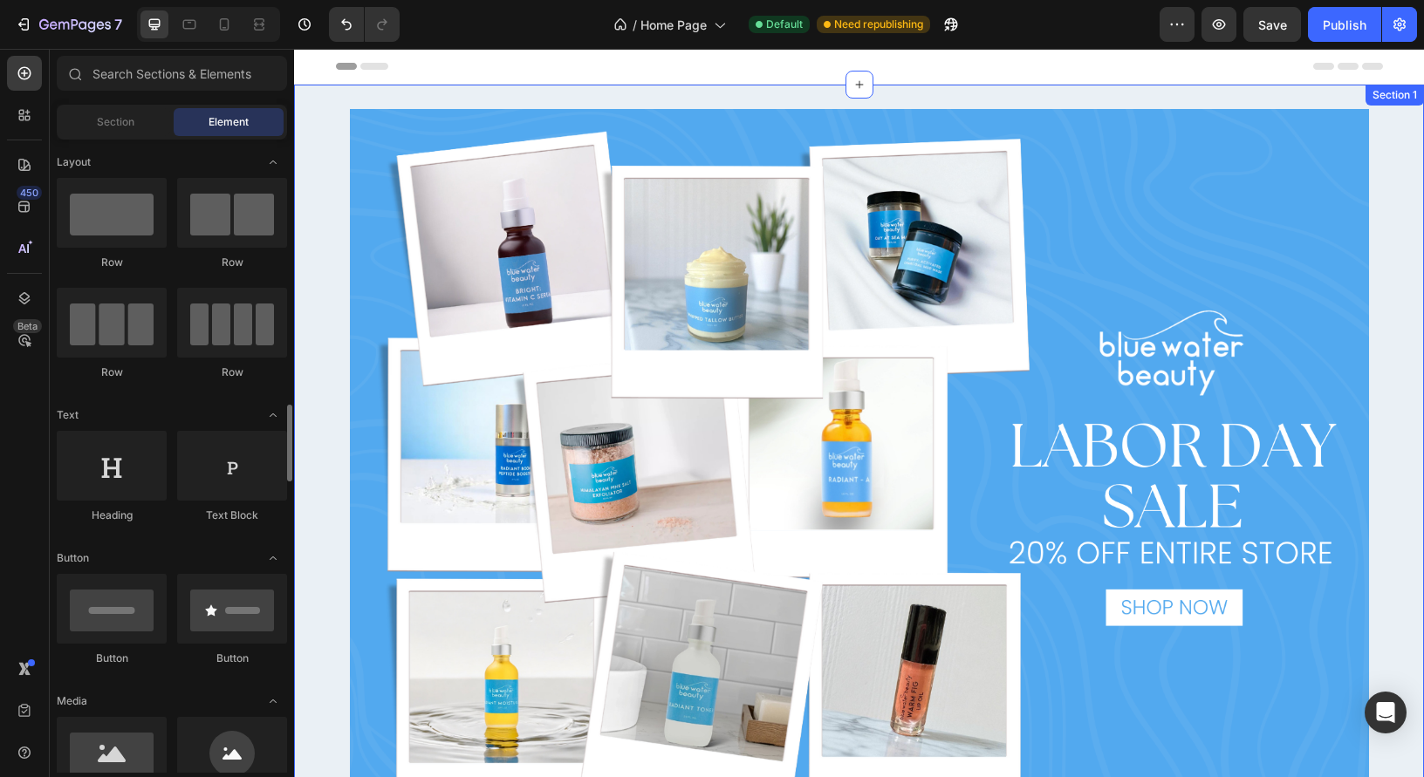
scroll to position [236, 0]
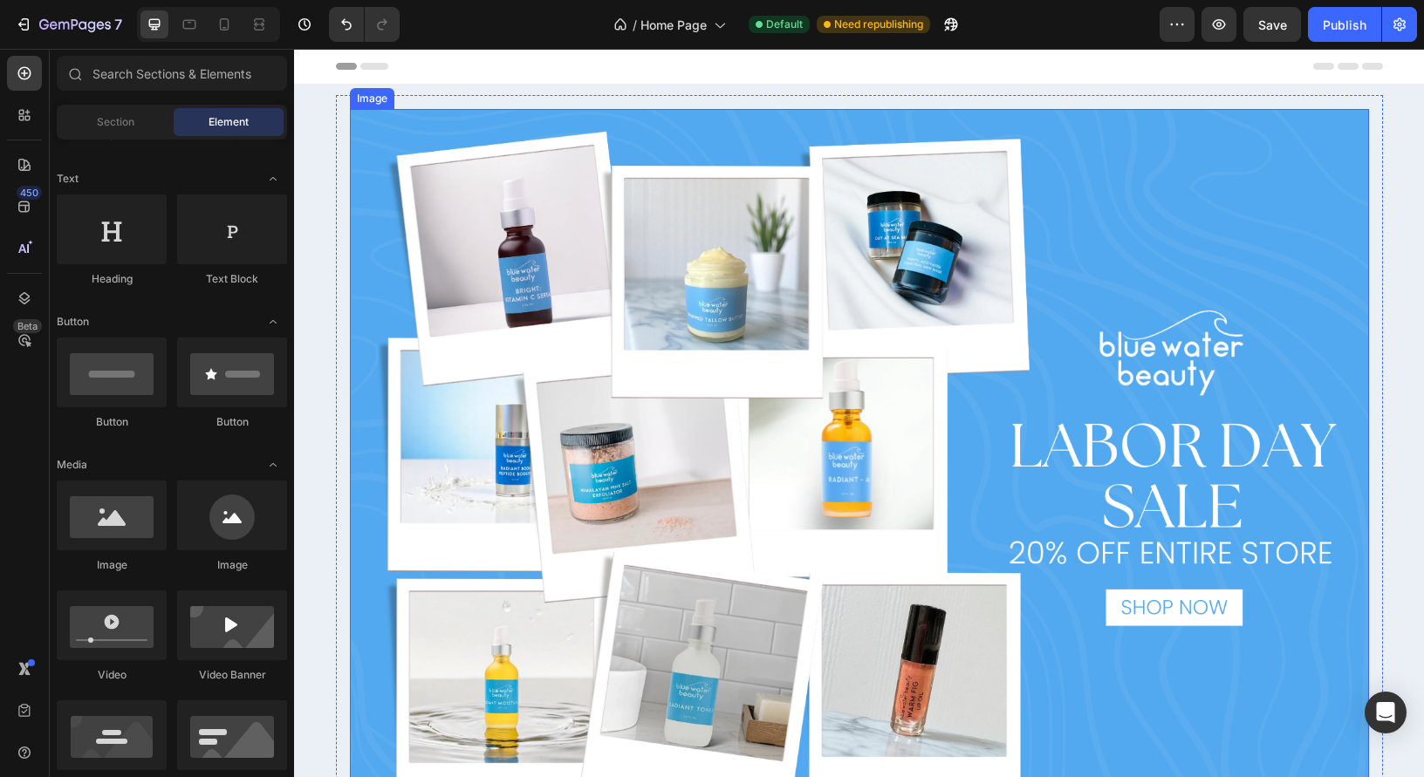
drag, startPoint x: 925, startPoint y: 204, endPoint x: 955, endPoint y: 203, distance: 30.5
click at [925, 204] on img at bounding box center [859, 503] width 1019 height 788
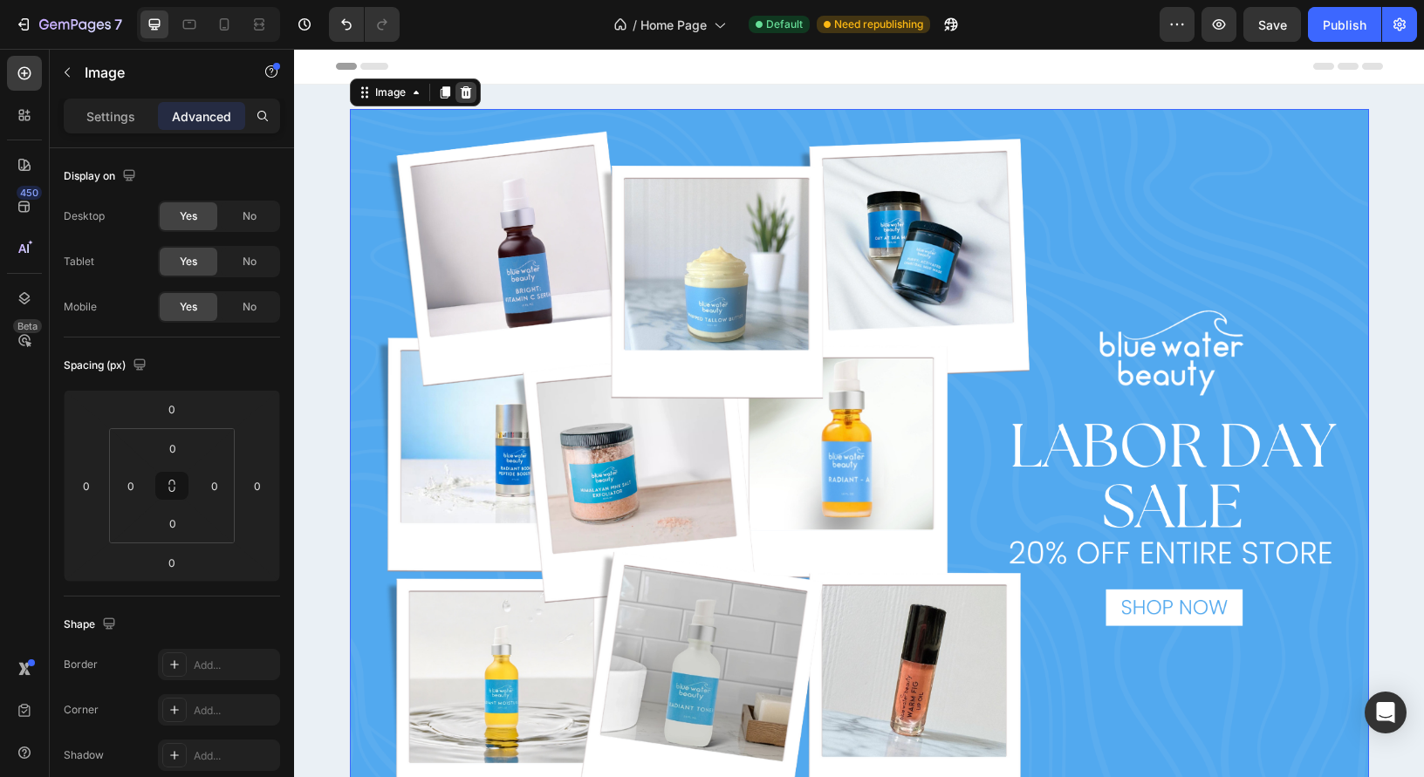
click at [468, 96] on icon at bounding box center [465, 92] width 11 height 12
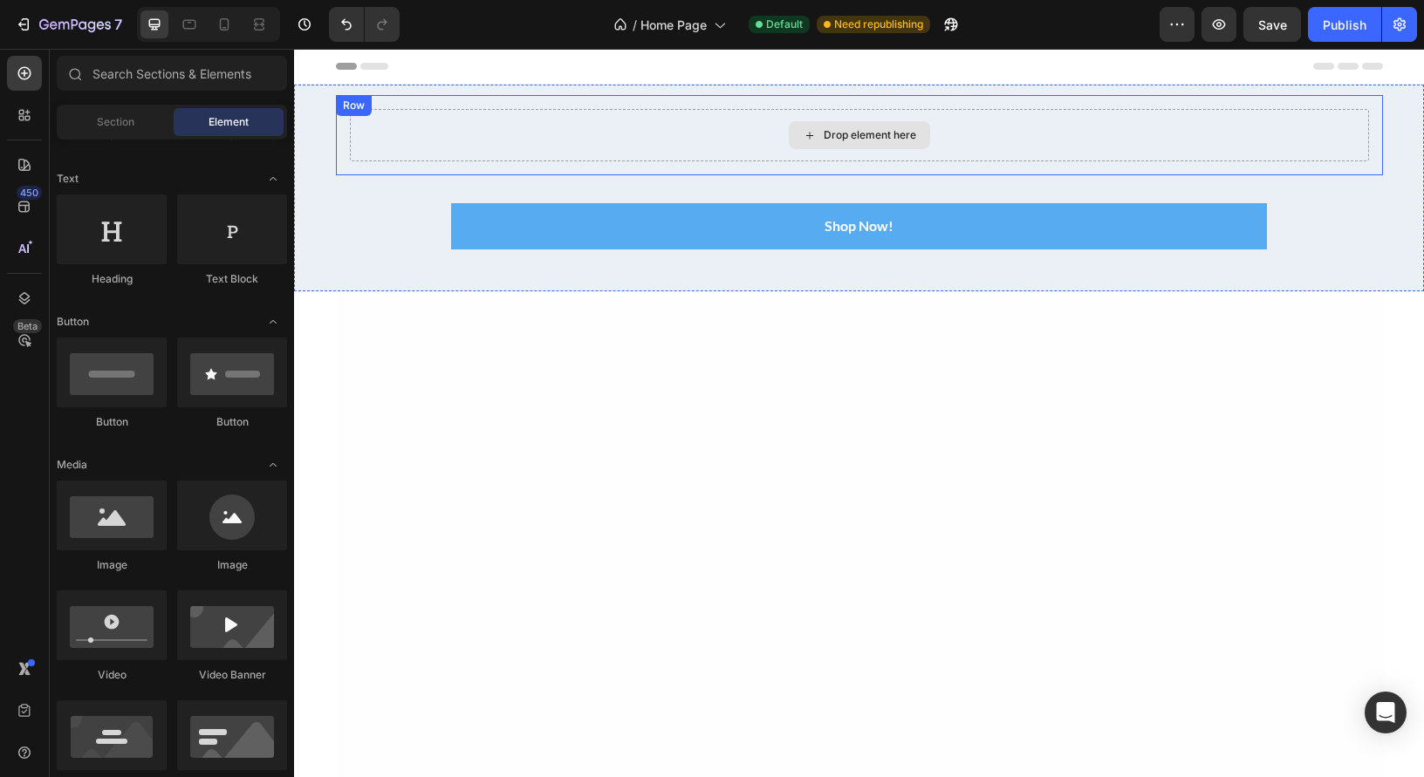
click at [594, 127] on div "Drop element here" at bounding box center [859, 135] width 1019 height 52
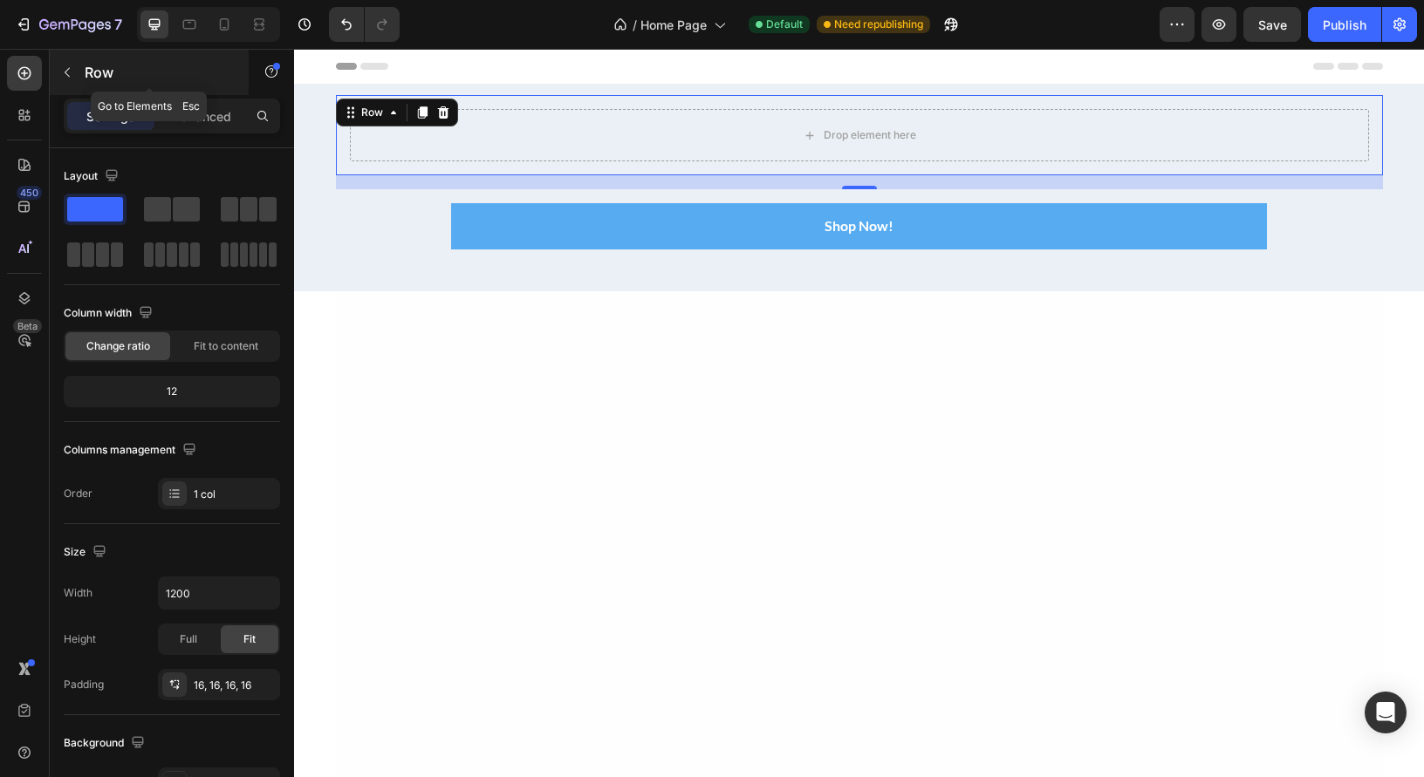
click at [69, 70] on icon "button" at bounding box center [67, 72] width 14 height 14
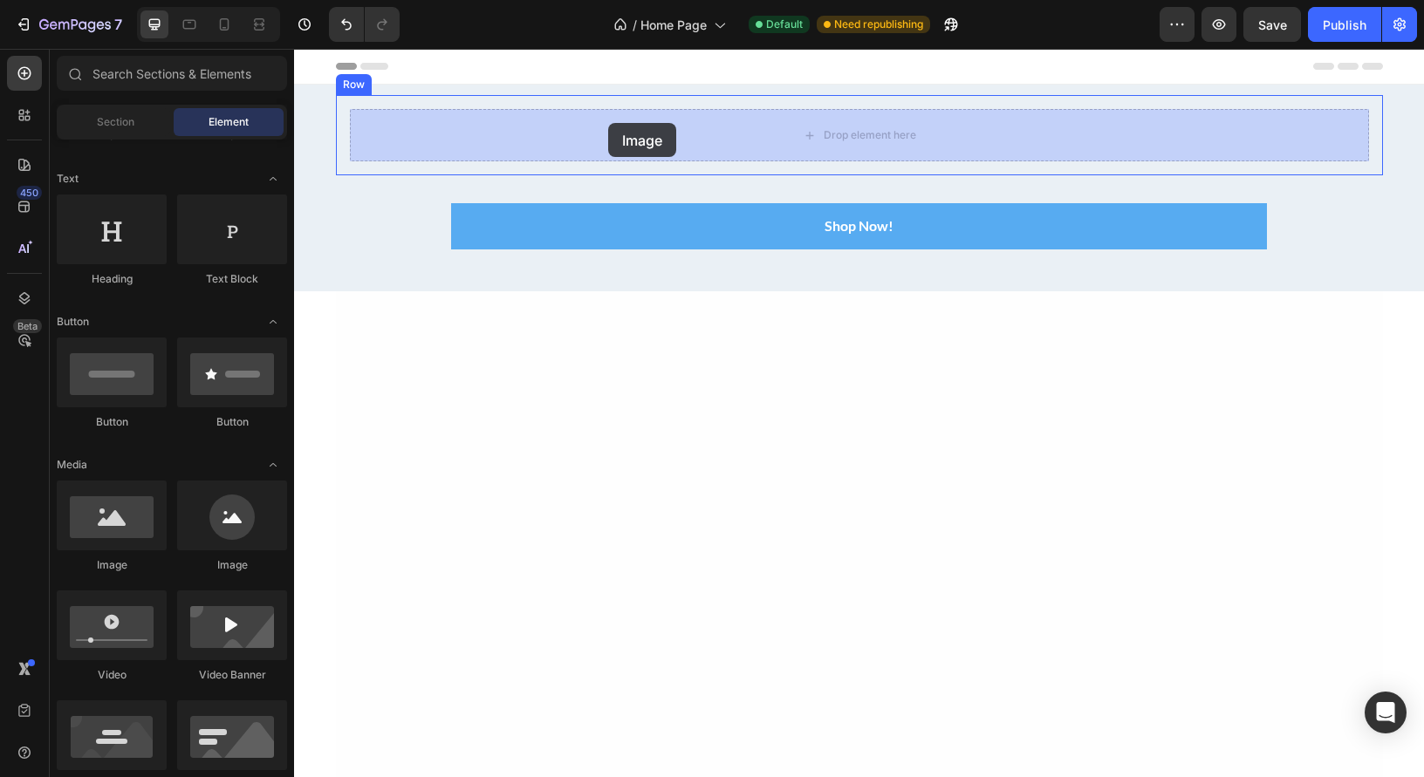
drag, startPoint x: 399, startPoint y: 582, endPoint x: 596, endPoint y: 136, distance: 487.5
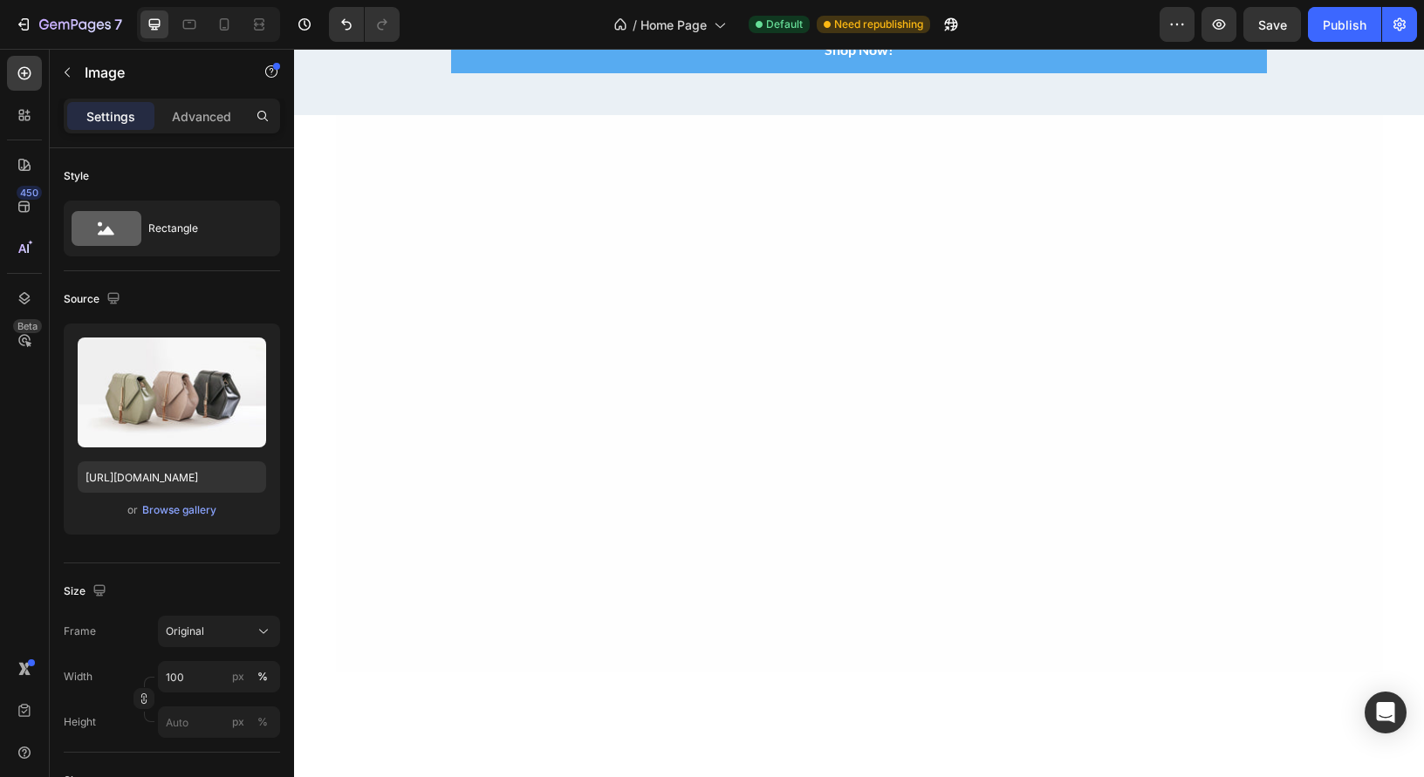
scroll to position [181, 0]
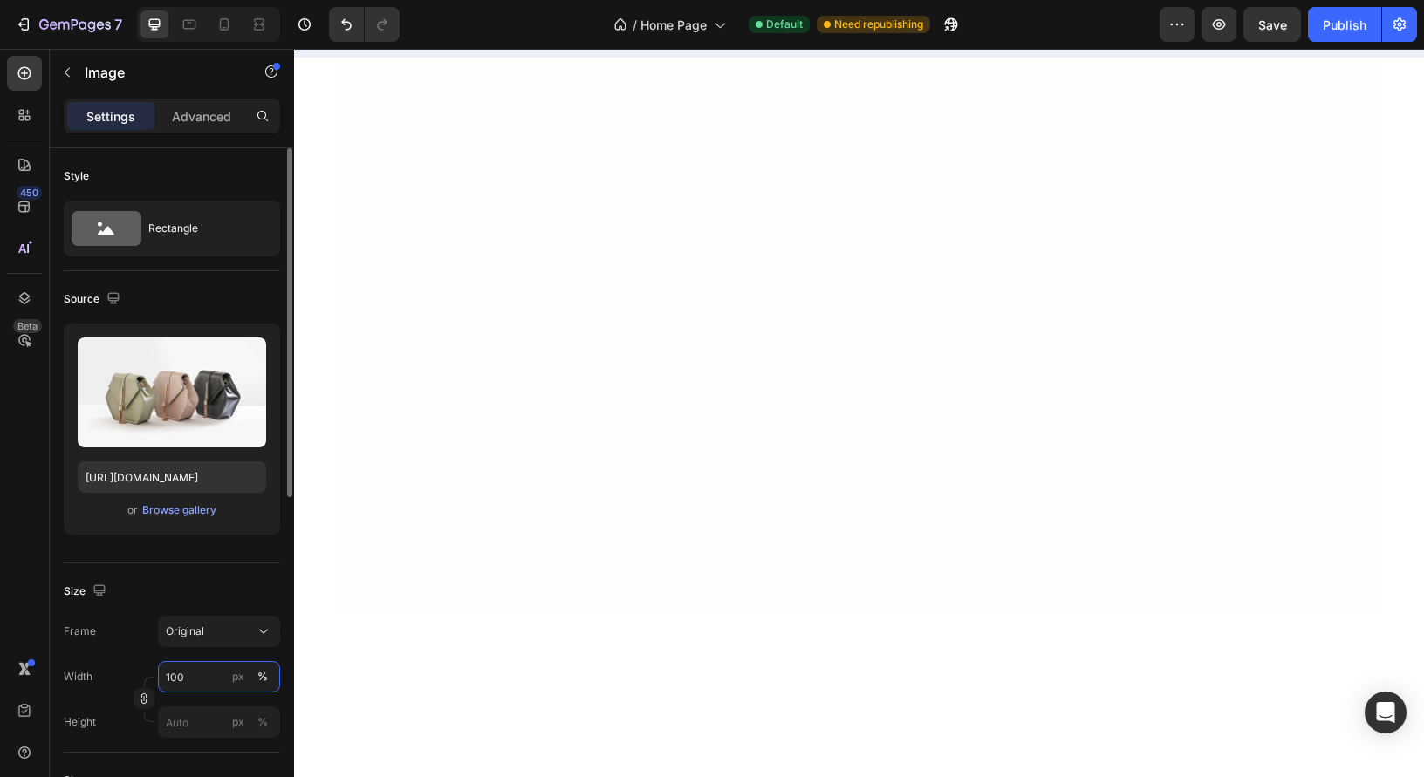
drag, startPoint x: 200, startPoint y: 681, endPoint x: 141, endPoint y: 674, distance: 58.9
click at [142, 675] on div "Width 100 px %" at bounding box center [172, 676] width 216 height 31
drag, startPoint x: 192, startPoint y: 679, endPoint x: 161, endPoint y: 675, distance: 31.6
click at [161, 675] on input "100" at bounding box center [219, 676] width 122 height 31
type input "50"
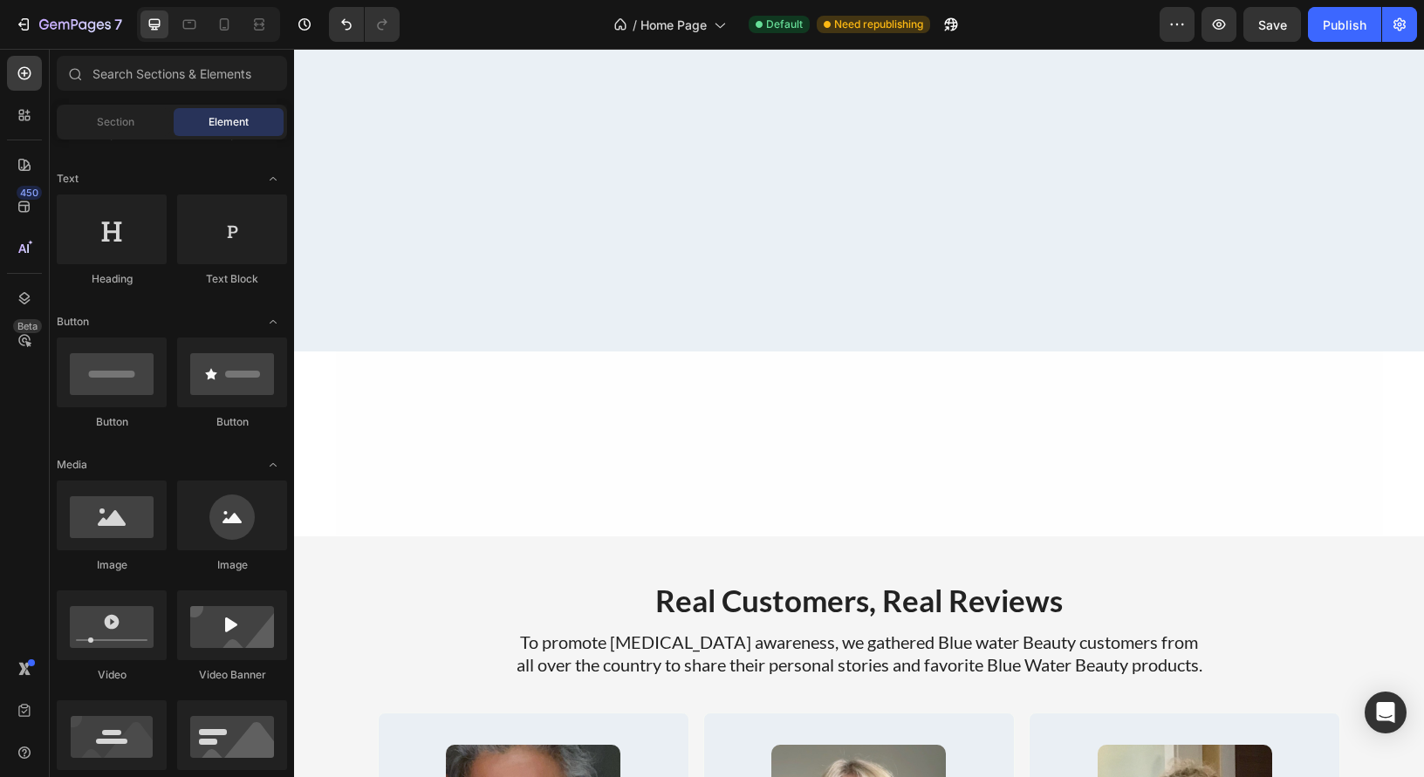
scroll to position [0, 0]
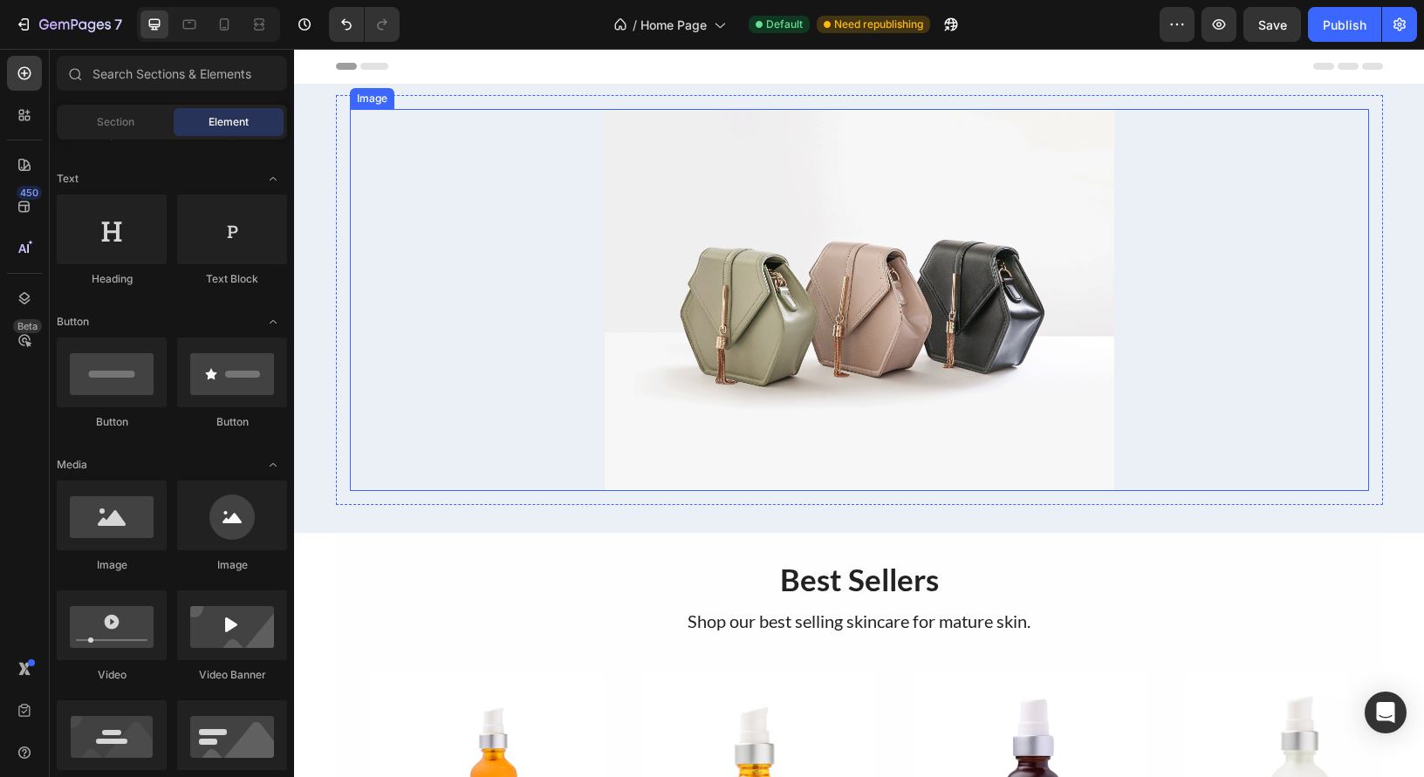
click at [805, 285] on img at bounding box center [860, 300] width 510 height 382
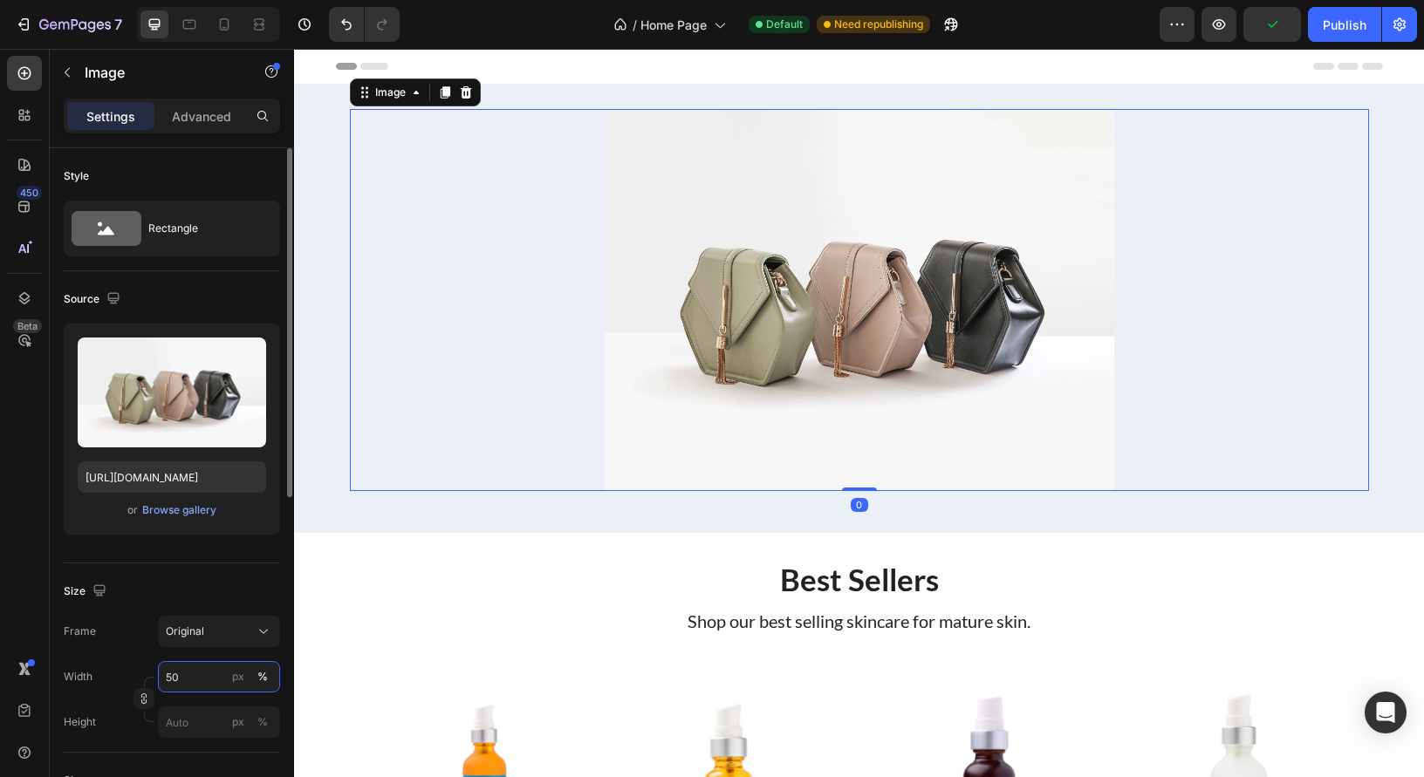
drag, startPoint x: 200, startPoint y: 677, endPoint x: 148, endPoint y: 674, distance: 51.6
click at [148, 674] on div "Width 50 px %" at bounding box center [172, 676] width 216 height 31
drag, startPoint x: 184, startPoint y: 677, endPoint x: 161, endPoint y: 676, distance: 23.6
click at [162, 676] on input "50" at bounding box center [219, 676] width 122 height 31
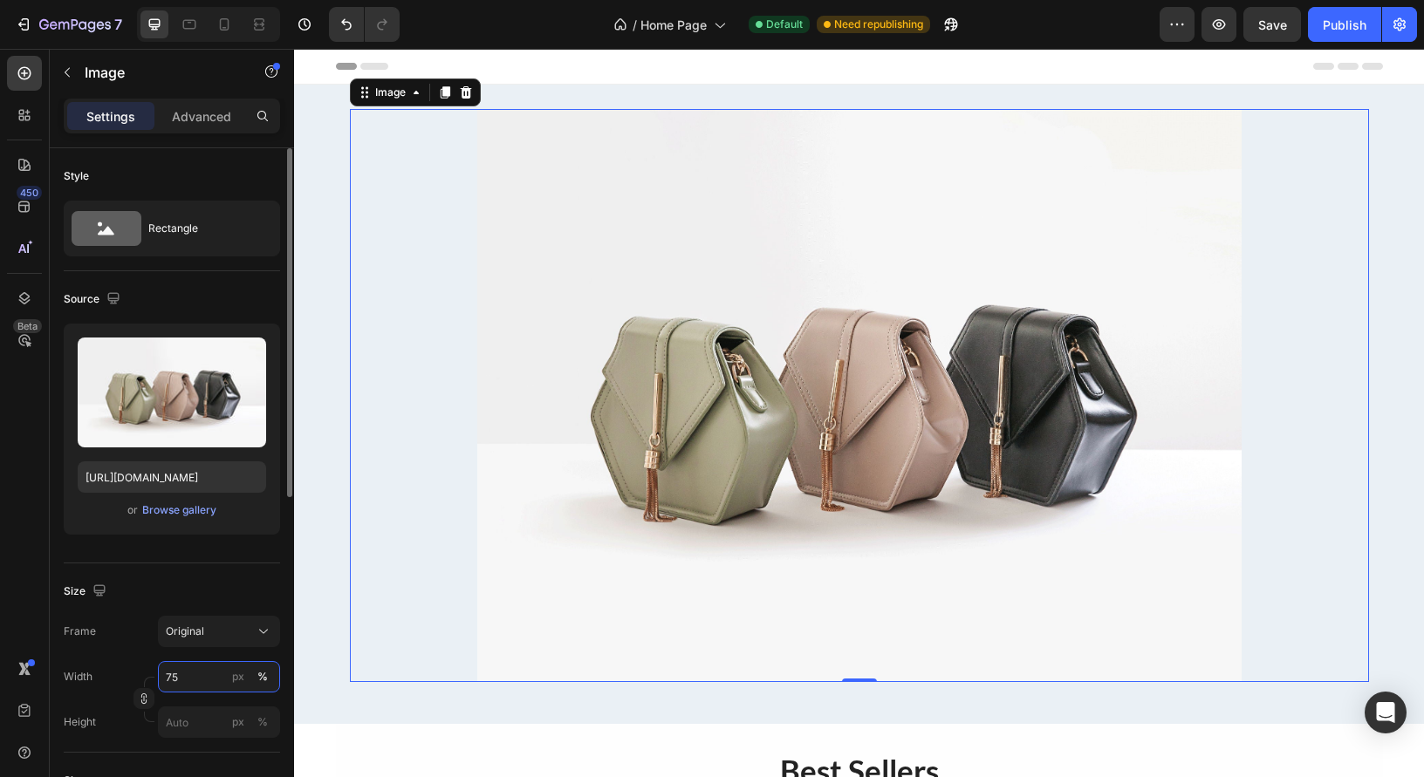
type input "75"
click at [163, 508] on div "Browse gallery" at bounding box center [179, 511] width 74 height 16
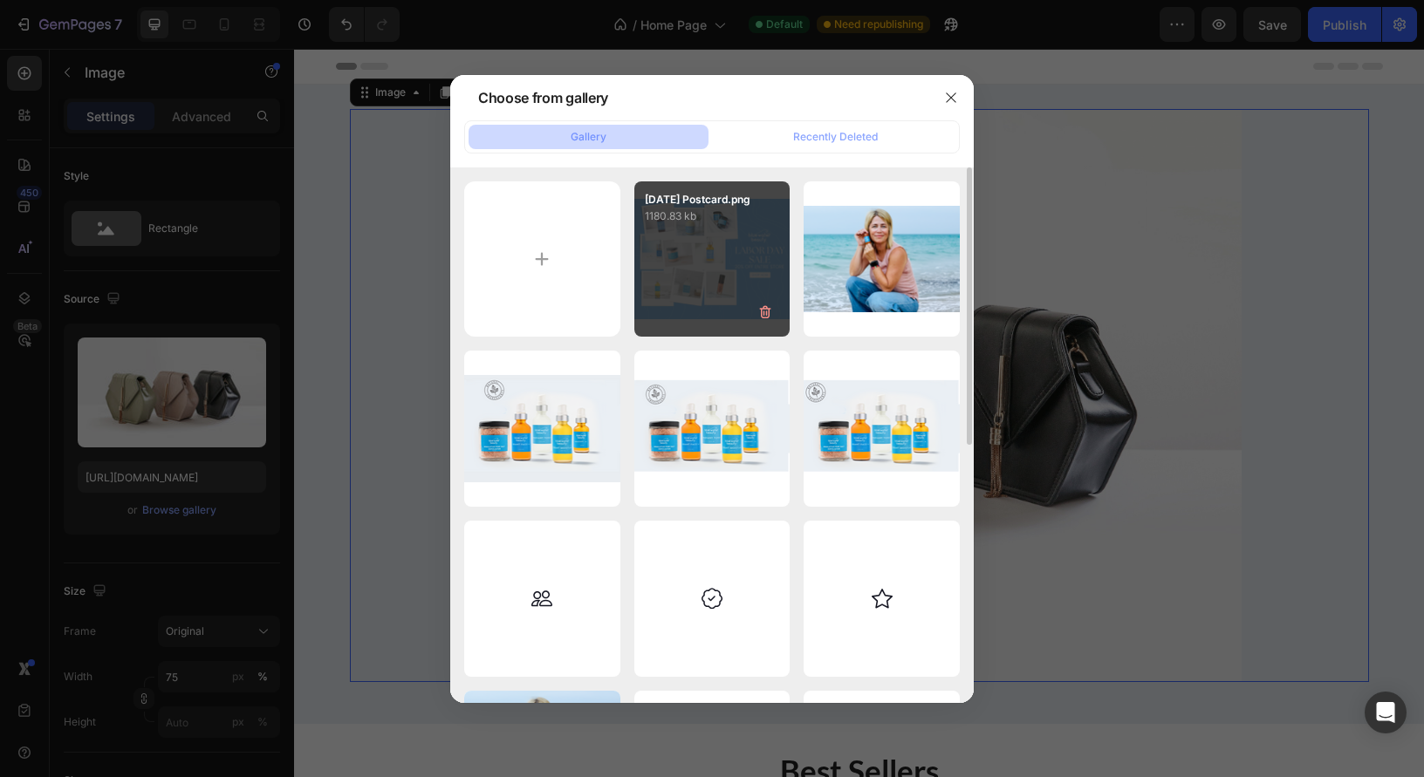
click at [689, 262] on div "[DATE] Postcard.png 1180.83 kb" at bounding box center [712, 259] width 156 height 156
type input "[URL][DOMAIN_NAME]"
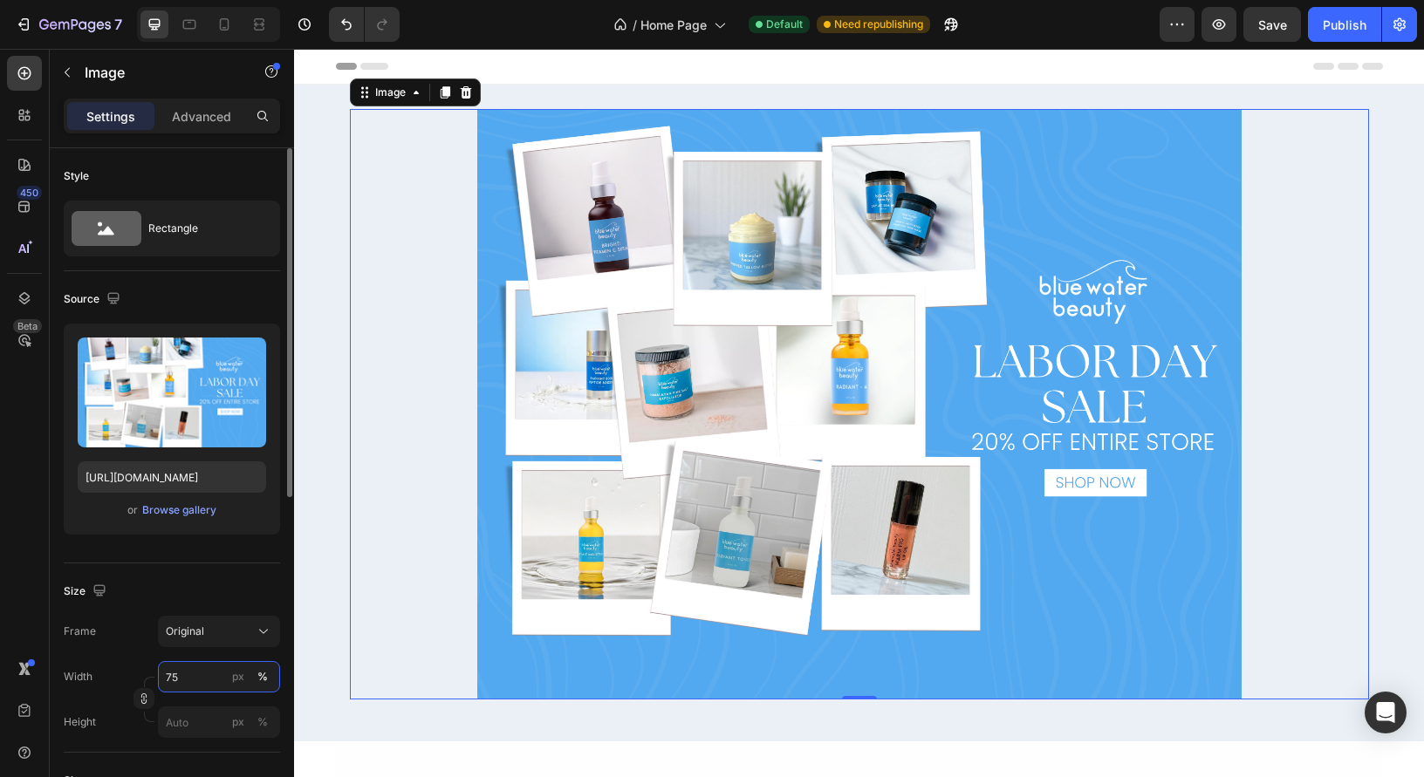
click at [203, 671] on input "75" at bounding box center [219, 676] width 122 height 31
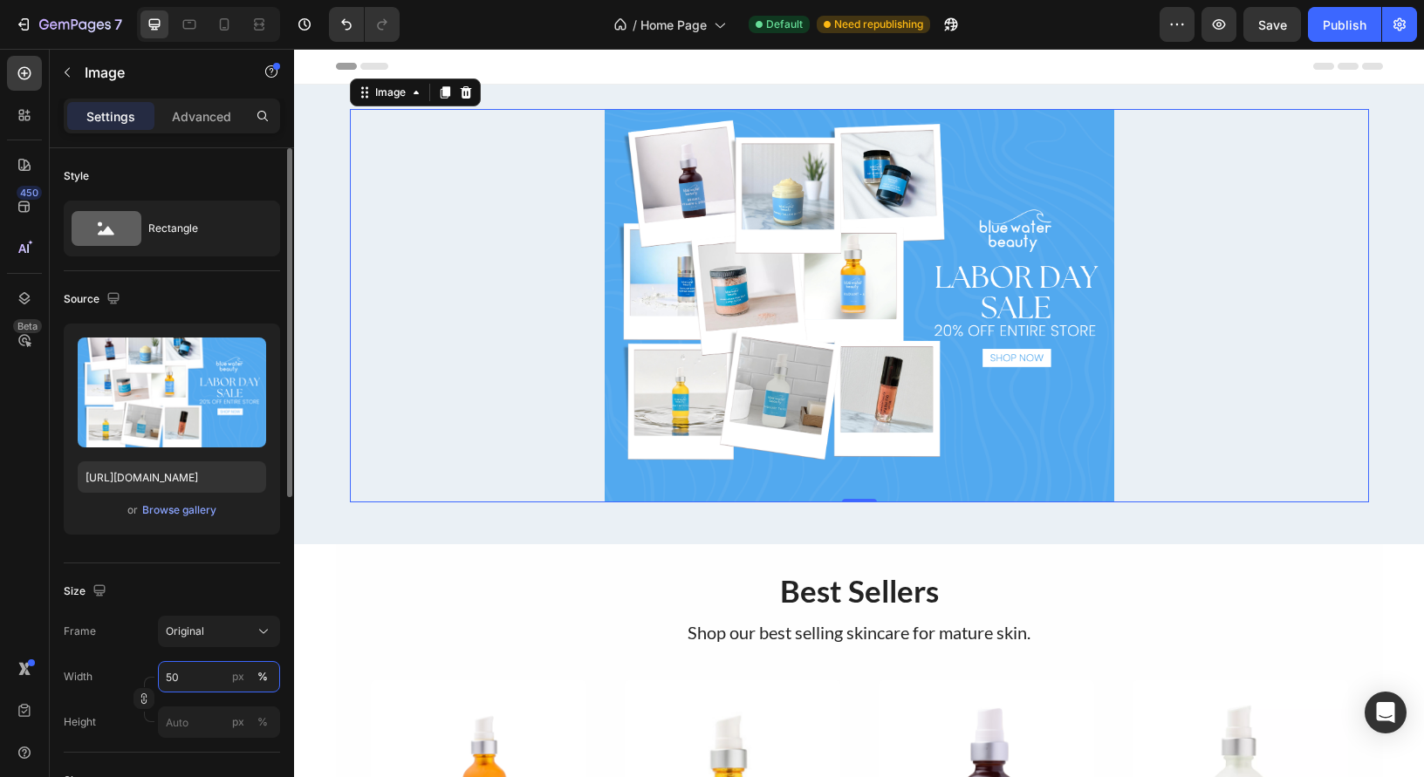
type input "5"
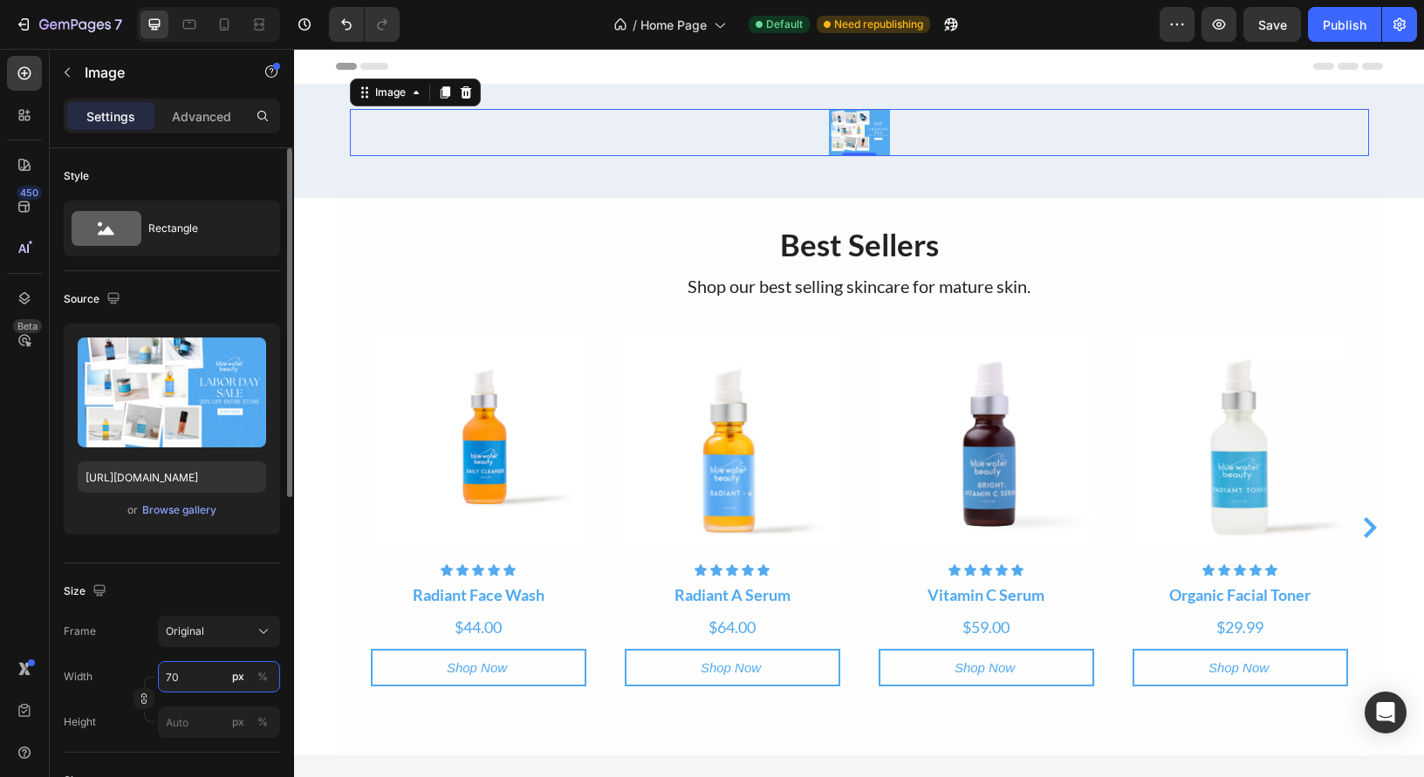
click at [204, 687] on input "70" at bounding box center [219, 676] width 122 height 31
drag, startPoint x: 170, startPoint y: 723, endPoint x: 180, endPoint y: 720, distance: 10.2
click at [170, 723] on span "Full" at bounding box center [173, 719] width 17 height 16
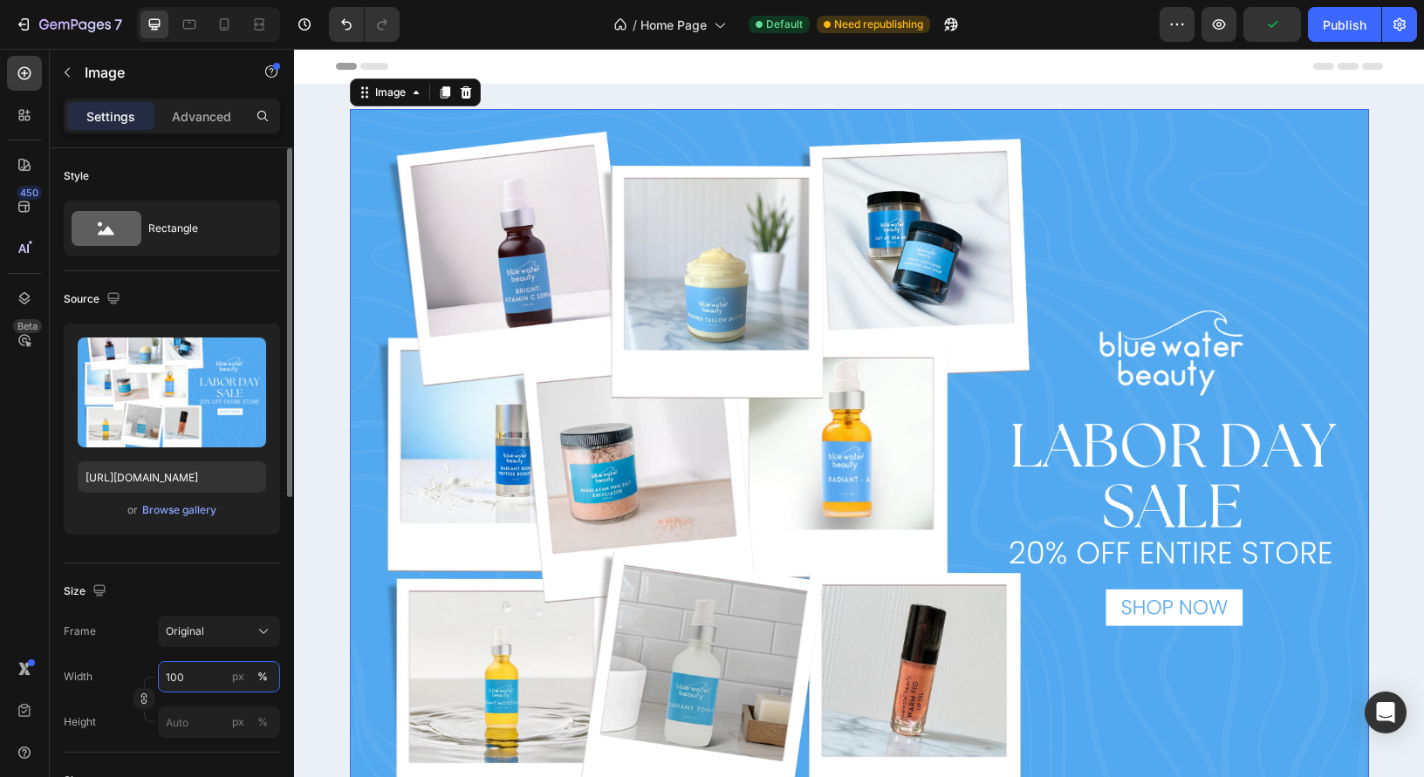
click at [214, 679] on input "100" at bounding box center [219, 676] width 122 height 31
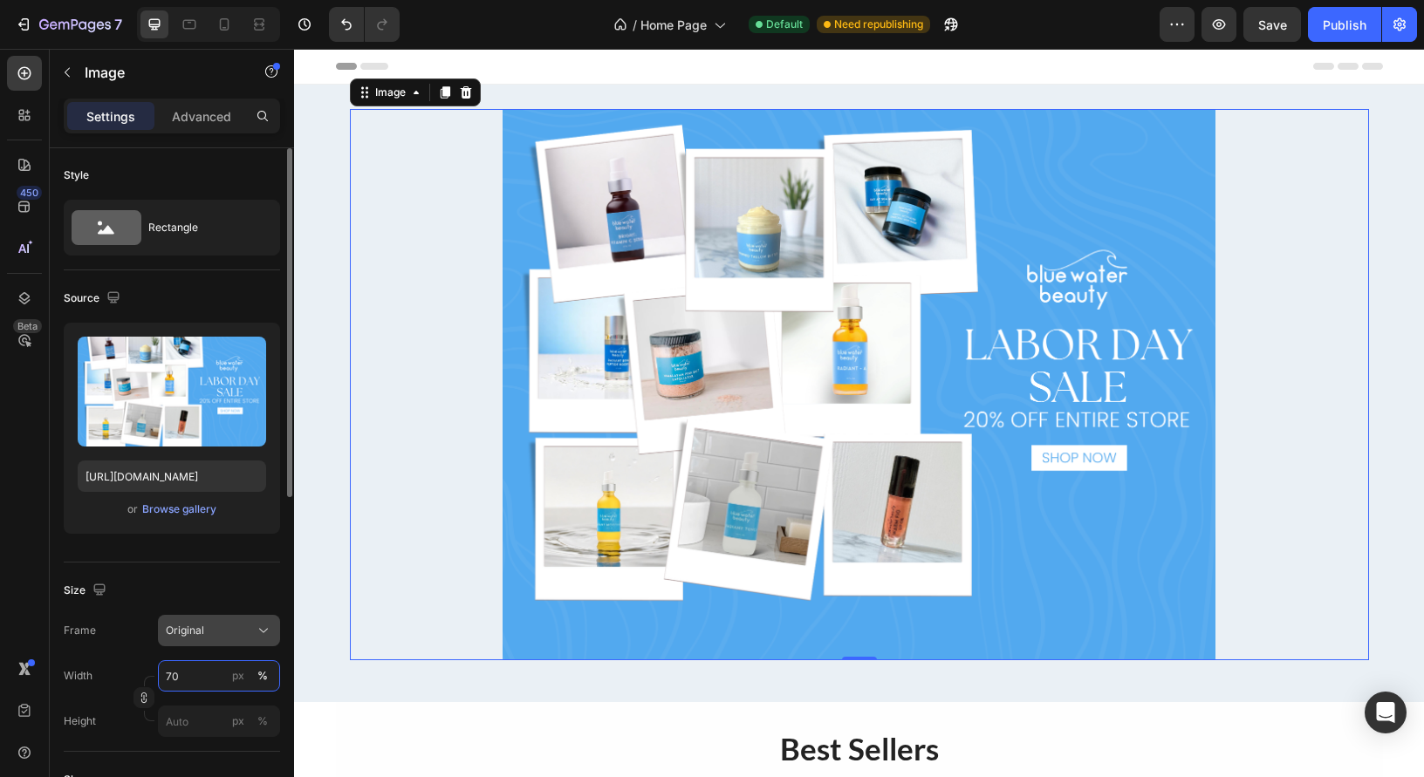
type input "70"
click at [237, 633] on div "Original" at bounding box center [208, 631] width 85 height 16
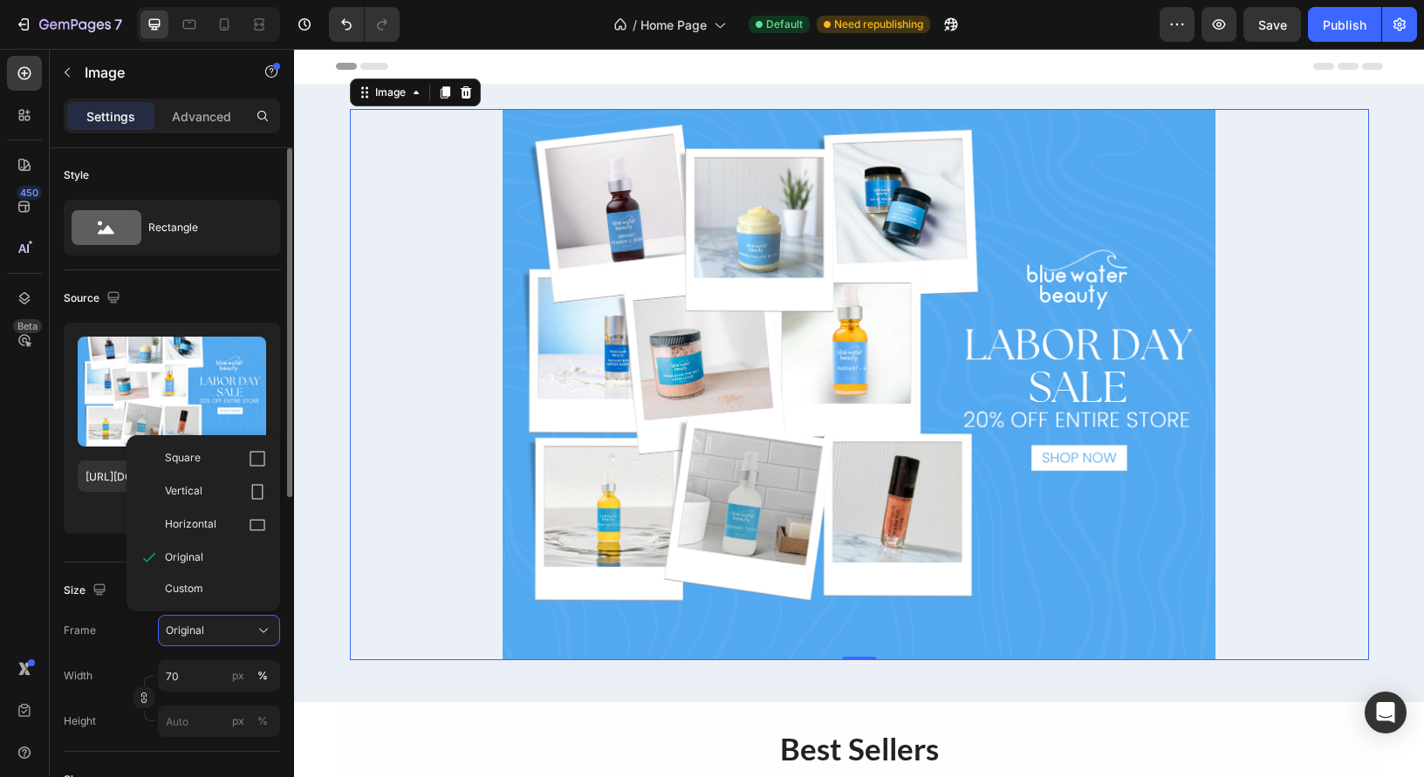
click at [231, 521] on div "Horizontal" at bounding box center [215, 524] width 101 height 17
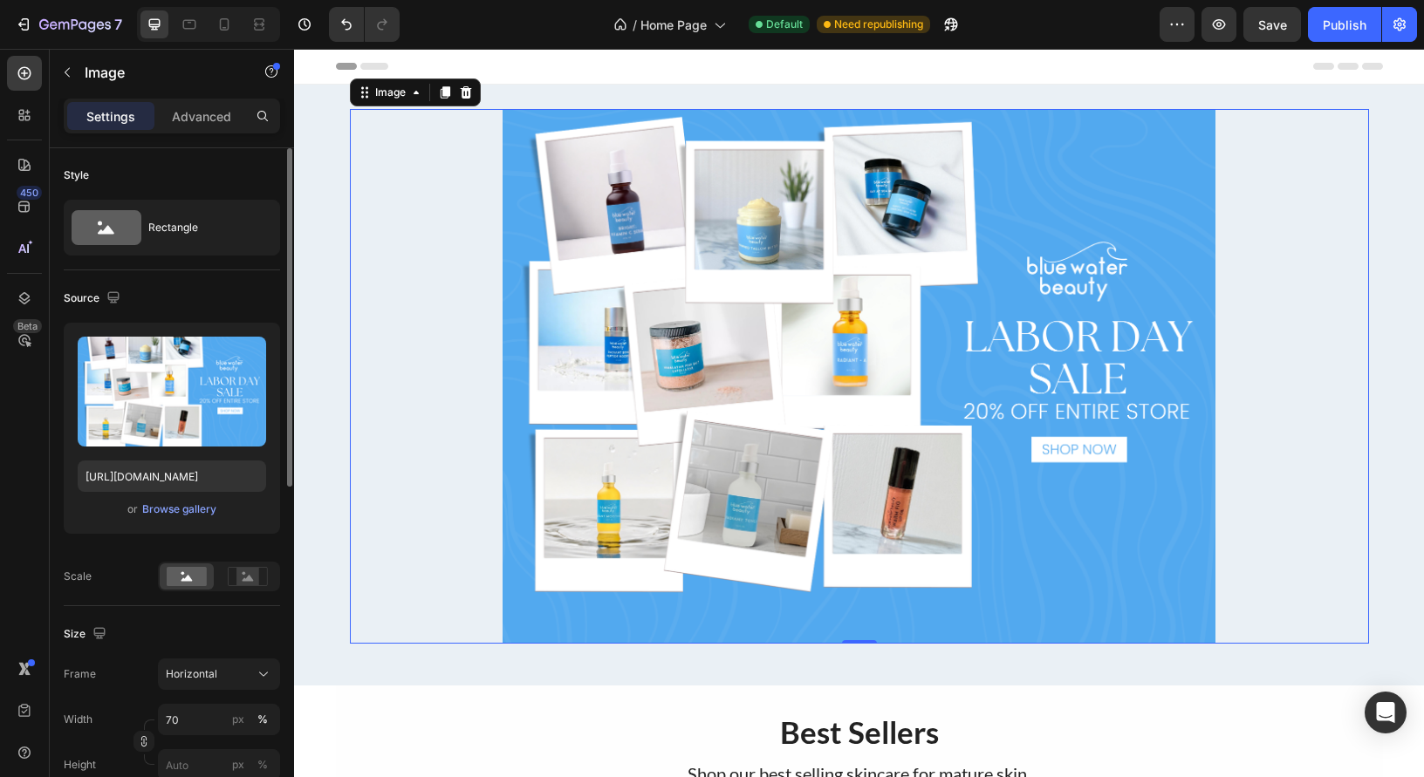
drag, startPoint x: 110, startPoint y: 569, endPoint x: 156, endPoint y: 558, distance: 47.4
click at [110, 569] on div "Scale" at bounding box center [172, 577] width 216 height 30
click at [255, 571] on rect at bounding box center [247, 576] width 23 height 17
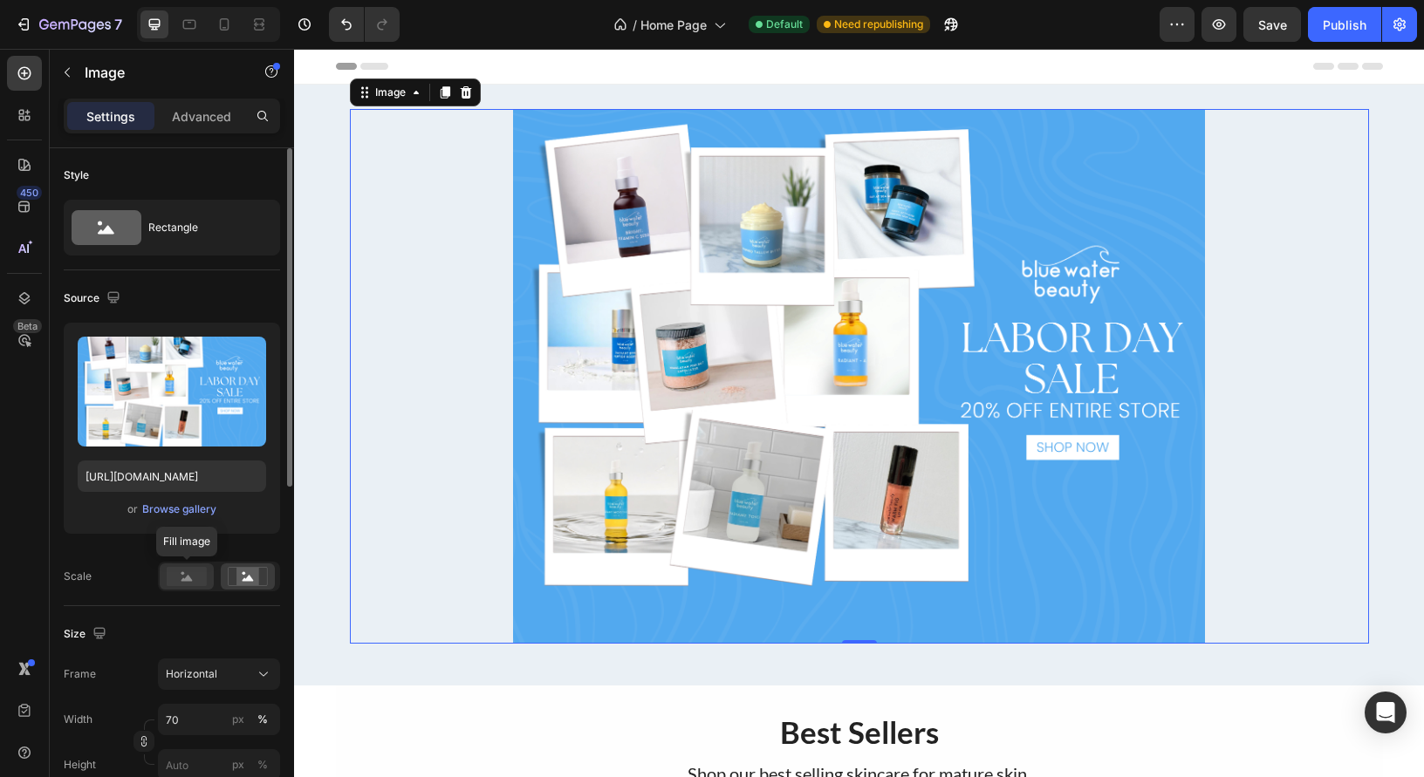
click at [192, 585] on rect at bounding box center [187, 576] width 40 height 19
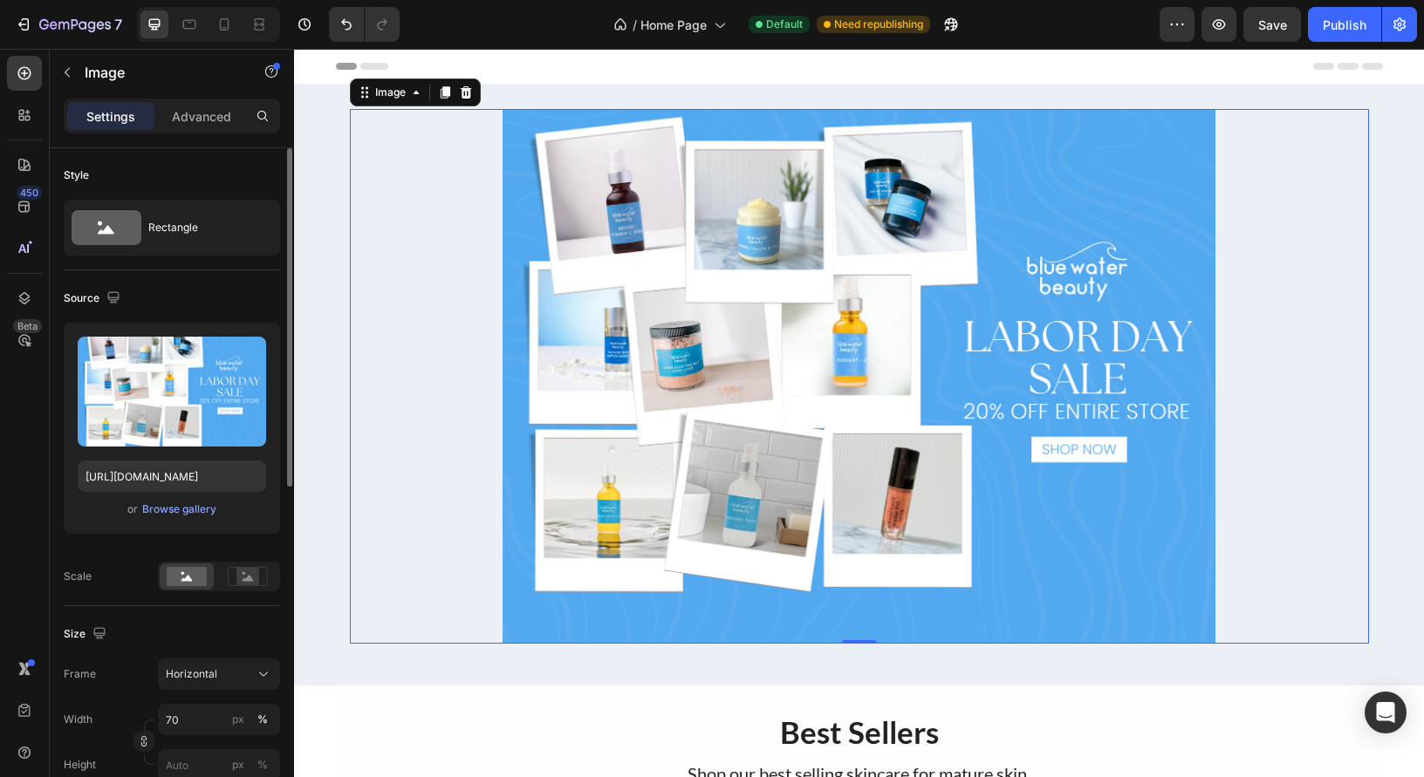
click at [241, 297] on div "Source" at bounding box center [172, 298] width 216 height 28
click at [120, 224] on icon at bounding box center [107, 227] width 70 height 35
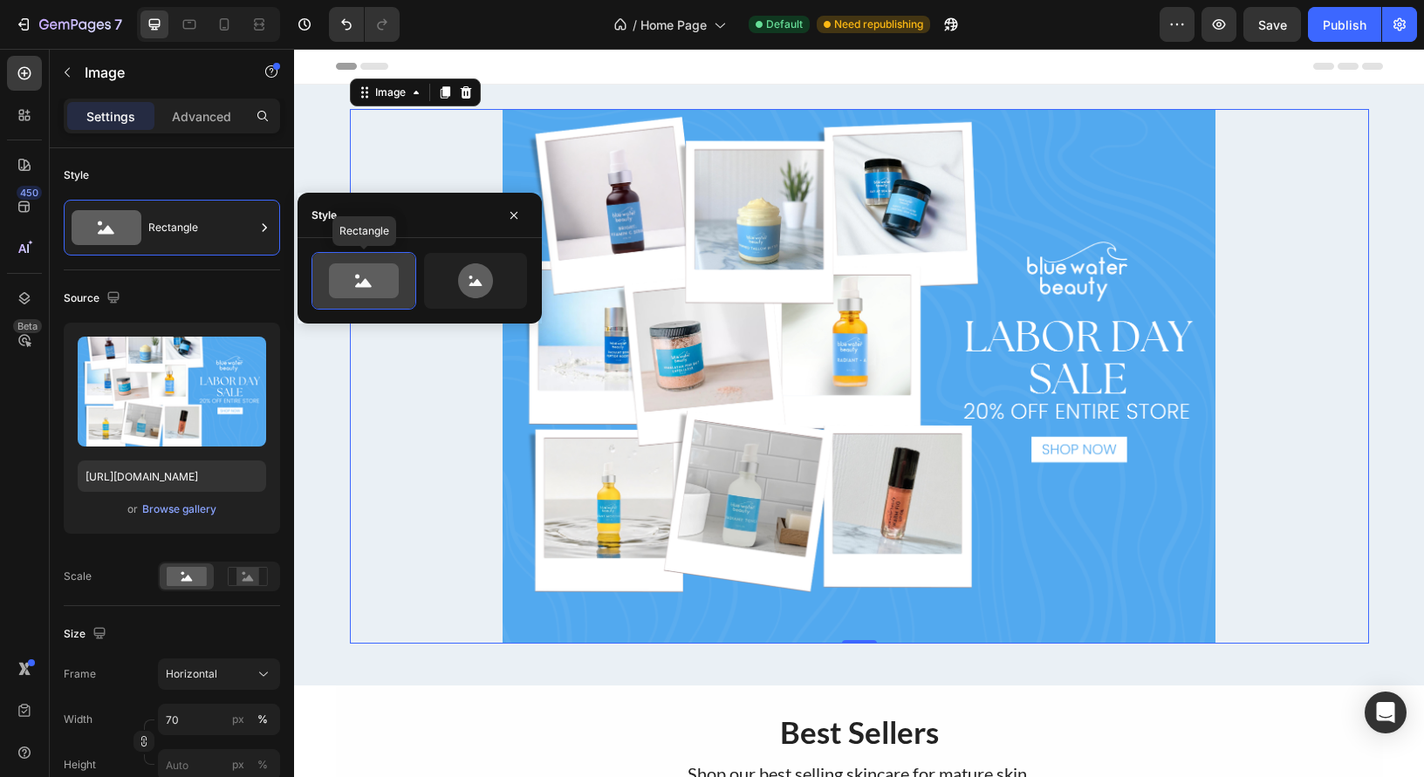
click at [349, 275] on icon at bounding box center [364, 280] width 70 height 35
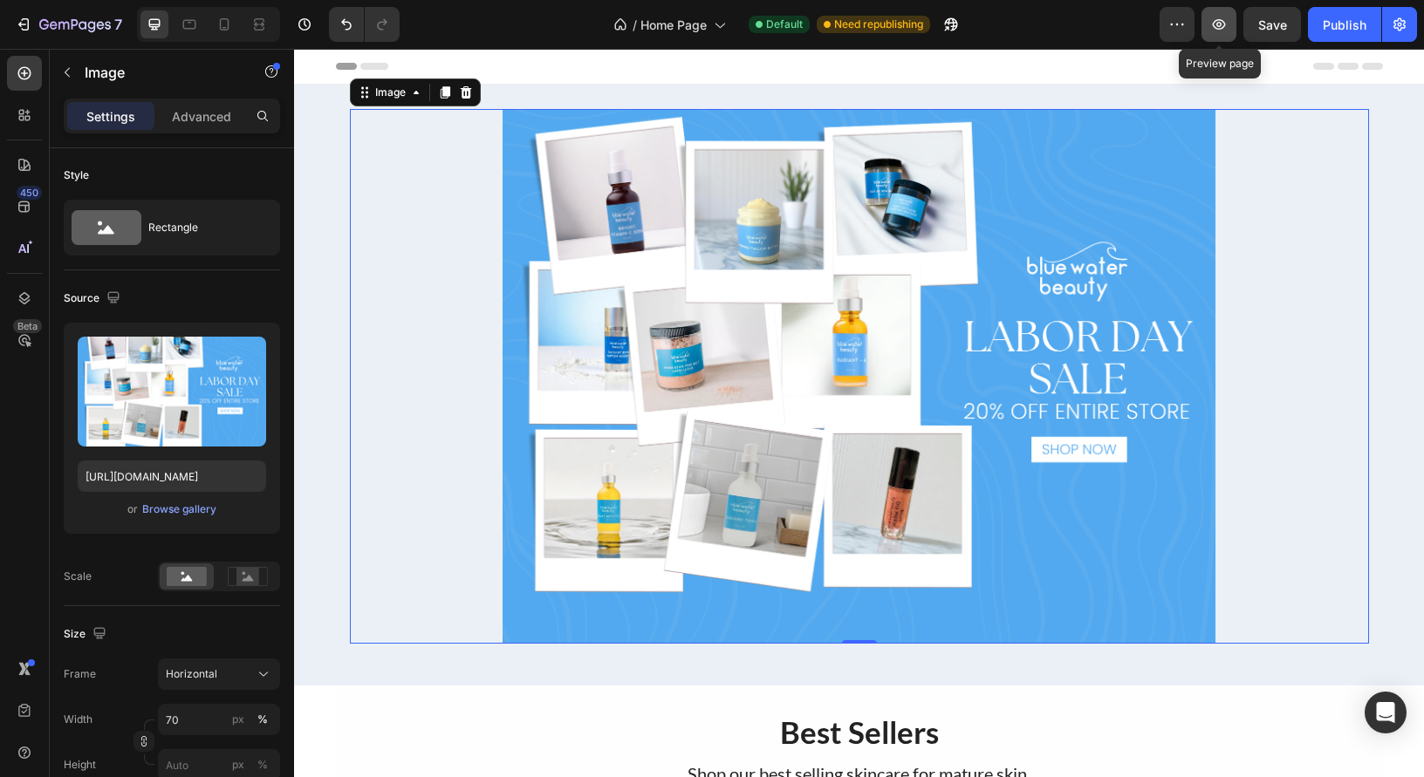
click at [1207, 24] on button "button" at bounding box center [1218, 24] width 35 height 35
click at [466, 99] on icon at bounding box center [466, 92] width 14 height 14
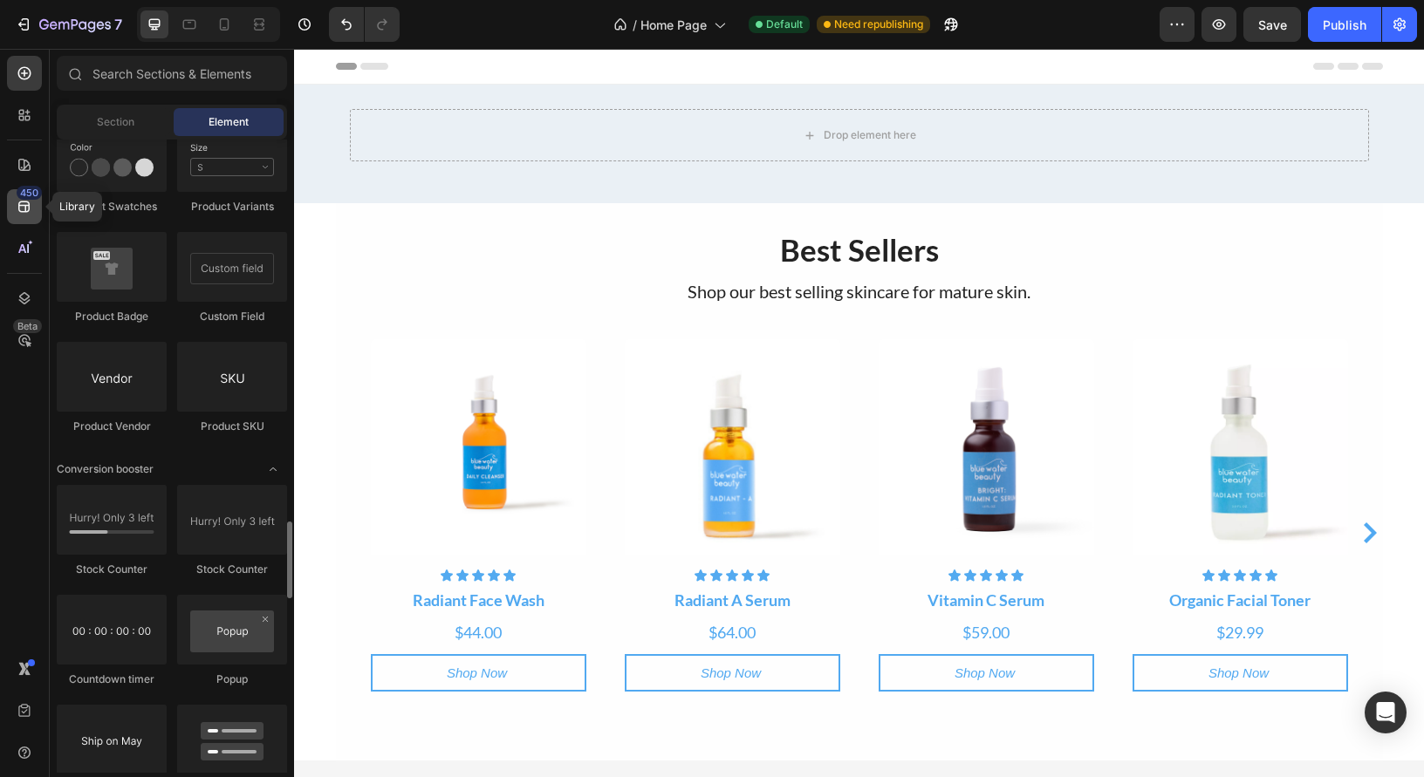
scroll to position [3152, 0]
click at [20, 202] on icon at bounding box center [23, 207] width 11 height 11
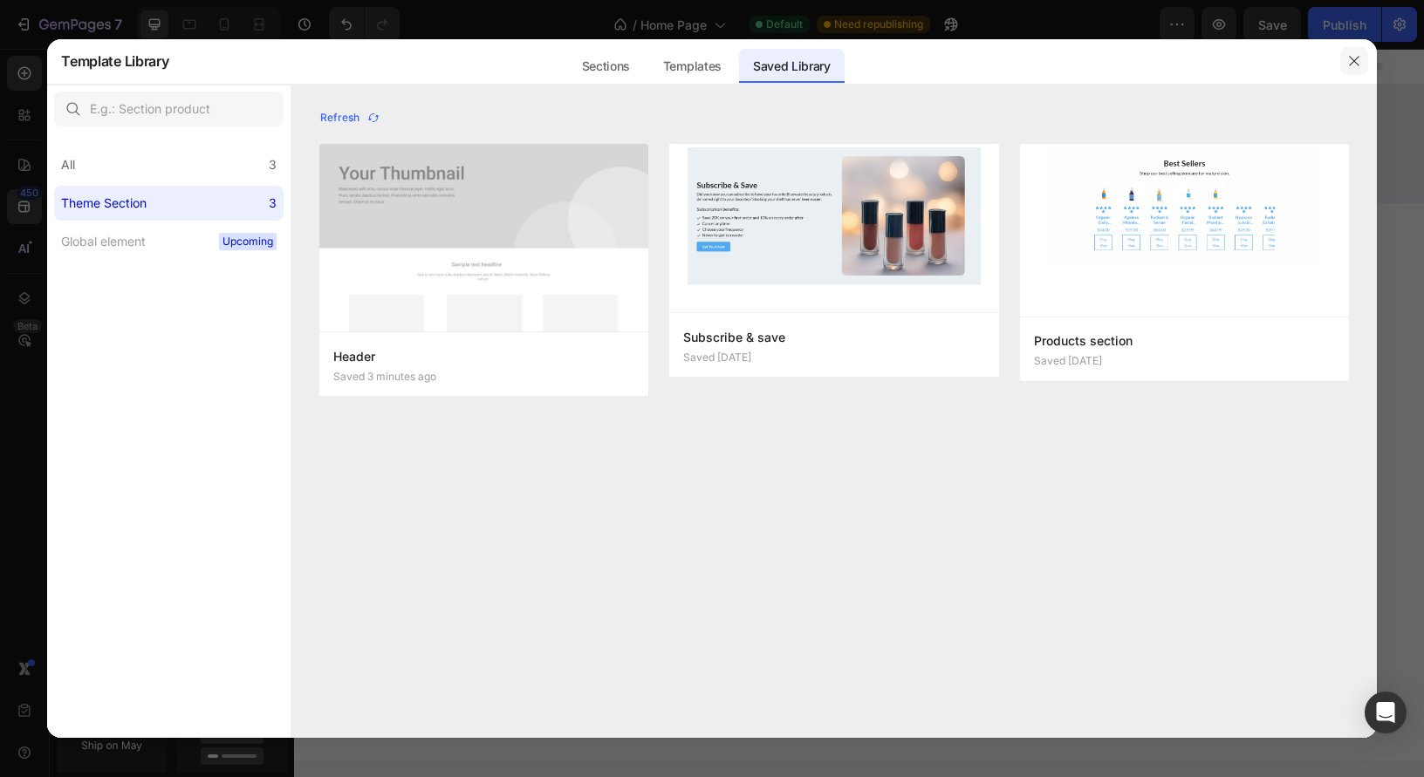
click at [1350, 58] on icon "button" at bounding box center [1354, 61] width 10 height 10
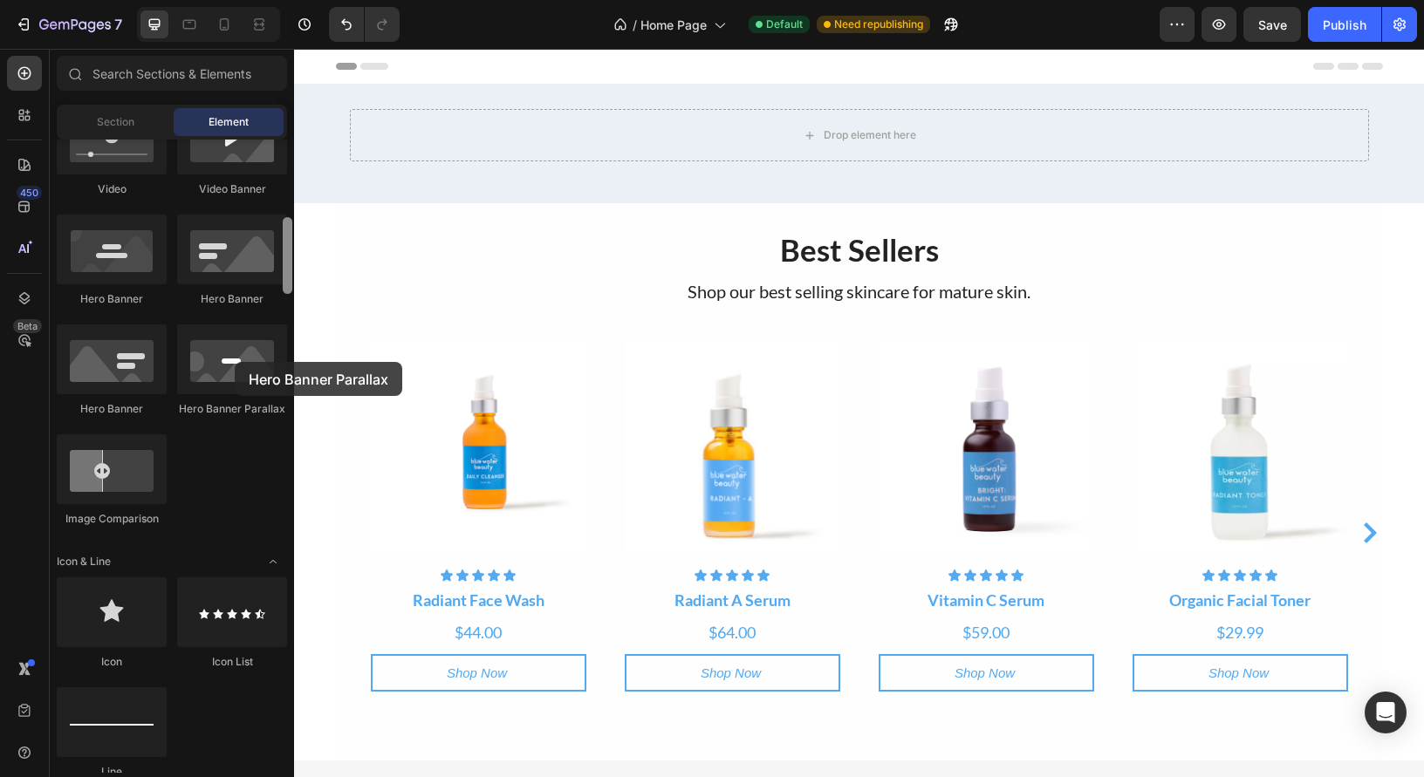
scroll to position [713, 0]
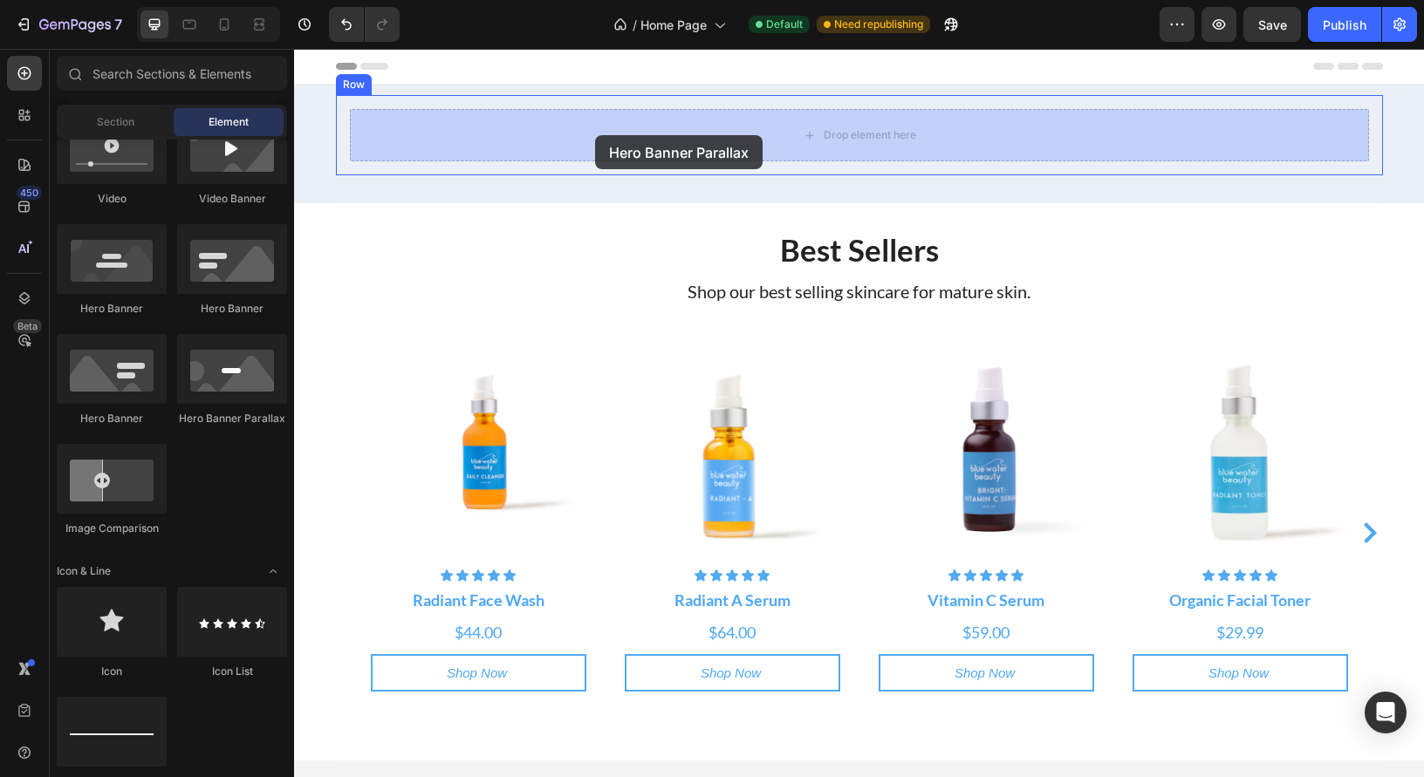
drag, startPoint x: 529, startPoint y: 411, endPoint x: 595, endPoint y: 135, distance: 283.5
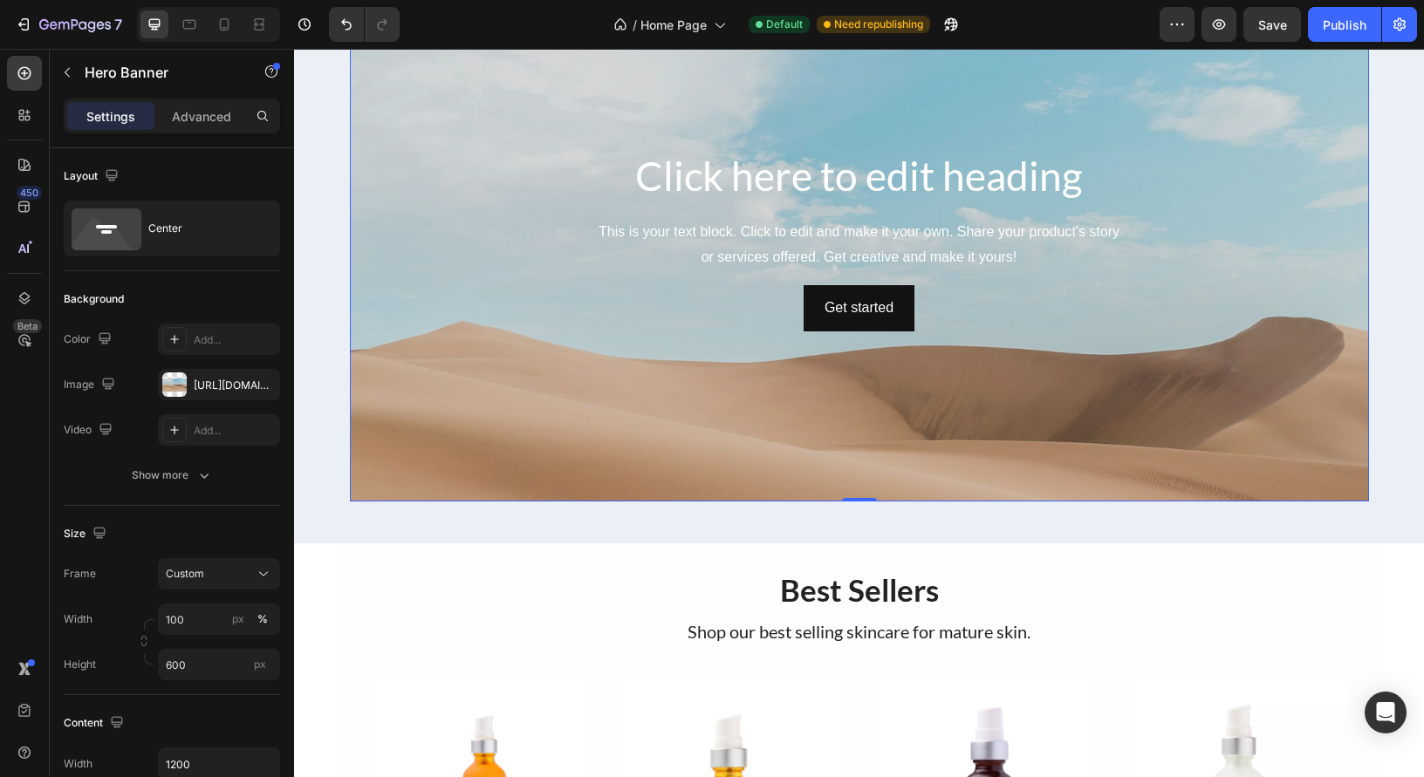
scroll to position [56, 0]
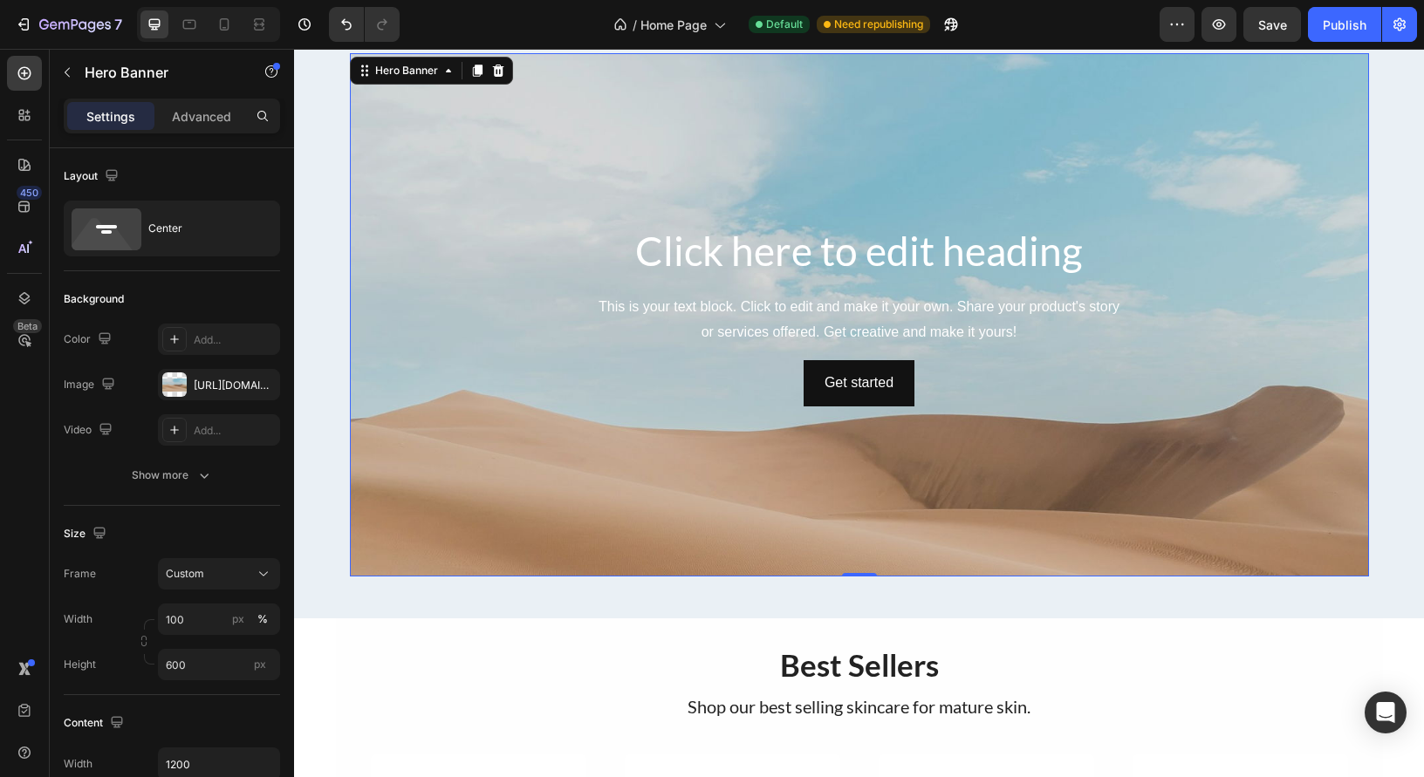
click at [849, 159] on div "Background Image" at bounding box center [859, 442] width 1019 height 785
click at [228, 391] on div "[URL][DOMAIN_NAME]" at bounding box center [219, 386] width 51 height 16
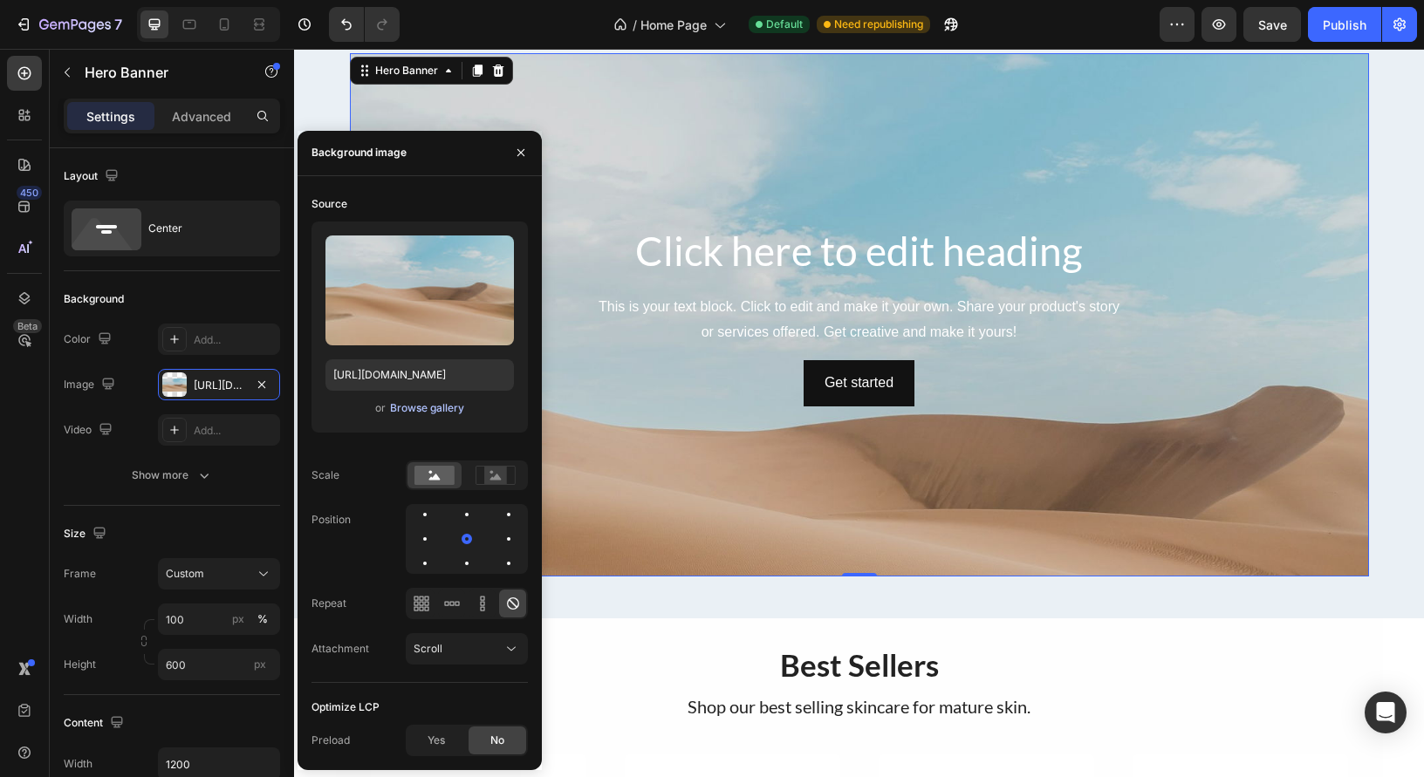
click at [420, 406] on div "Browse gallery" at bounding box center [427, 408] width 74 height 16
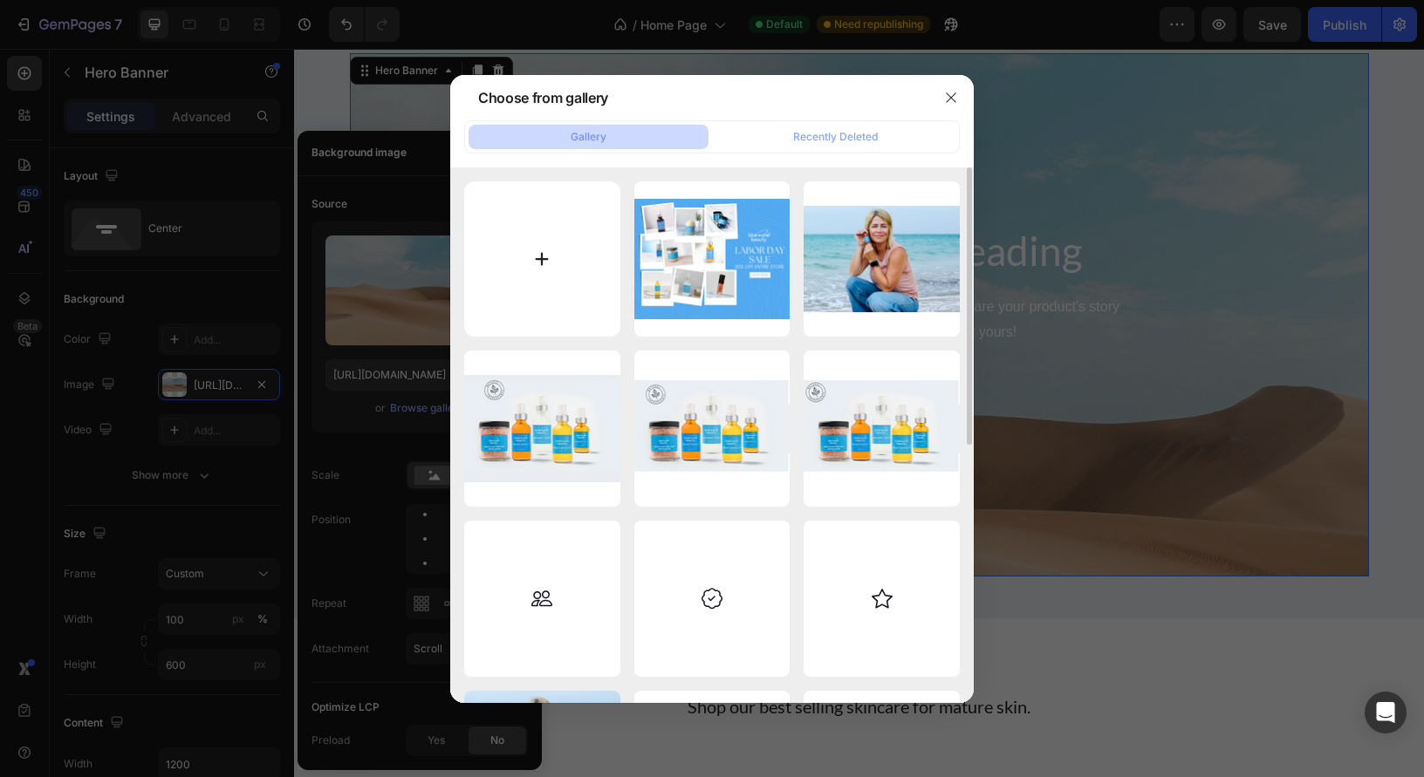
click at [548, 252] on input "file" at bounding box center [542, 259] width 156 height 156
type input "C:\fakepath\[DATE] Postcard (1920 x 1080 px).png"
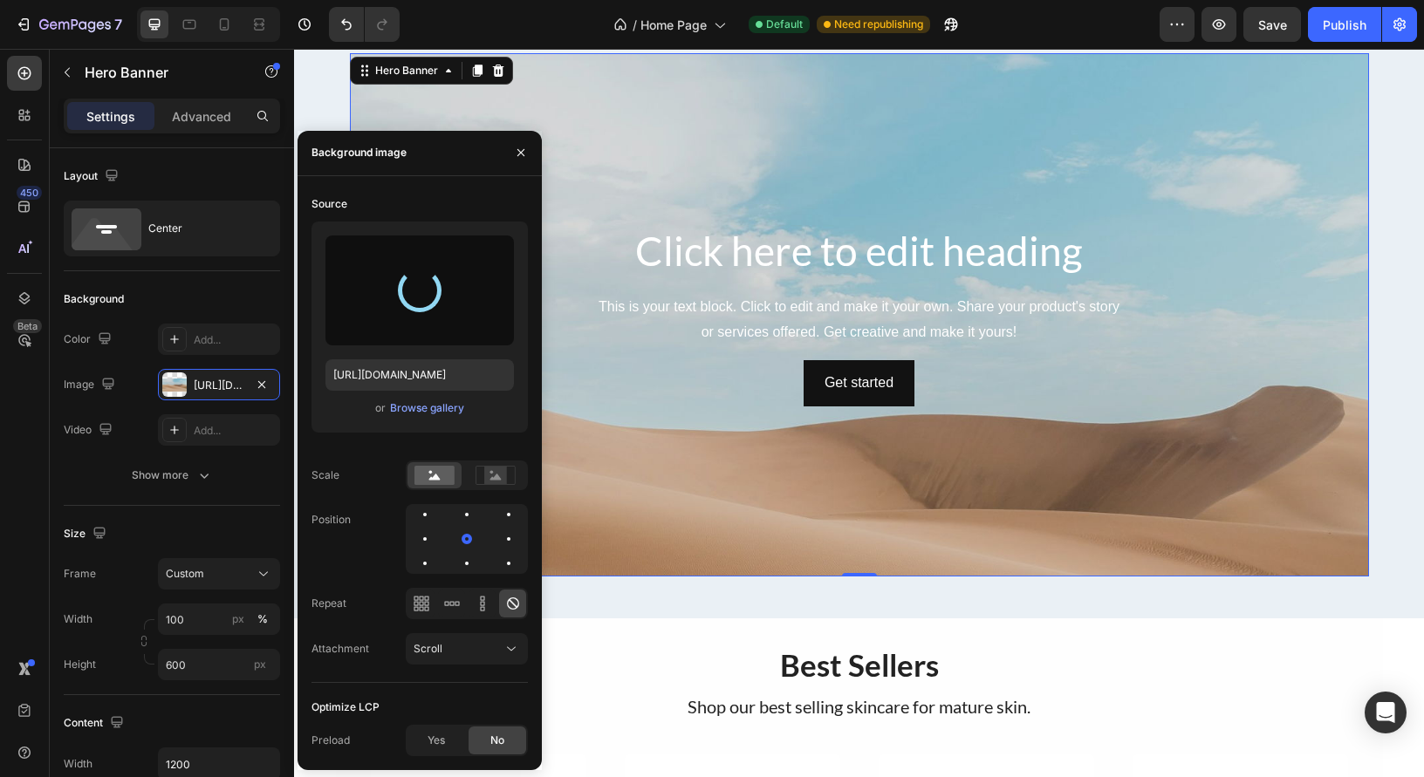
type input "[URL][DOMAIN_NAME]"
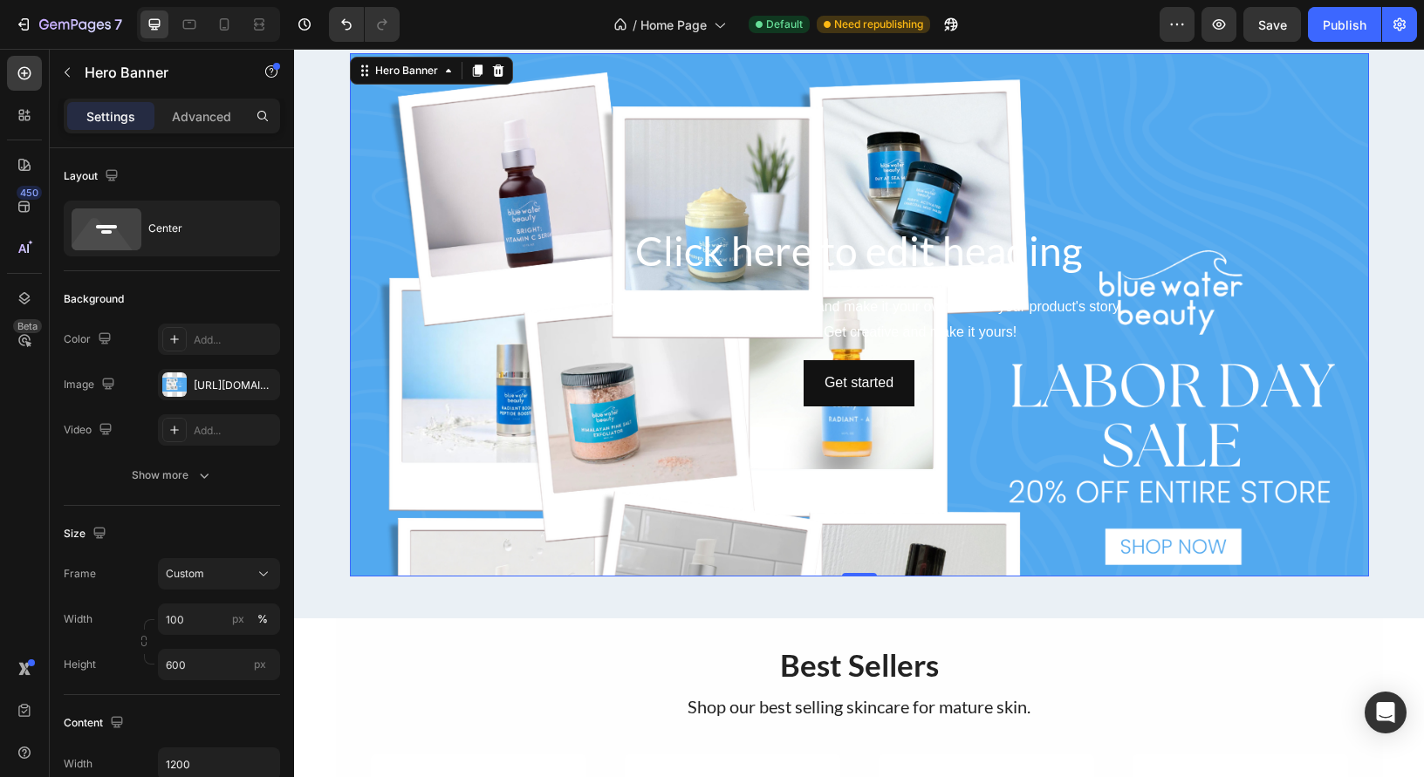
click at [930, 427] on div "Background Image" at bounding box center [859, 442] width 1019 height 785
click at [931, 427] on div "Background Image" at bounding box center [859, 442] width 1019 height 785
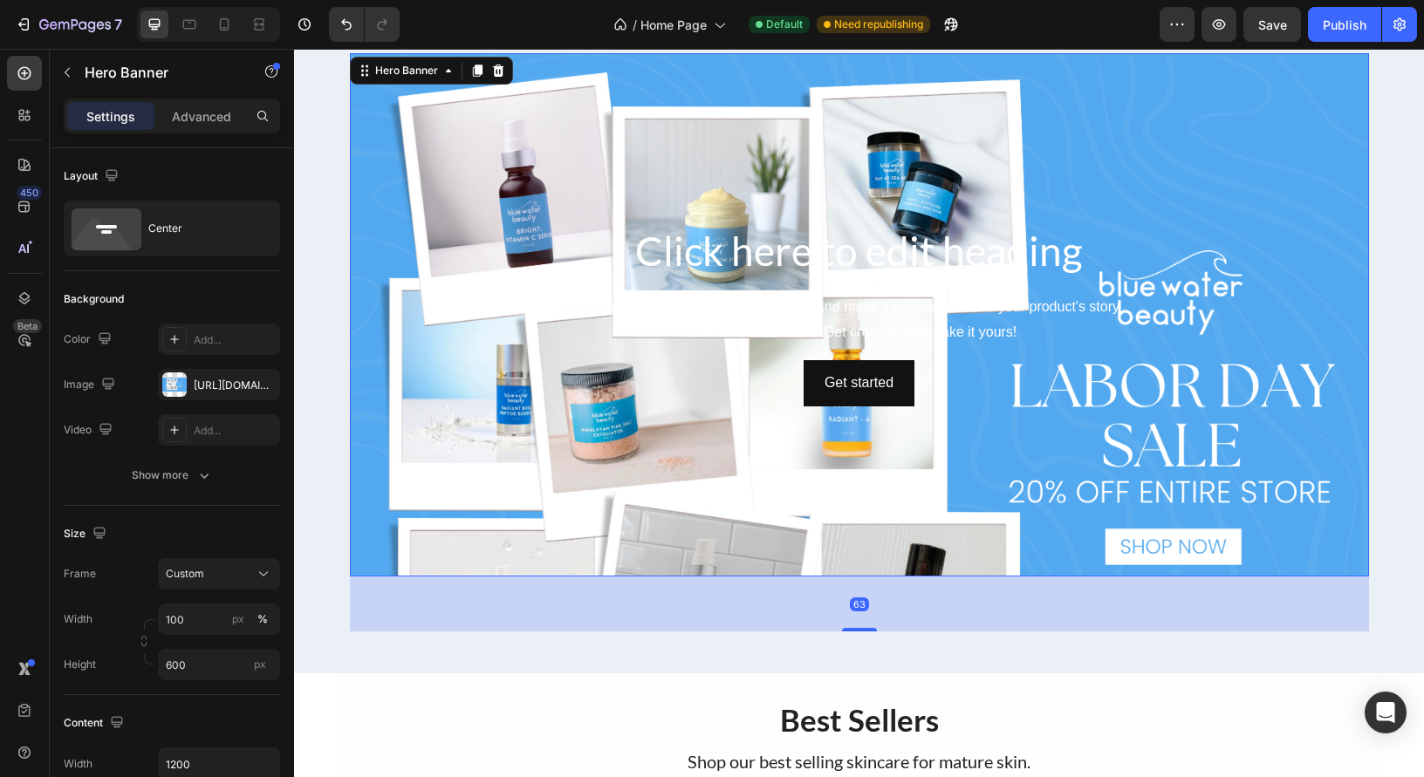
drag, startPoint x: 865, startPoint y: 571, endPoint x: 878, endPoint y: 613, distance: 44.7
click at [865, 628] on div at bounding box center [859, 629] width 35 height 3
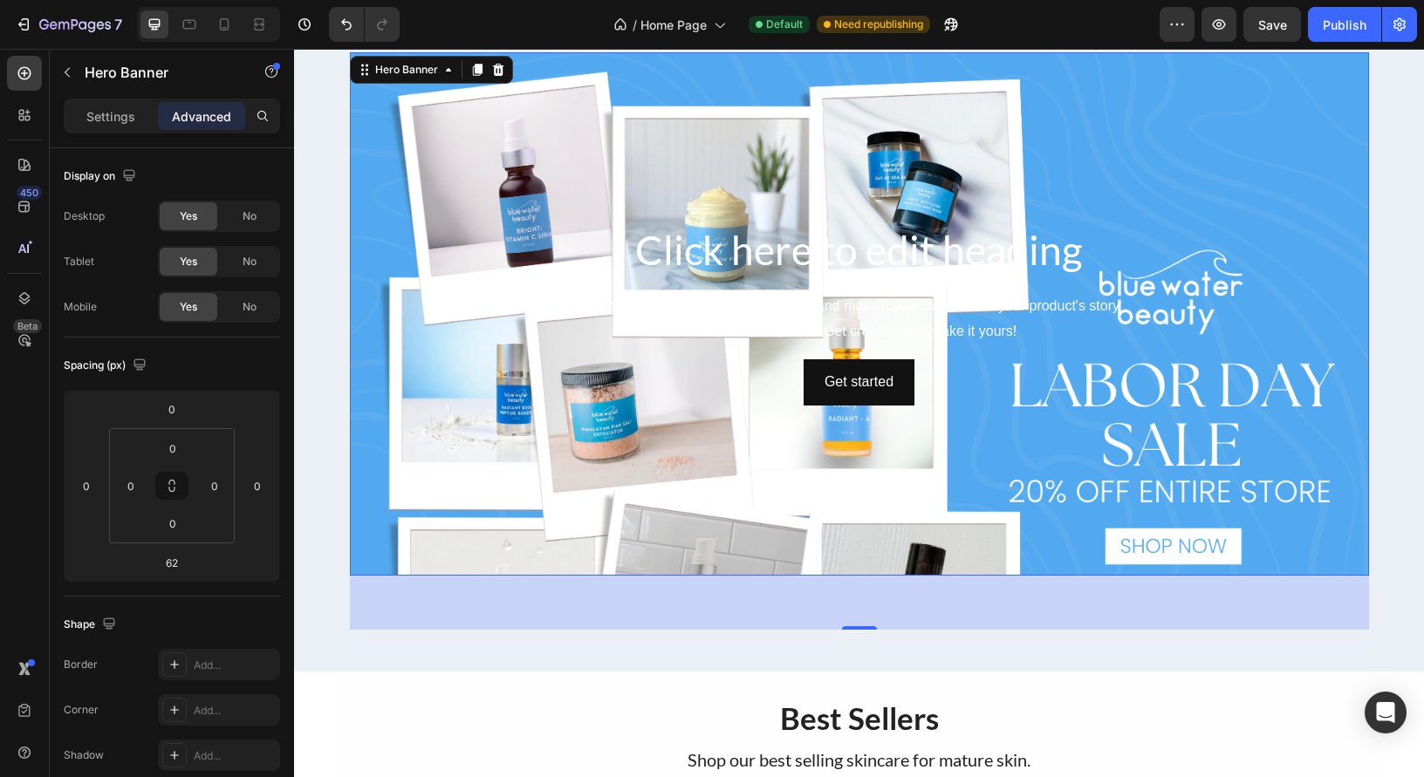
scroll to position [0, 0]
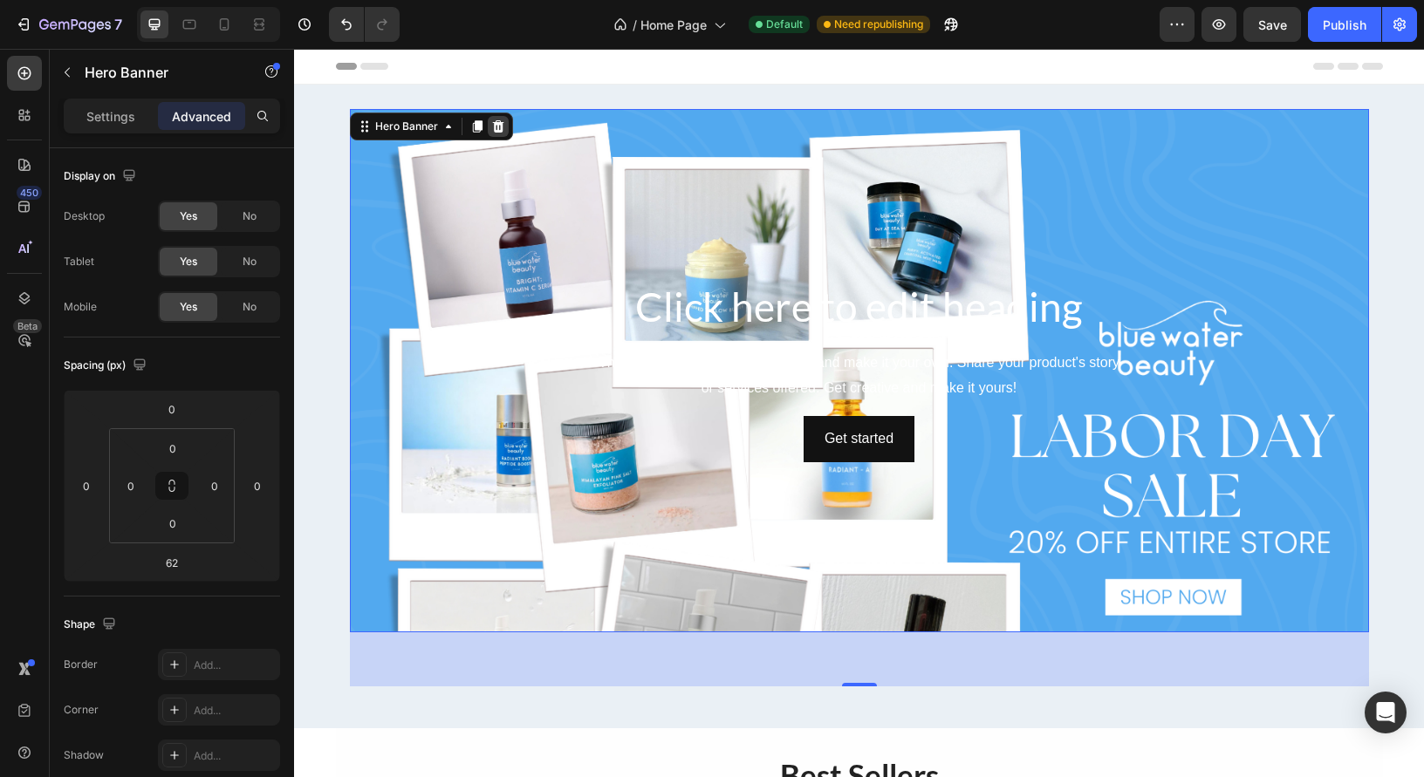
click at [503, 126] on icon at bounding box center [498, 127] width 14 height 14
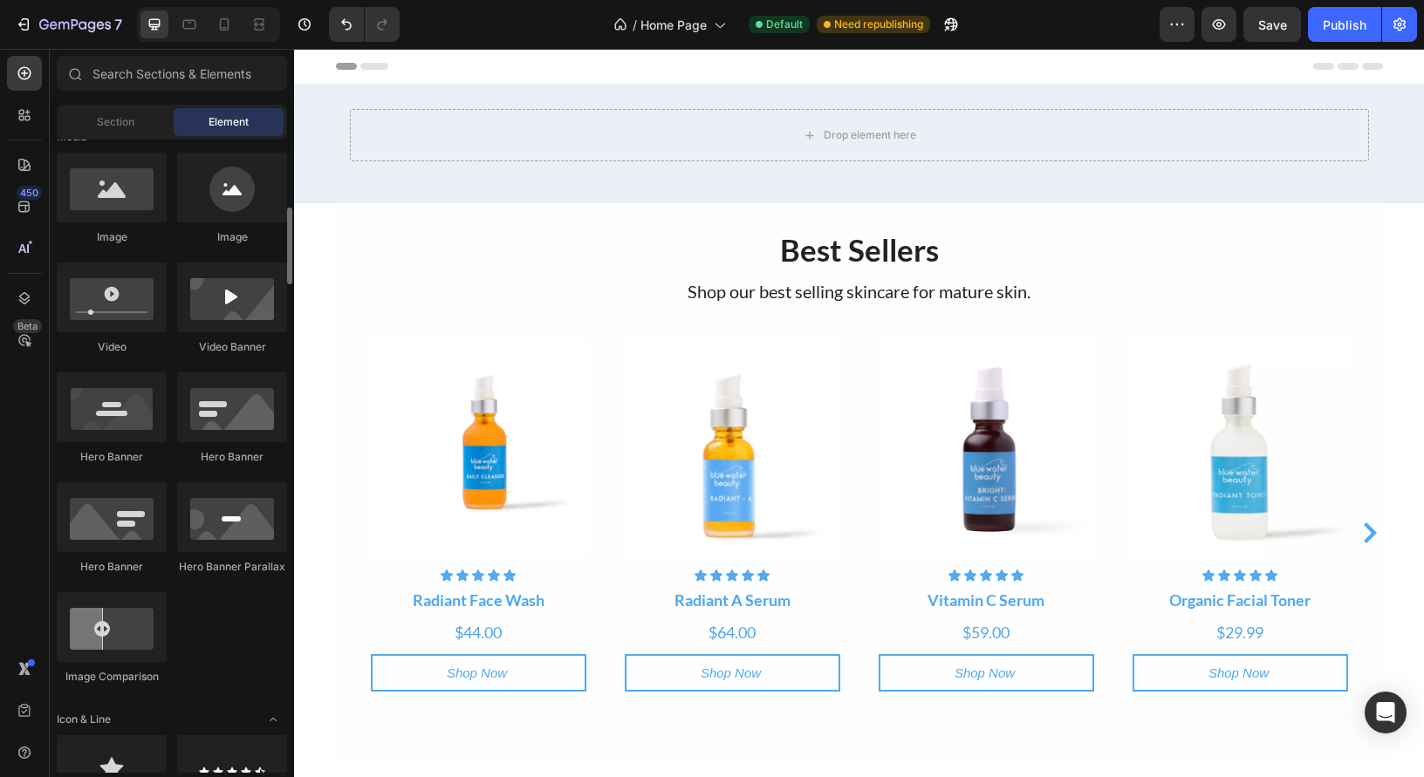
scroll to position [557, 0]
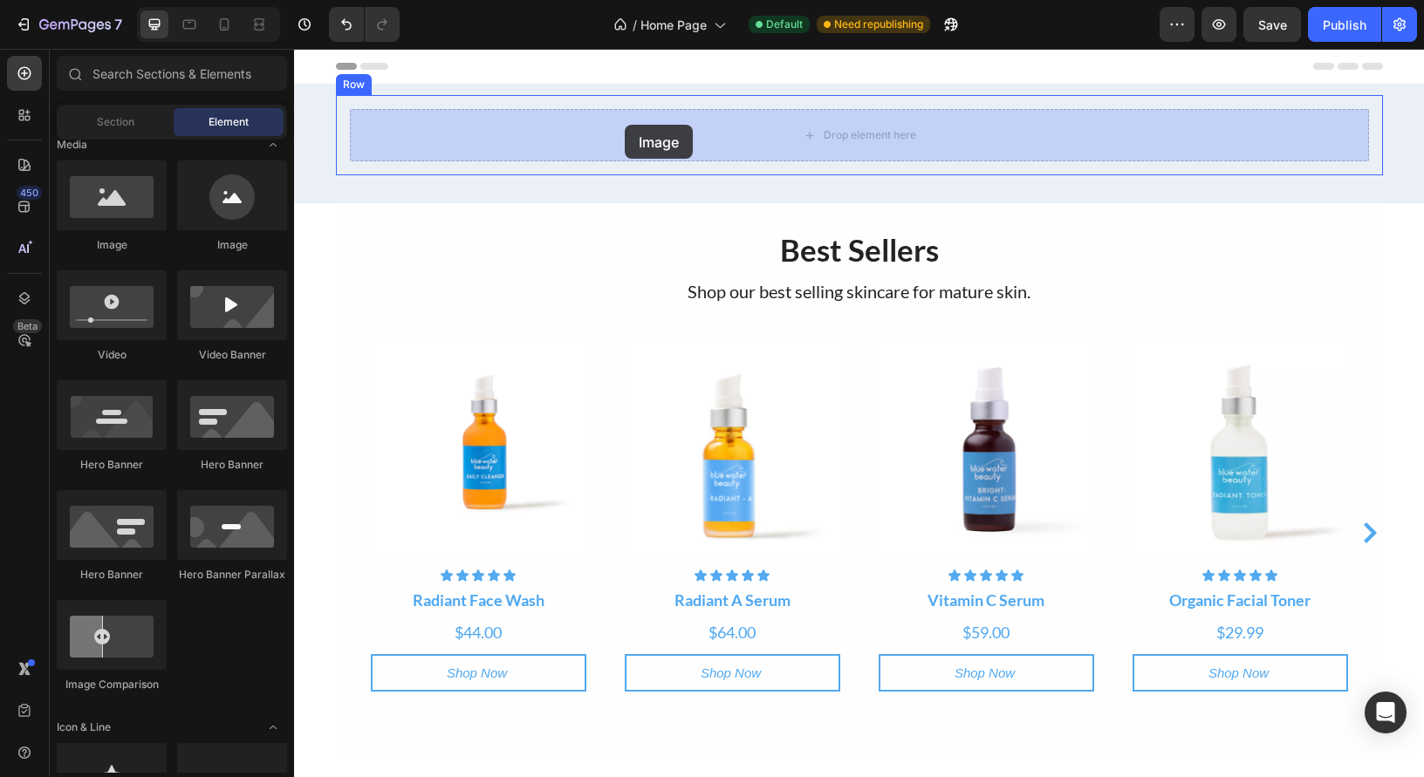
drag, startPoint x: 418, startPoint y: 263, endPoint x: 625, endPoint y: 125, distance: 249.0
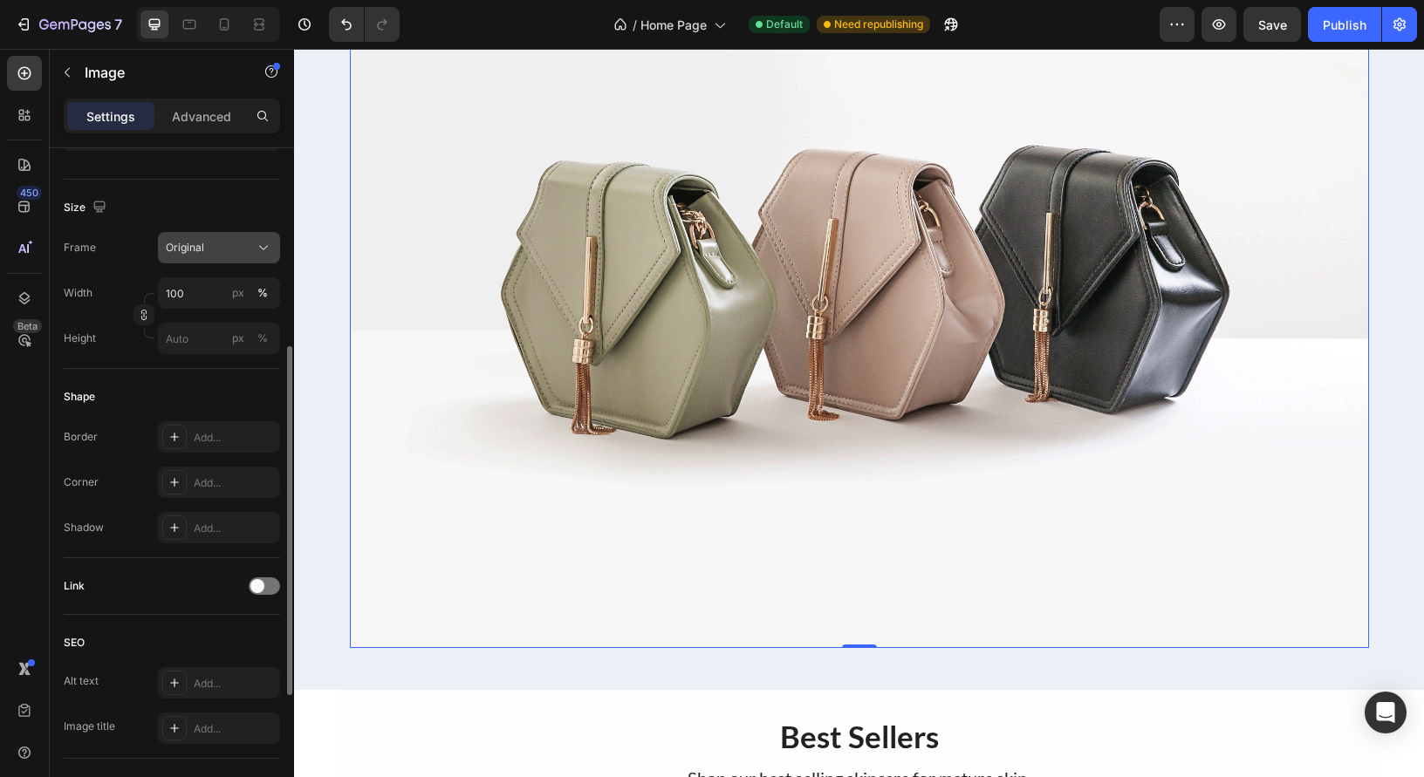
scroll to position [174, 0]
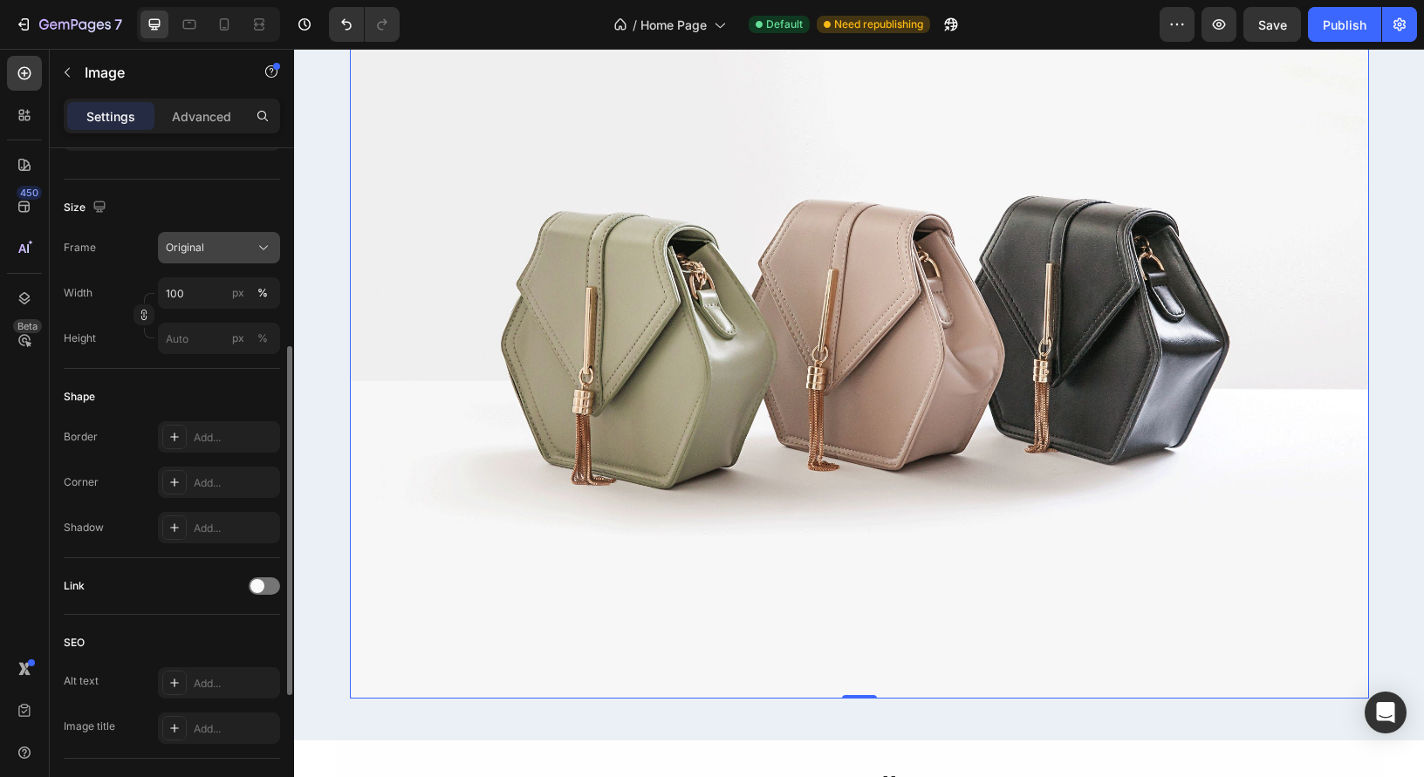
click at [253, 251] on div "Original" at bounding box center [219, 247] width 106 height 17
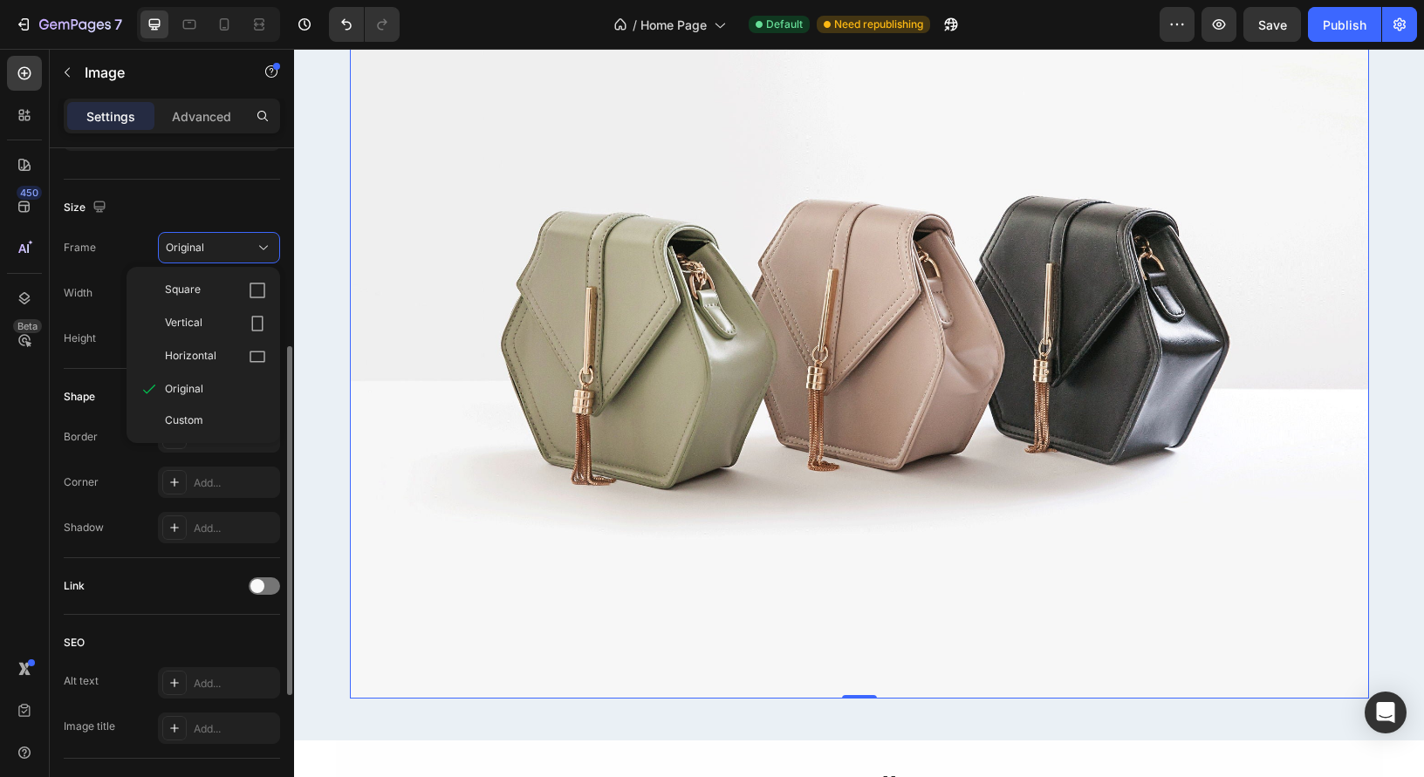
drag, startPoint x: 229, startPoint y: 357, endPoint x: 263, endPoint y: 352, distance: 34.3
click at [229, 357] on div "Horizontal" at bounding box center [215, 356] width 101 height 17
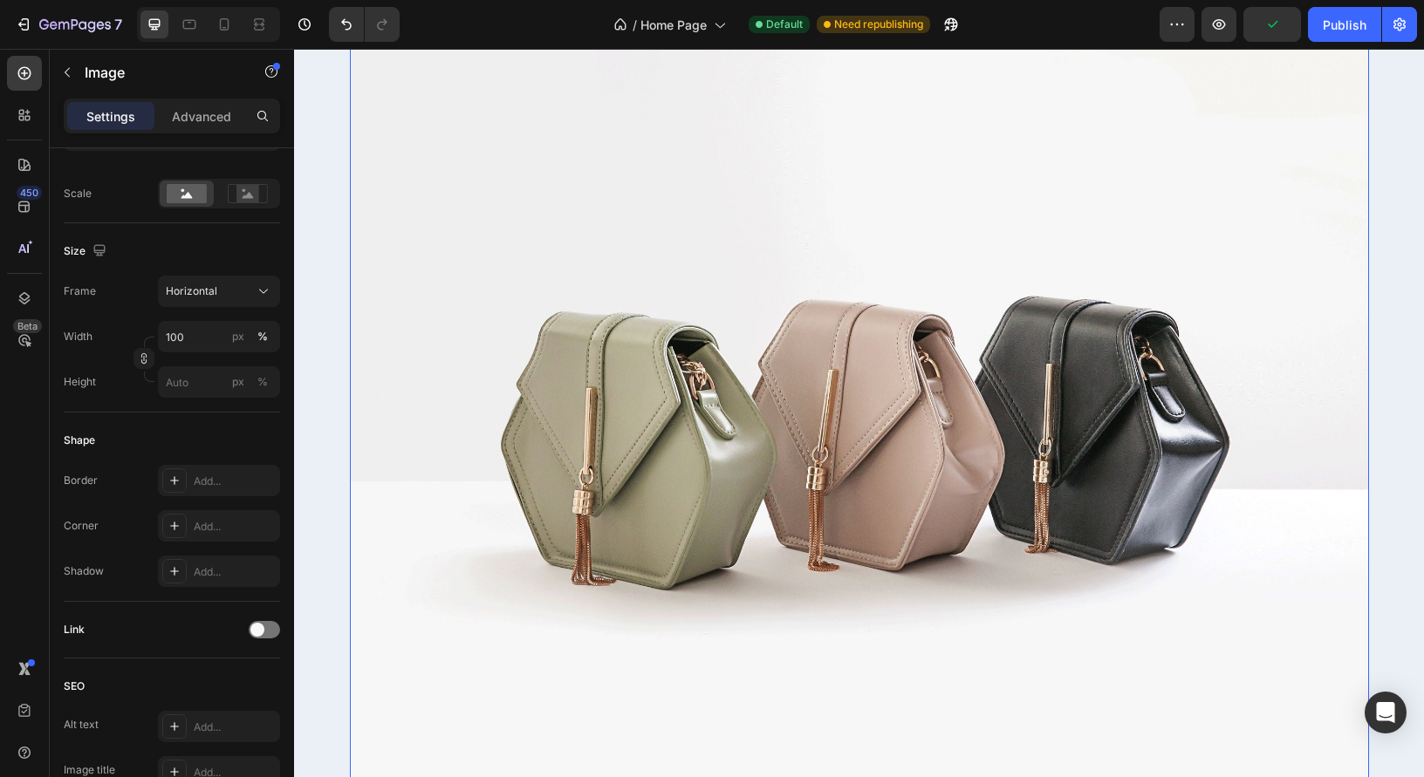
scroll to position [269, 0]
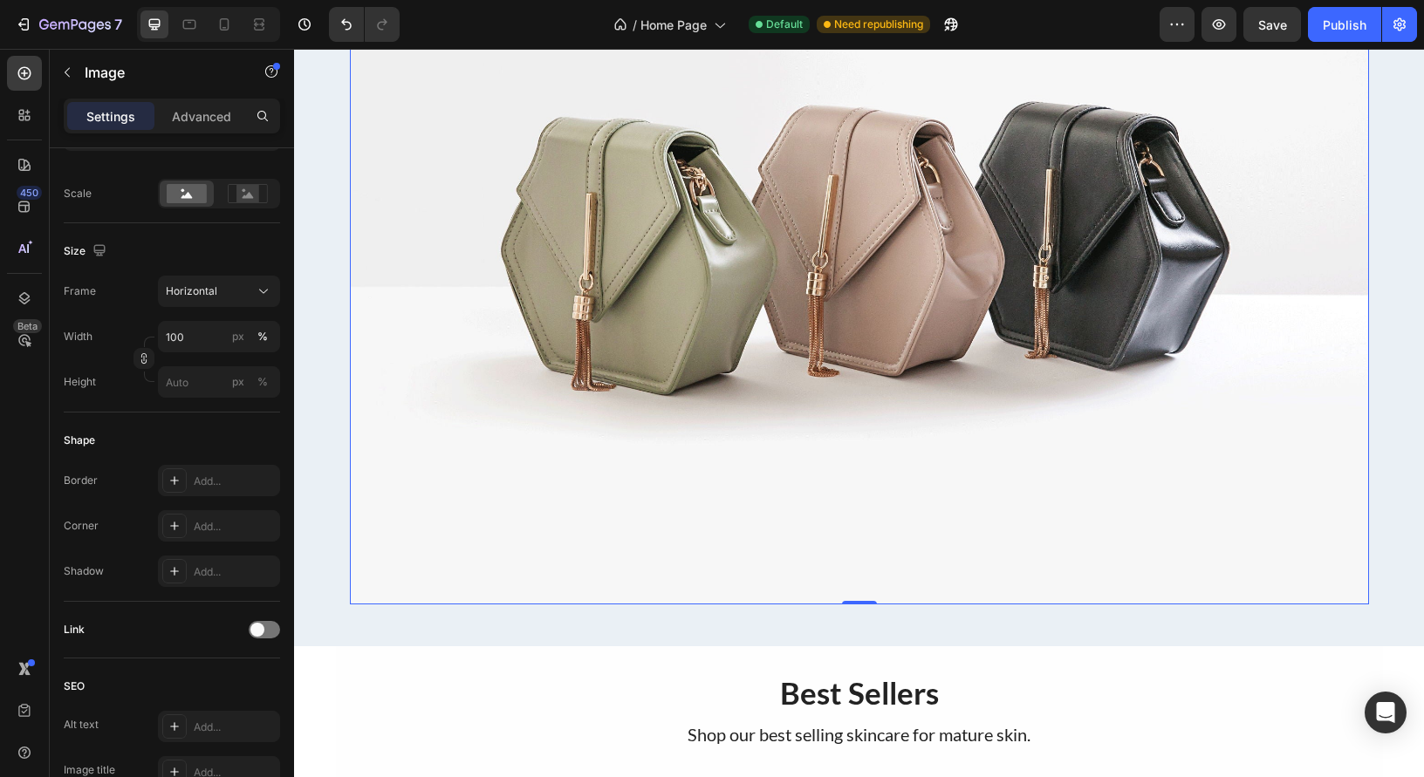
click at [510, 344] on img at bounding box center [859, 222] width 1019 height 764
click at [859, 602] on div at bounding box center [859, 601] width 35 height 5
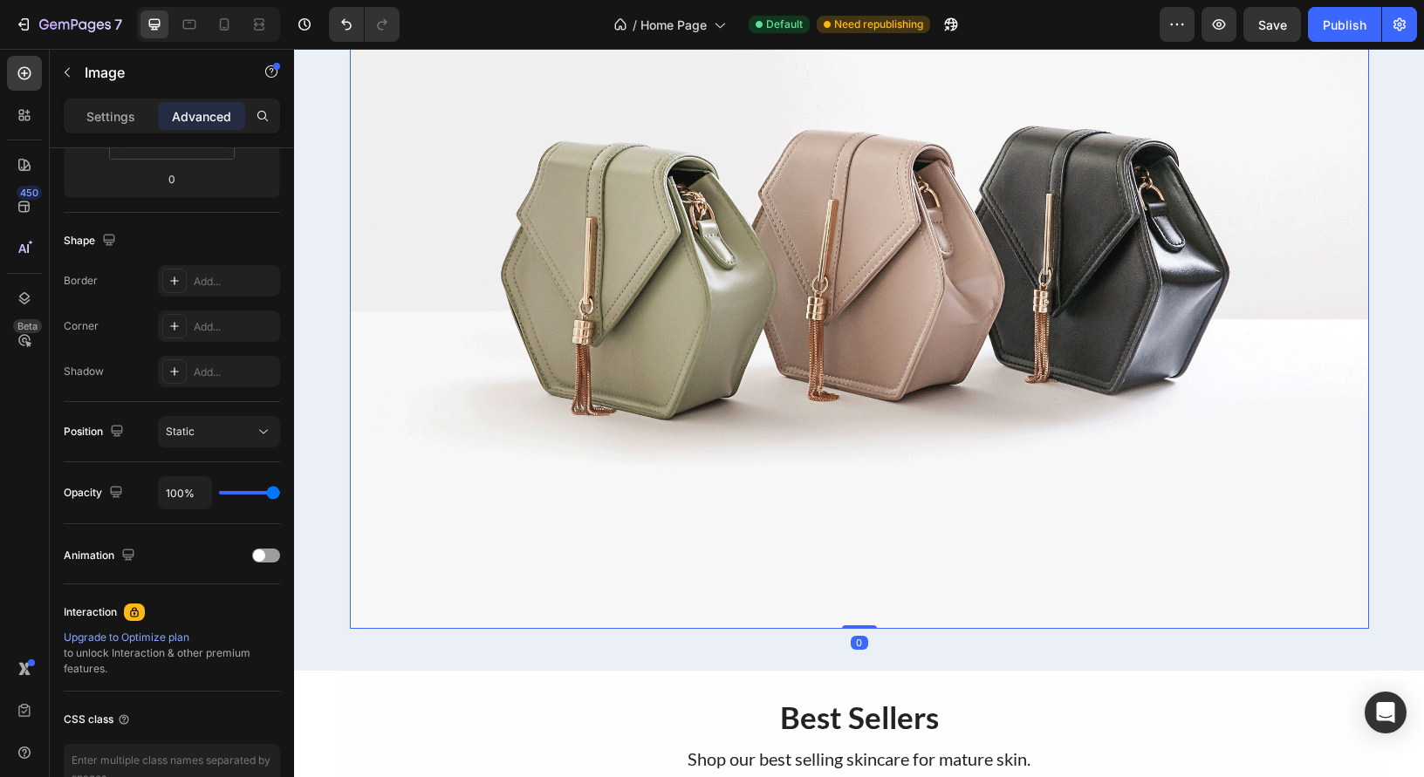
scroll to position [242, 0]
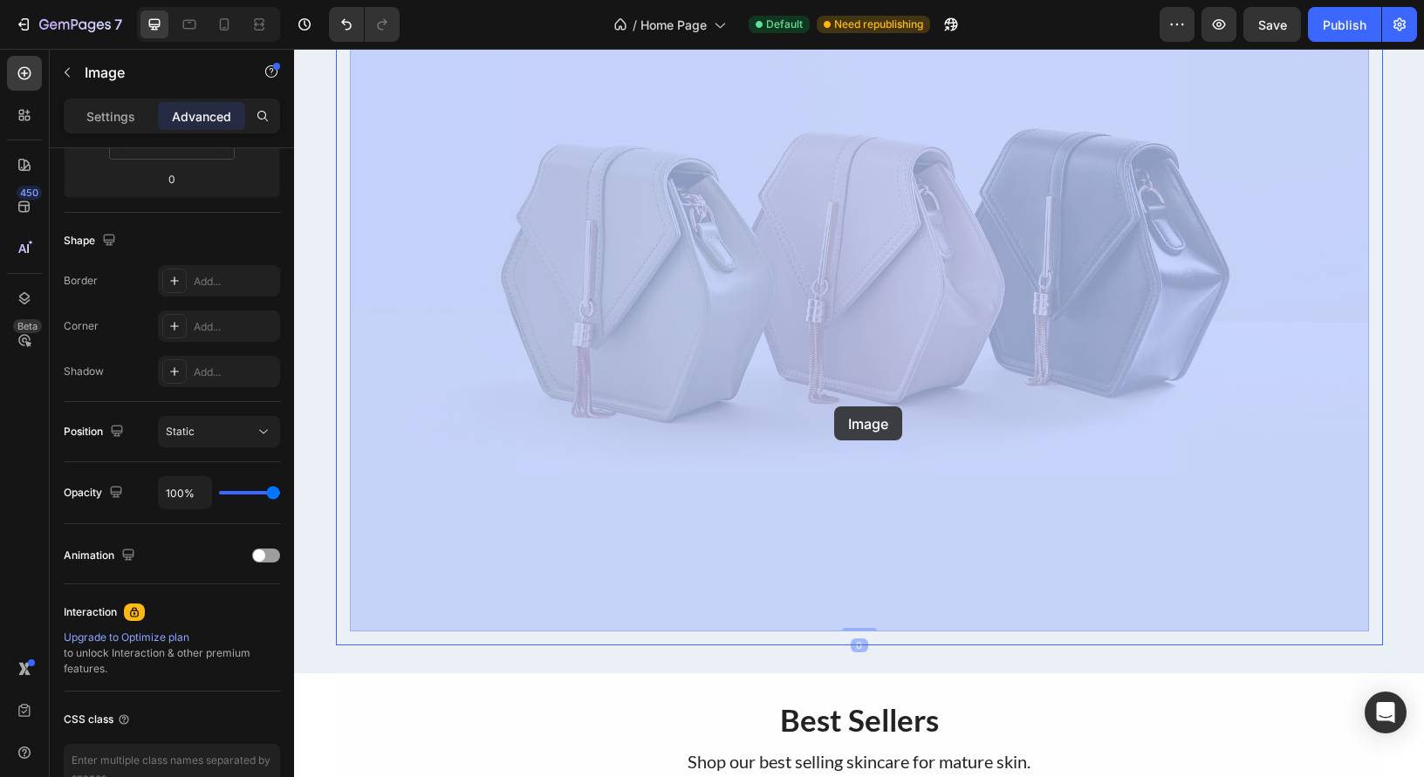
drag, startPoint x: 859, startPoint y: 600, endPoint x: 830, endPoint y: 397, distance: 205.4
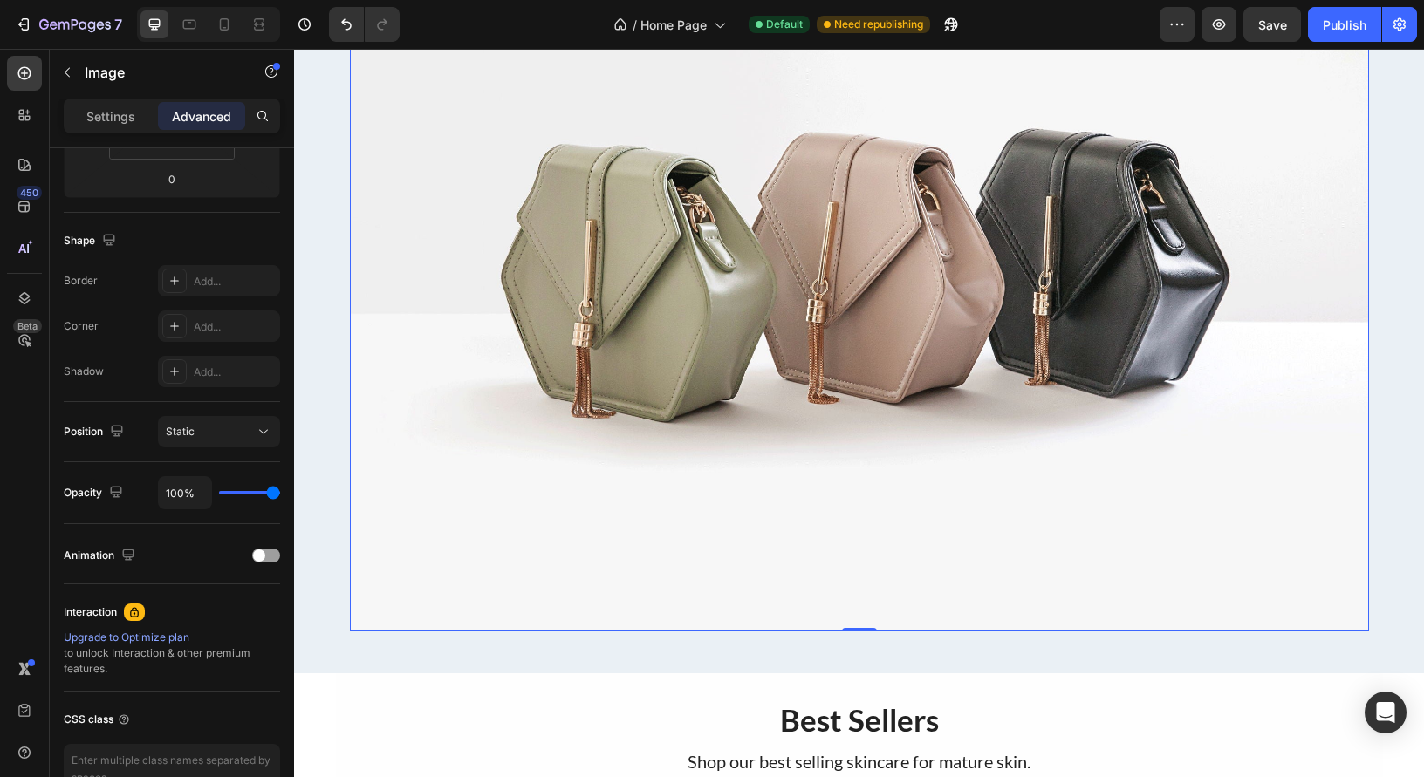
click at [592, 328] on img at bounding box center [859, 249] width 1019 height 764
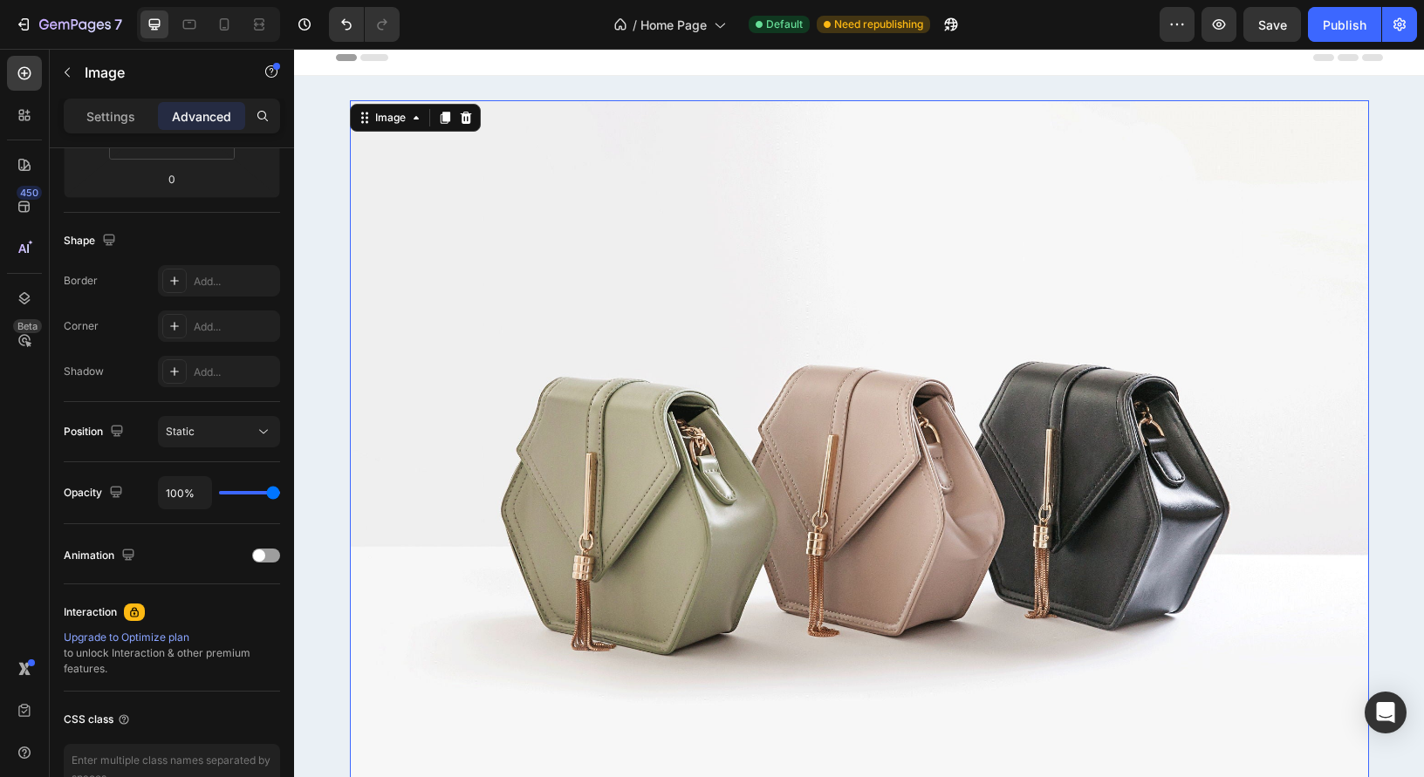
scroll to position [0, 0]
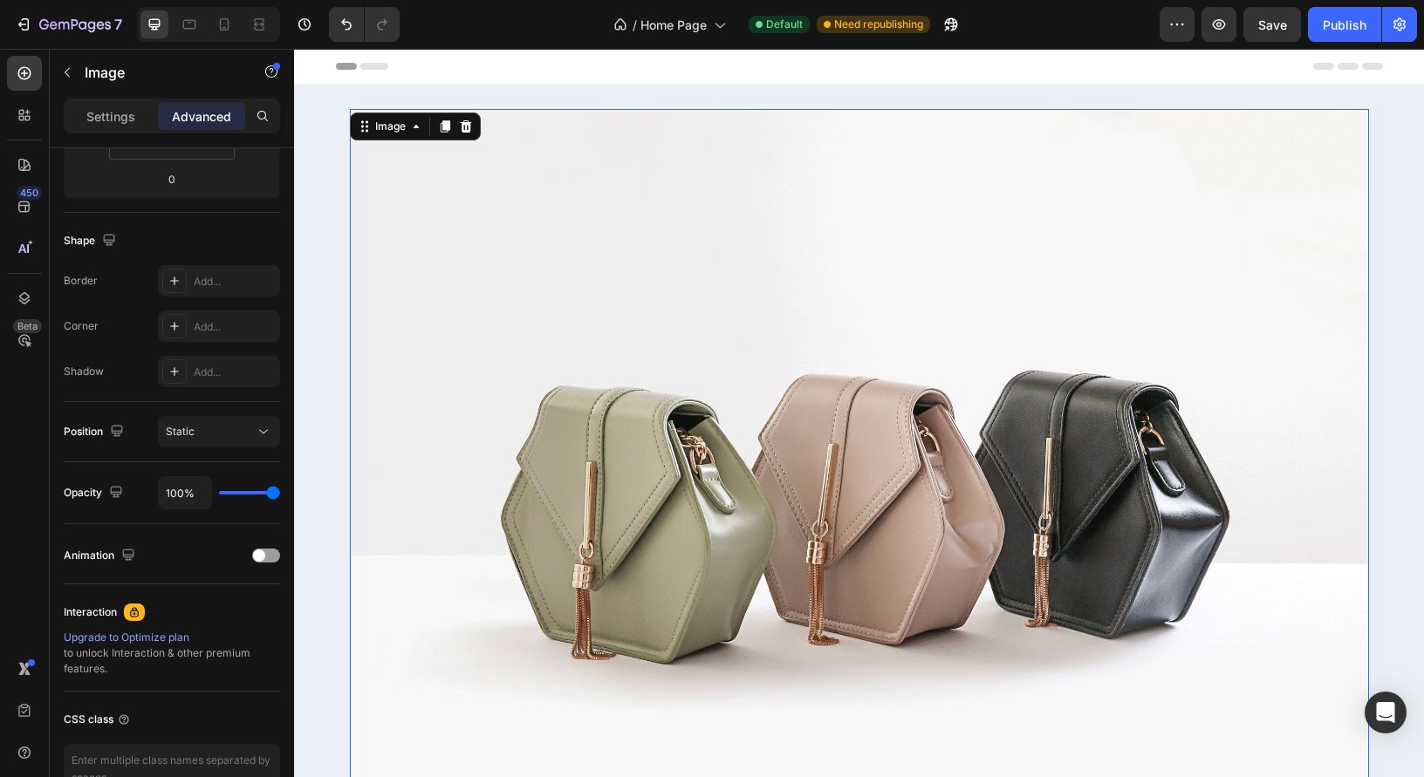
drag, startPoint x: 631, startPoint y: 500, endPoint x: 611, endPoint y: 492, distance: 21.5
click at [631, 500] on img at bounding box center [859, 491] width 1019 height 764
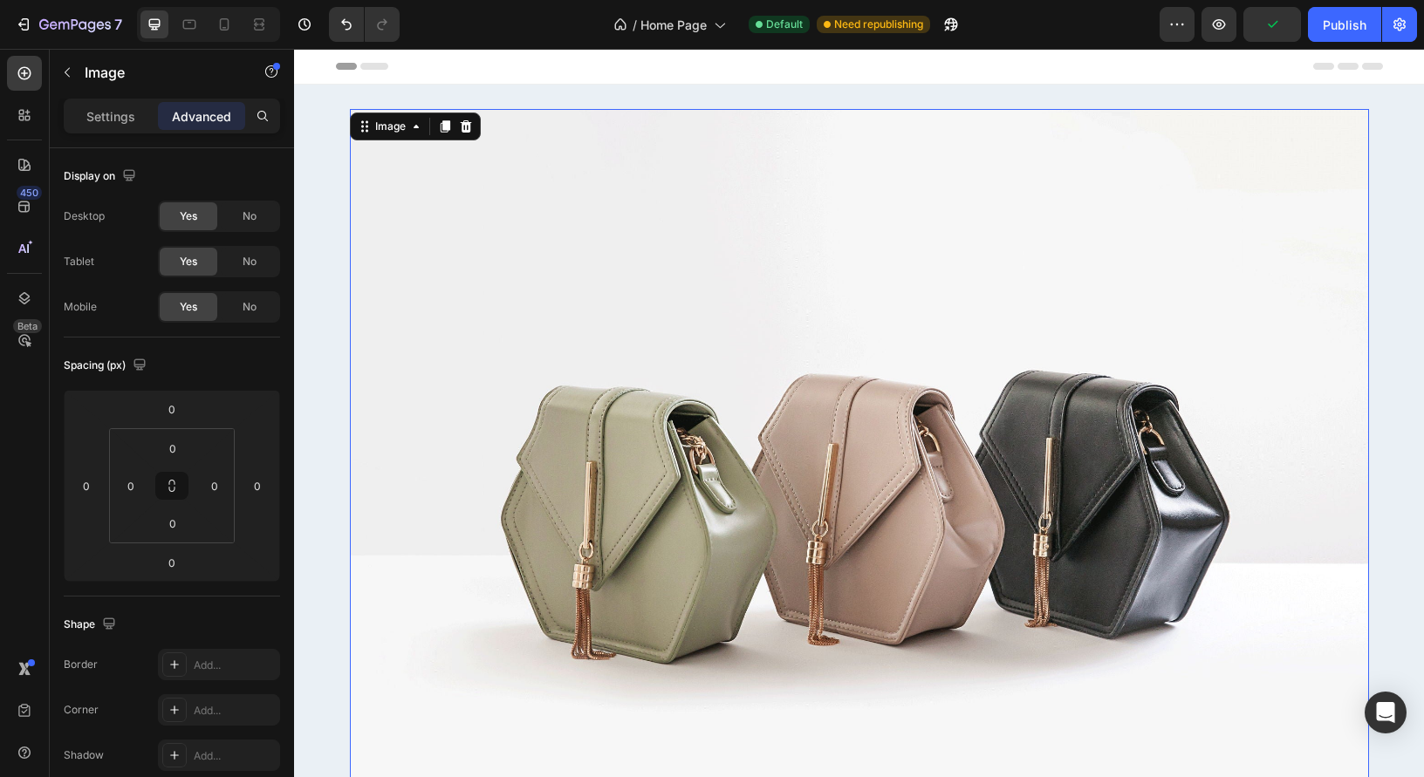
click at [642, 386] on img at bounding box center [859, 491] width 1019 height 764
click at [74, 72] on button "button" at bounding box center [67, 72] width 28 height 28
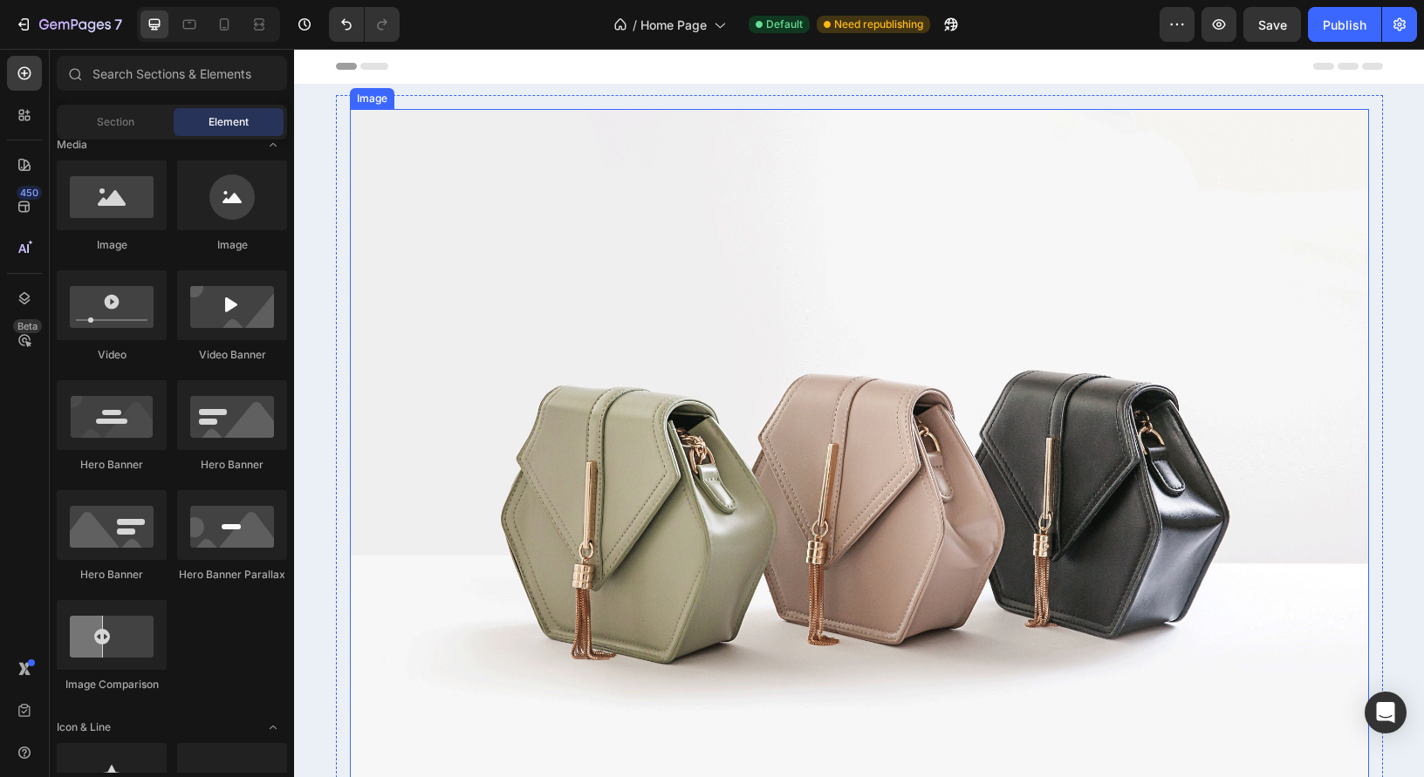
click at [655, 513] on img at bounding box center [859, 491] width 1019 height 764
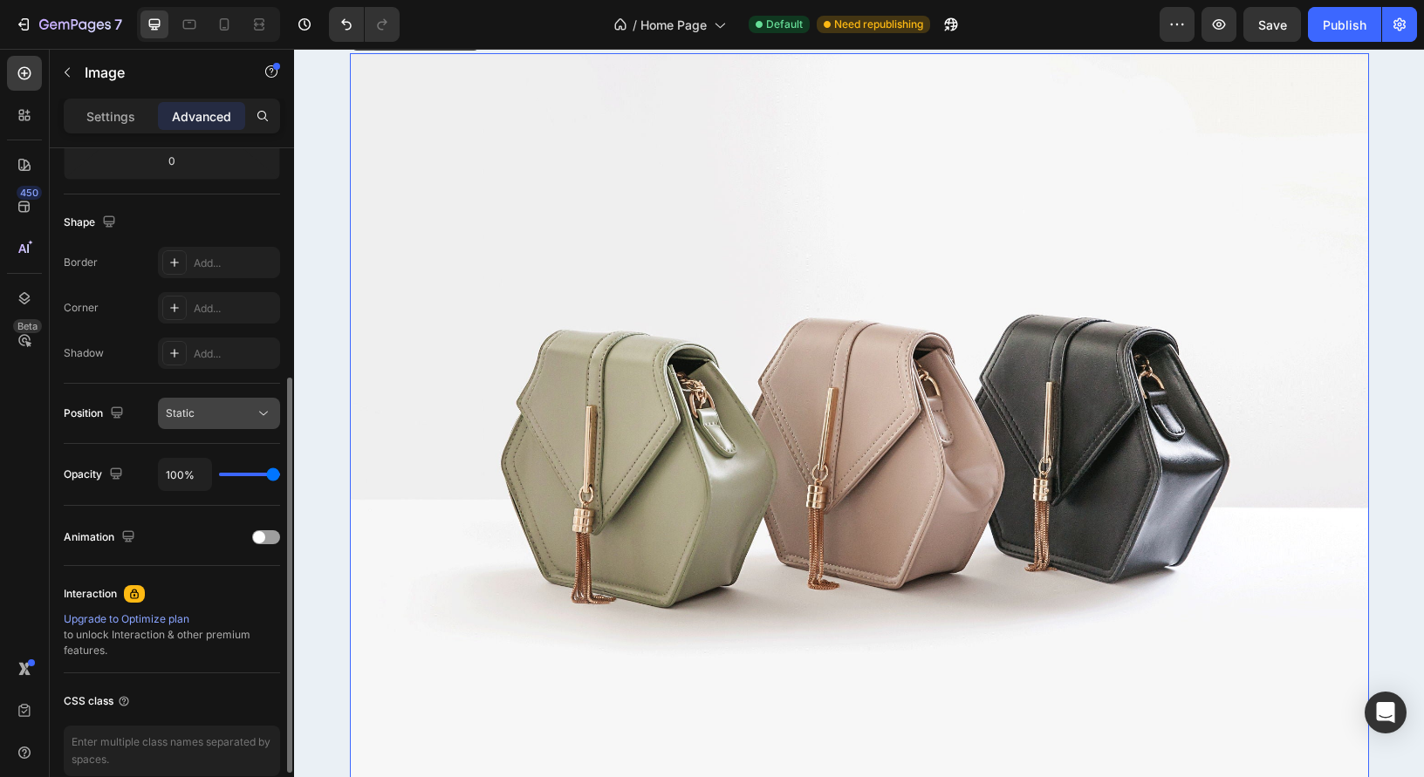
scroll to position [373, 0]
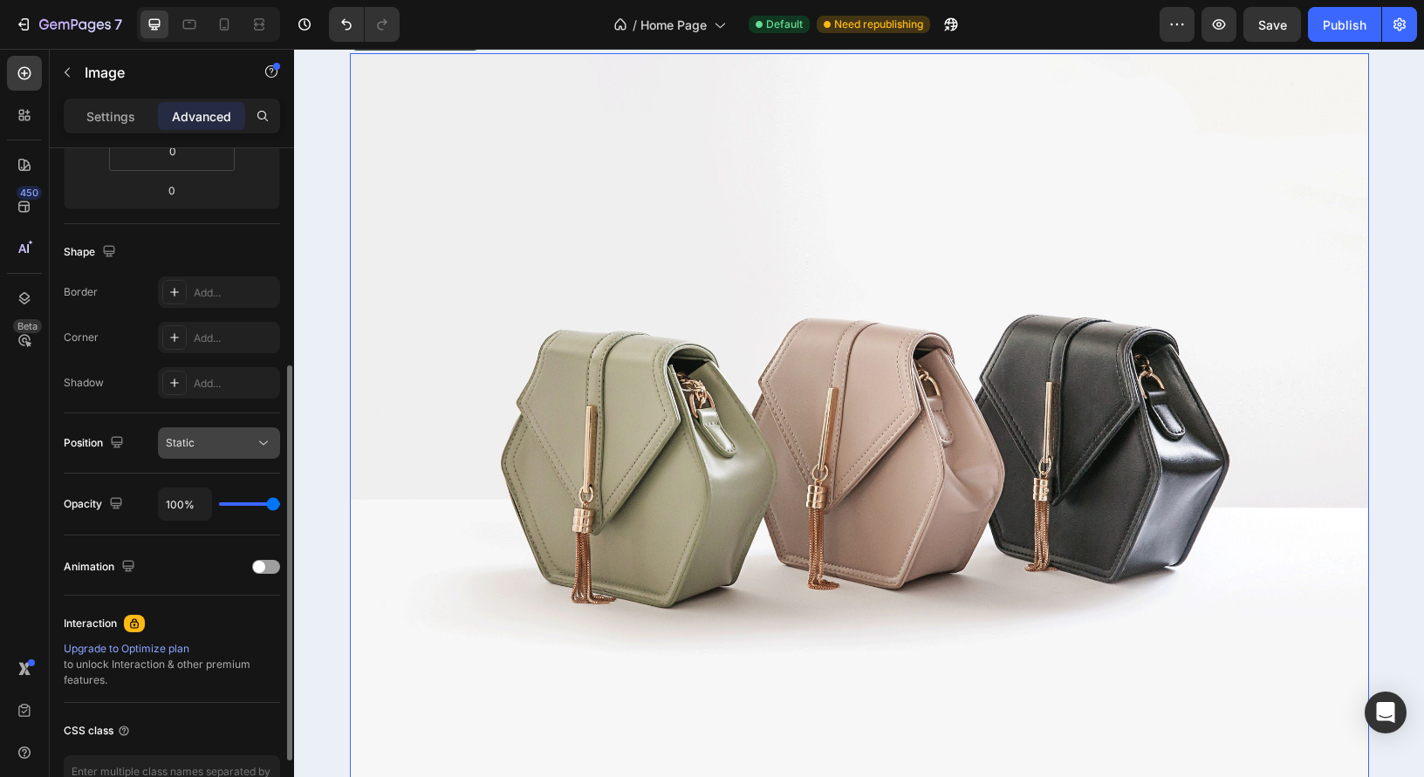
click at [256, 450] on icon at bounding box center [263, 442] width 17 height 17
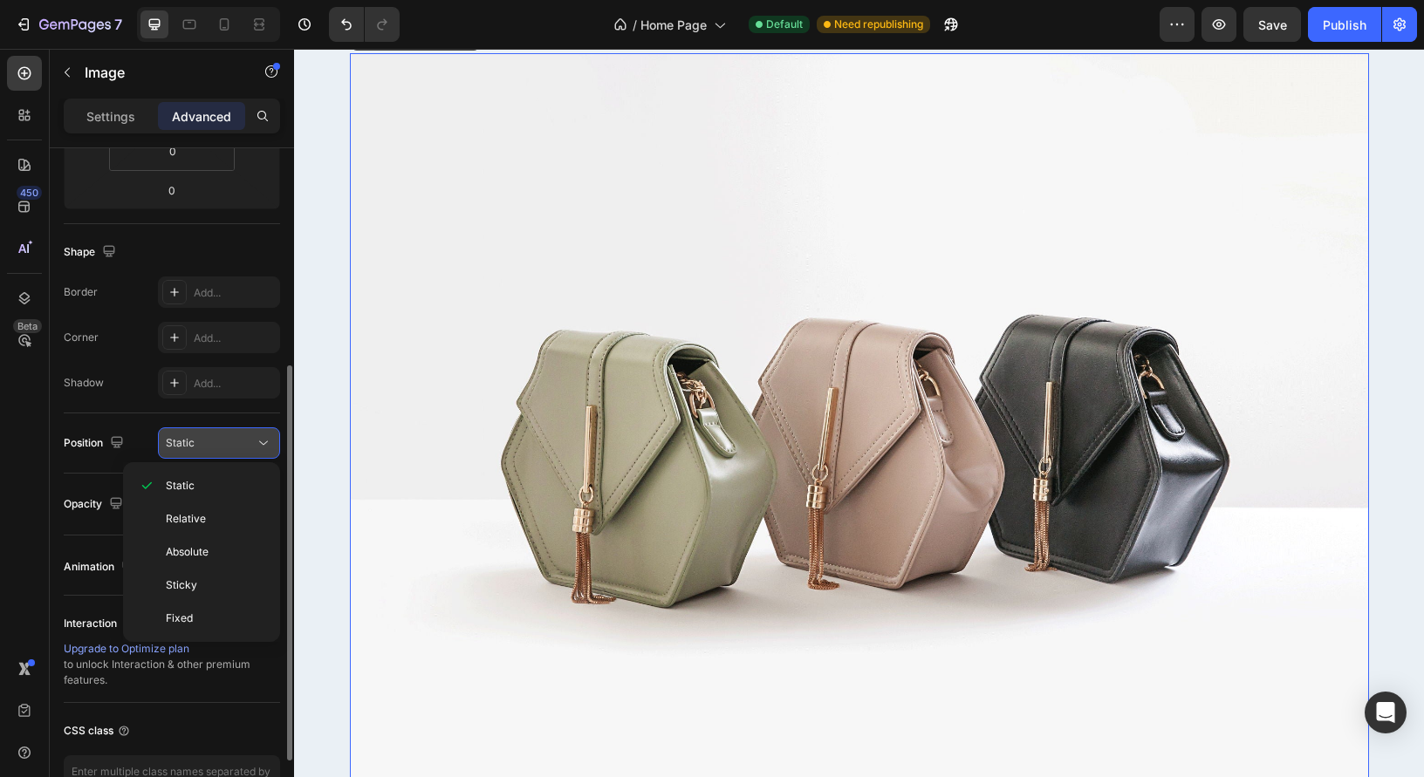
click at [260, 448] on icon at bounding box center [263, 442] width 17 height 17
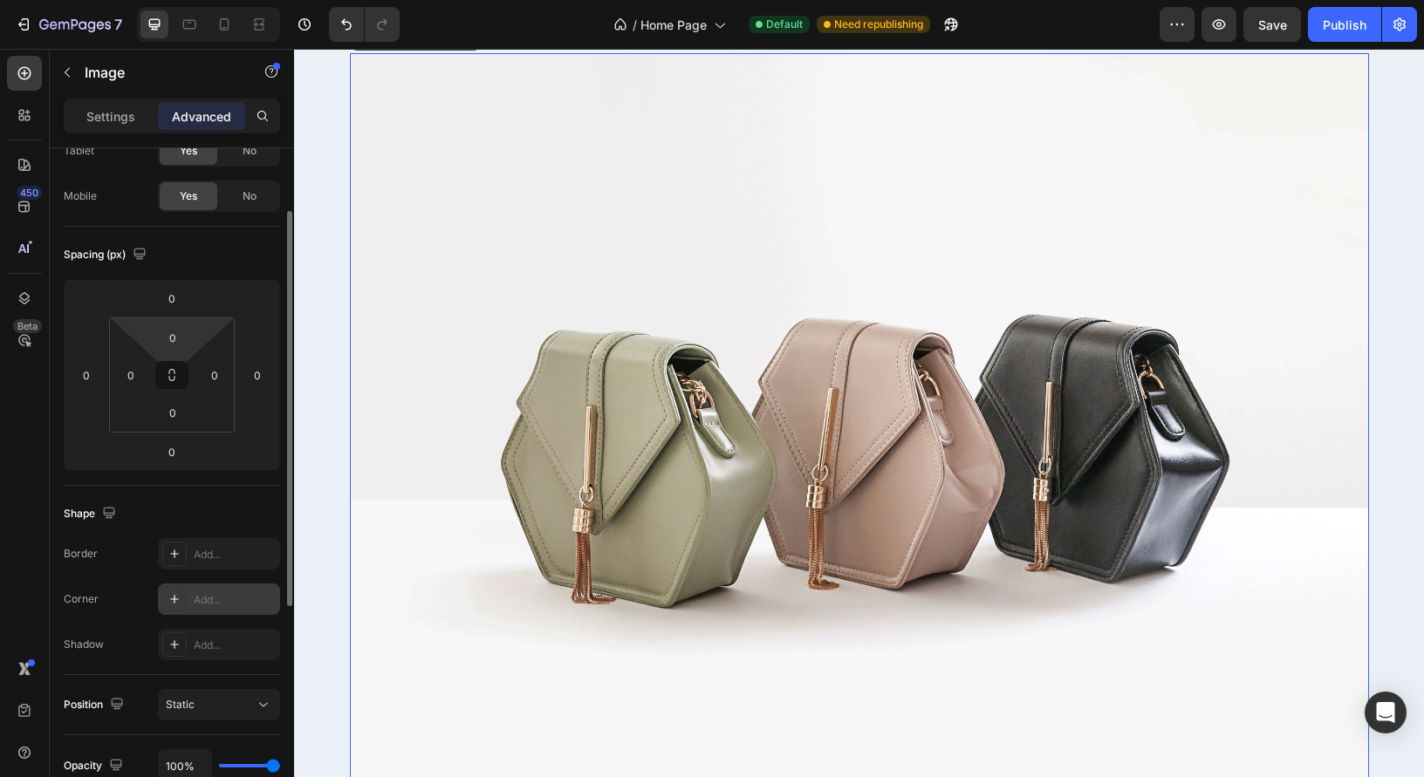
scroll to position [0, 0]
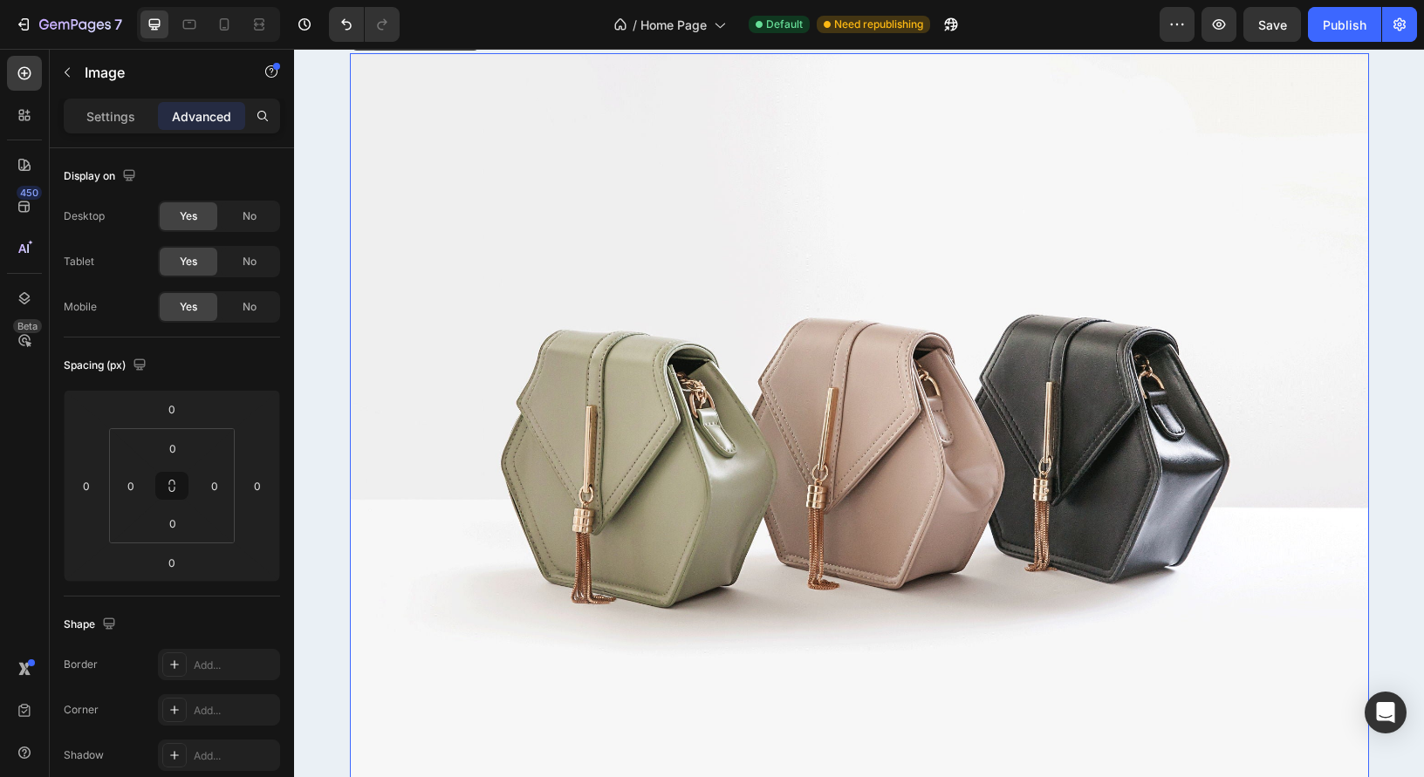
click at [712, 470] on img at bounding box center [859, 435] width 1019 height 764
drag, startPoint x: 66, startPoint y: 69, endPoint x: 138, endPoint y: 106, distance: 80.4
click at [66, 70] on icon "button" at bounding box center [67, 72] width 14 height 14
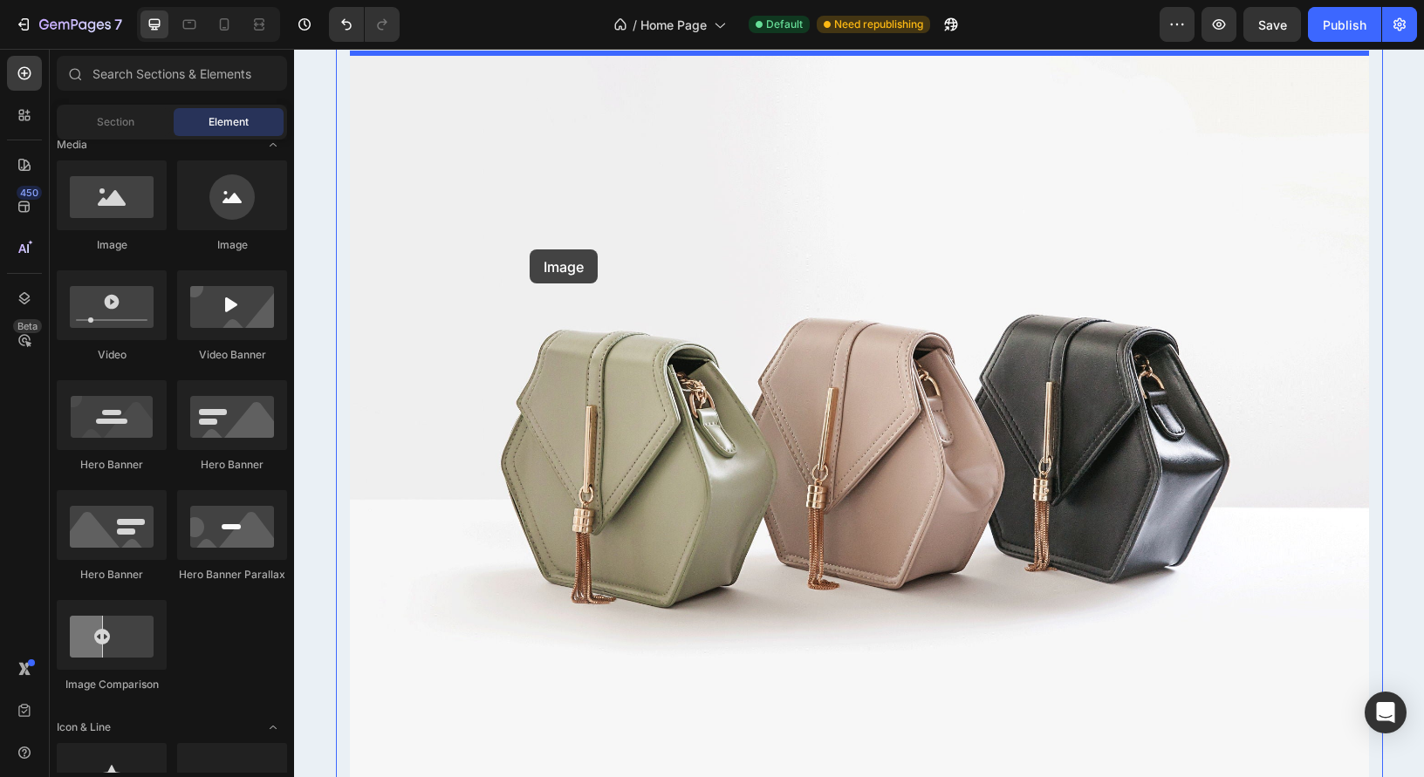
drag, startPoint x: 394, startPoint y: 267, endPoint x: 530, endPoint y: 250, distance: 136.3
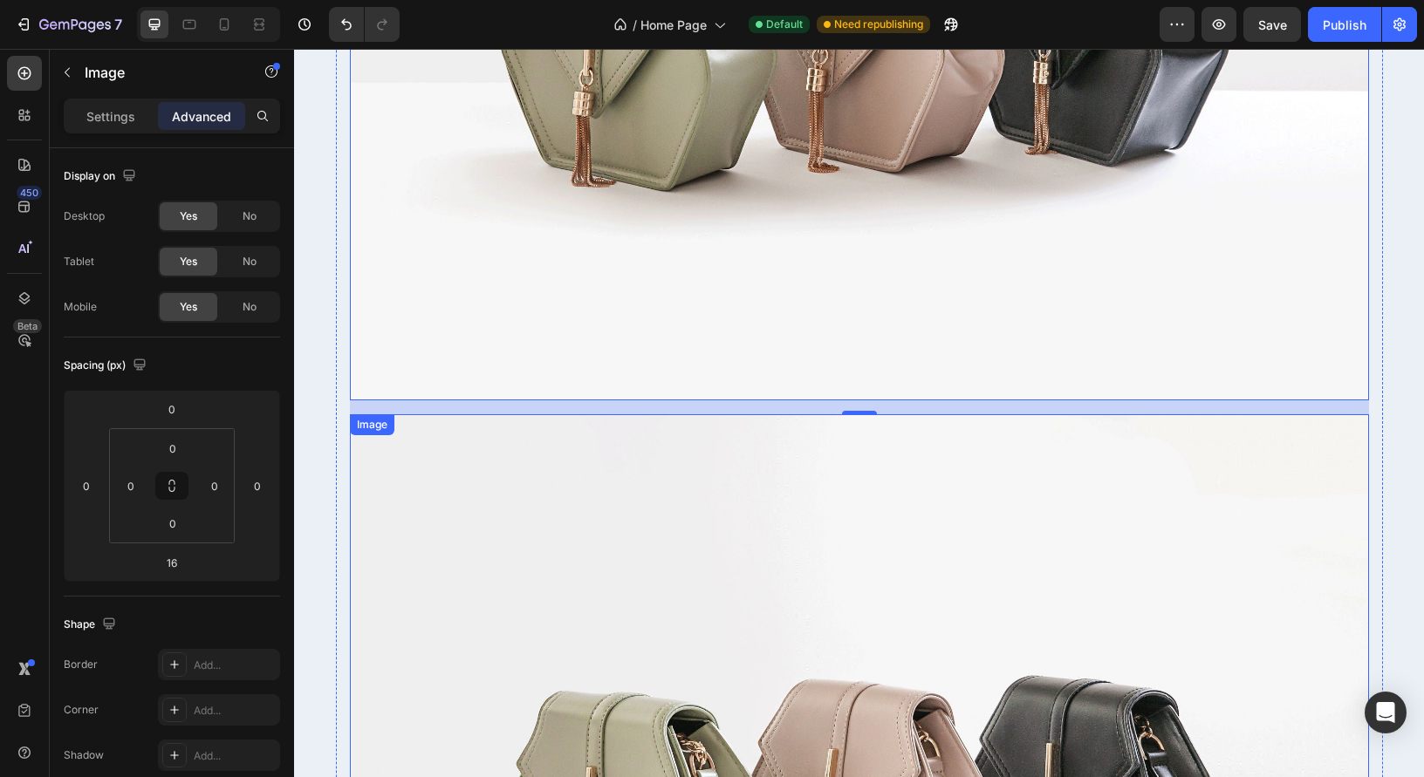
scroll to position [480, 0]
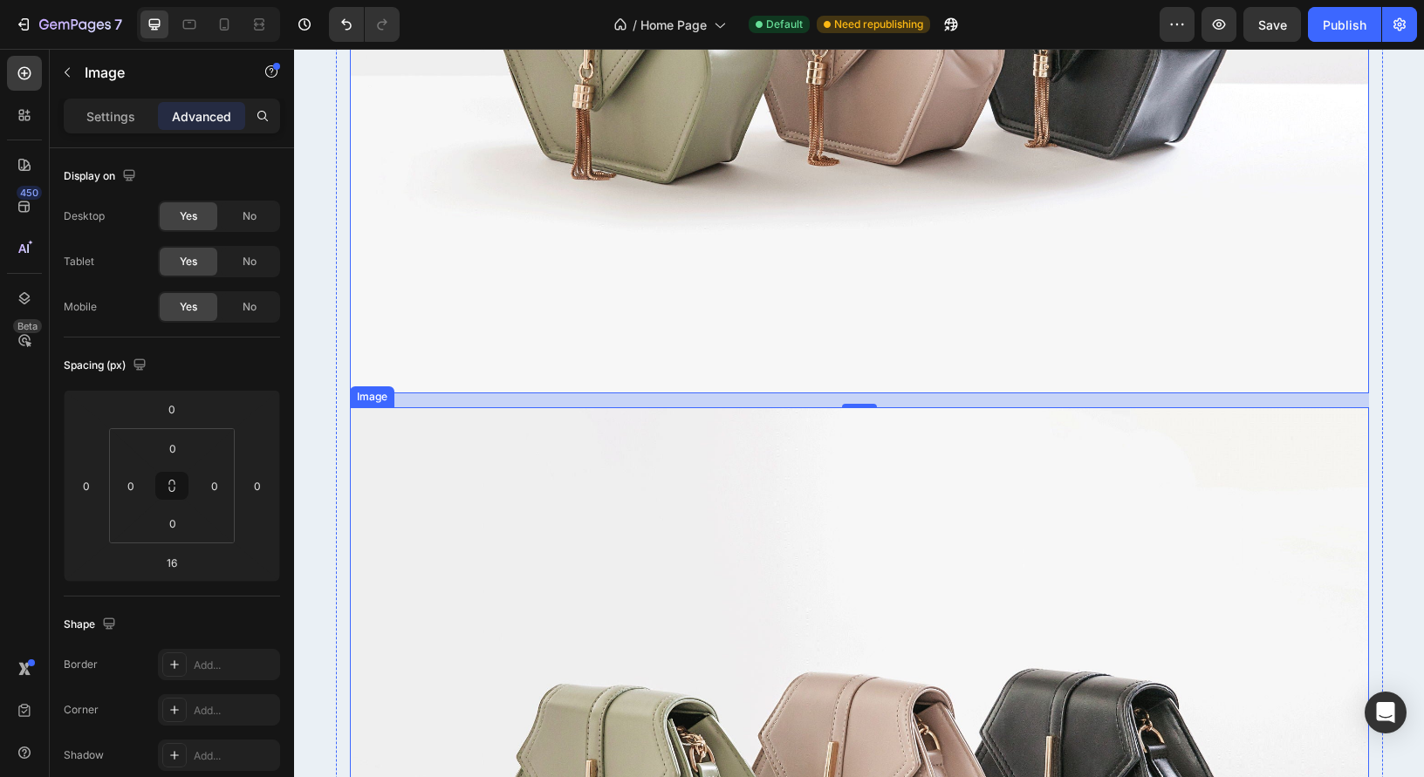
click at [596, 547] on img at bounding box center [859, 789] width 1019 height 764
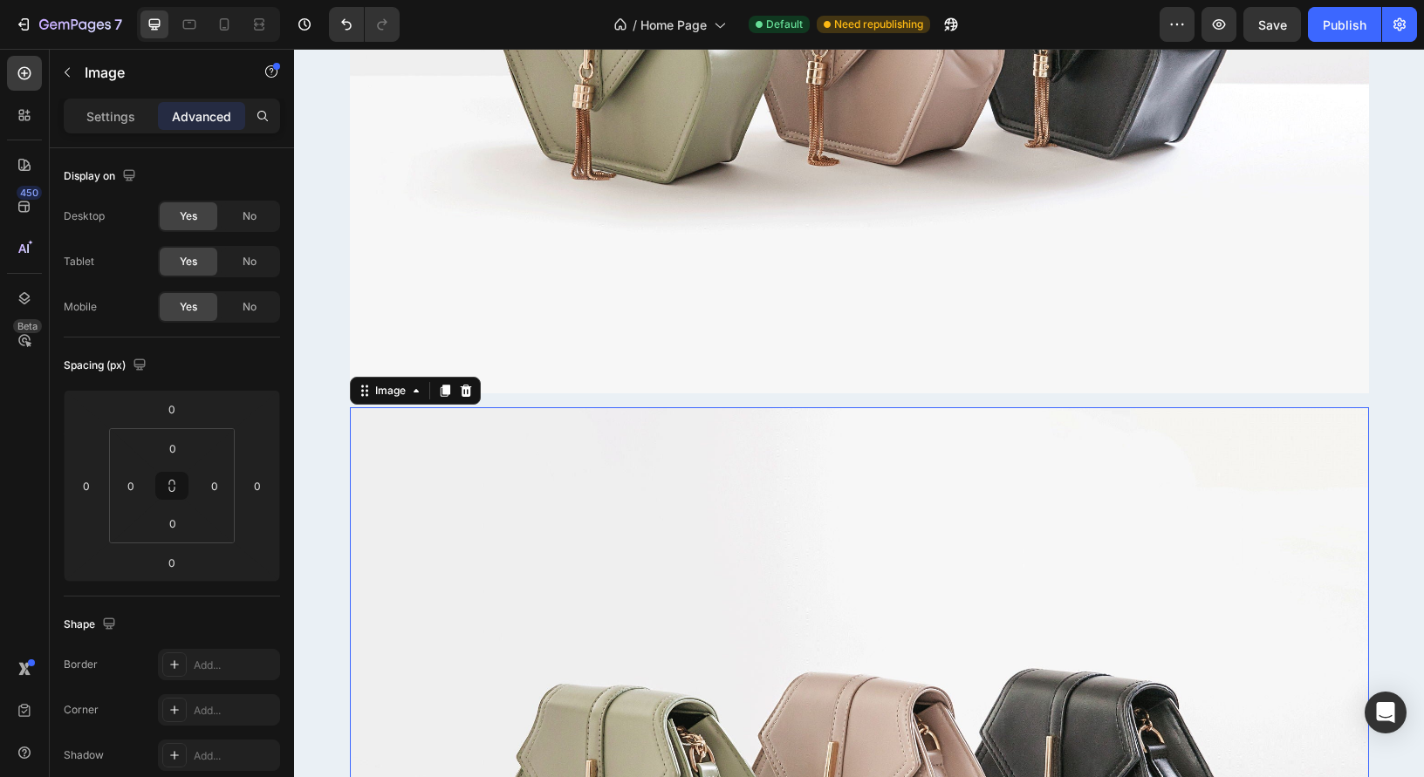
click at [468, 396] on icon at bounding box center [465, 391] width 11 height 12
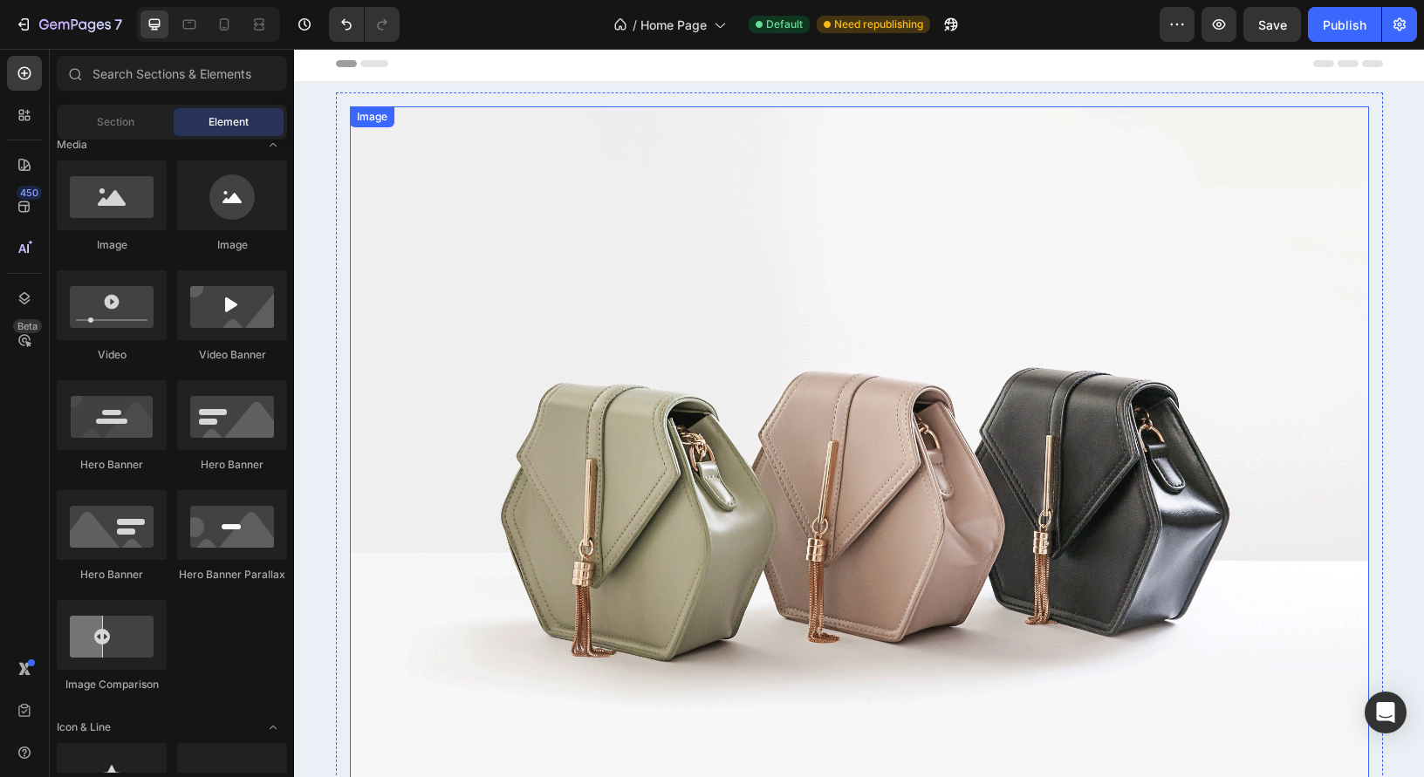
scroll to position [0, 0]
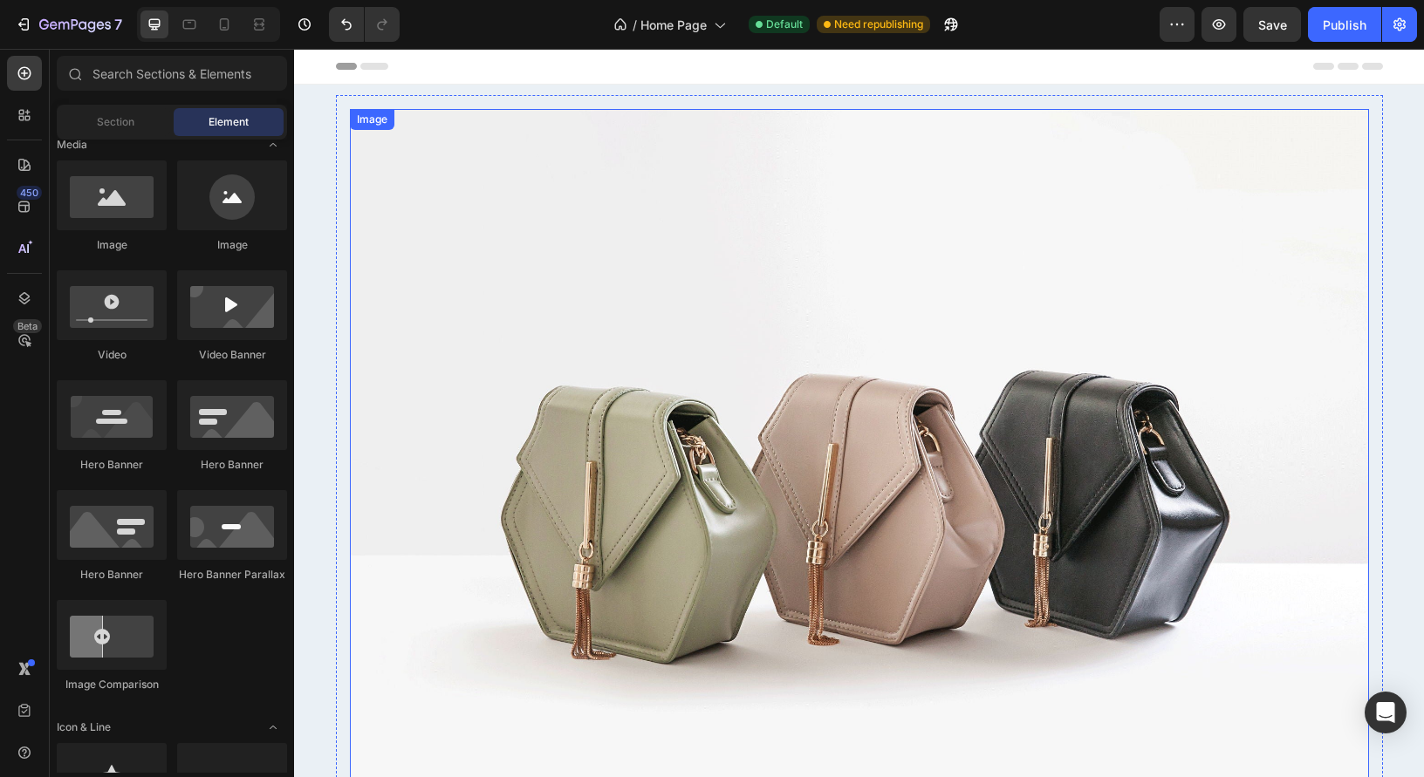
click at [697, 382] on img at bounding box center [859, 491] width 1019 height 764
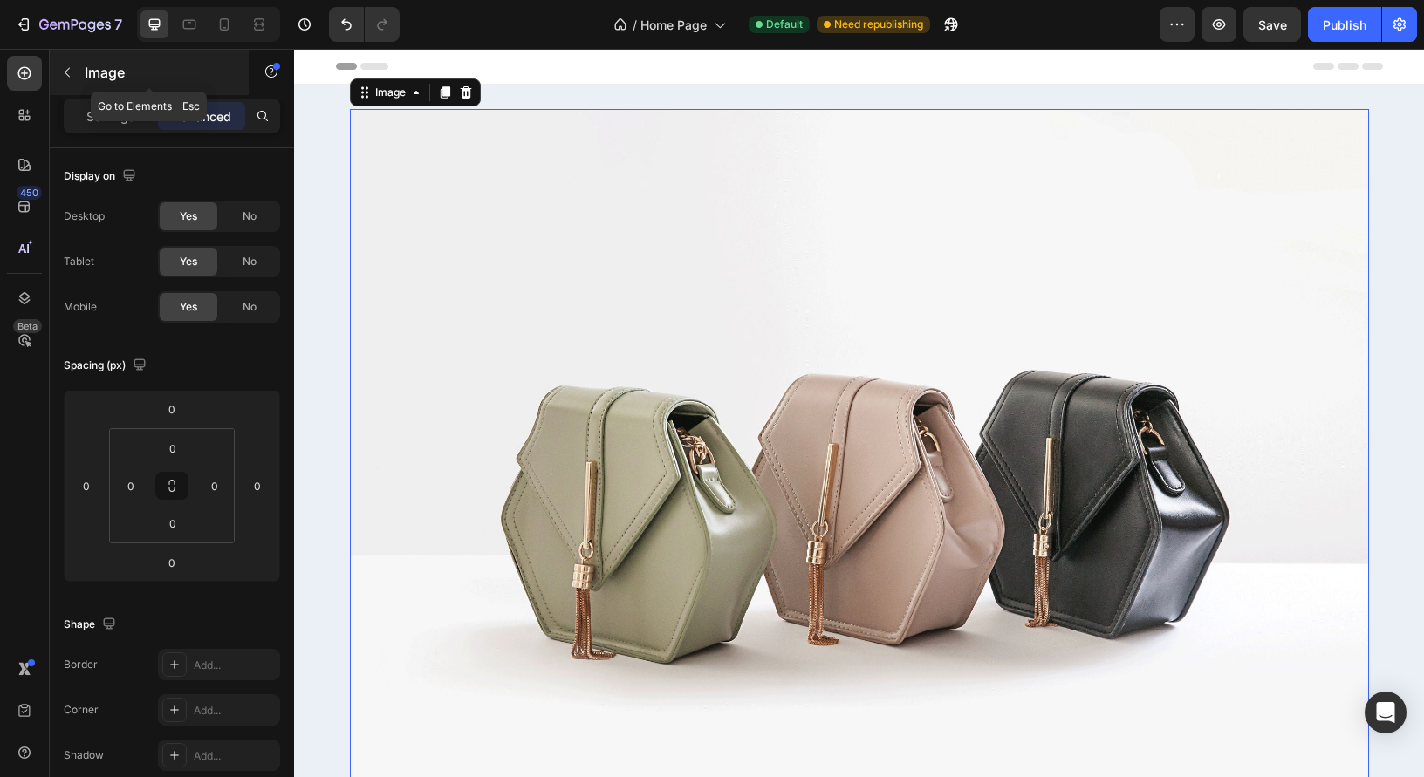
click at [66, 72] on icon "button" at bounding box center [67, 72] width 14 height 14
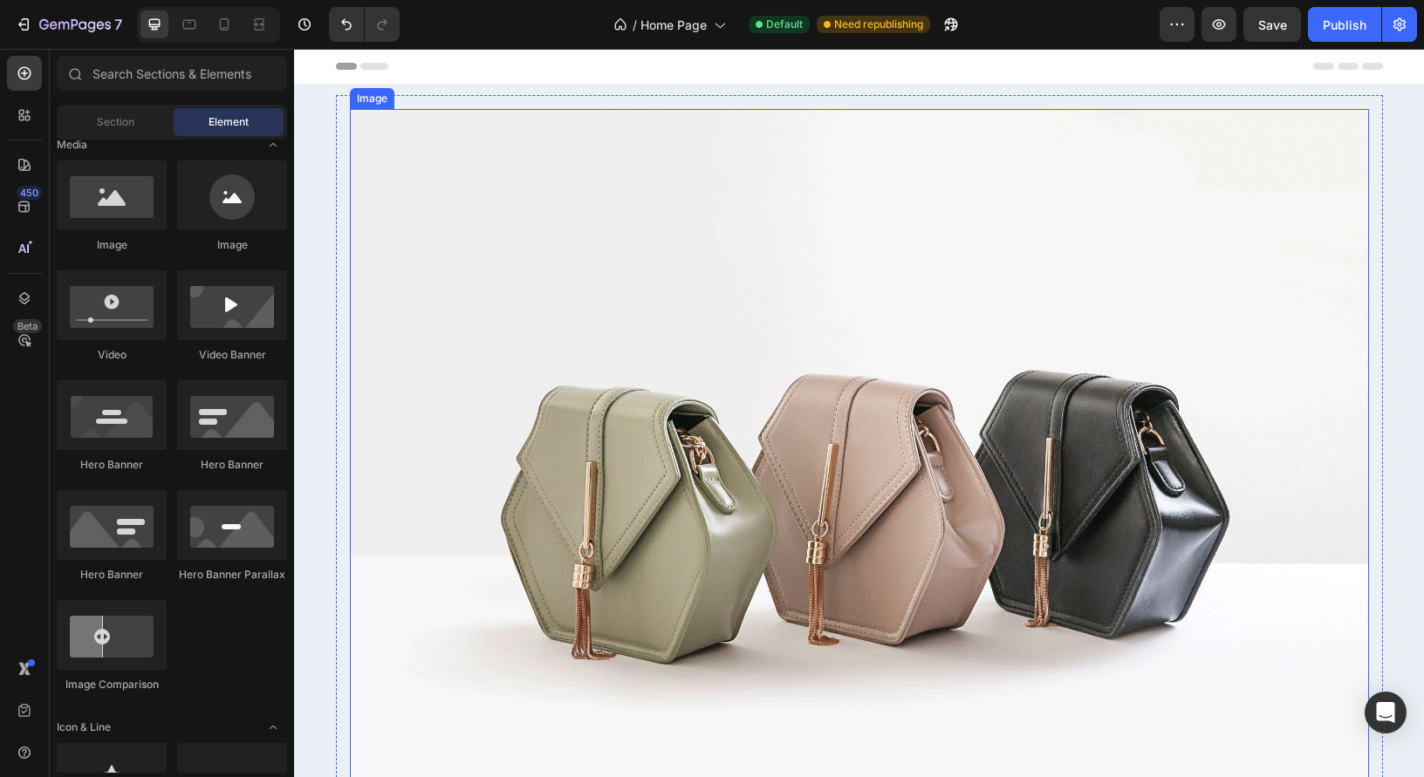
click at [605, 459] on img at bounding box center [859, 491] width 1019 height 764
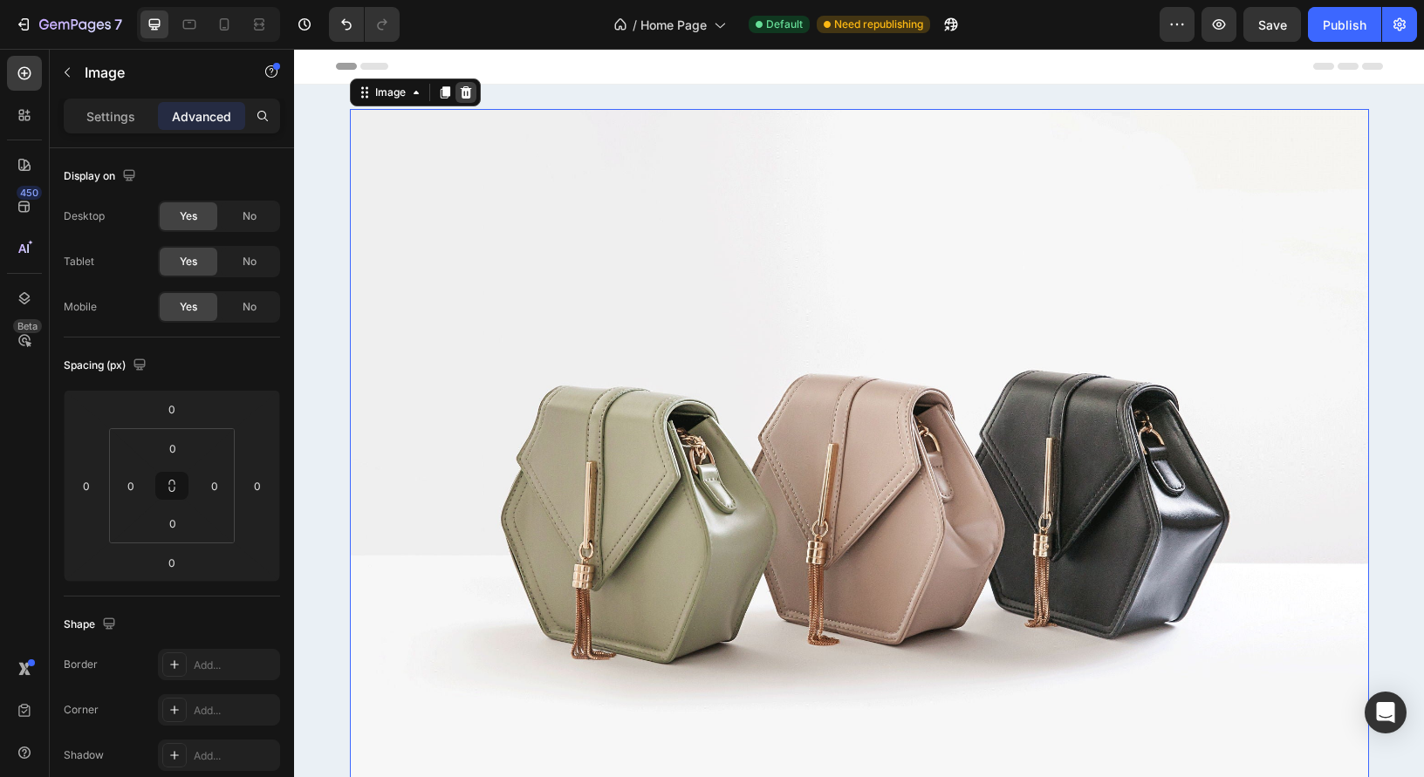
click at [468, 95] on icon at bounding box center [465, 92] width 11 height 12
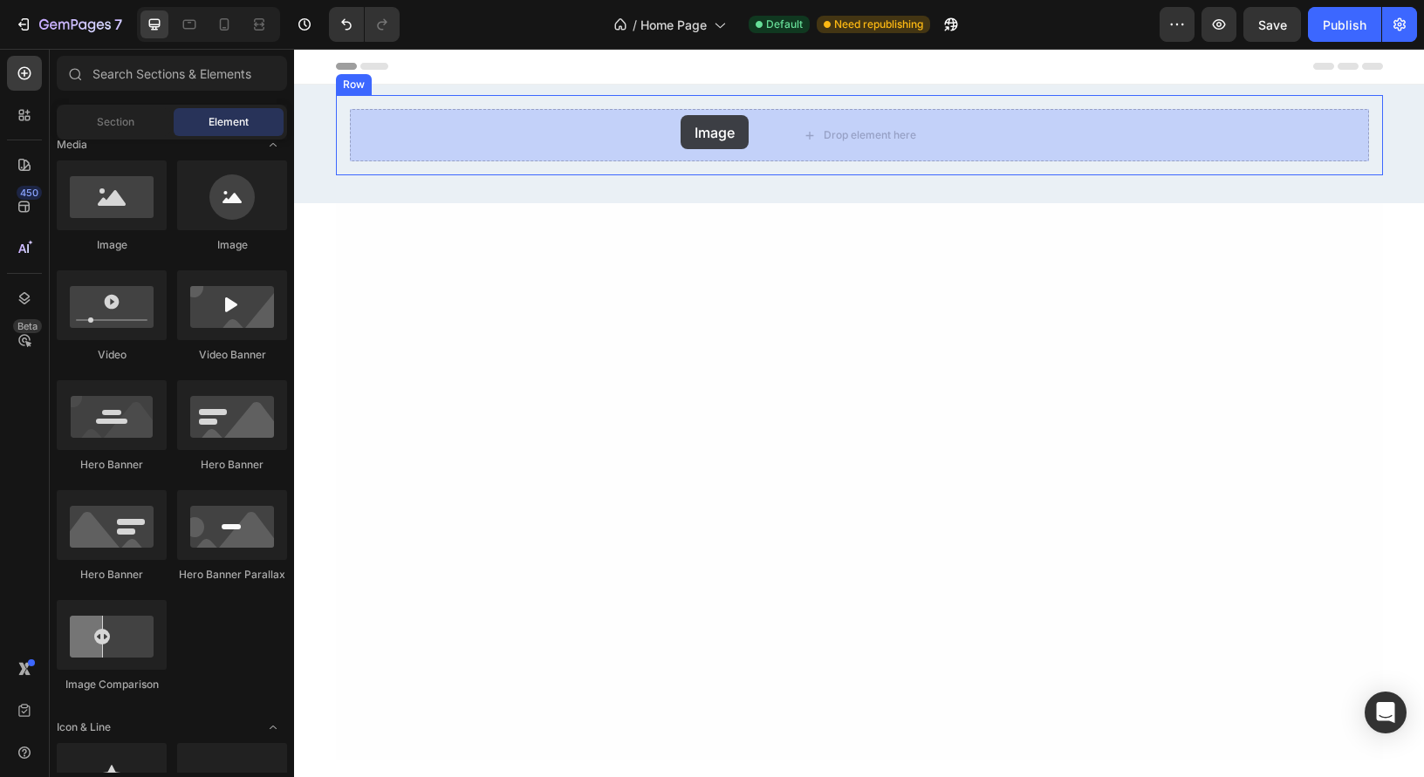
drag, startPoint x: 409, startPoint y: 260, endPoint x: 680, endPoint y: 116, distance: 307.1
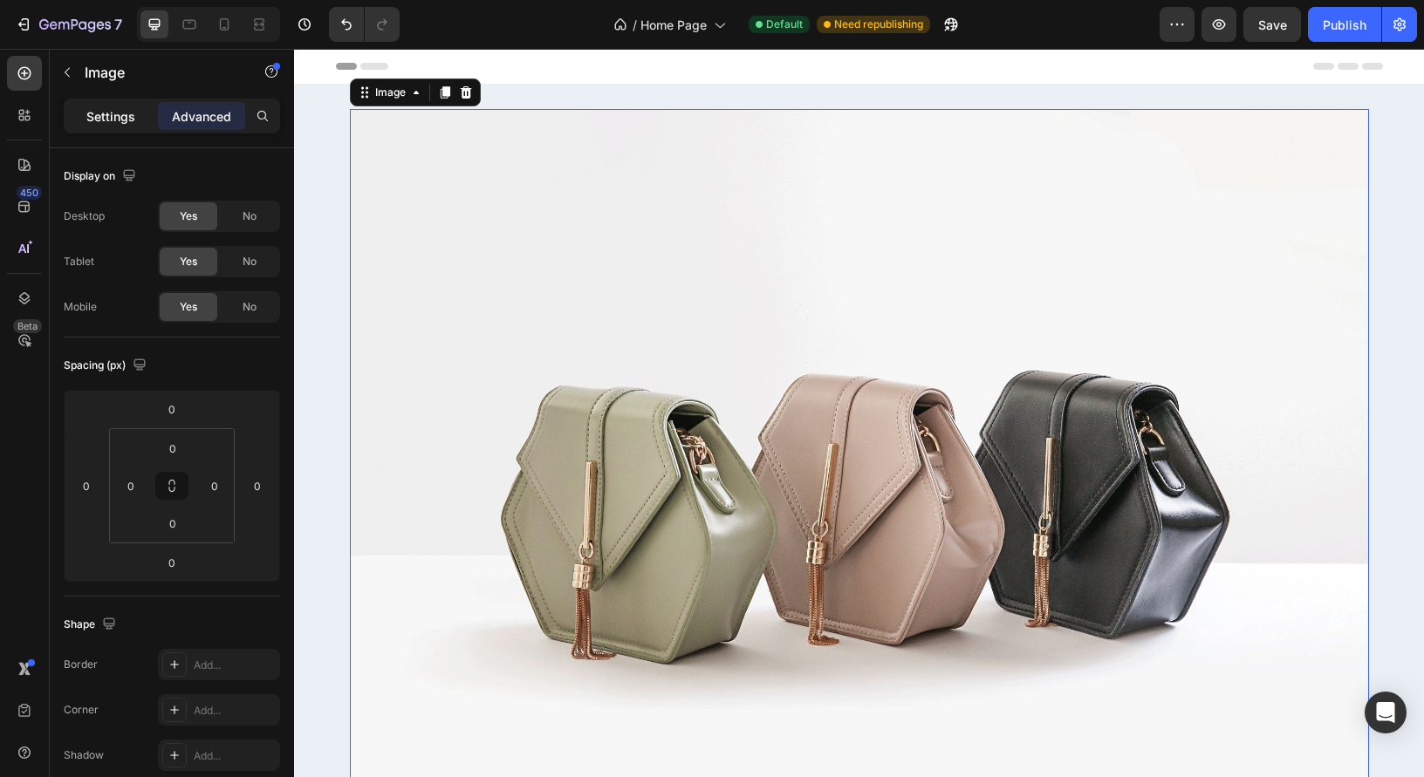
click at [101, 121] on p "Settings" at bounding box center [110, 116] width 49 height 18
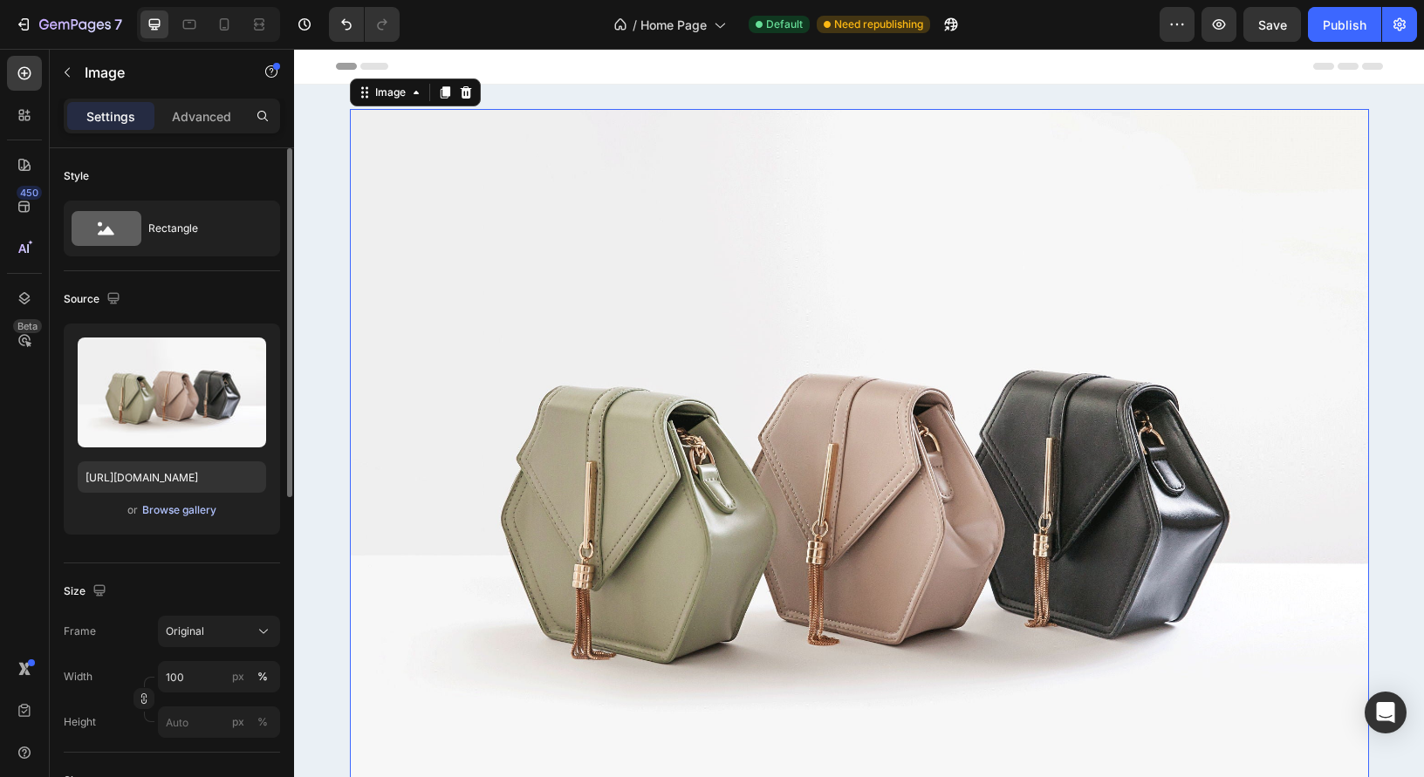
click at [181, 511] on div "Browse gallery" at bounding box center [179, 511] width 74 height 16
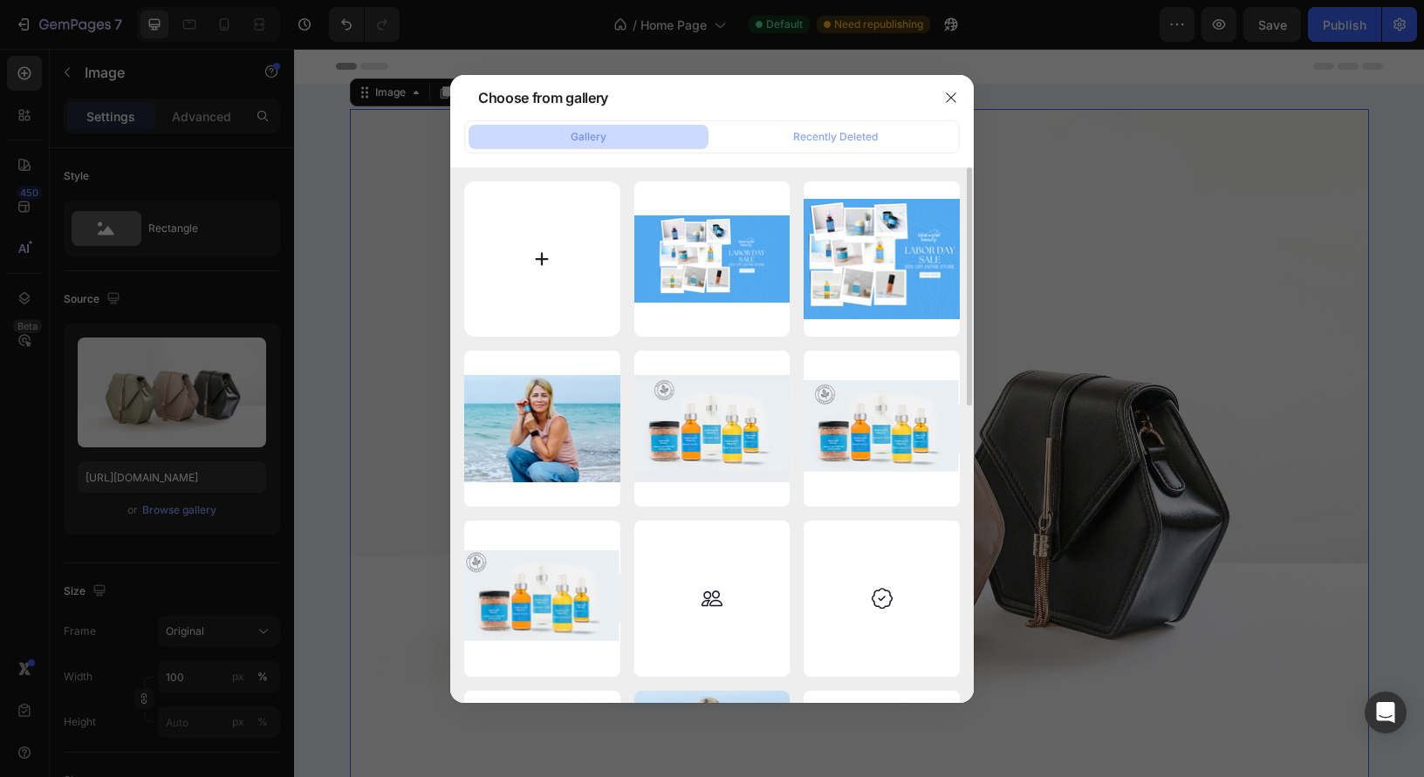
click at [546, 248] on input "file" at bounding box center [542, 259] width 156 height 156
type input "C:\fakepath\[DATE] Postcard (1920 x 1080 px).png"
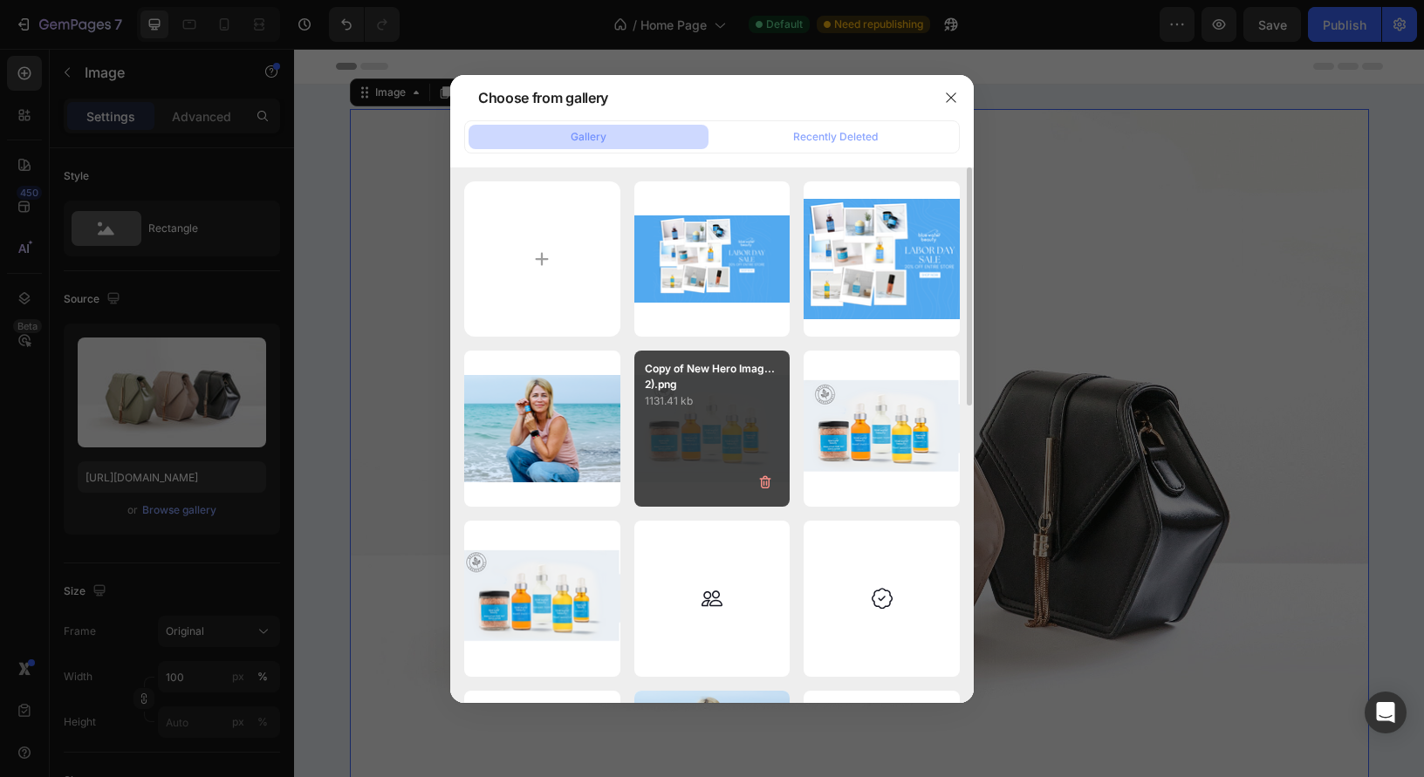
type input "[URL][DOMAIN_NAME]"
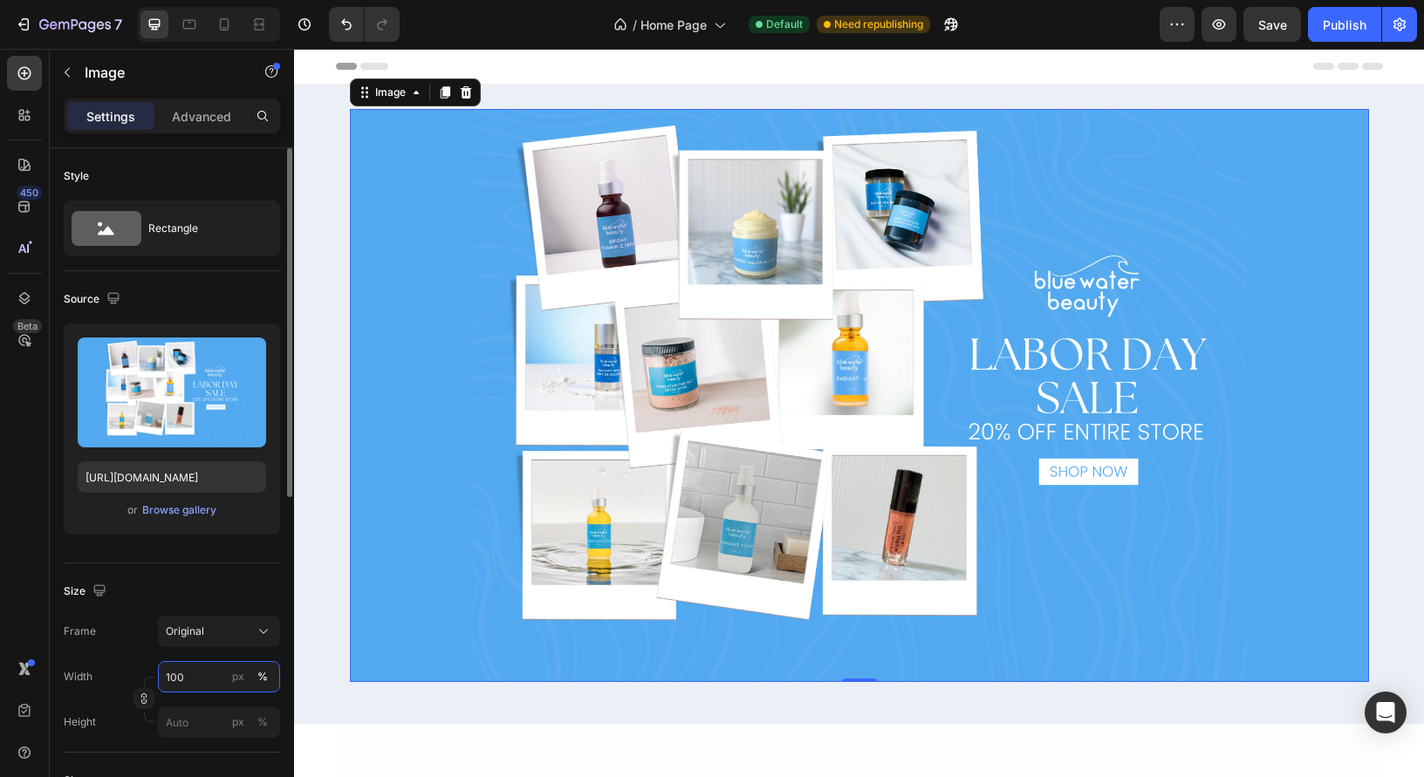
click at [196, 674] on input "100" at bounding box center [219, 676] width 122 height 31
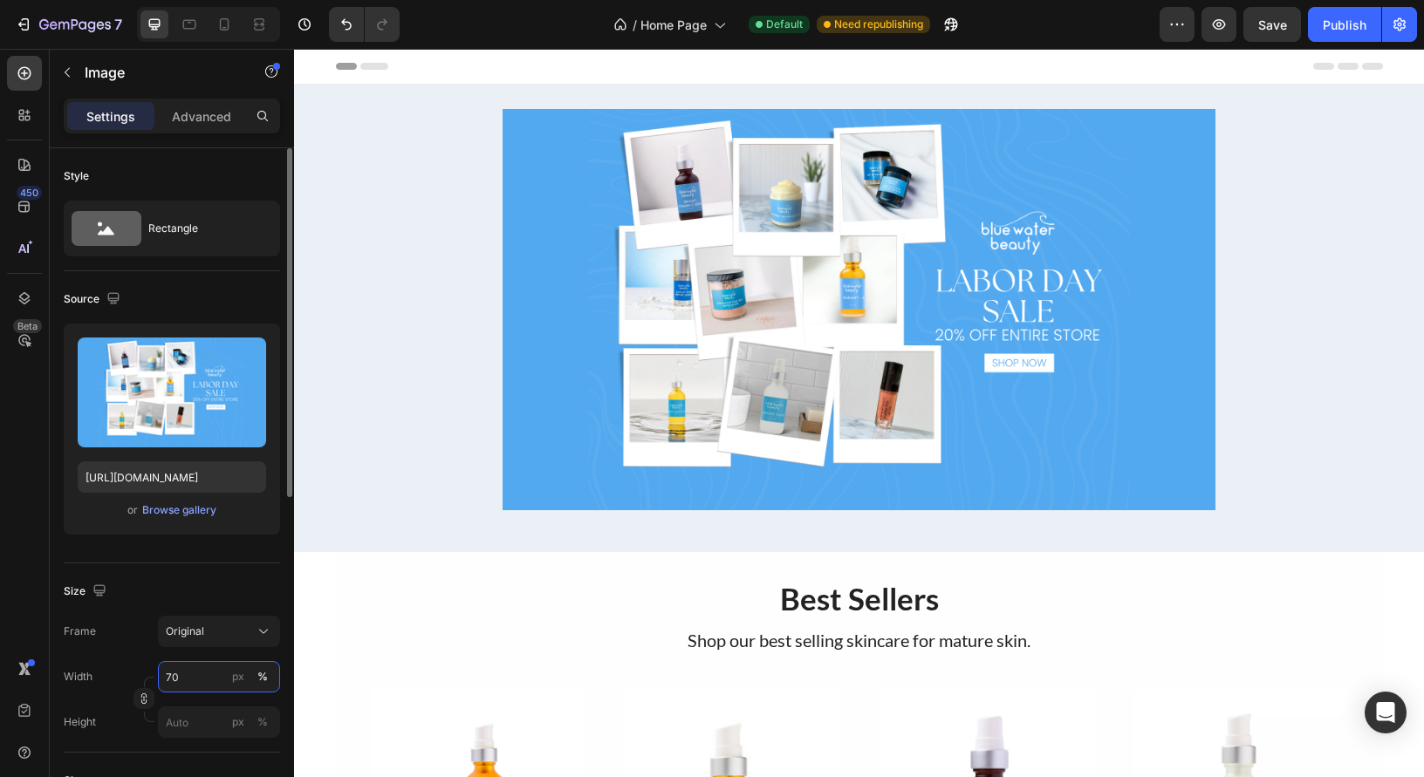
drag, startPoint x: 194, startPoint y: 682, endPoint x: 141, endPoint y: 674, distance: 52.9
click at [141, 674] on div "Width 70 px %" at bounding box center [172, 676] width 216 height 31
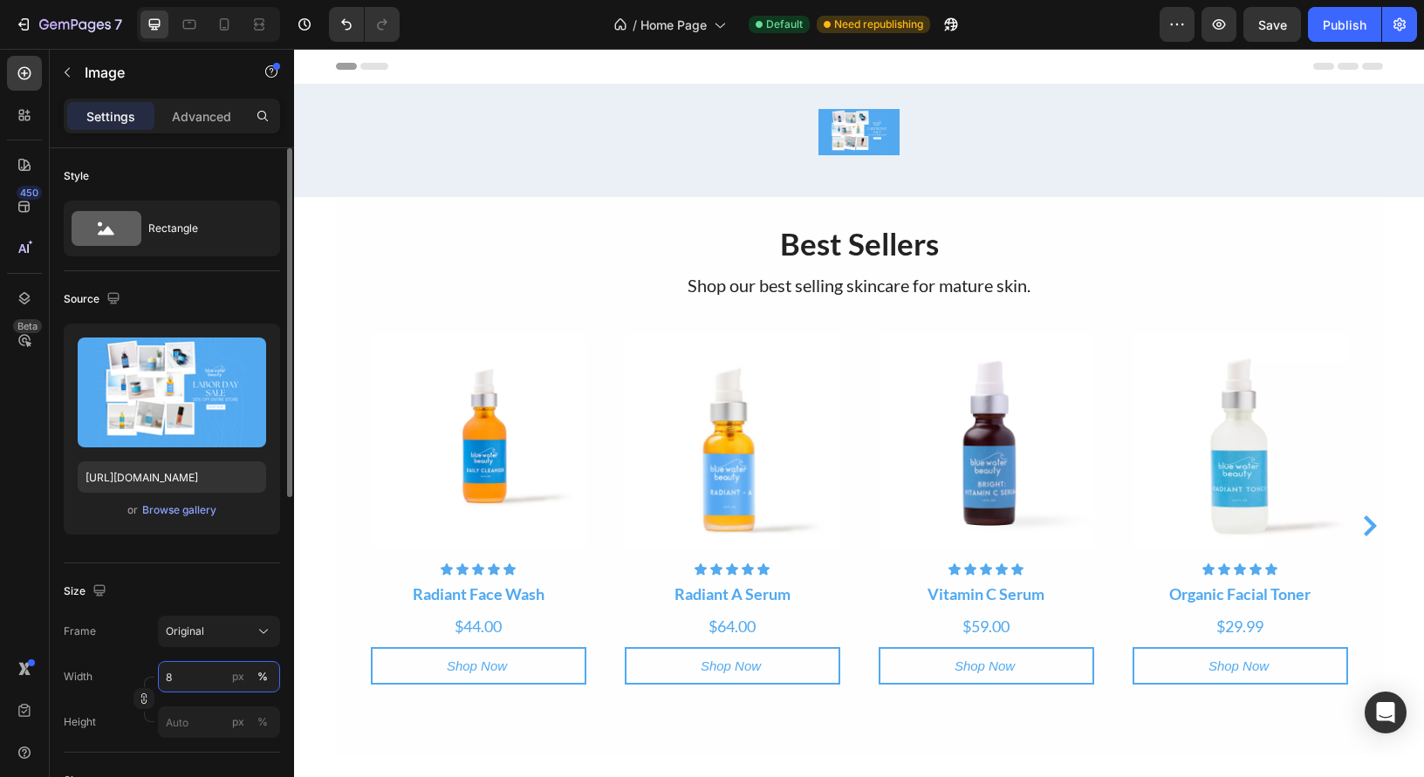
type input "80"
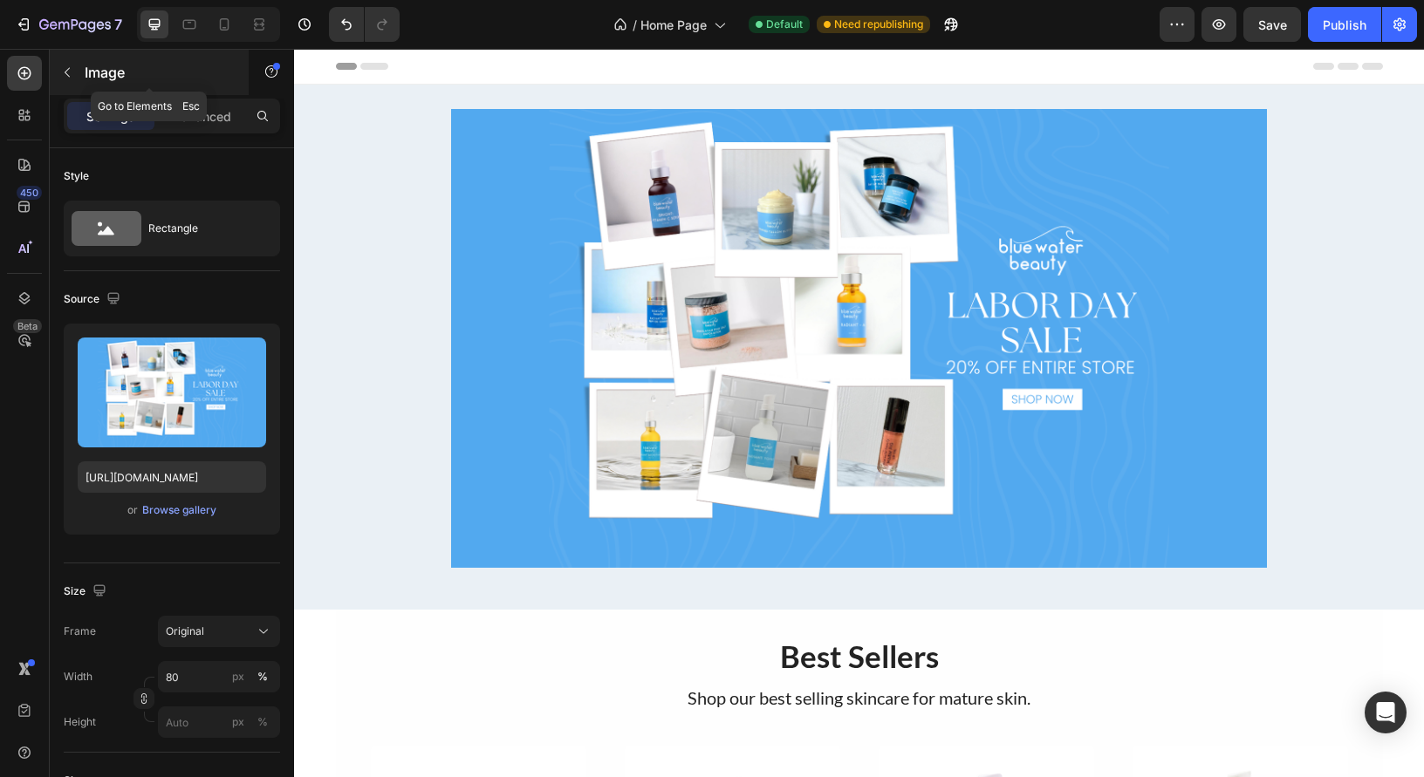
click at [67, 67] on icon "button" at bounding box center [67, 72] width 14 height 14
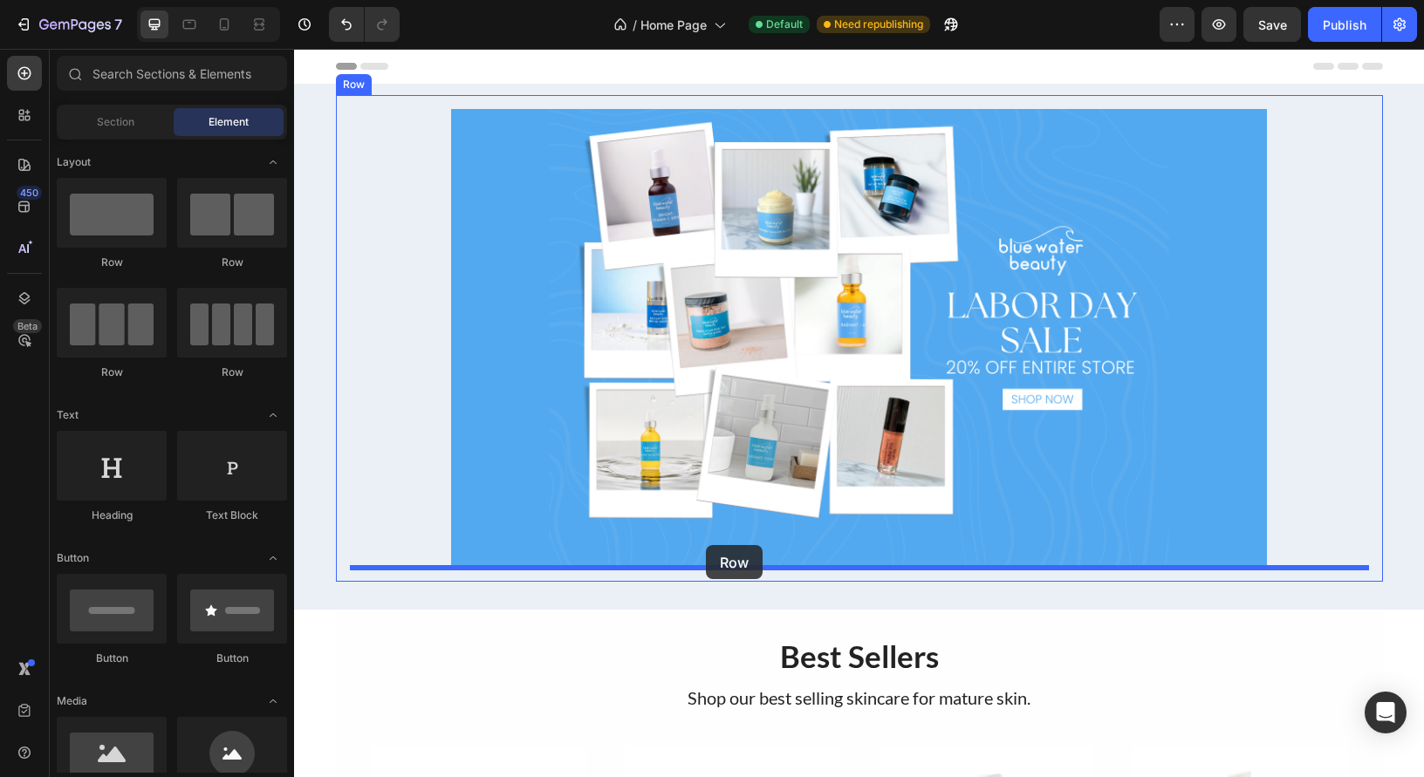
drag, startPoint x: 400, startPoint y: 372, endPoint x: 705, endPoint y: 542, distance: 349.5
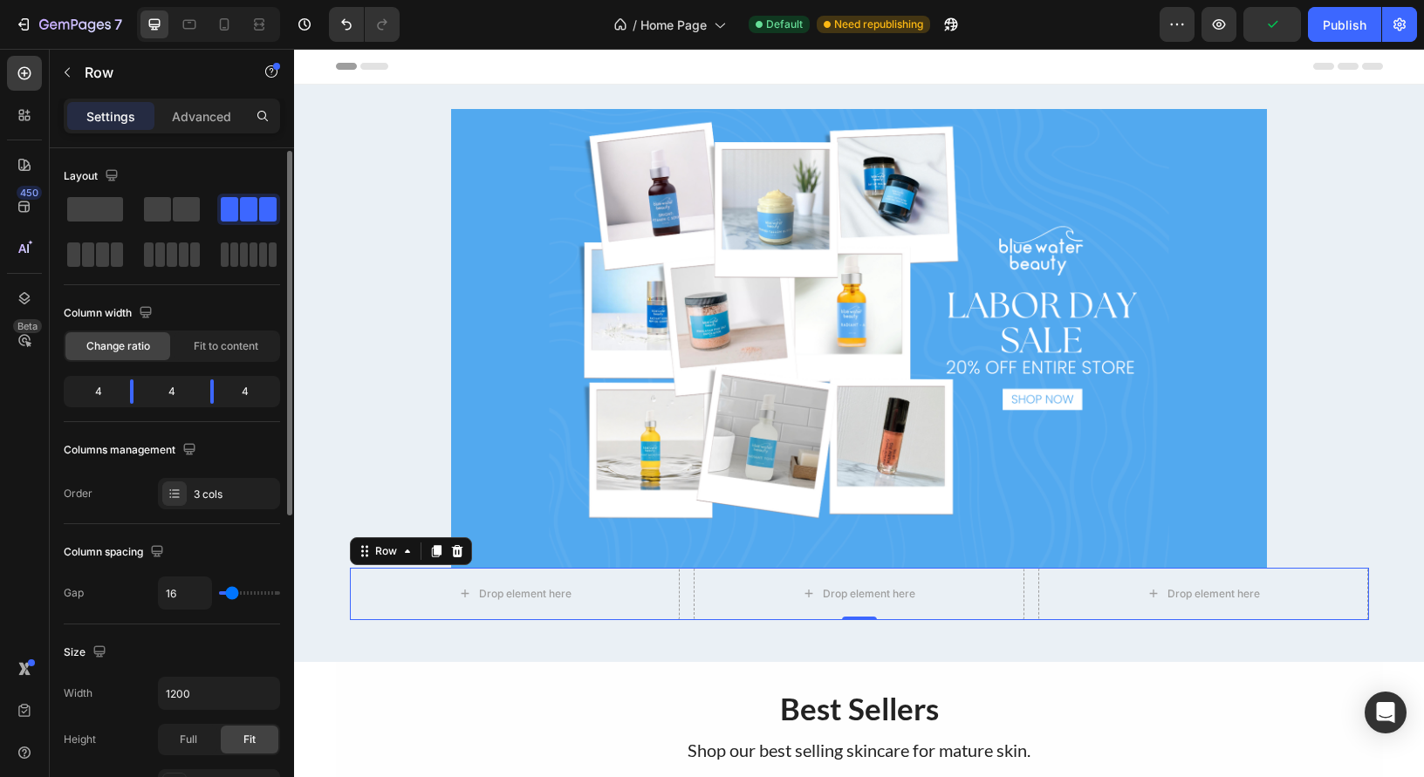
scroll to position [24, 0]
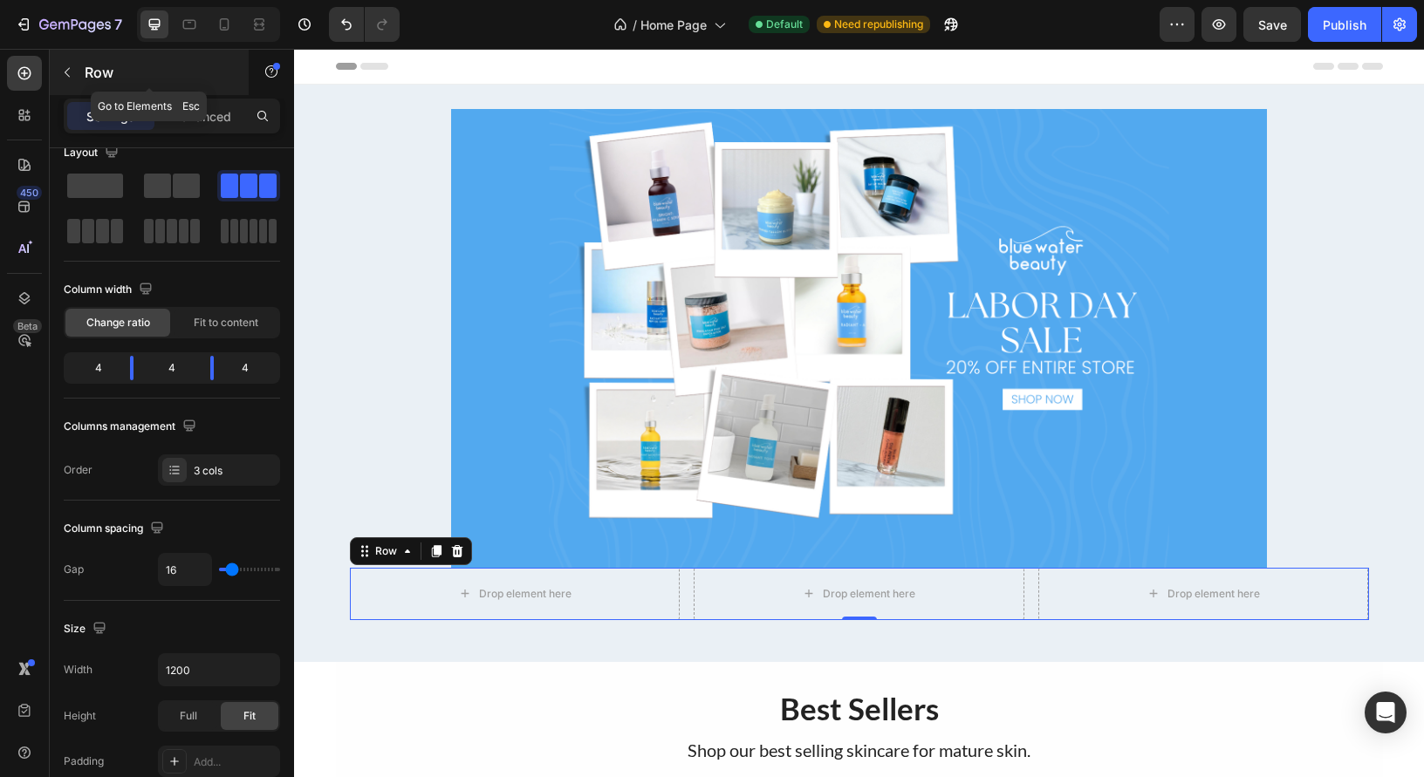
click at [73, 82] on button "button" at bounding box center [67, 72] width 28 height 28
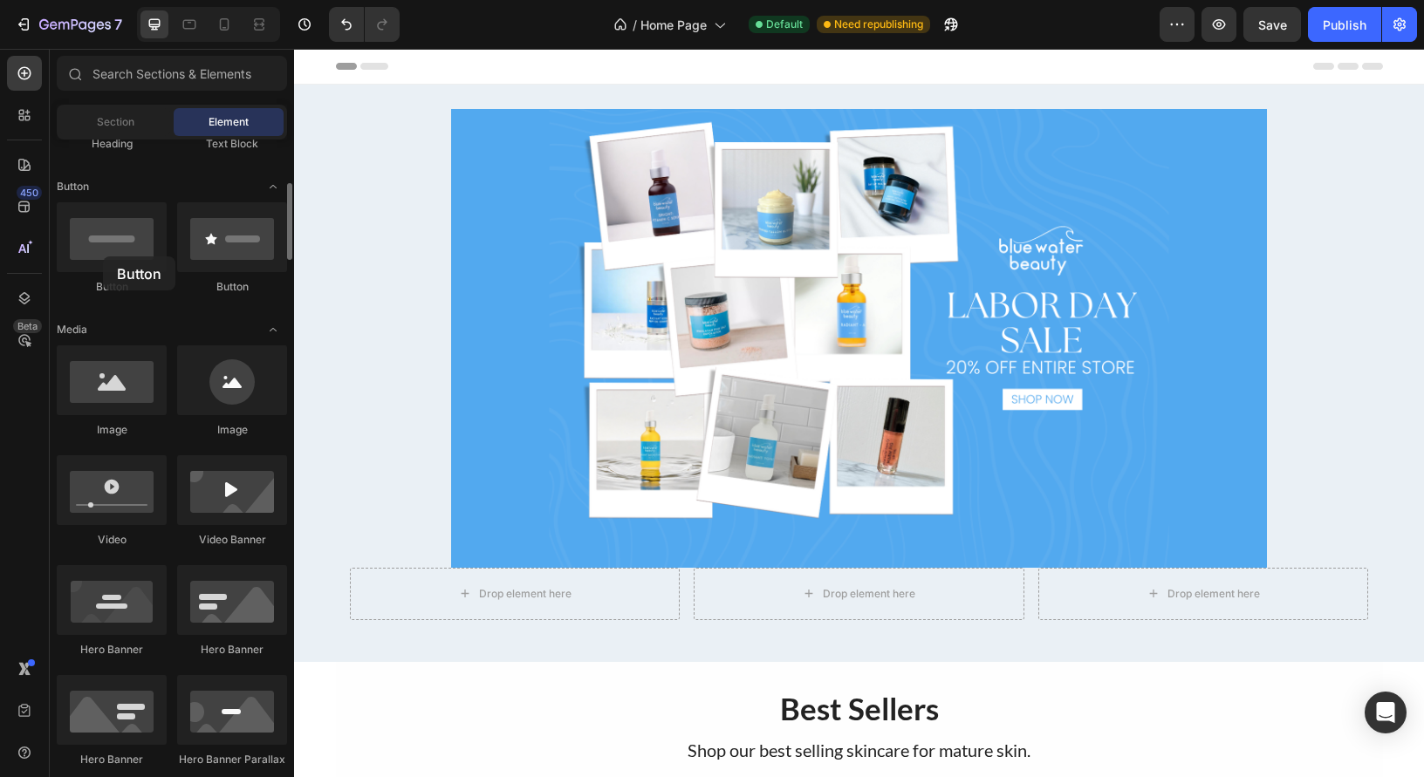
scroll to position [370, 0]
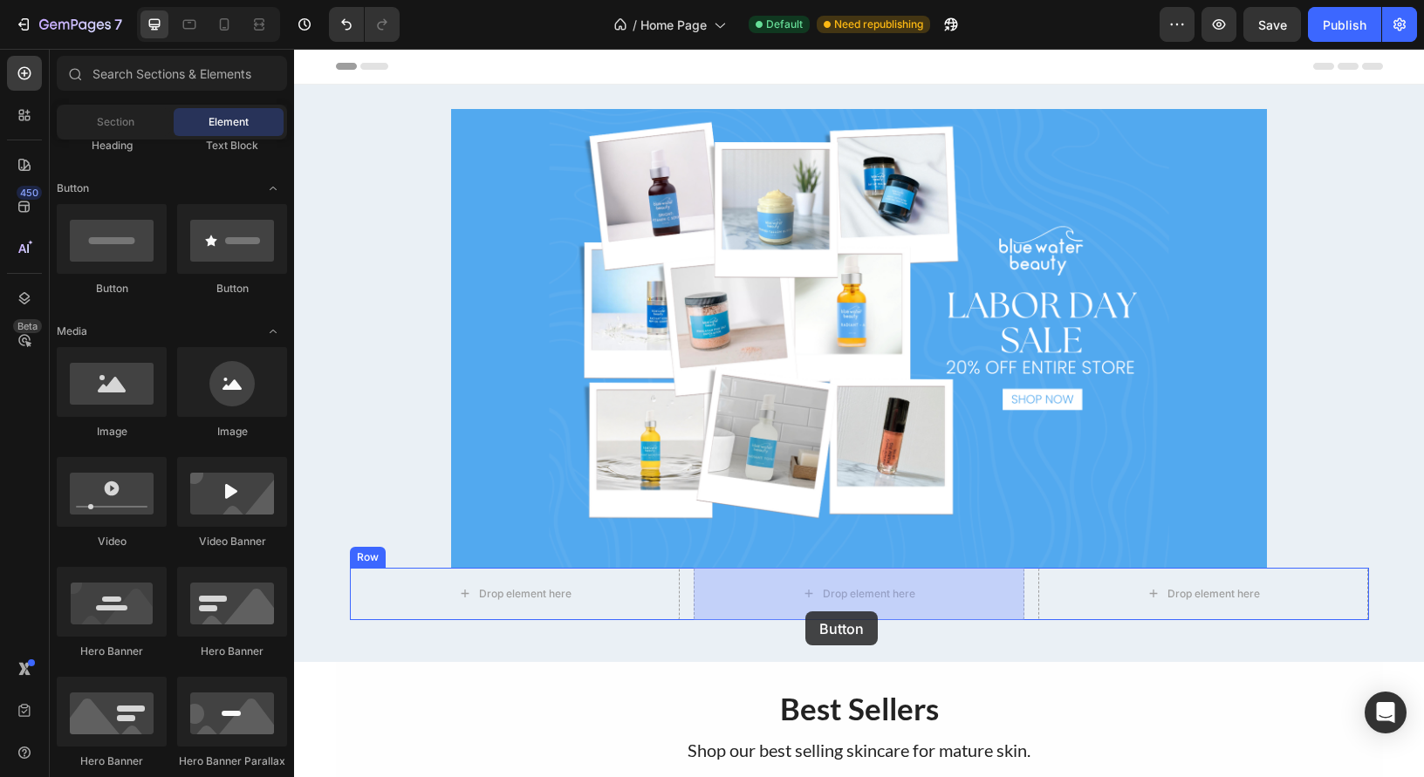
drag, startPoint x: 388, startPoint y: 302, endPoint x: 805, endPoint y: 611, distance: 518.9
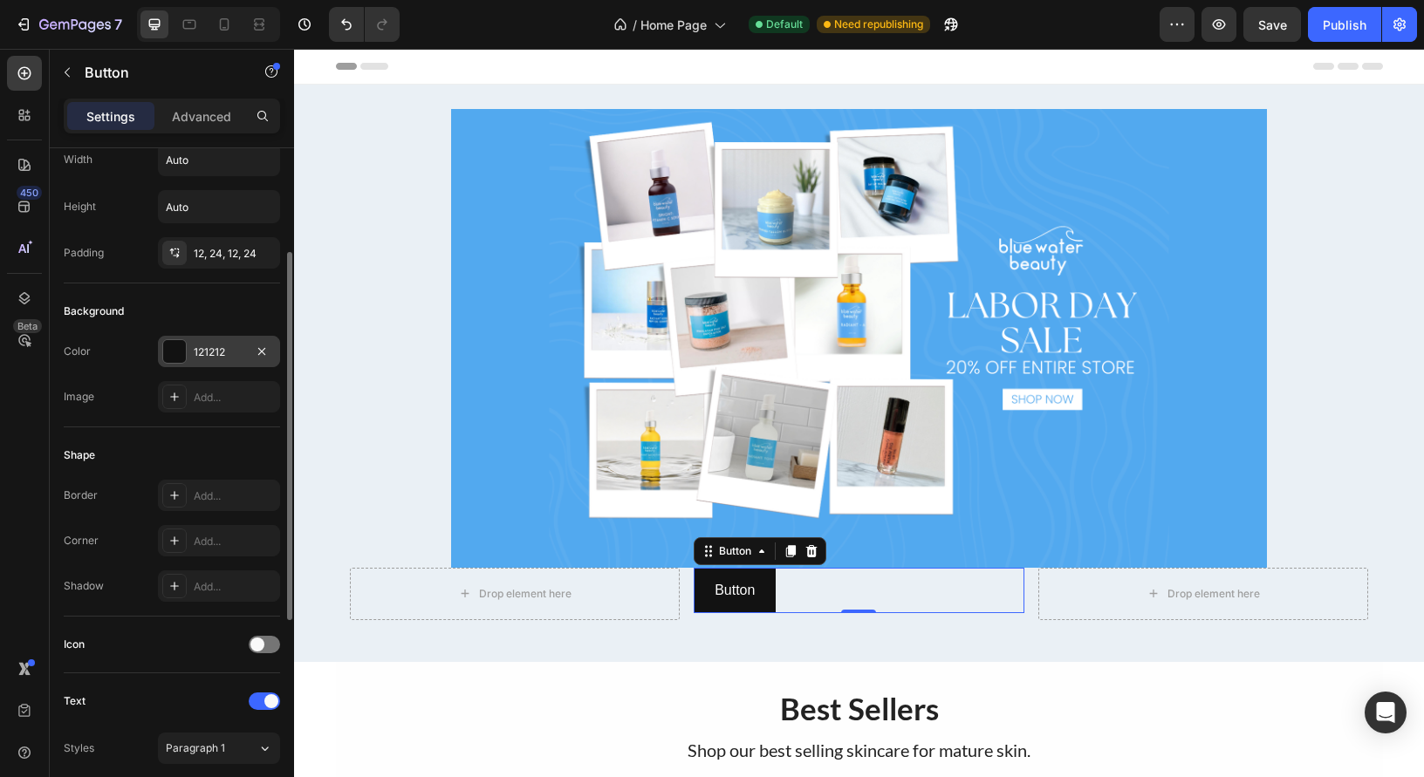
scroll to position [0, 0]
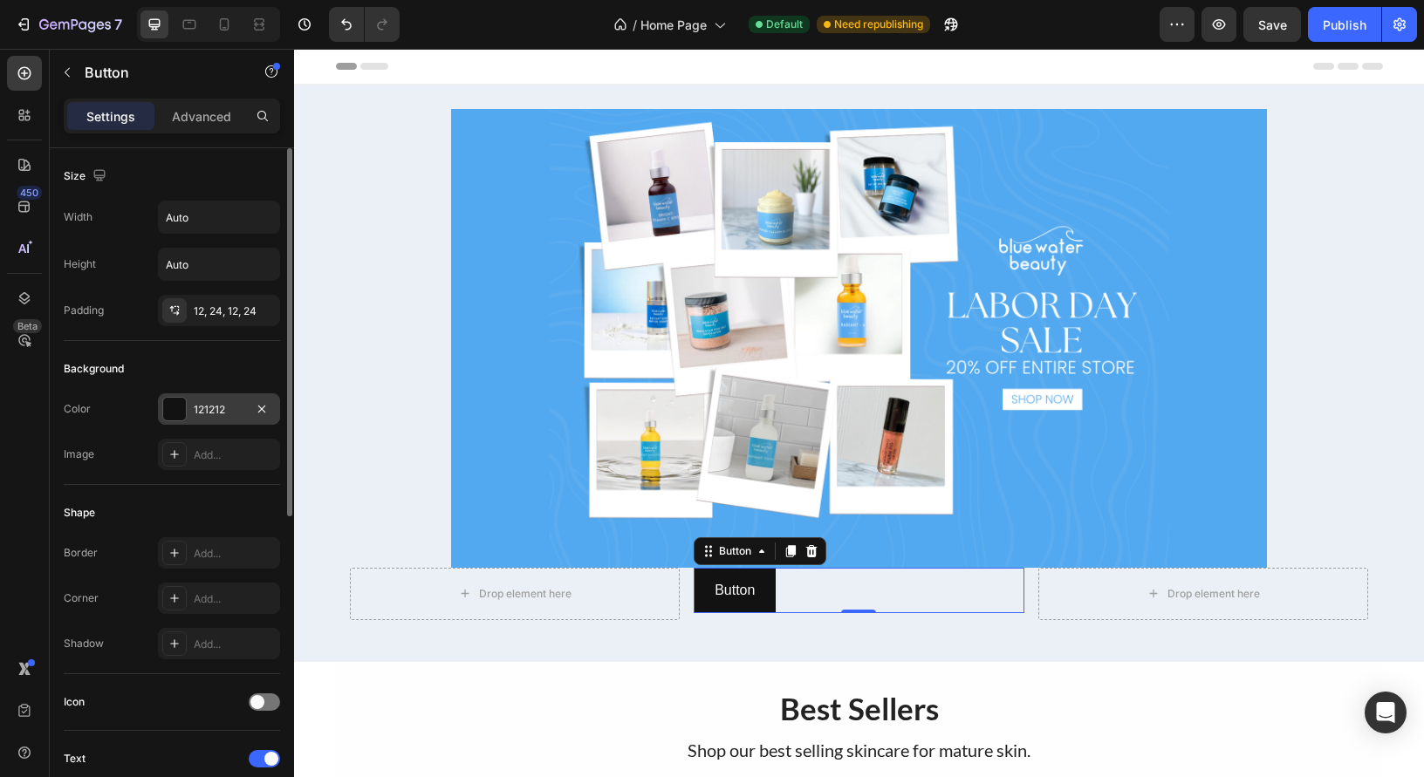
click at [225, 406] on div "121212" at bounding box center [219, 410] width 51 height 16
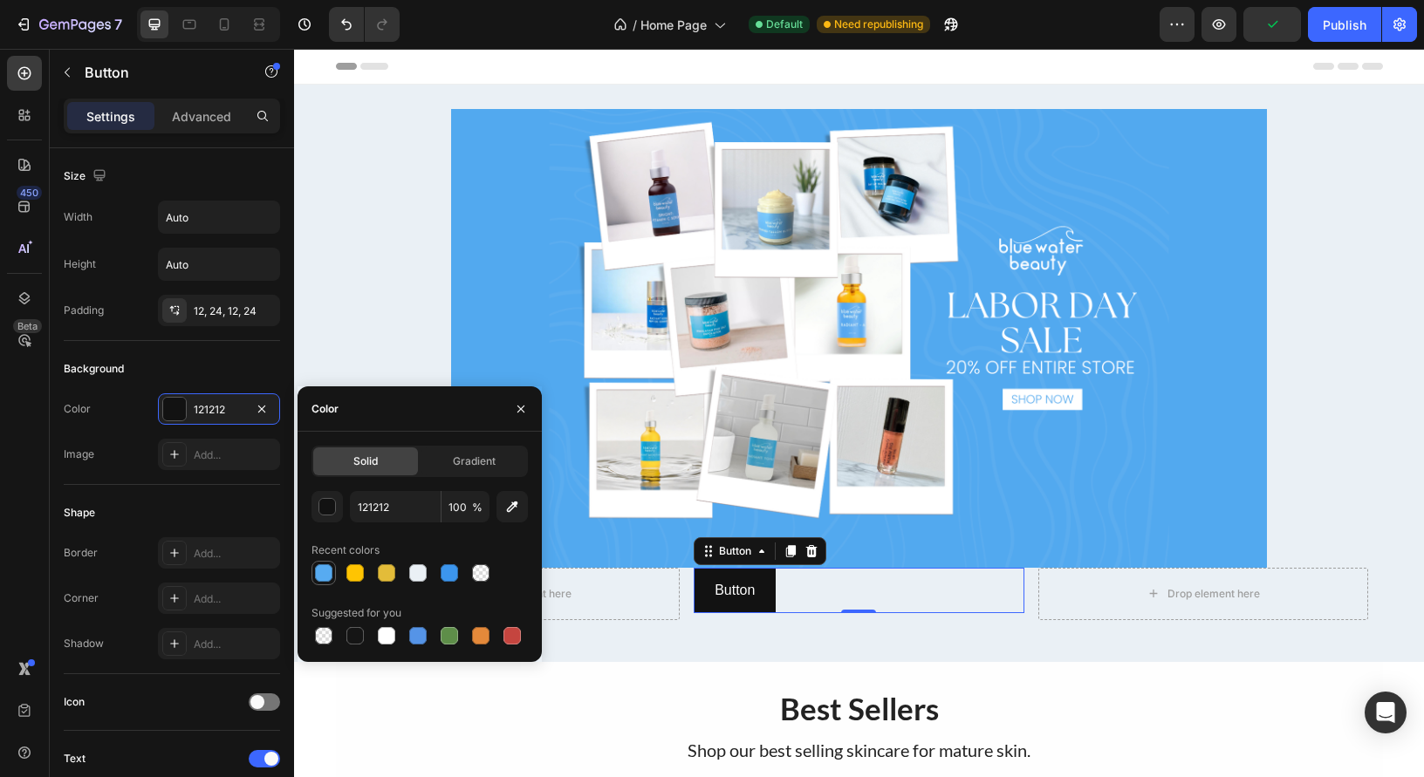
click at [322, 577] on div at bounding box center [323, 572] width 17 height 17
click at [447, 578] on div at bounding box center [449, 572] width 17 height 17
type input "3C96EE"
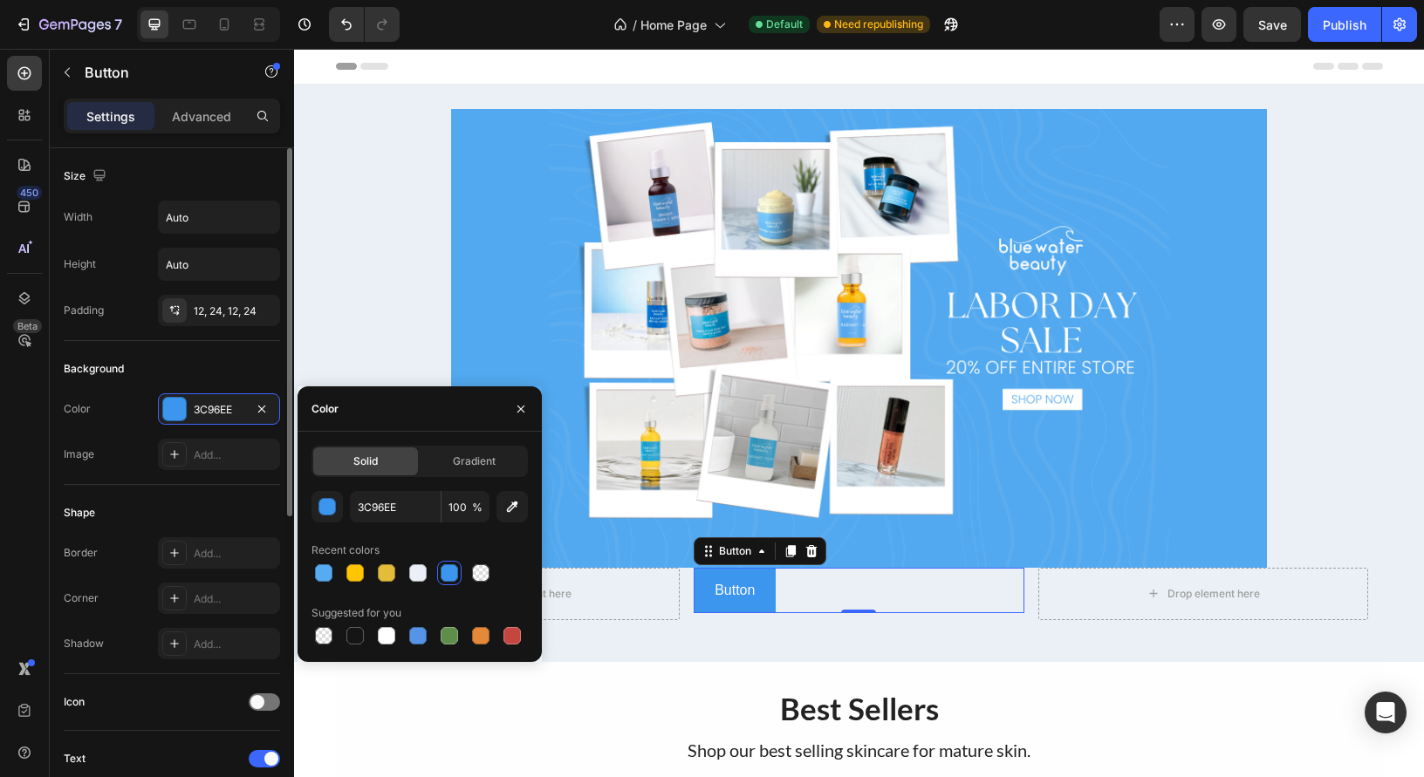
click at [208, 490] on div "Shape Border Add... Corner Add... Shadow Add..." at bounding box center [172, 579] width 216 height 189
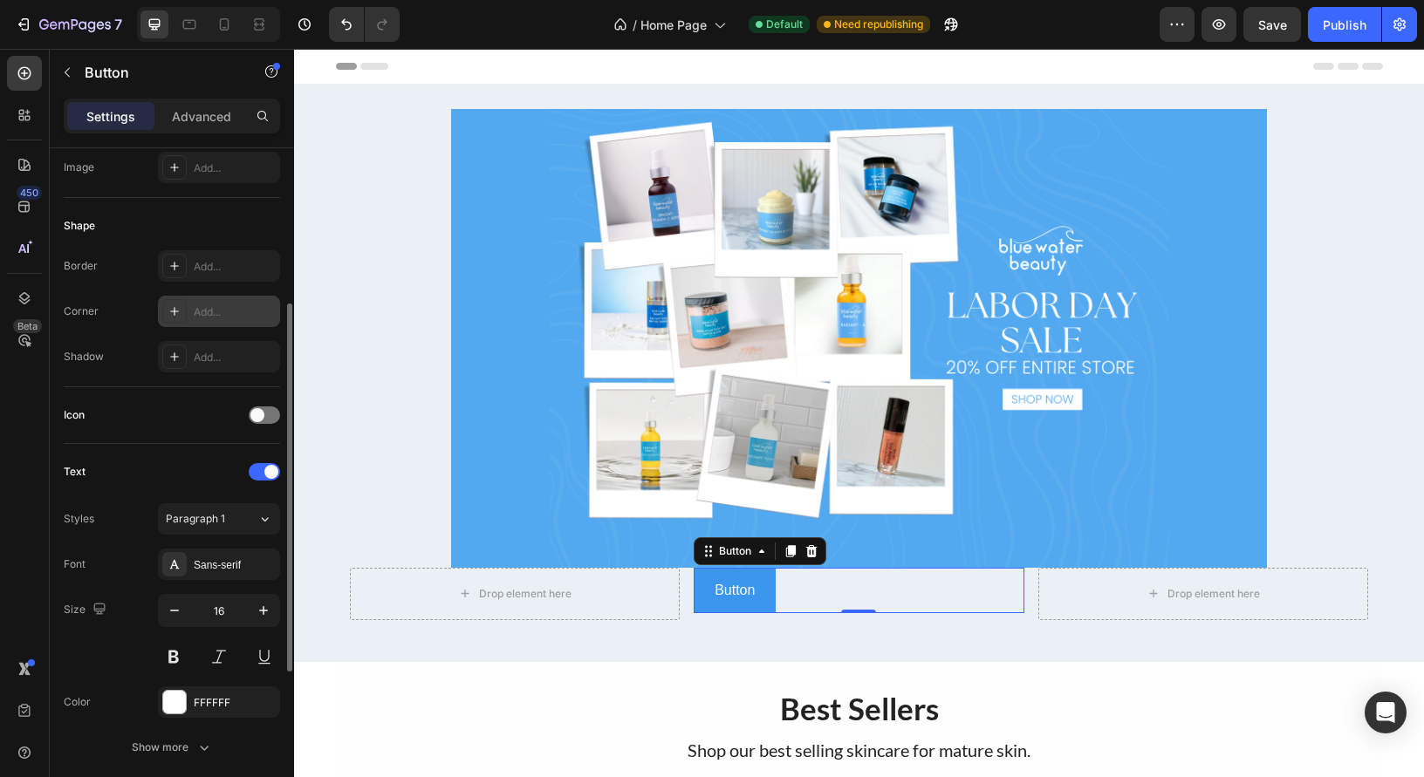
scroll to position [345, 0]
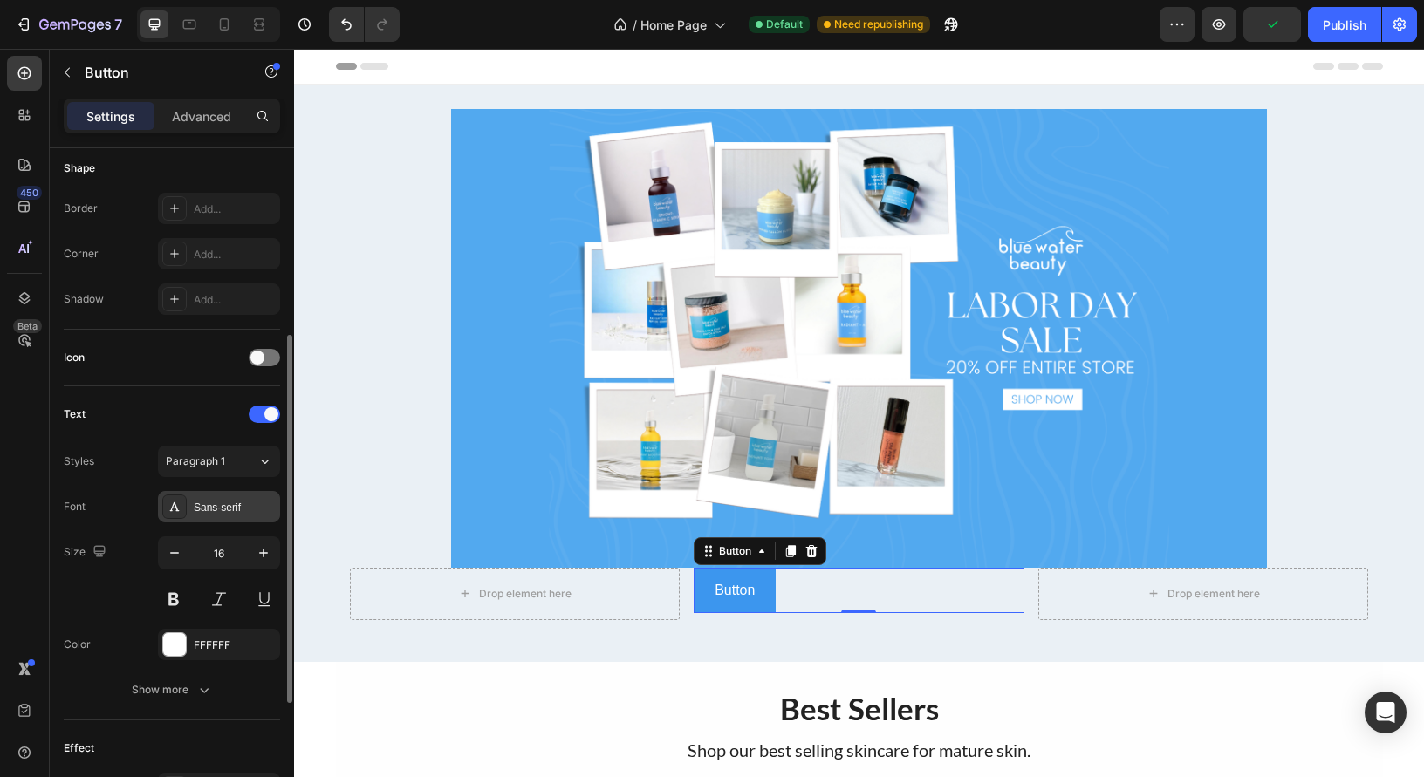
click at [243, 503] on div "Sans-serif" at bounding box center [235, 508] width 82 height 16
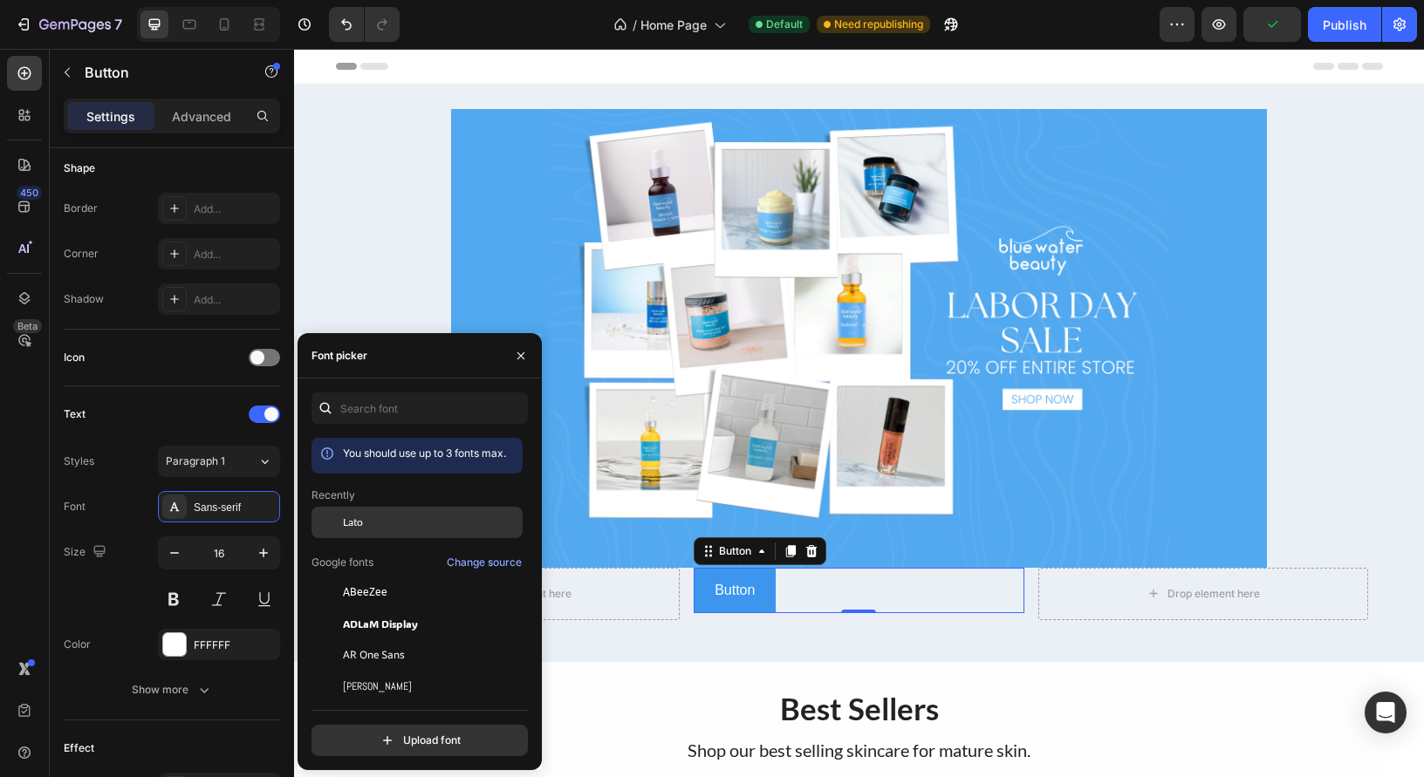
drag, startPoint x: 373, startPoint y: 521, endPoint x: 365, endPoint y: 520, distance: 8.8
click at [372, 521] on div "Lato" at bounding box center [431, 523] width 176 height 16
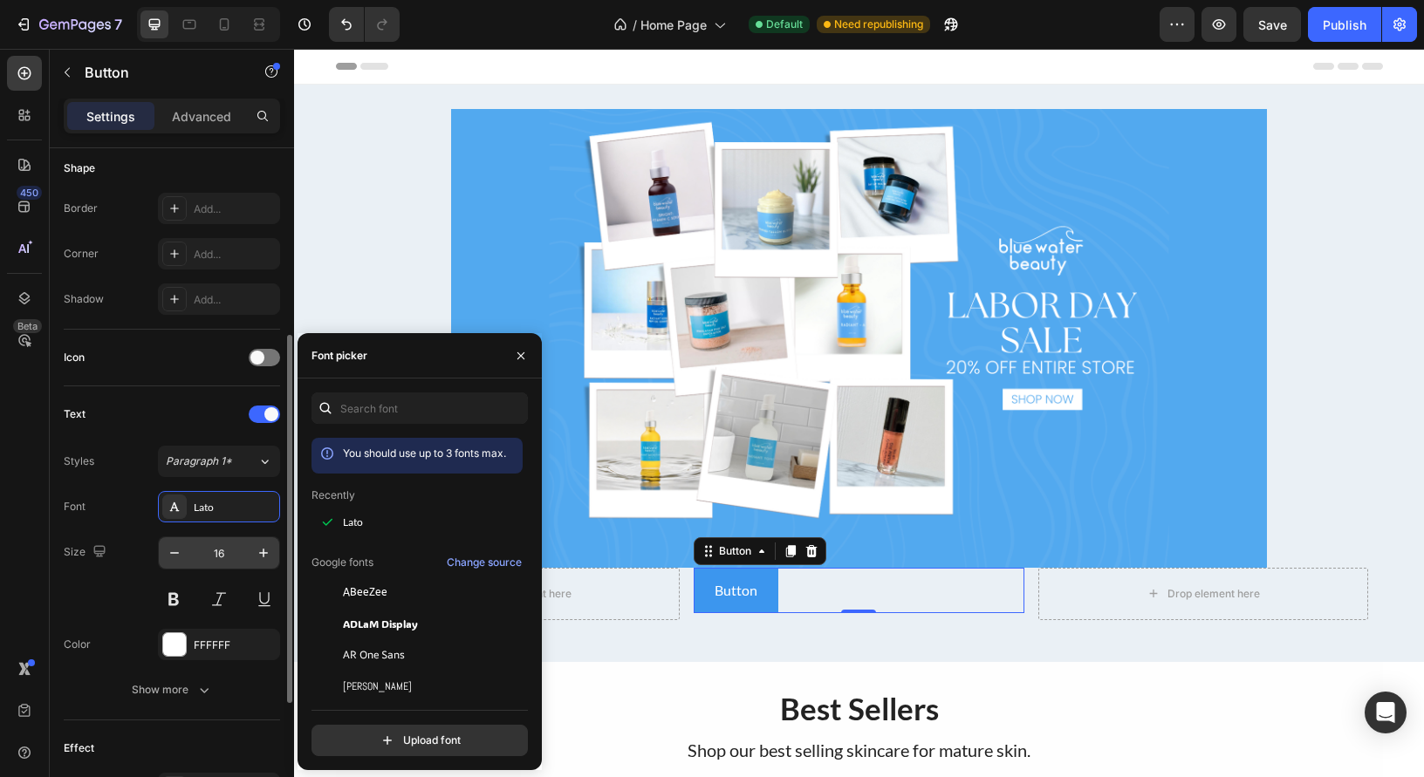
click at [223, 554] on input "16" at bounding box center [219, 552] width 58 height 31
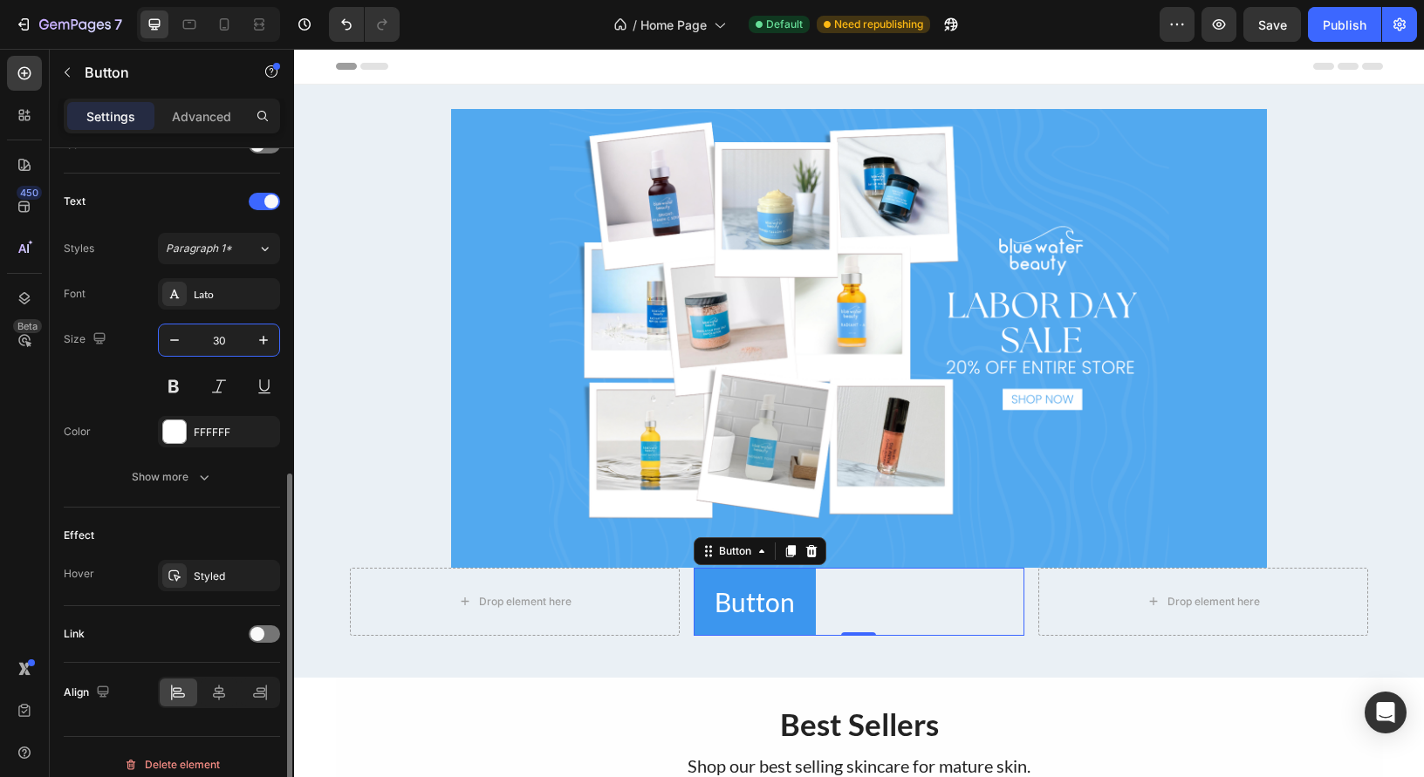
scroll to position [572, 0]
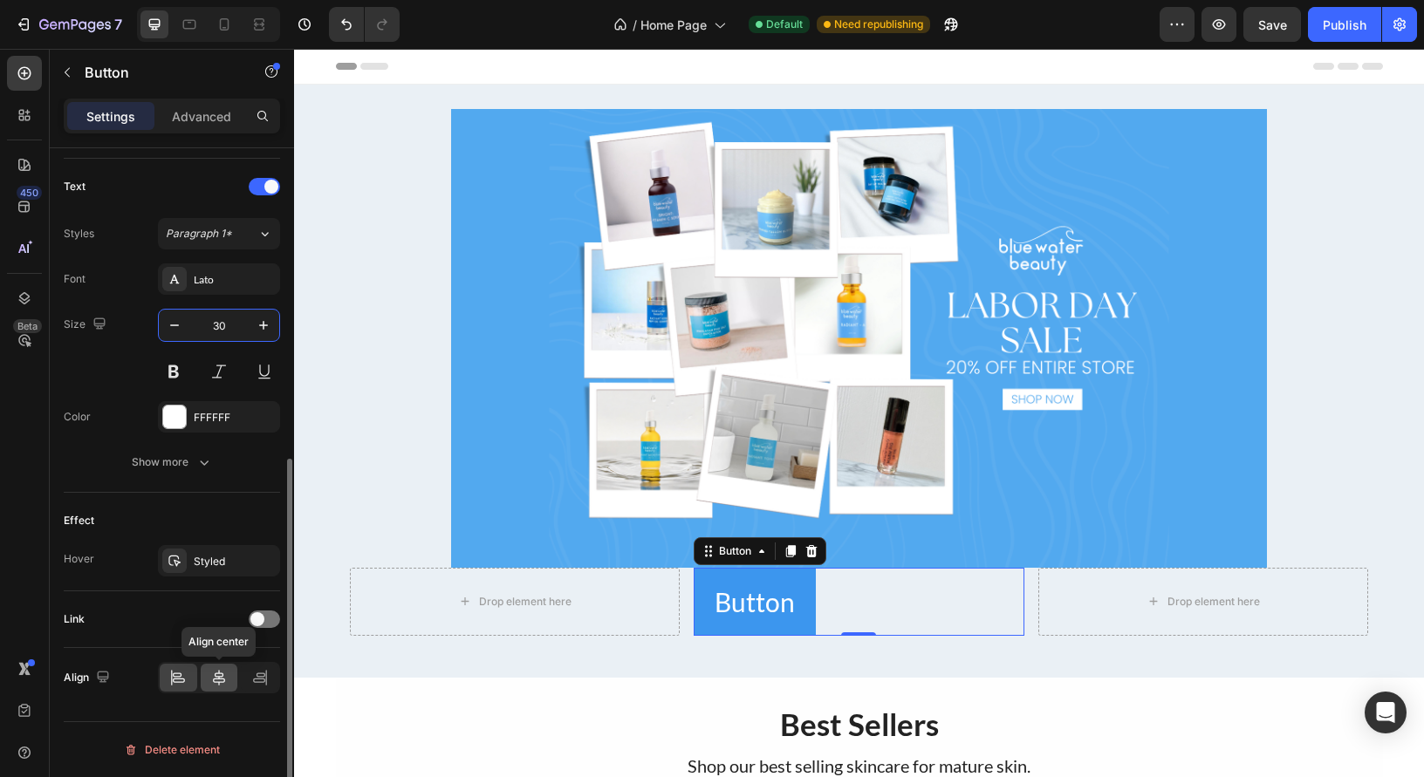
type input "30"
click at [224, 680] on icon at bounding box center [219, 678] width 12 height 16
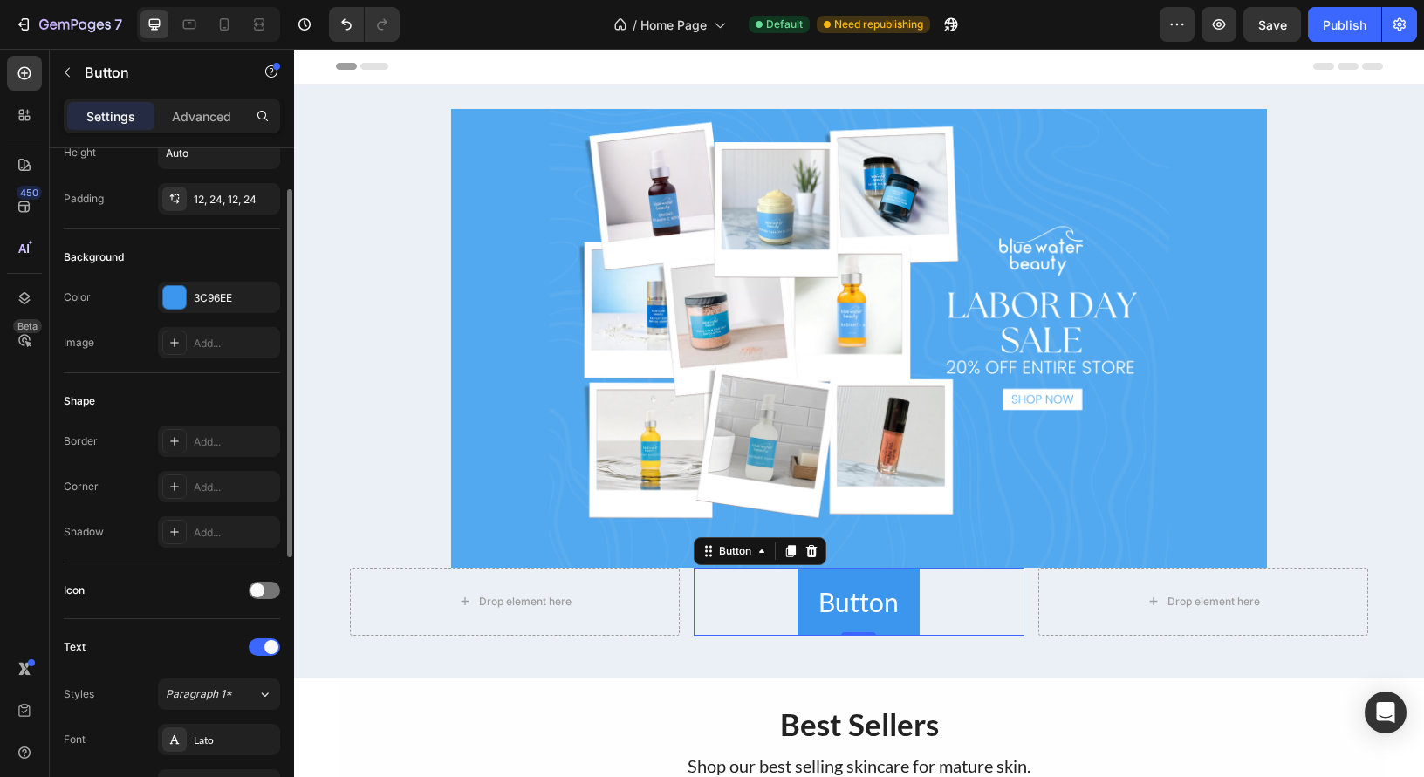
scroll to position [0, 0]
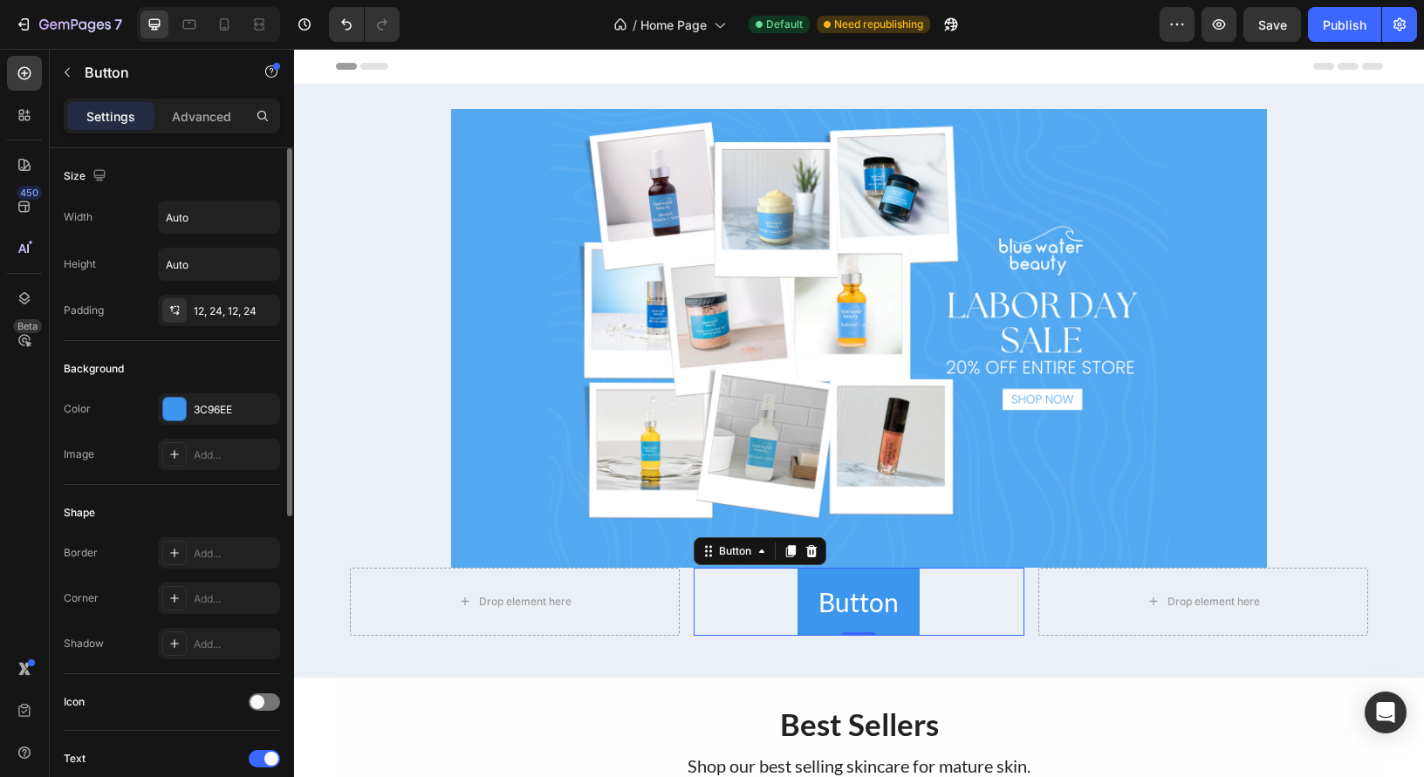
drag, startPoint x: 204, startPoint y: 412, endPoint x: 224, endPoint y: 427, distance: 25.5
click at [204, 412] on div "3C96EE" at bounding box center [235, 410] width 82 height 16
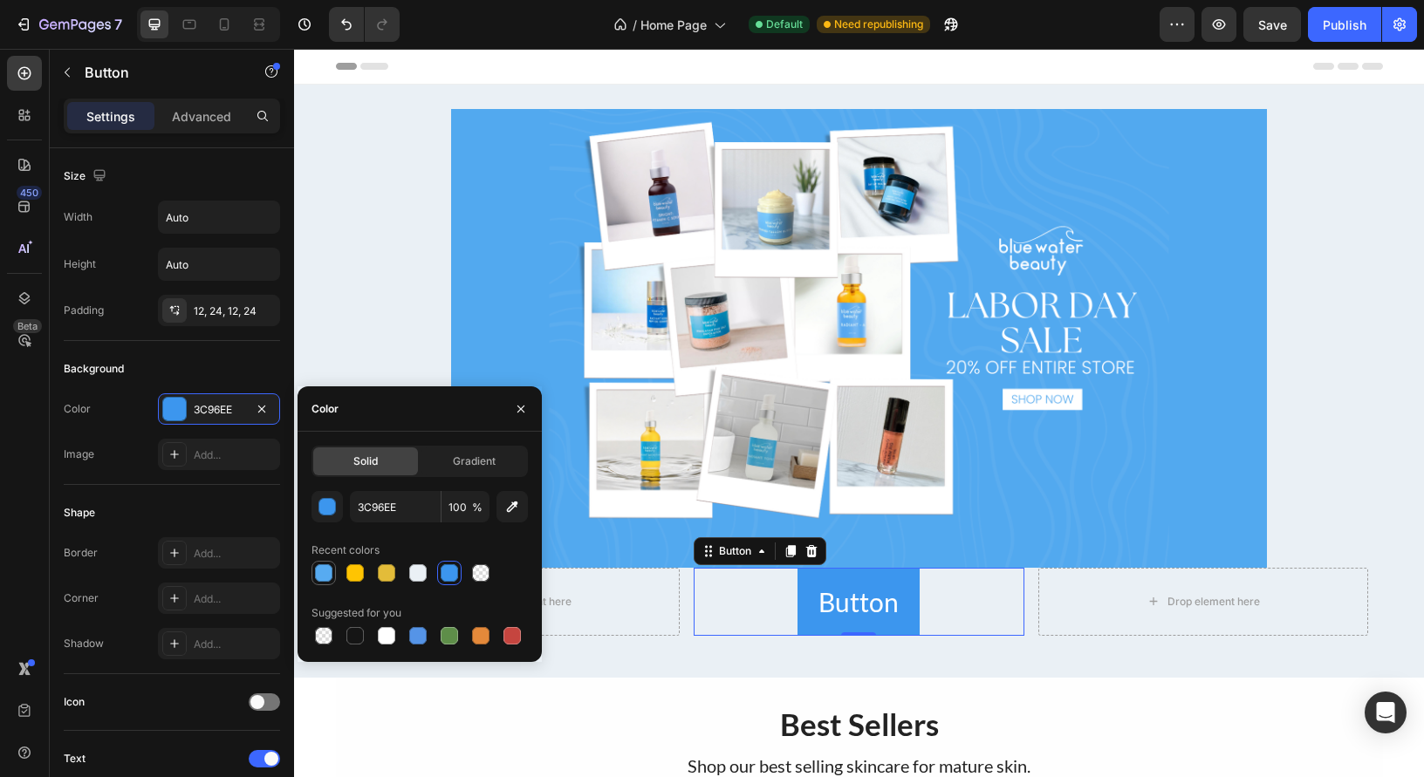
drag, startPoint x: 318, startPoint y: 575, endPoint x: 326, endPoint y: 577, distance: 8.9
click at [318, 575] on div at bounding box center [323, 572] width 17 height 17
type input "57ABF1"
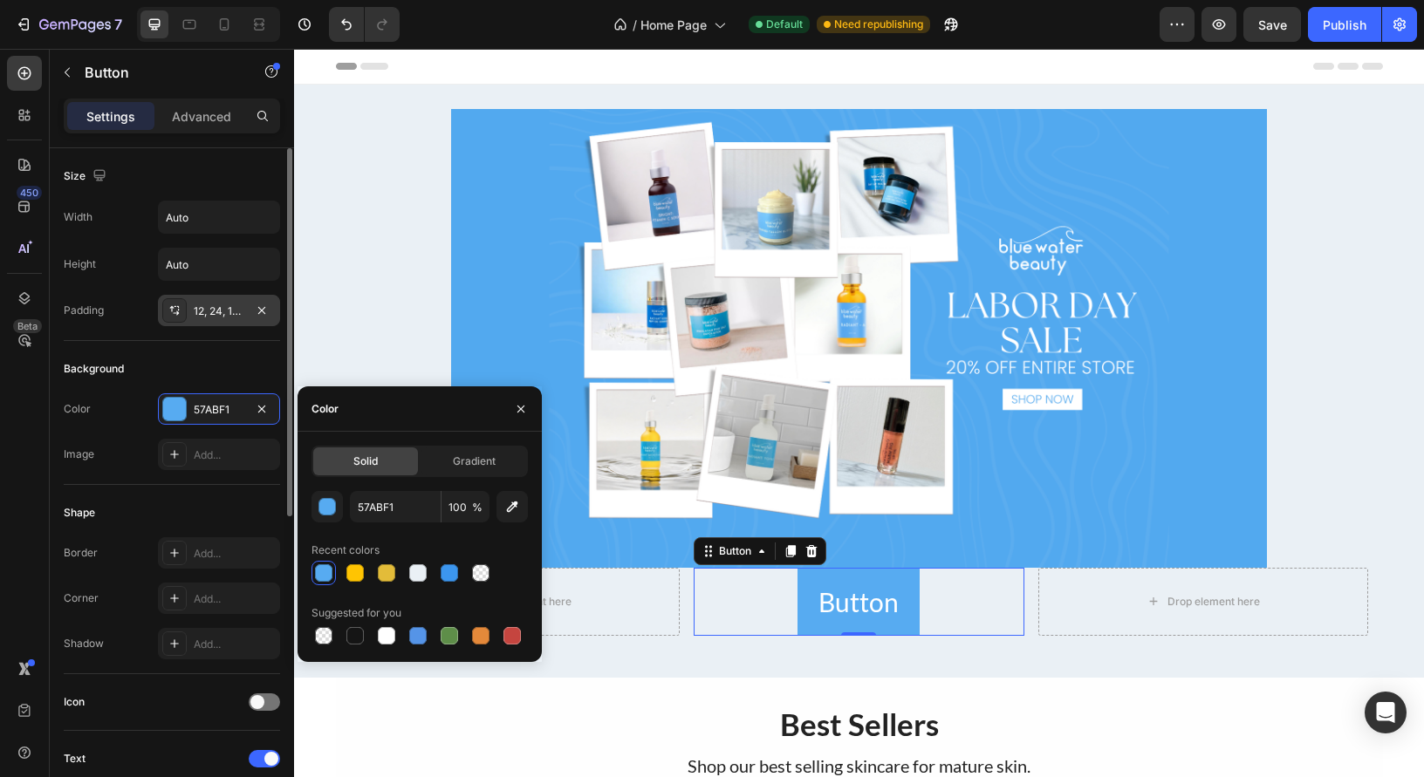
click at [206, 308] on div "12, 24, 12, 24" at bounding box center [219, 312] width 51 height 16
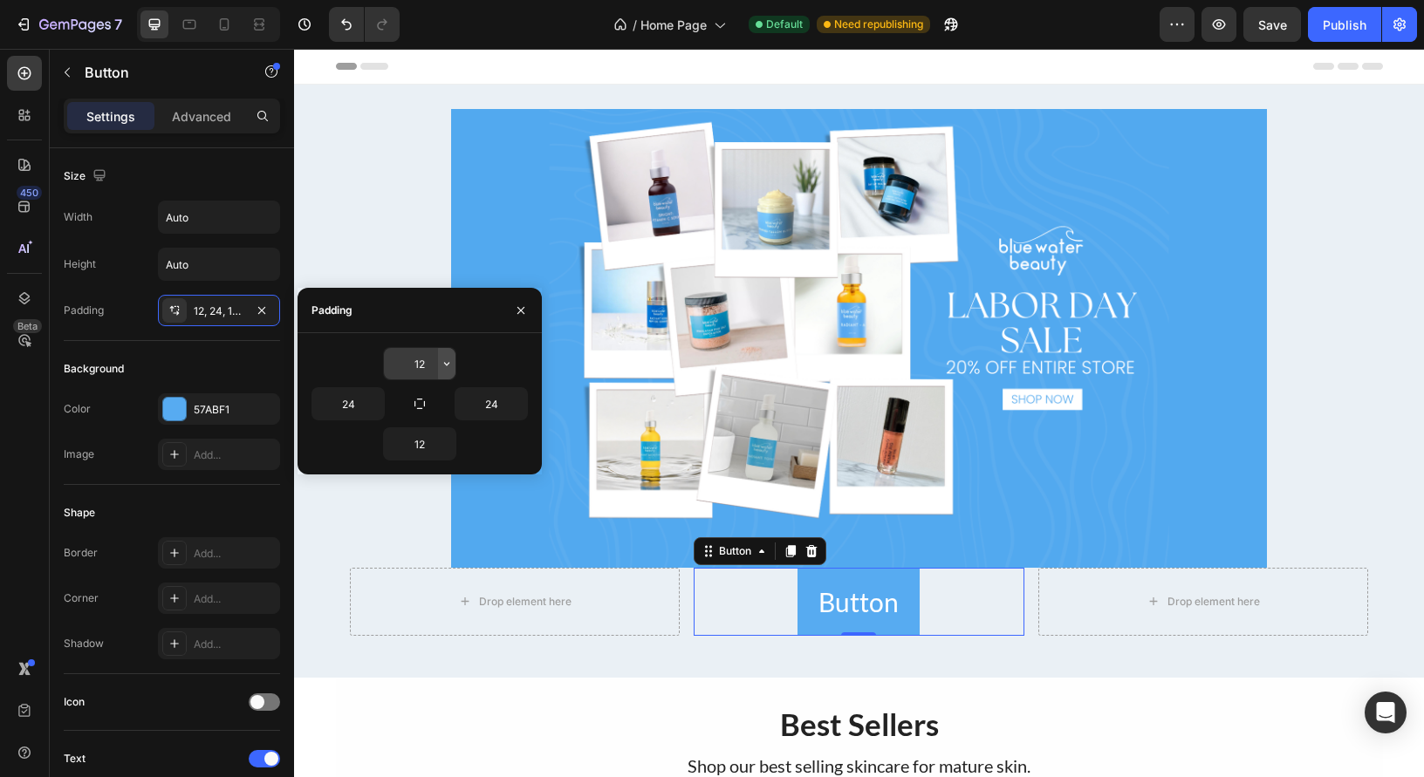
click at [443, 363] on icon "button" at bounding box center [447, 364] width 14 height 14
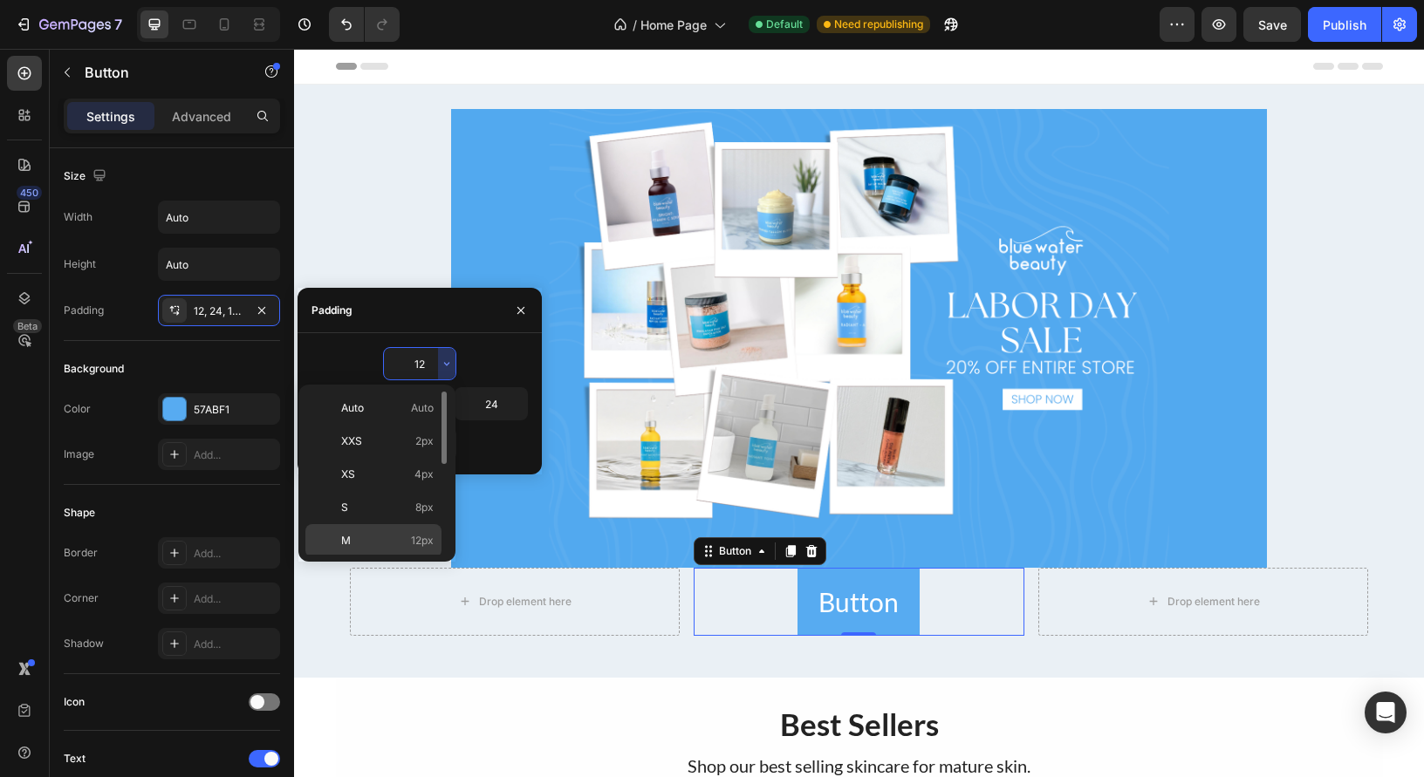
click at [409, 533] on p "M 12px" at bounding box center [387, 541] width 92 height 16
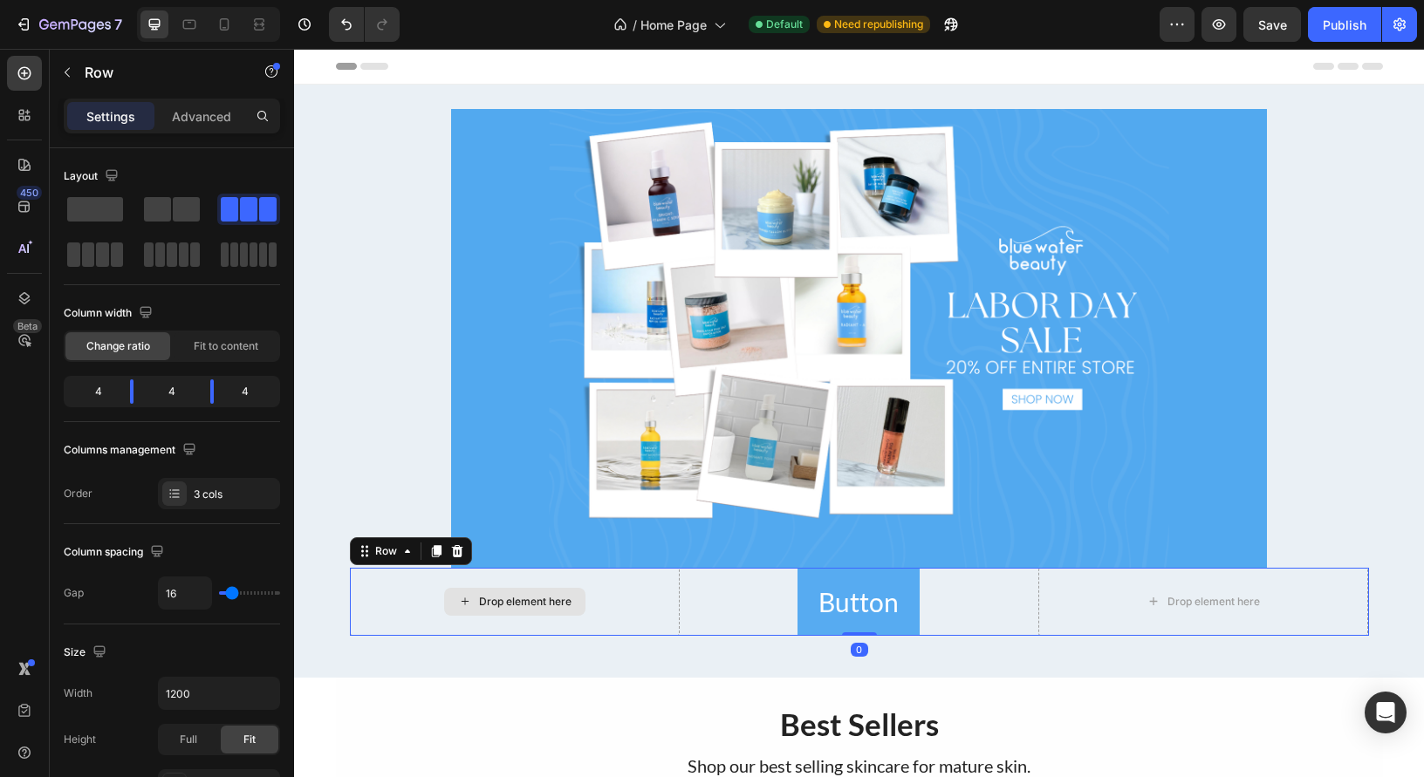
click at [372, 597] on div "Drop element here" at bounding box center [515, 602] width 331 height 68
click at [463, 553] on div at bounding box center [457, 551] width 21 height 21
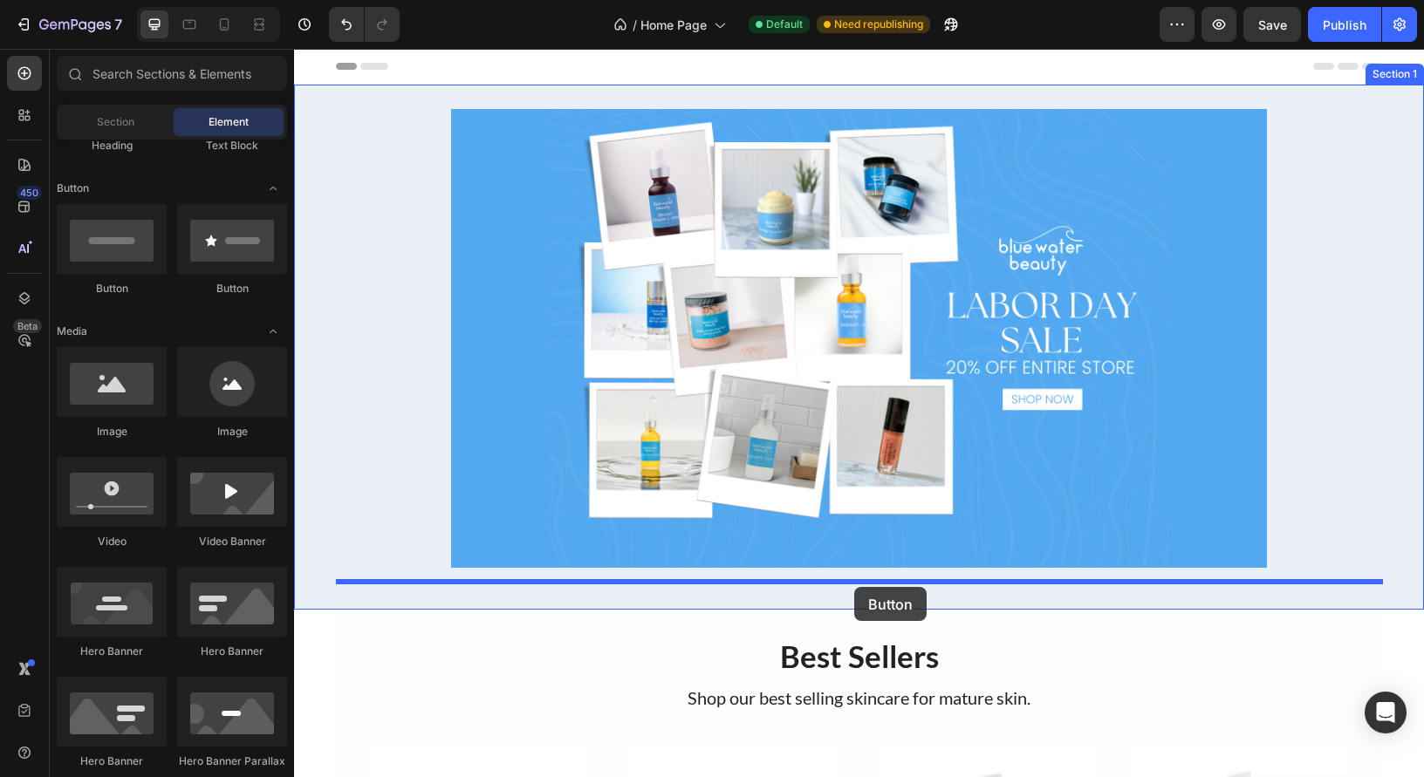
drag, startPoint x: 400, startPoint y: 308, endPoint x: 854, endPoint y: 587, distance: 533.4
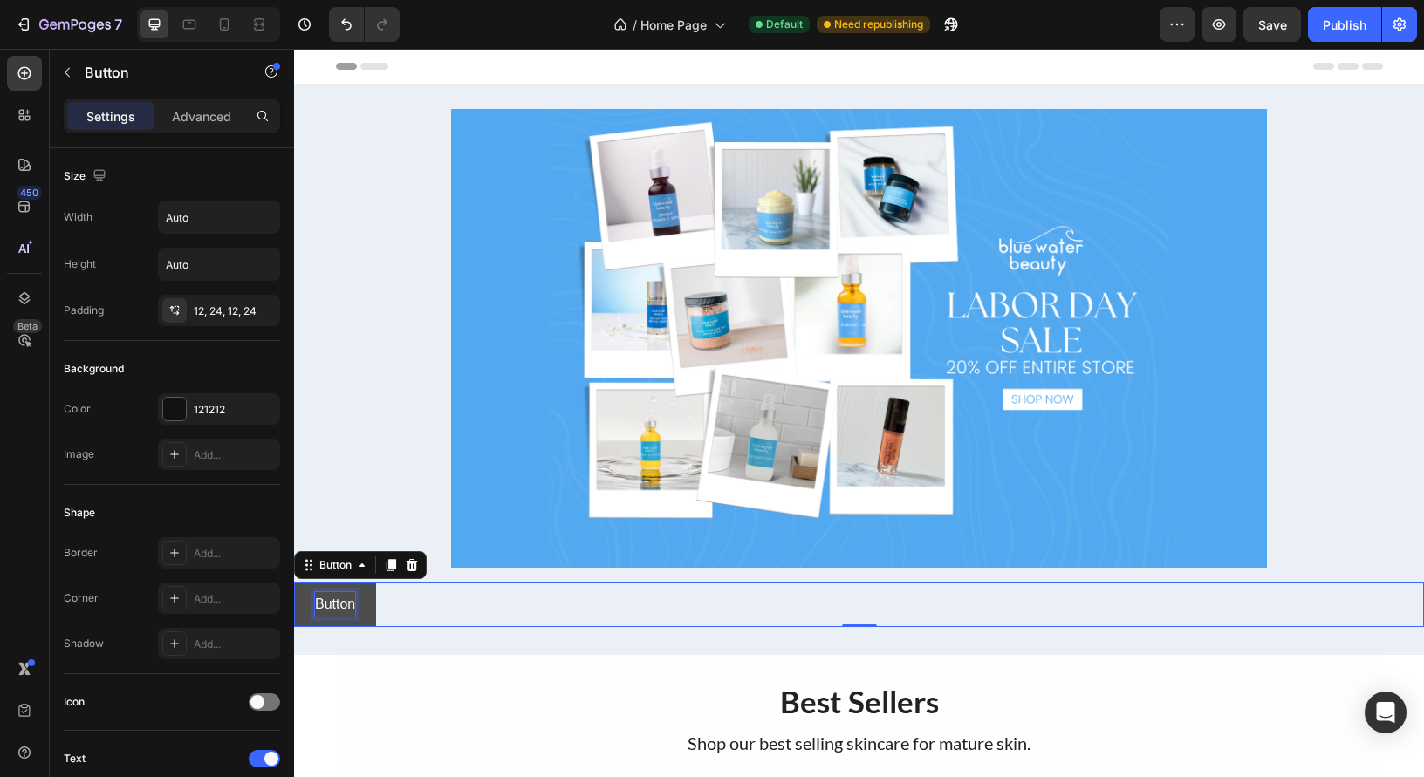
click at [353, 612] on p "Button" at bounding box center [335, 604] width 40 height 25
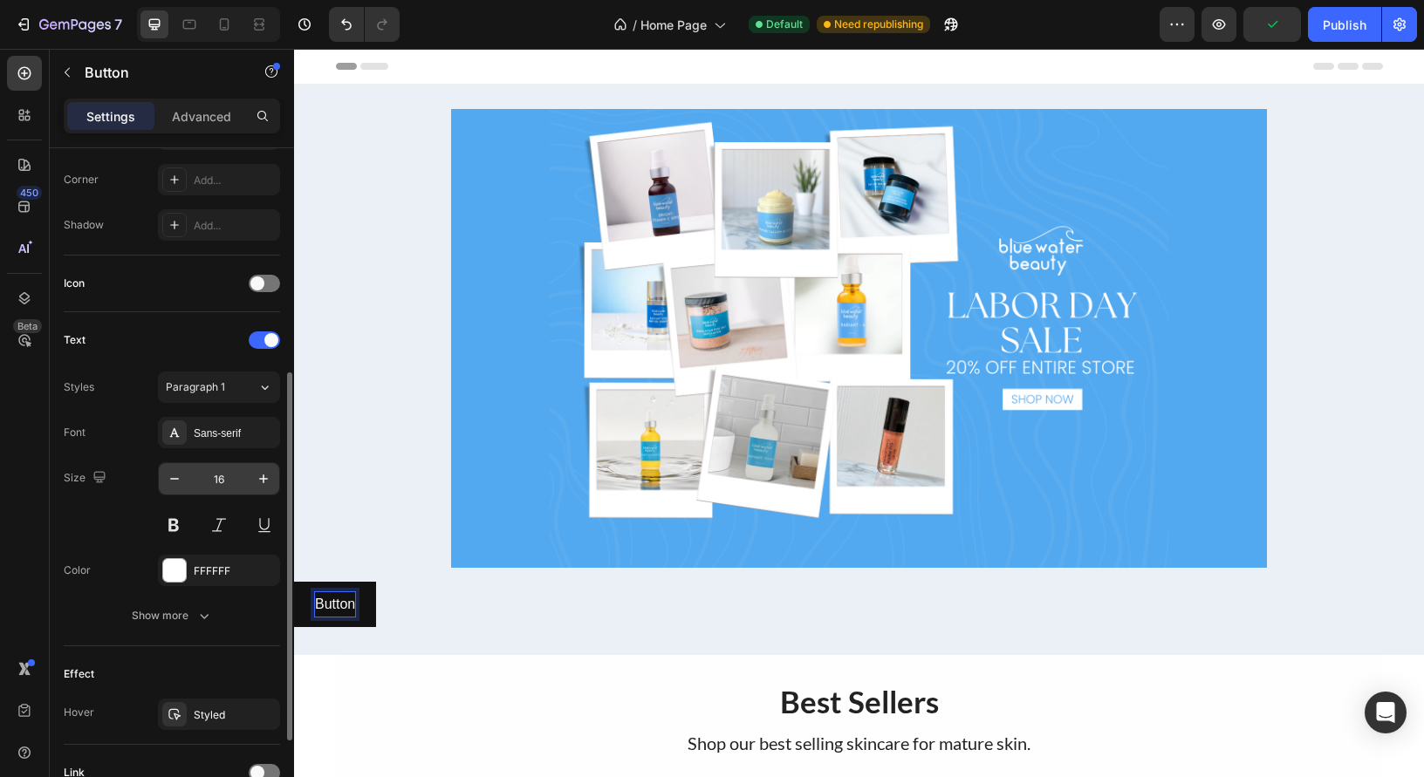
scroll to position [420, 0]
click at [237, 434] on div "Sans-serif" at bounding box center [235, 433] width 82 height 16
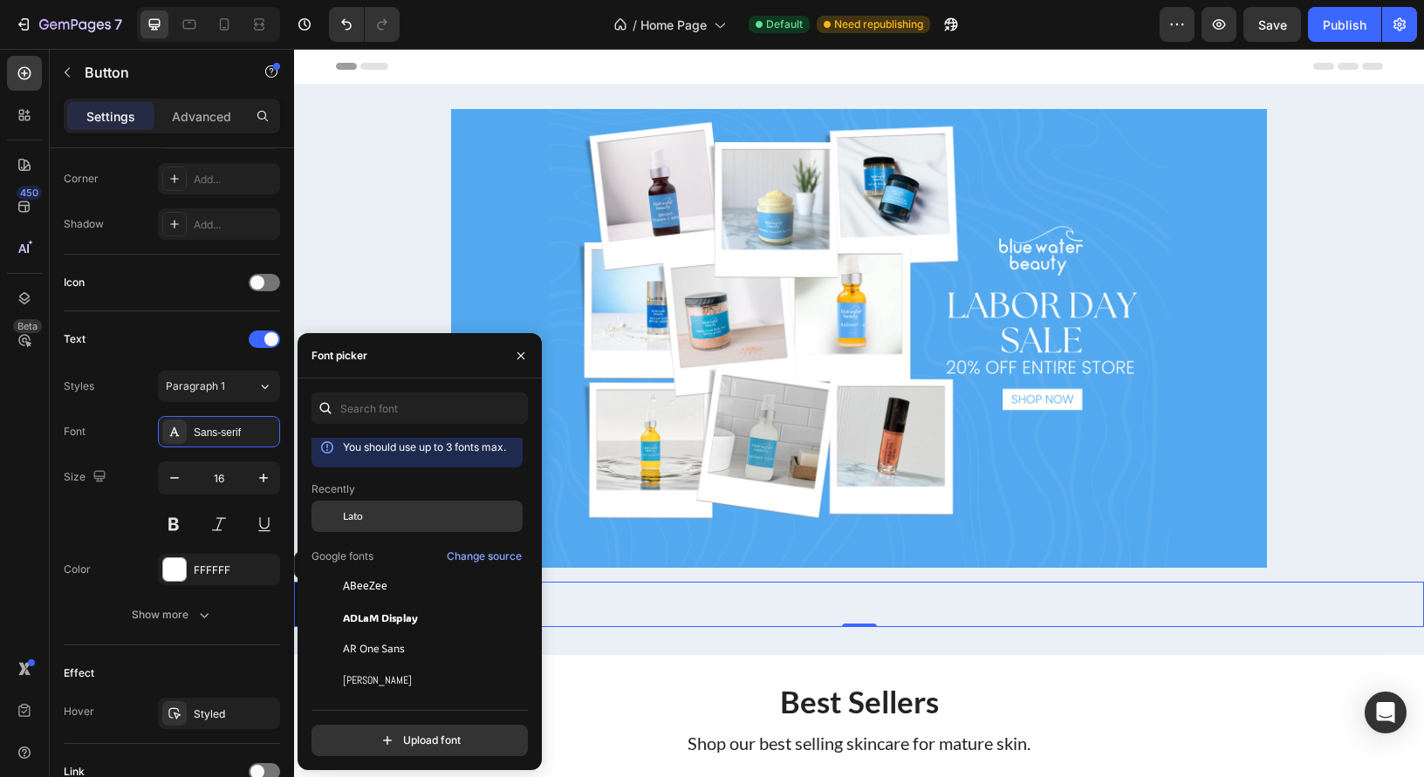
scroll to position [5, 0]
drag, startPoint x: 380, startPoint y: 520, endPoint x: 358, endPoint y: 518, distance: 21.9
click at [380, 520] on div "Lato" at bounding box center [431, 518] width 176 height 16
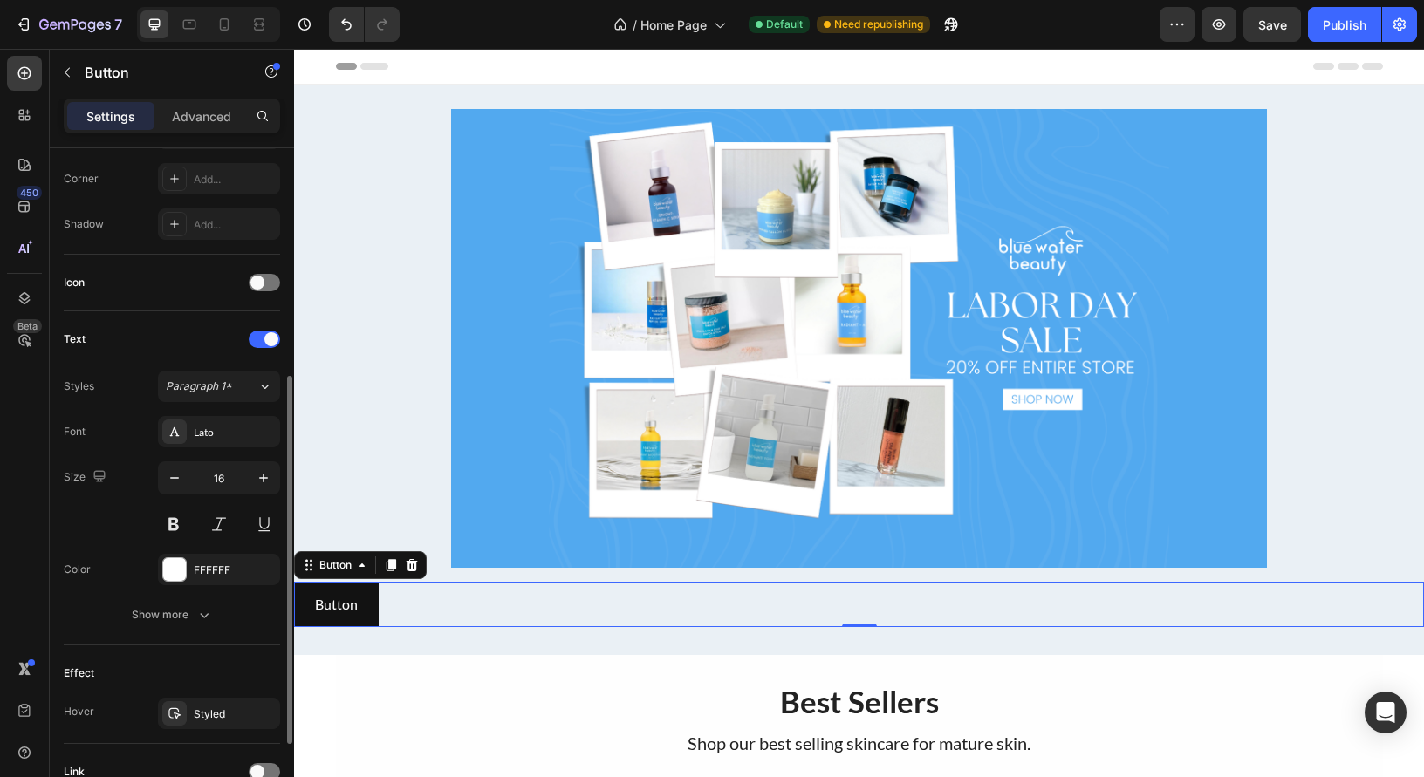
click at [106, 529] on div "Size 16" at bounding box center [172, 501] width 216 height 79
click at [227, 476] on input "16" at bounding box center [219, 477] width 58 height 31
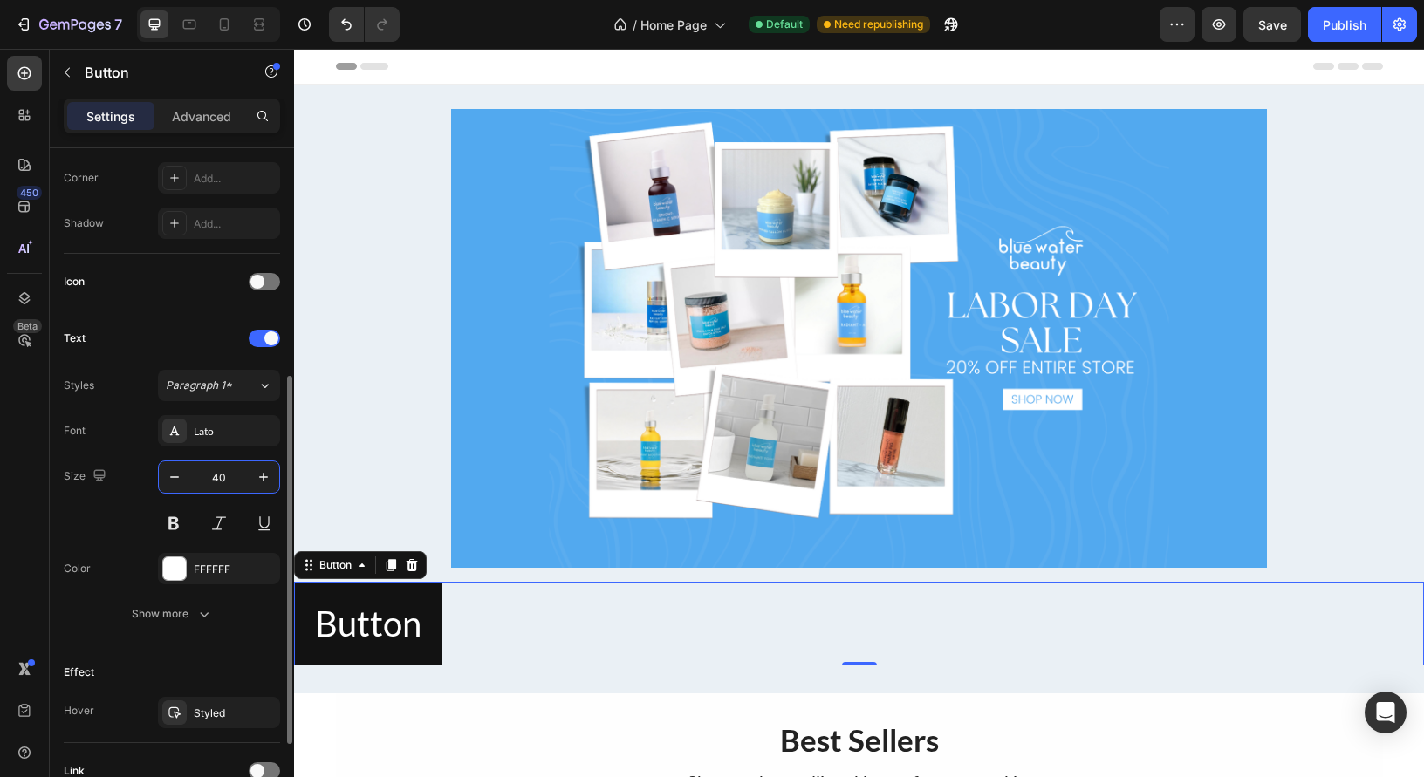
type input "4"
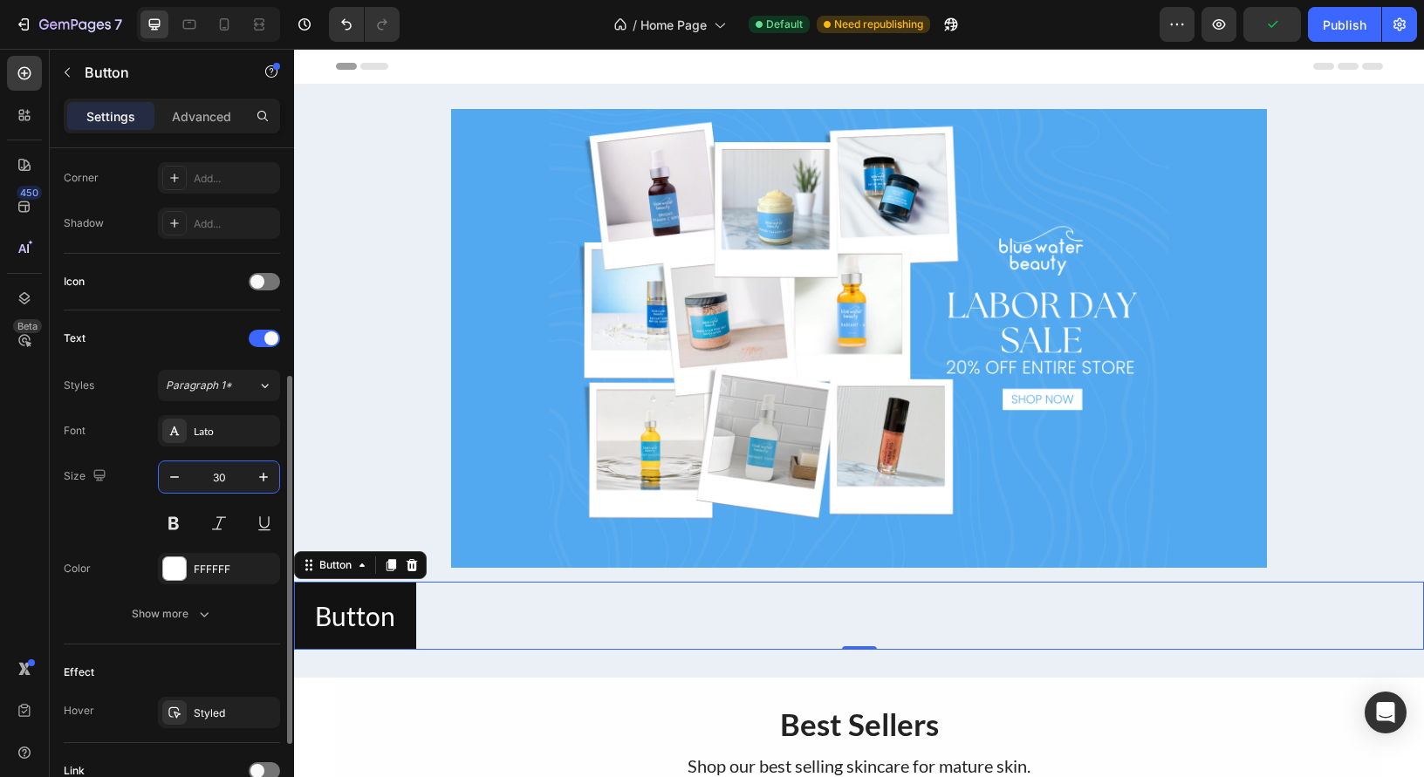
type input "3"
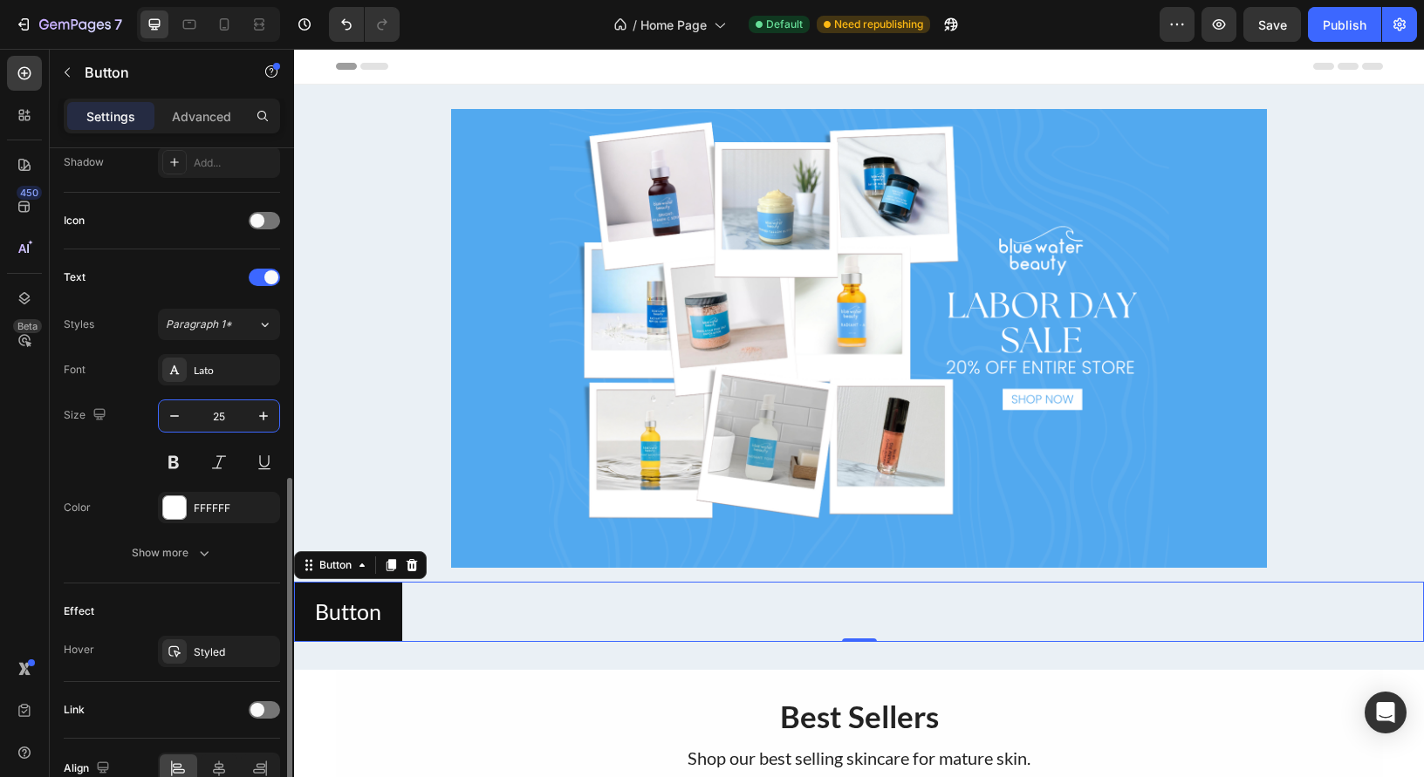
scroll to position [526, 0]
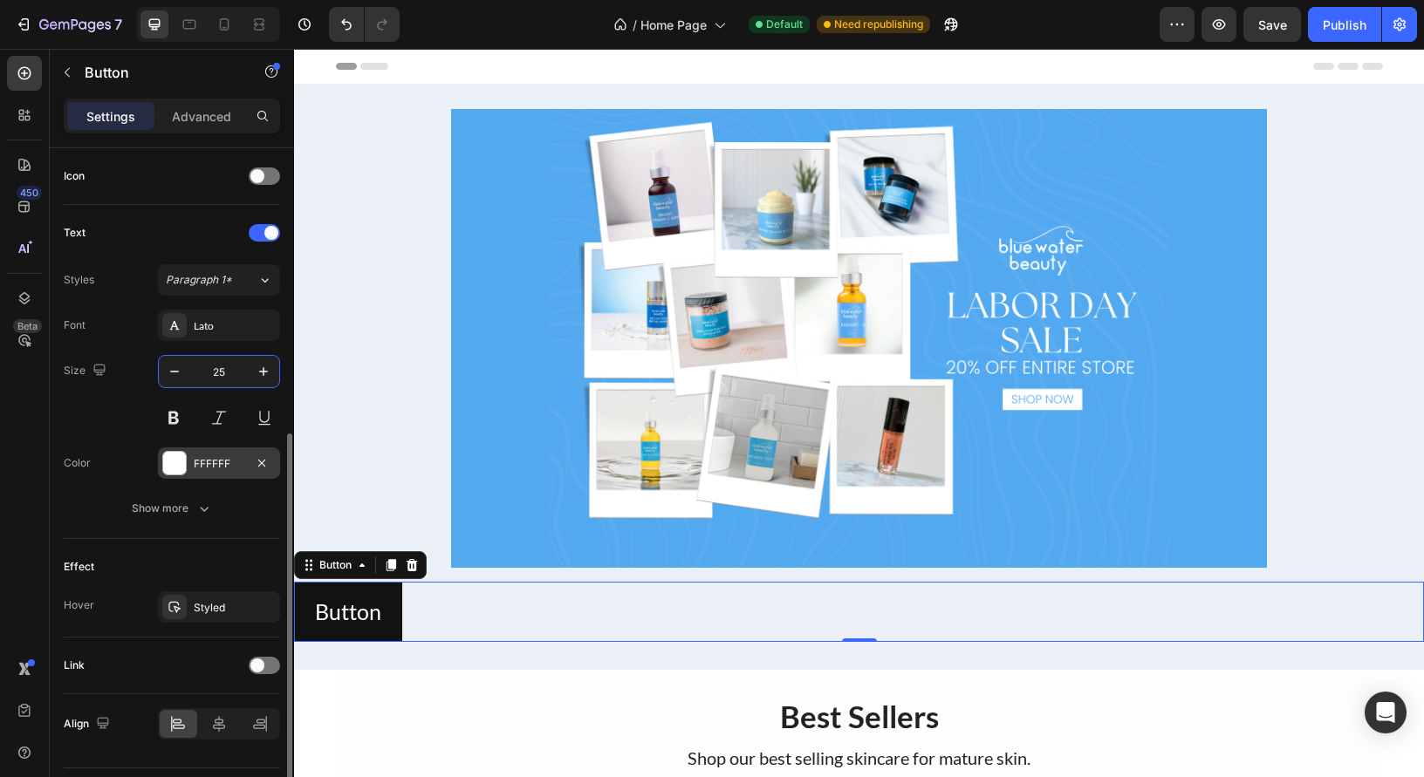
type input "25"
click at [174, 465] on div at bounding box center [174, 463] width 23 height 23
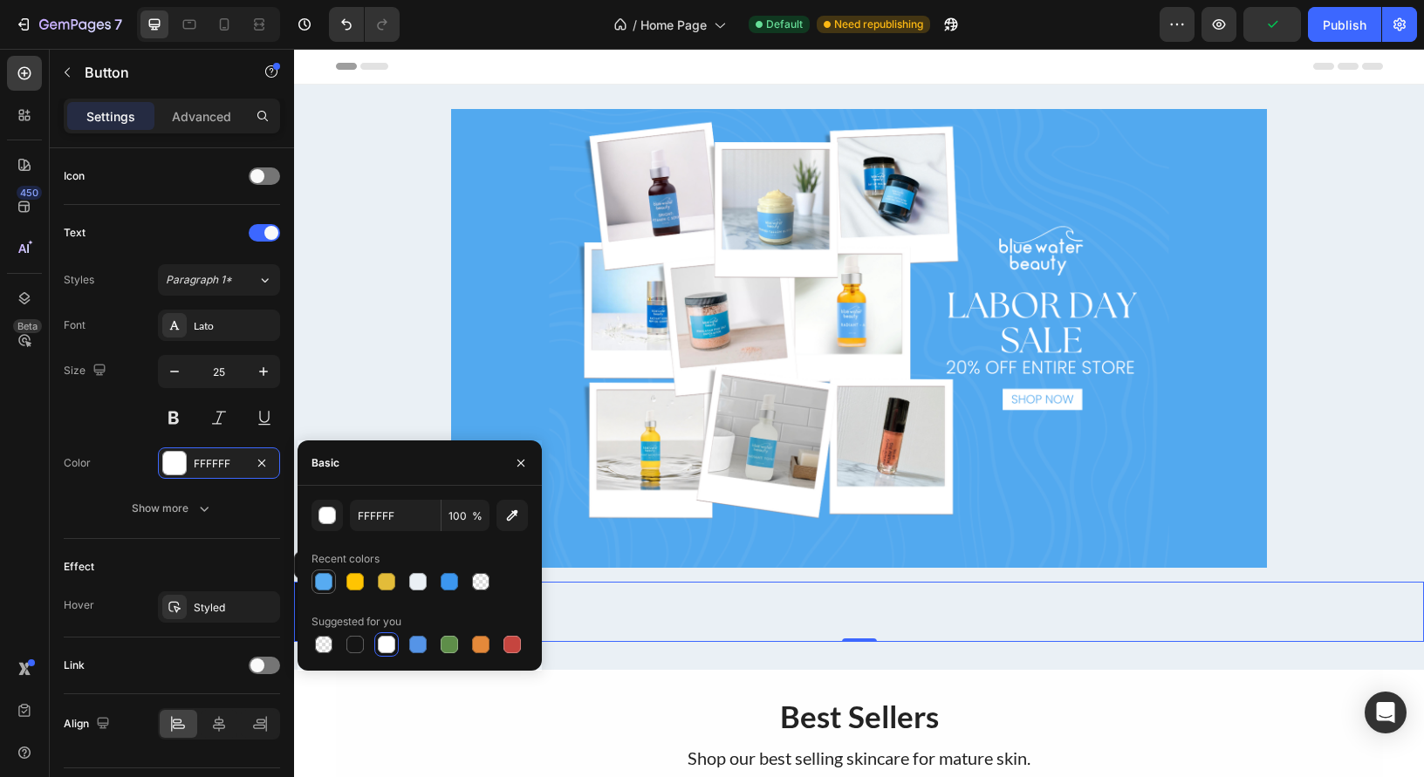
click at [321, 588] on div at bounding box center [323, 581] width 17 height 17
click at [107, 441] on div "Font Lato Size 25 Color 57ABF1 Show more" at bounding box center [172, 417] width 216 height 215
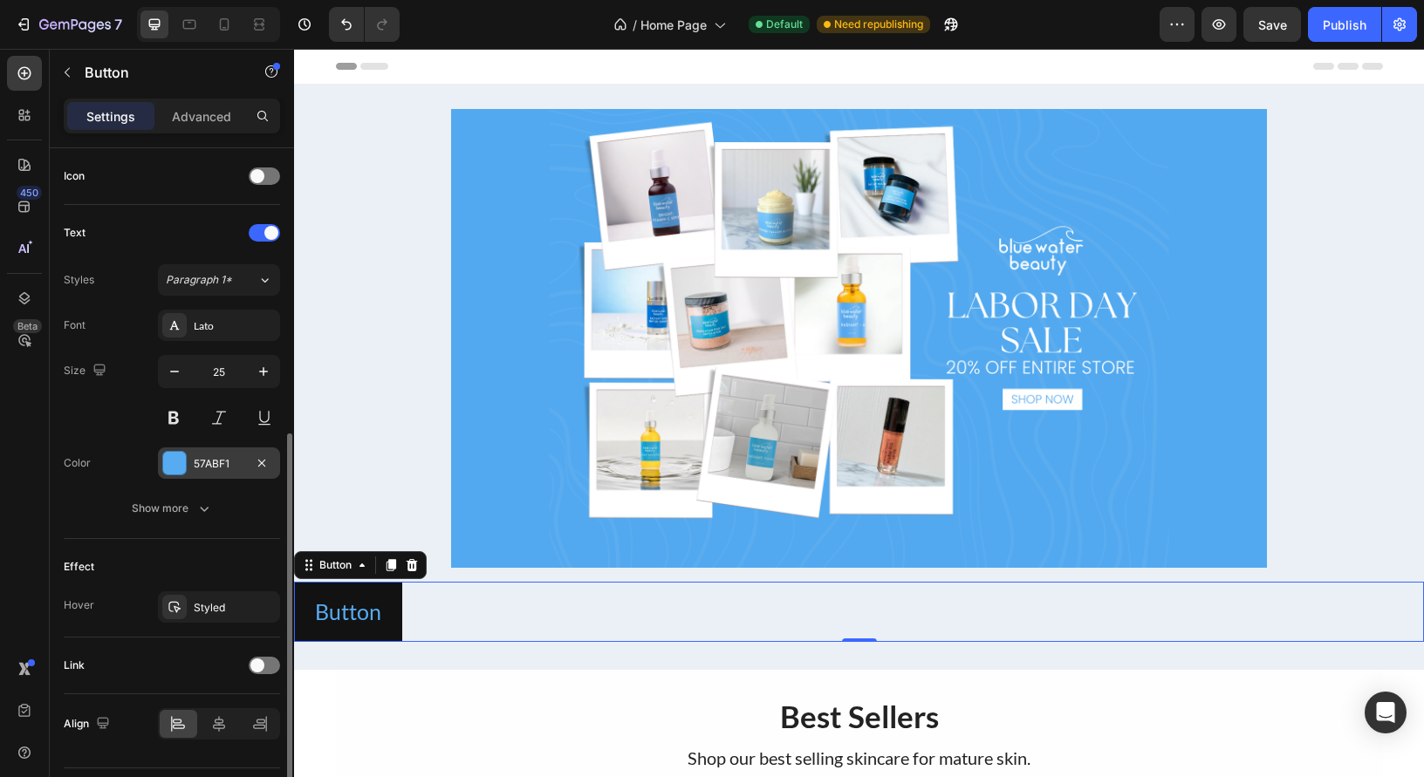
click at [225, 465] on div "57ABF1" at bounding box center [219, 464] width 51 height 16
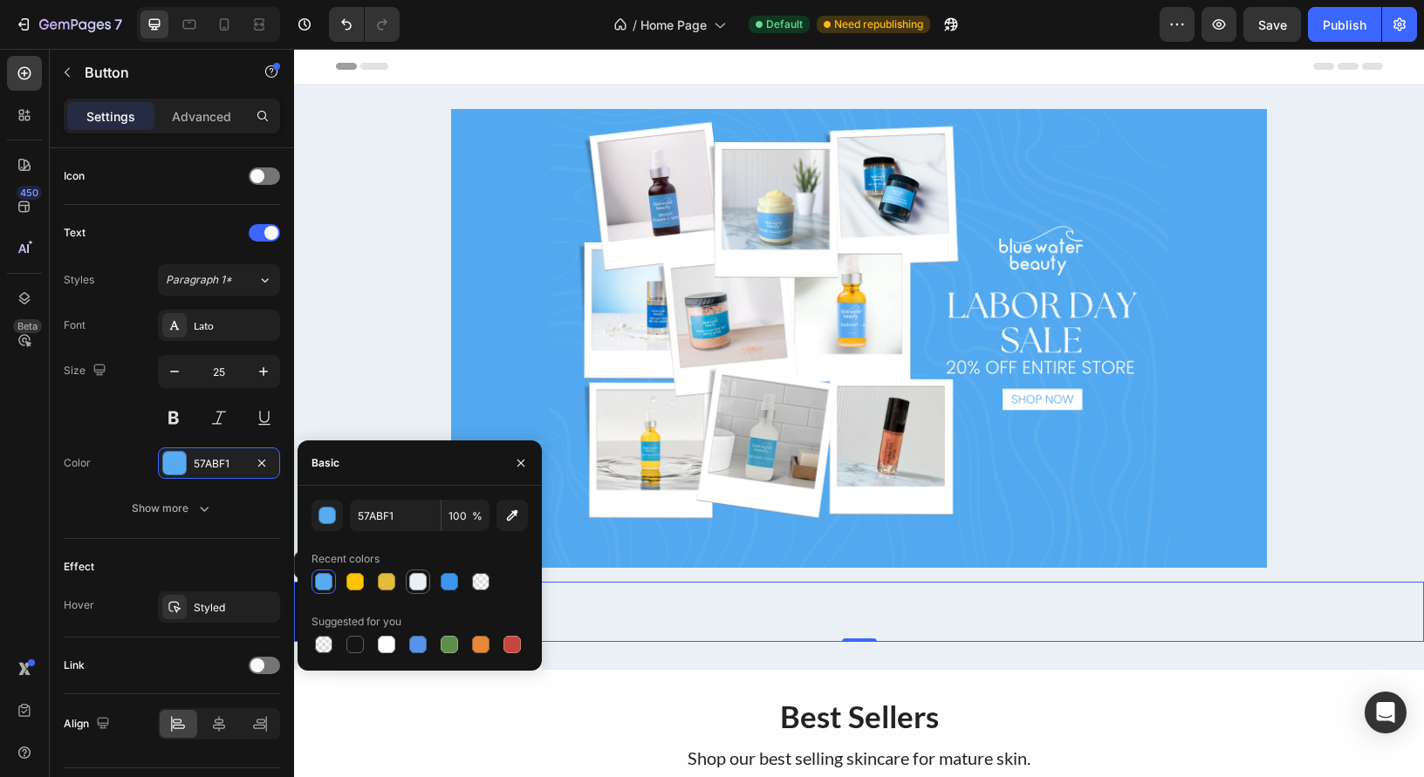
click at [415, 581] on div at bounding box center [417, 581] width 17 height 17
drag, startPoint x: 390, startPoint y: 638, endPoint x: 380, endPoint y: 634, distance: 10.2
click at [390, 639] on div at bounding box center [386, 644] width 17 height 17
type input "FFFFFF"
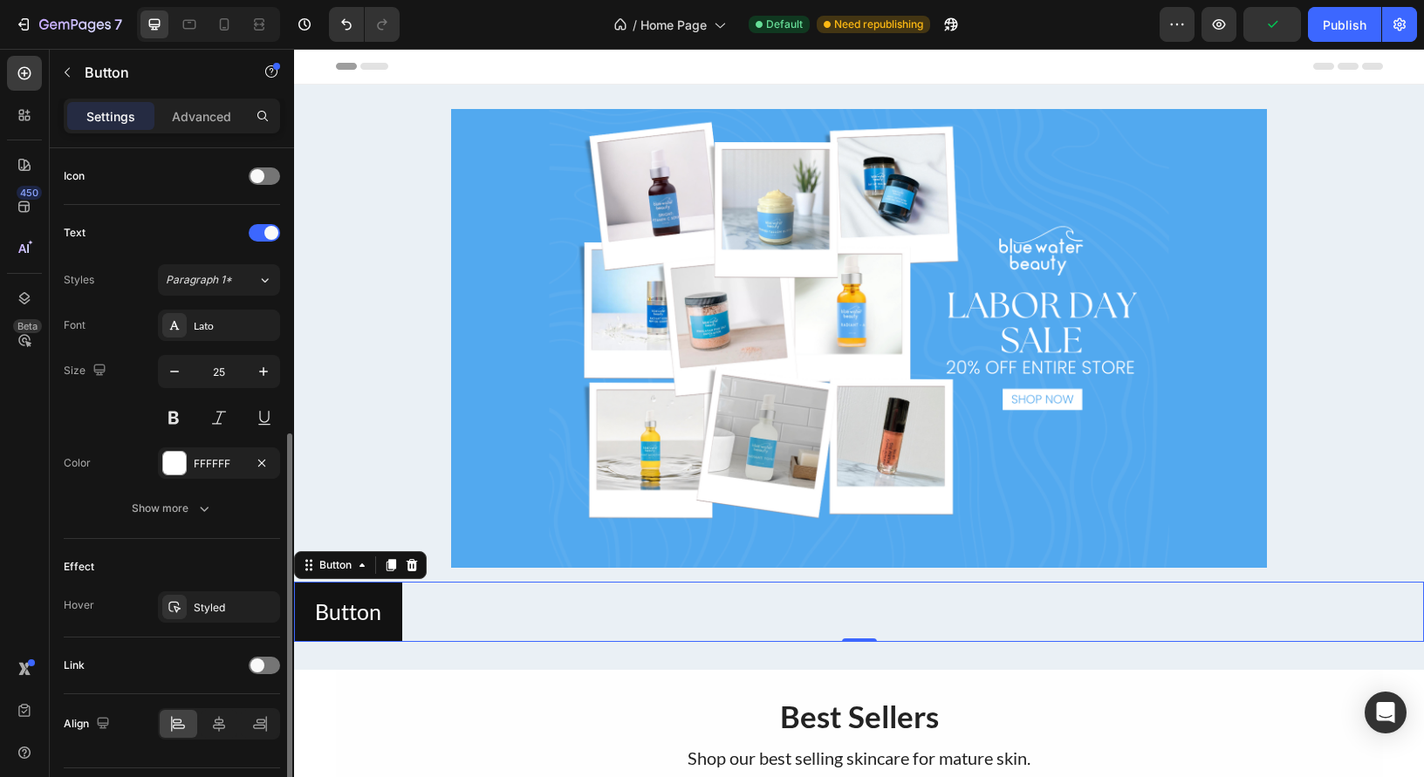
drag, startPoint x: 115, startPoint y: 422, endPoint x: 277, endPoint y: 448, distance: 163.4
click at [116, 422] on div "Size 25" at bounding box center [172, 394] width 216 height 79
click at [397, 609] on button "Button" at bounding box center [348, 612] width 108 height 60
